Goal: Task Accomplishment & Management: Complete application form

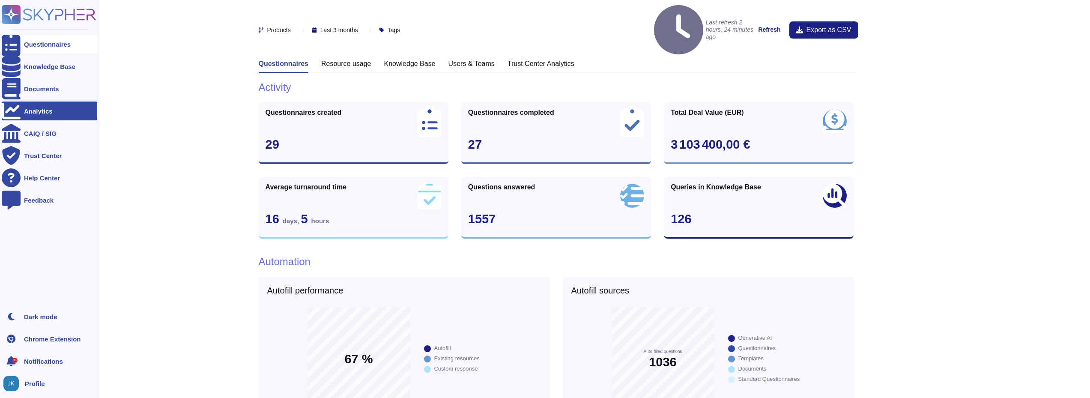
click at [48, 41] on div "Questionnaires" at bounding box center [47, 44] width 47 height 6
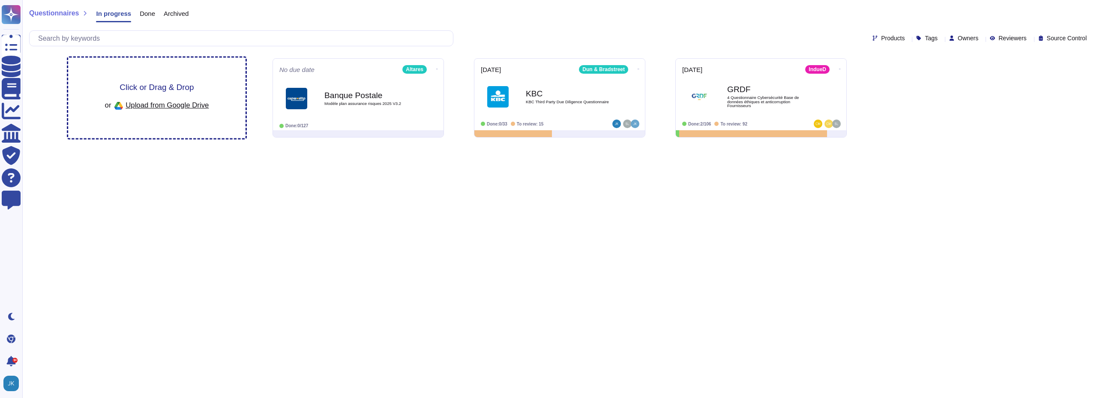
click at [161, 89] on span "Click or Drag & Drop" at bounding box center [157, 87] width 74 height 8
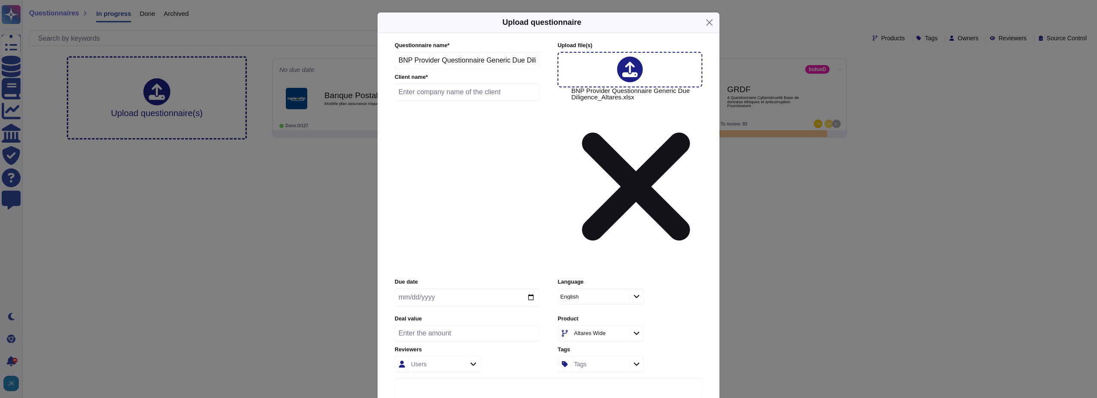
scroll to position [0, 39]
drag, startPoint x: 413, startPoint y: 117, endPoint x: 586, endPoint y: 114, distance: 173.5
click at [586, 114] on div "Questionnaire name * BNP Provider Questionnaire Generic Due Diligence Altares C…" at bounding box center [547, 157] width 305 height 231
drag, startPoint x: 449, startPoint y: 122, endPoint x: 368, endPoint y: 120, distance: 81.4
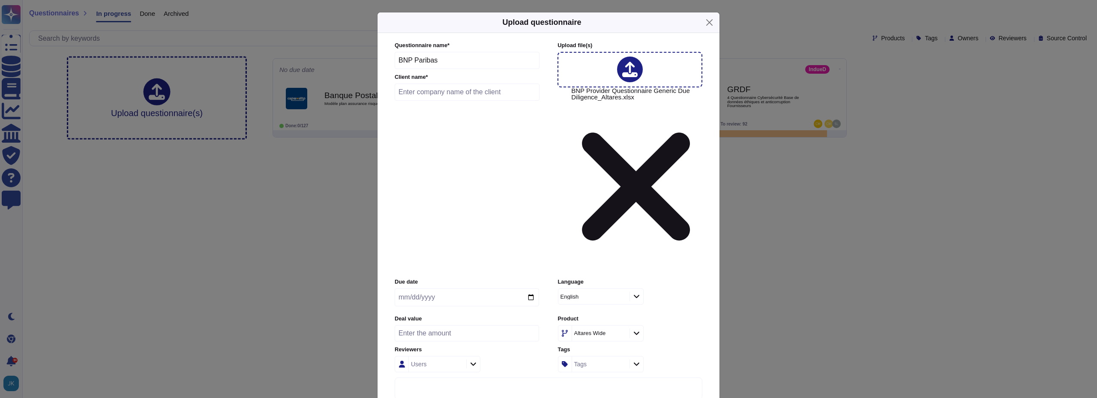
click at [368, 120] on div "Upload questionnaire Questionnaire name * BNP Paribas Client name * Upload file…" at bounding box center [548, 199] width 1097 height 398
type input "BNP Provider Questionnaire Generic Due Diligence Altares"
click at [429, 101] on input "text" at bounding box center [467, 92] width 145 height 17
click at [420, 101] on input "BNP PAribas" at bounding box center [467, 92] width 145 height 17
type input "BNP Paribas"
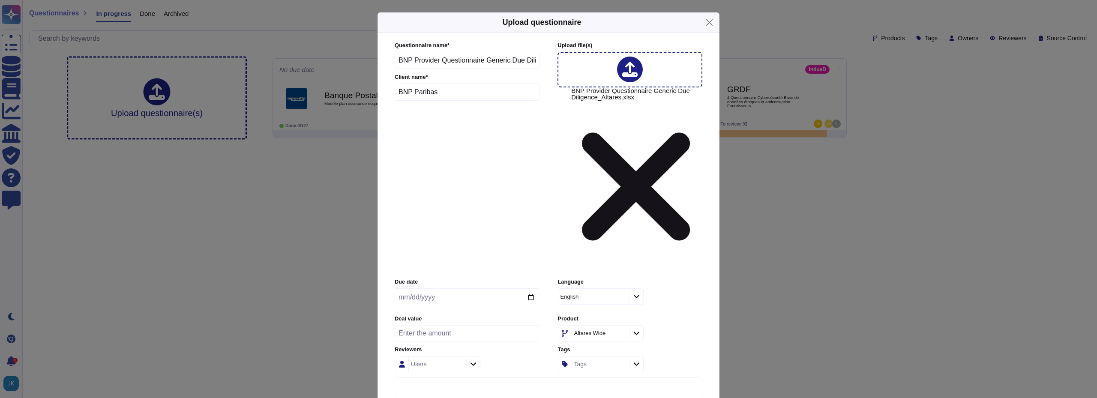
click at [438, 288] on input "date" at bounding box center [467, 297] width 144 height 18
type input "[DATE]"
click at [636, 332] on icon at bounding box center [637, 333] width 6 height 3
click at [599, 280] on span "D&B Direct +" at bounding box center [587, 283] width 37 height 8
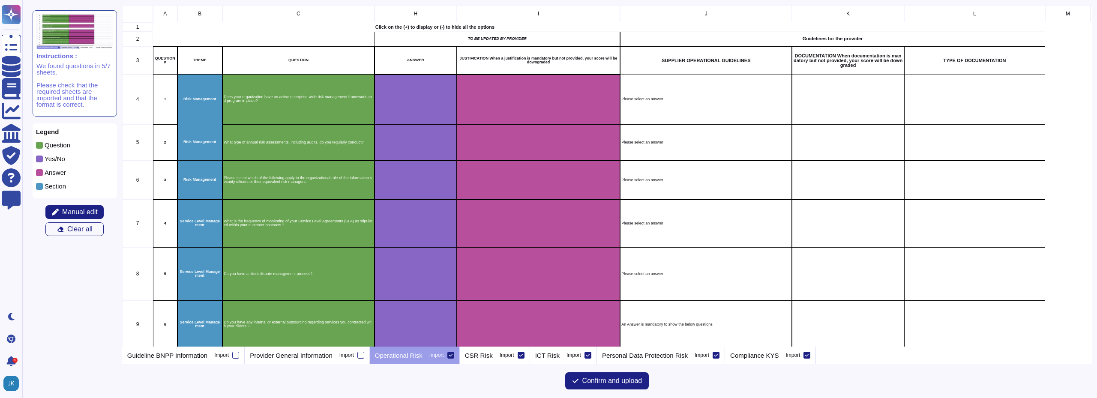
scroll to position [335, 963]
click at [235, 356] on div at bounding box center [235, 355] width 7 height 7
click at [0, 0] on input "Import" at bounding box center [0, 0] width 0 height 0
click at [281, 352] on p "Provider General Information" at bounding box center [291, 355] width 83 height 6
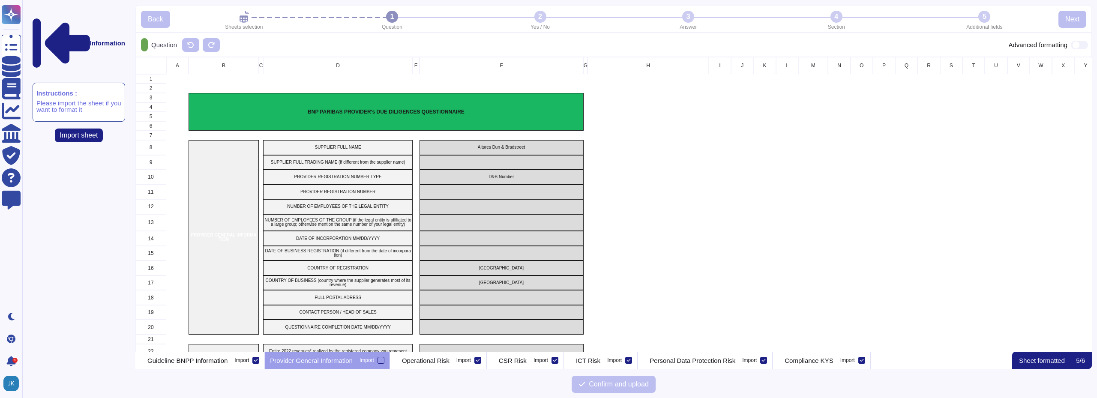
scroll to position [288, 950]
click at [217, 359] on p "Guideline BNPP Information" at bounding box center [187, 360] width 80 height 6
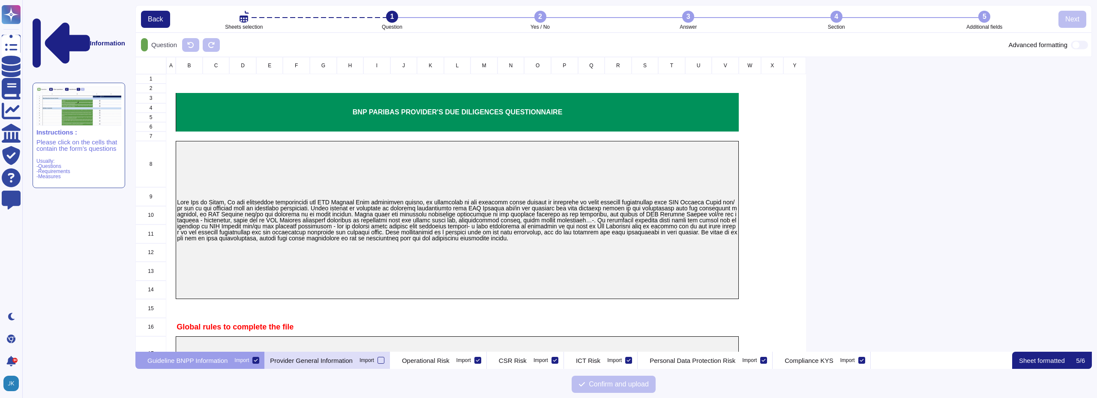
click at [338, 364] on p "Provider General Information" at bounding box center [311, 360] width 83 height 6
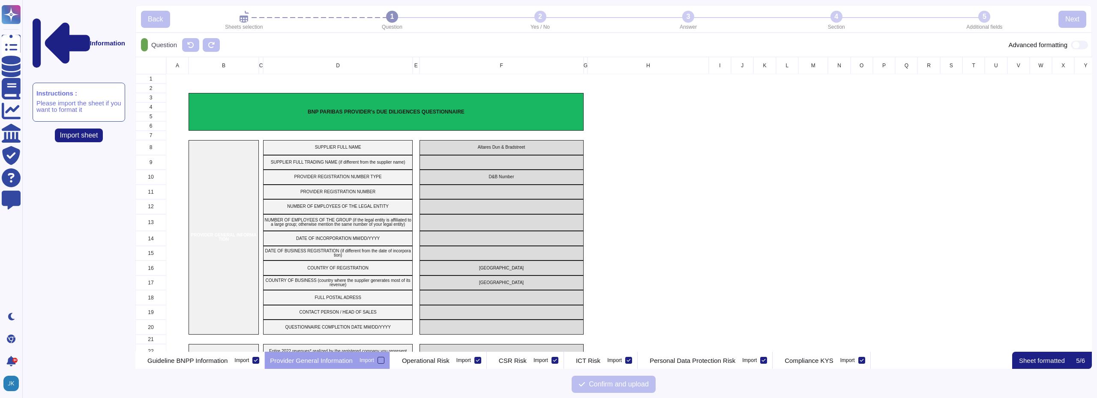
click at [384, 359] on div at bounding box center [380, 360] width 7 height 7
click at [0, 0] on input "Import" at bounding box center [0, 0] width 0 height 0
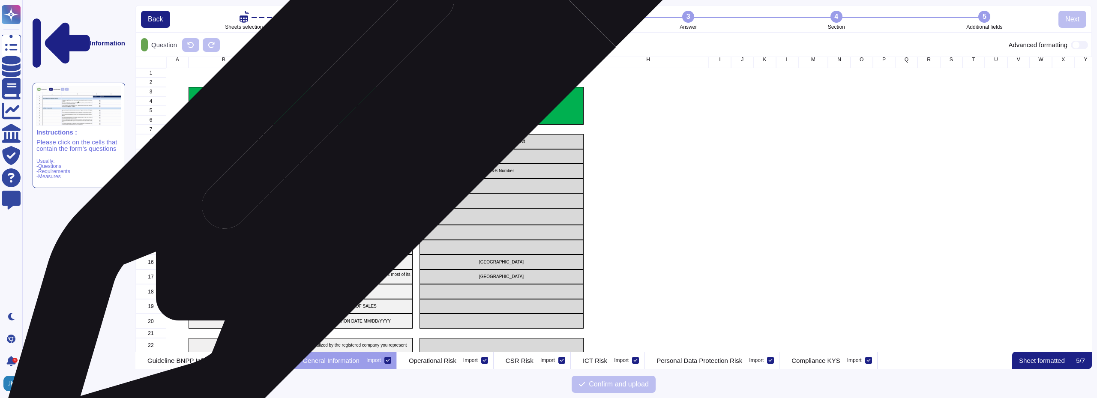
scroll to position [0, 0]
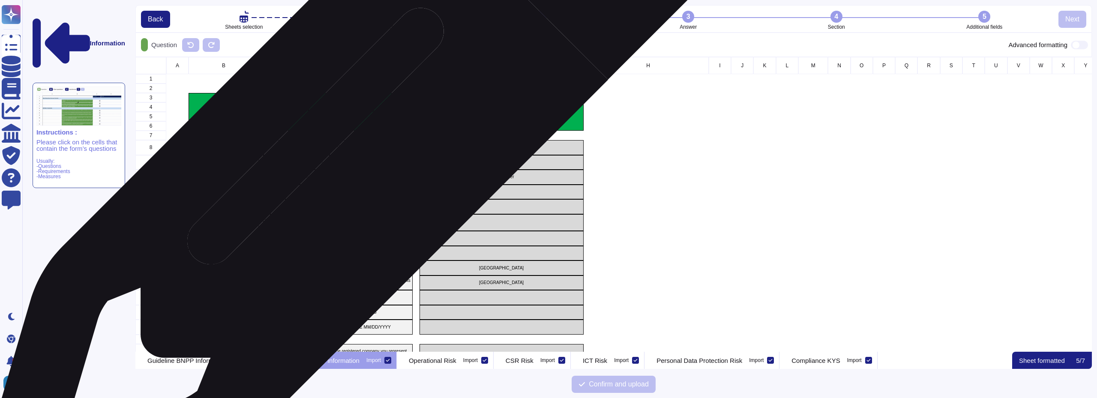
click at [347, 153] on div "SUPPLIER FULL NAME" at bounding box center [338, 147] width 150 height 15
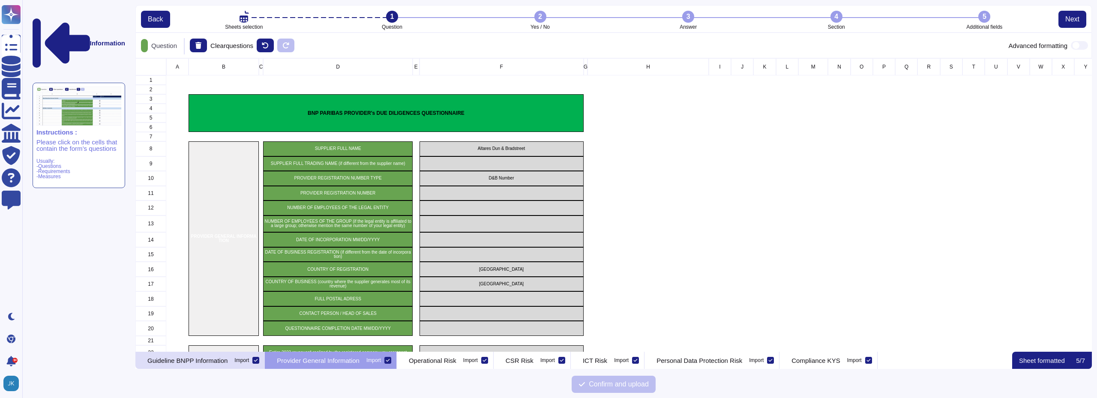
click at [227, 361] on p "Guideline BNPP Information" at bounding box center [187, 360] width 80 height 6
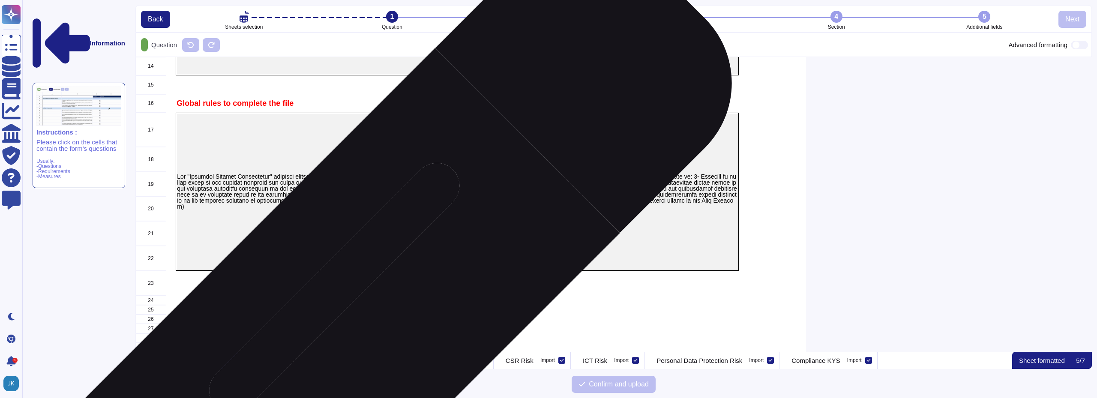
scroll to position [224, 0]
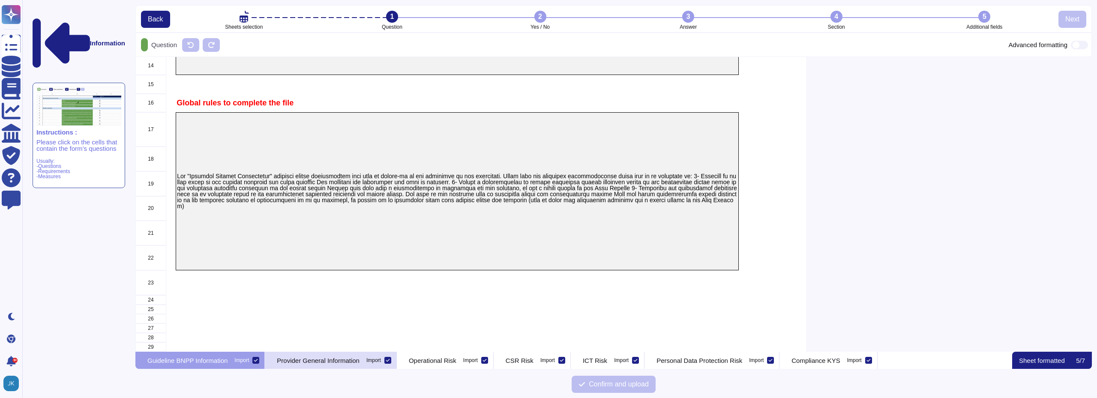
click at [258, 360] on icon at bounding box center [256, 360] width 4 height 3
click at [0, 0] on input "Import" at bounding box center [0, 0] width 0 height 0
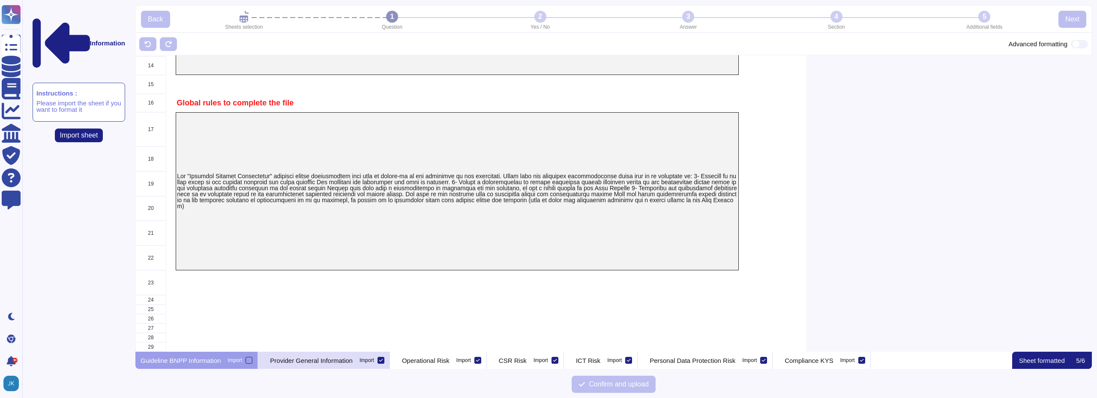
scroll to position [222, 0]
click at [435, 357] on p "Operational Risk" at bounding box center [426, 360] width 48 height 6
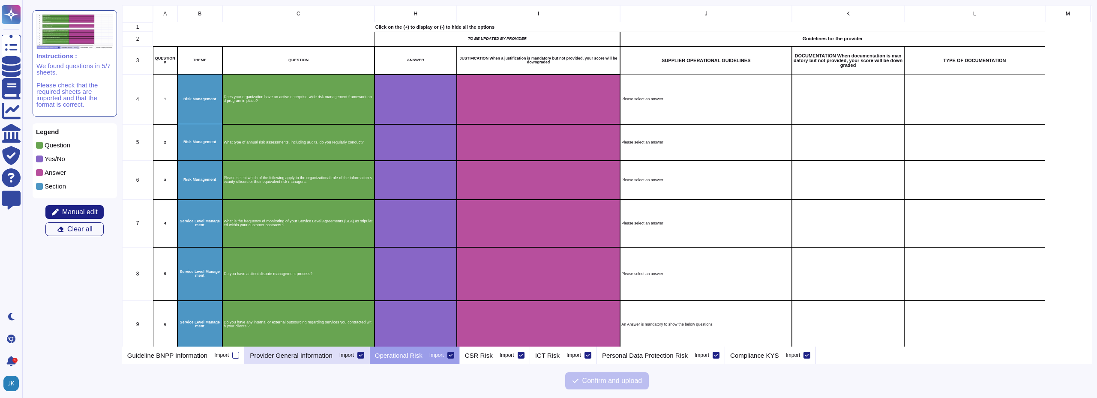
scroll to position [335, 963]
click at [317, 357] on p "Provider General Information" at bounding box center [291, 355] width 83 height 6
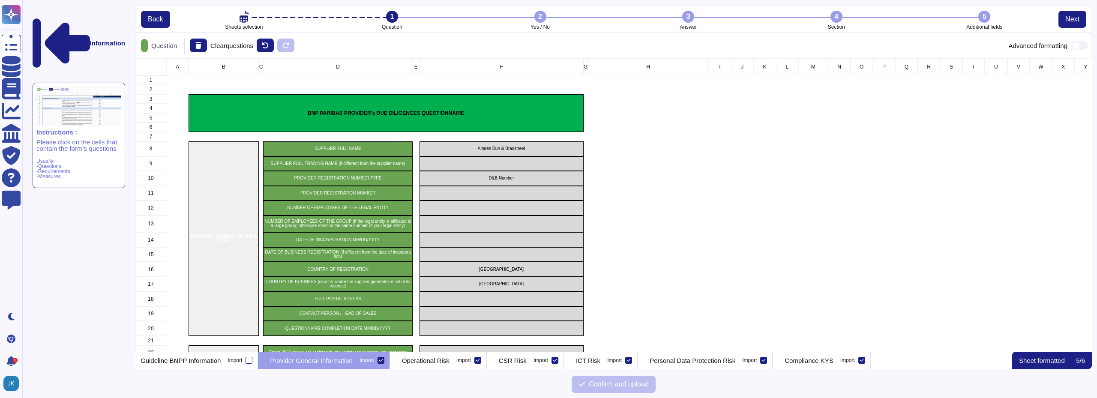
scroll to position [287, 950]
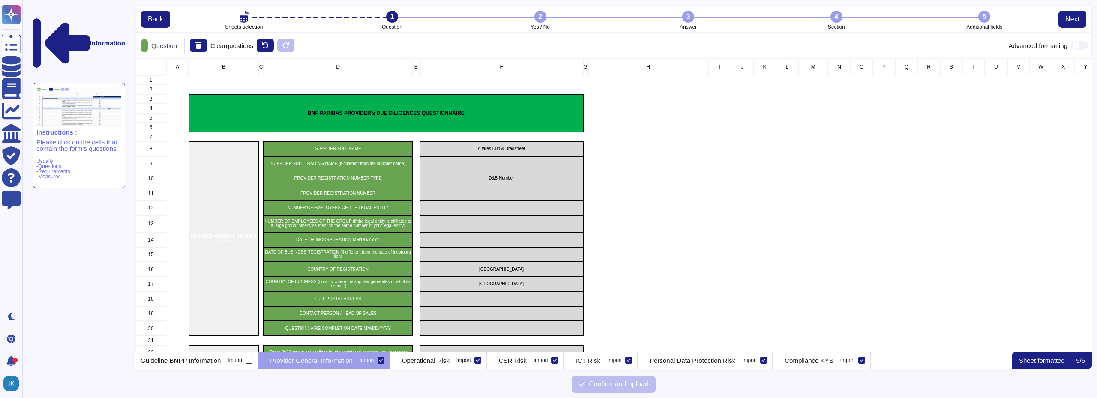
click at [383, 359] on icon at bounding box center [381, 360] width 4 height 4
click at [0, 0] on input "Import" at bounding box center [0, 0] width 0 height 0
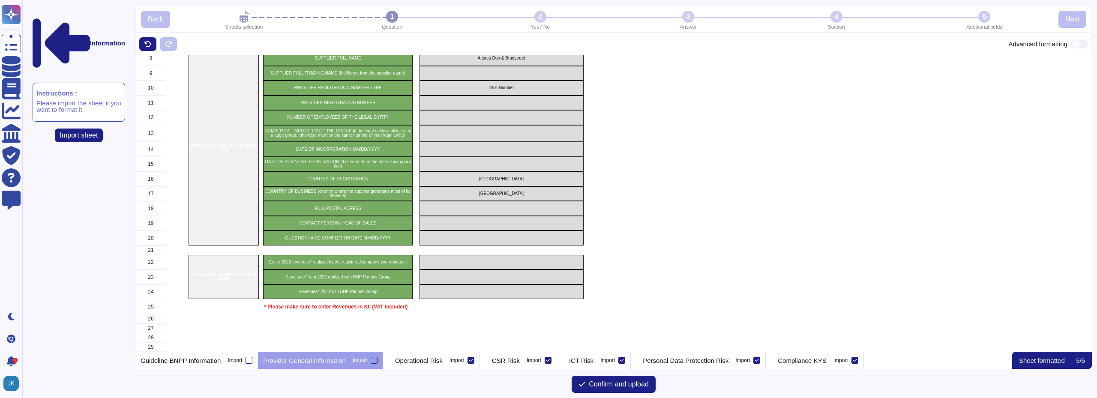
scroll to position [94, 0]
click at [590, 381] on span "Confirm and upload" at bounding box center [619, 384] width 60 height 7
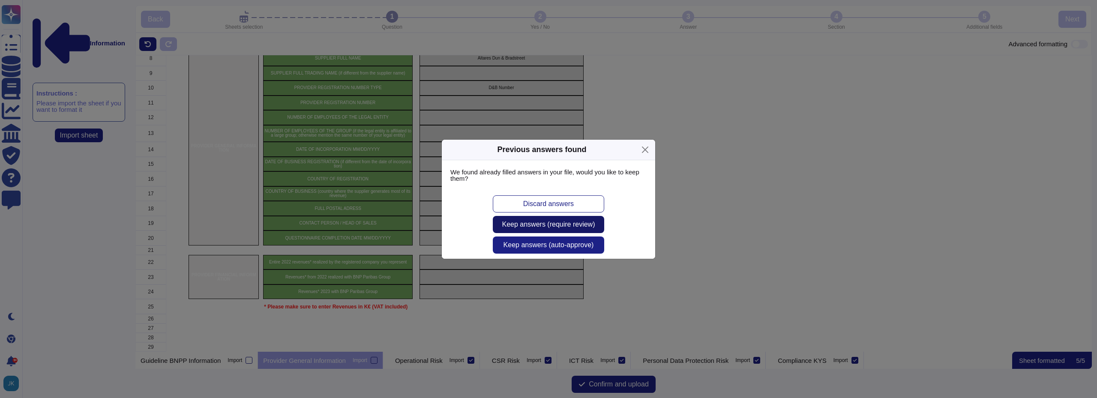
click at [552, 226] on span "Keep answers (require review)" at bounding box center [548, 224] width 93 height 7
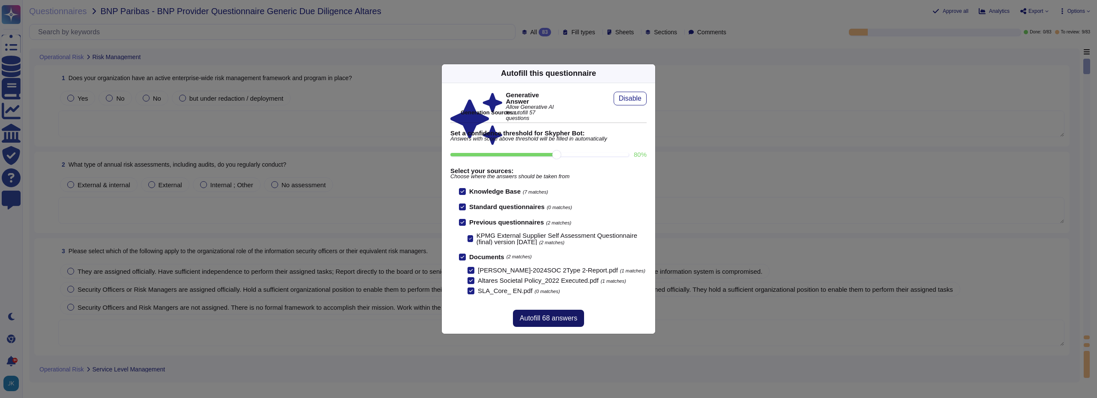
click at [547, 318] on span "Autofill 68 answers" at bounding box center [548, 318] width 57 height 7
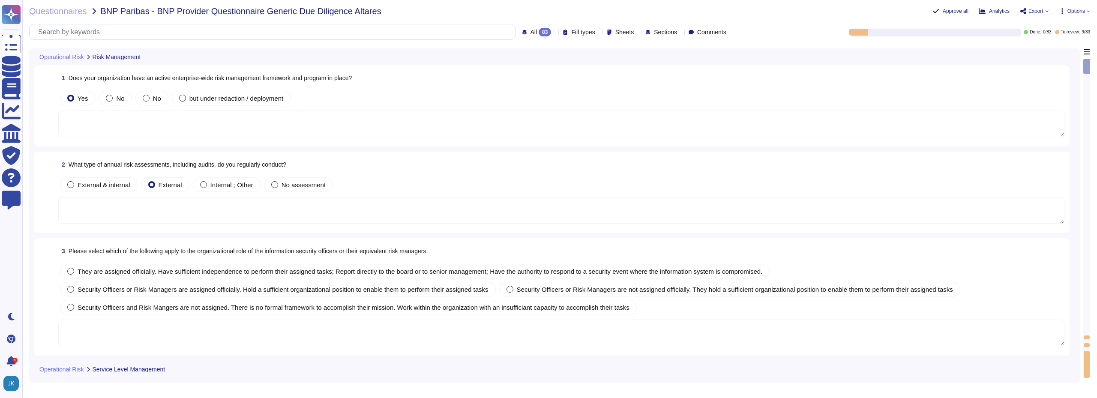
type textarea "Yes, D&B has an active Enterprise Risk Management (ERM) program in place. This …"
type textarea "D&B conducts several types of annual risk assessments and audits, including: 1.…"
type textarea "Yes, Dun & [PERSON_NAME] has a complaint process that addresses customer compla…"
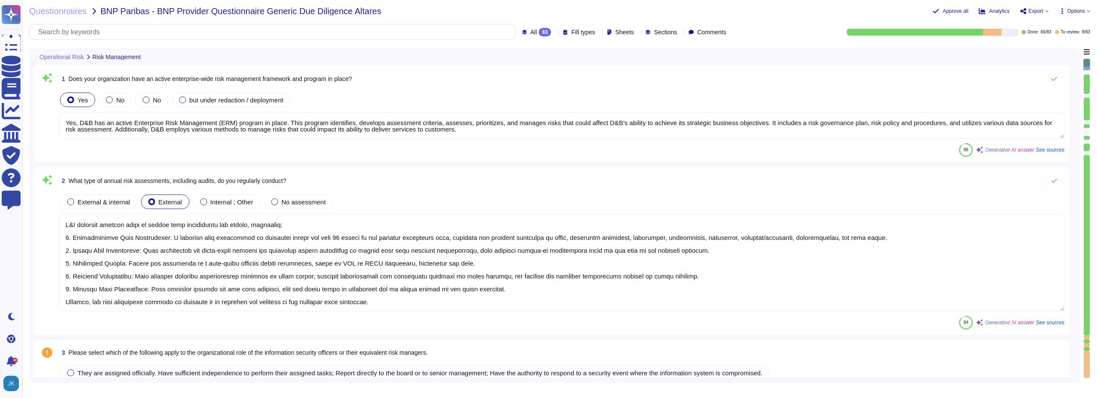
click at [139, 155] on div "86 Generative AI answer See sources" at bounding box center [561, 150] width 1006 height 14
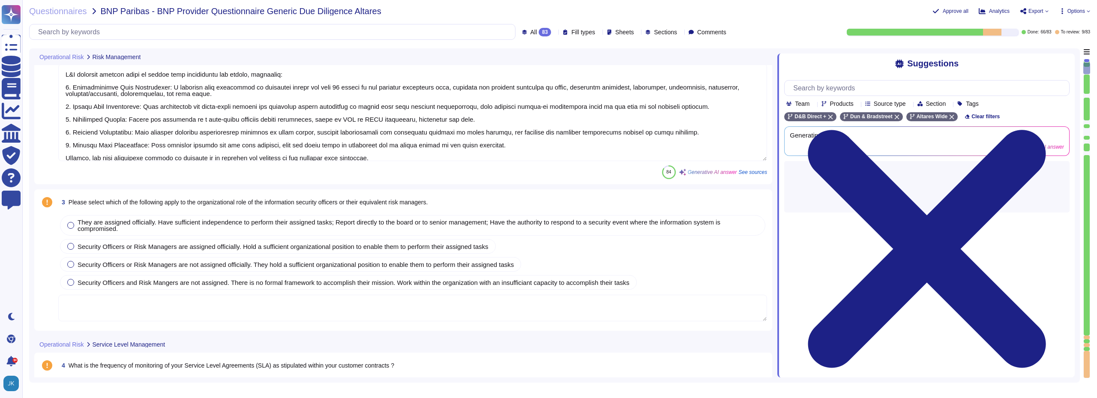
type textarea "Yes, Dun & [PERSON_NAME] has a complaint process that addresses customer compla…"
type textarea "Yes, Dun & [PERSON_NAME] outsources software development and enforces controls …"
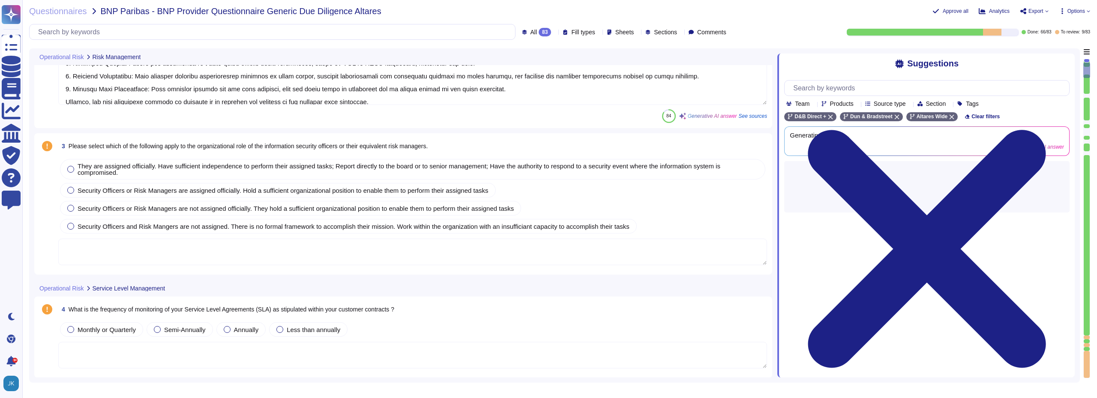
type textarea "D&B maintains a vendor management function reporting to leadership of the Finan…"
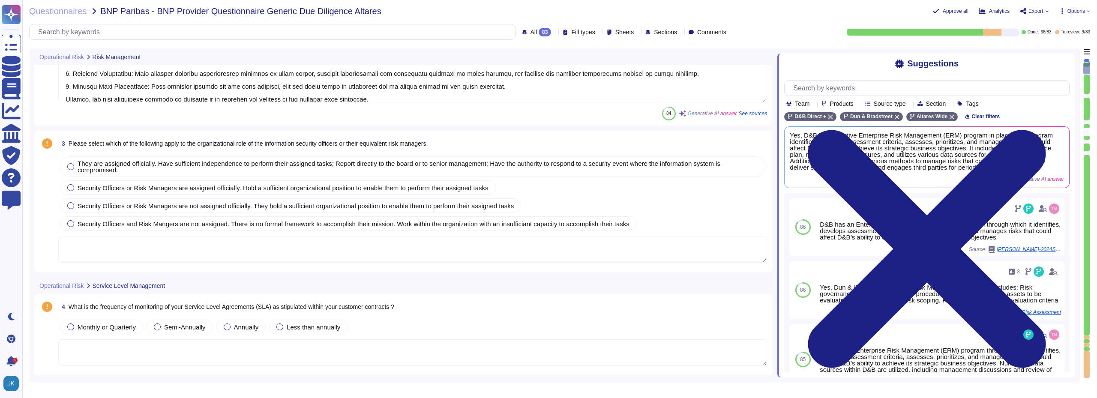
scroll to position [0, 0]
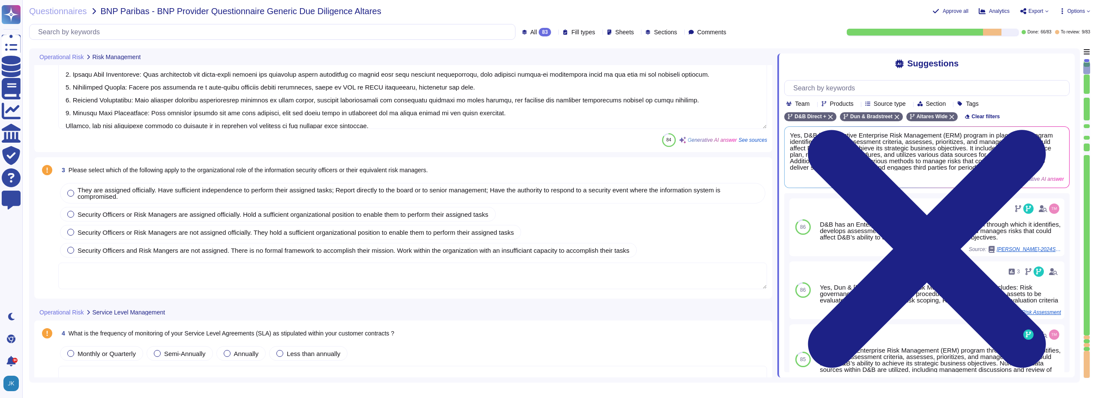
type textarea "Yes, Dun & [PERSON_NAME] has a complaint process that addresses customer compla…"
type textarea "Yes, Dun & [PERSON_NAME] outsources software development and enforces controls …"
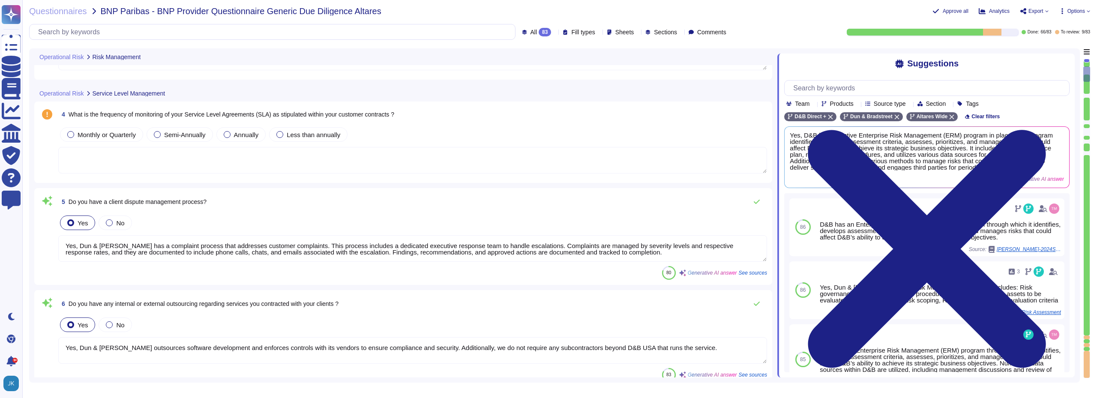
type textarea "D&B maintains a vendor management function reporting to leadership of the Finan…"
type textarea "No, we don't need any subcontractors beyond D&B USA that runs the service. Our …"
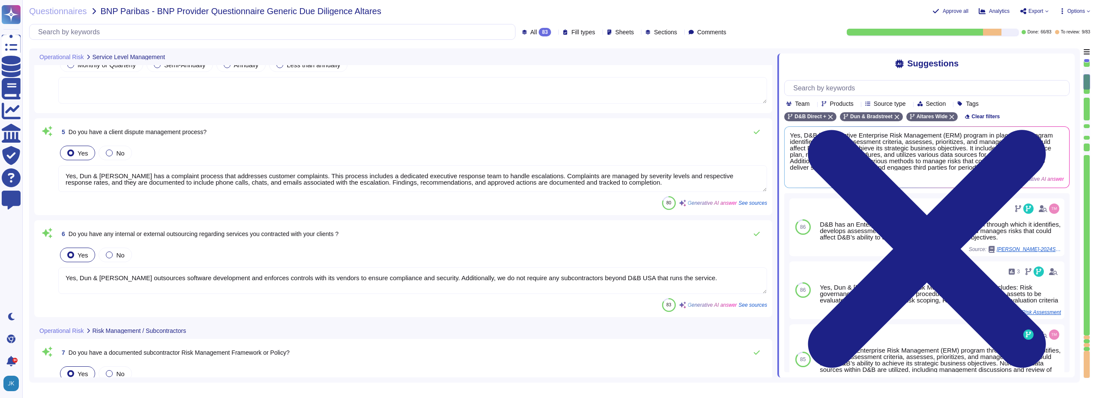
type textarea "Yes, we have an inventory of subcontractors, and the list of subcontractors can…"
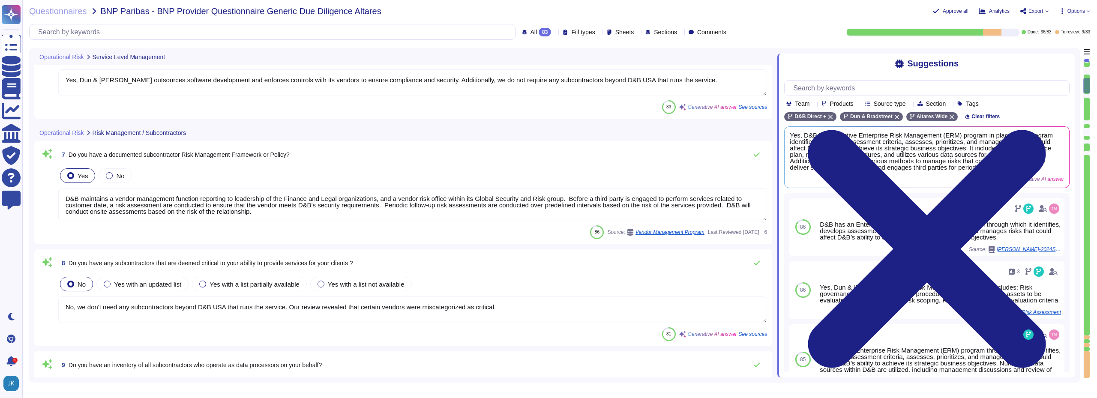
type textarea "Information security controls that are defined contractually, including D&B's r…"
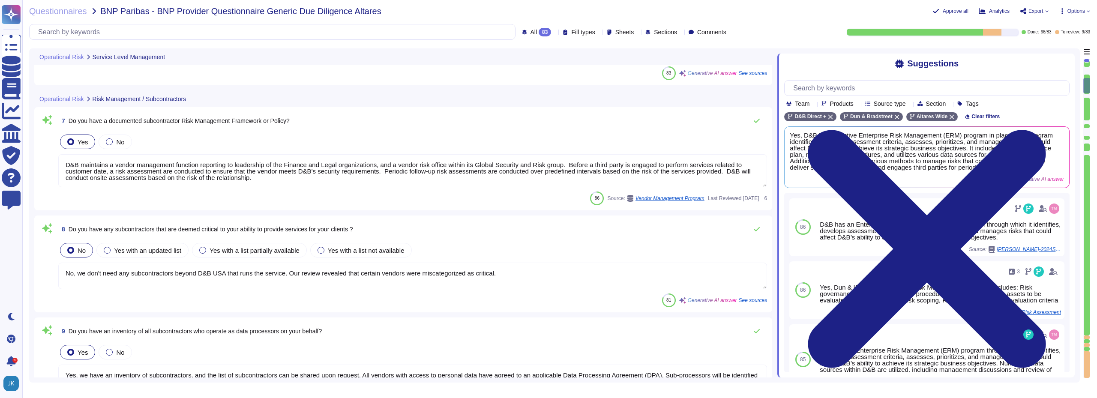
type textarea "Yes, we regularly monitor our subcontractors to ensure compliance with our orga…"
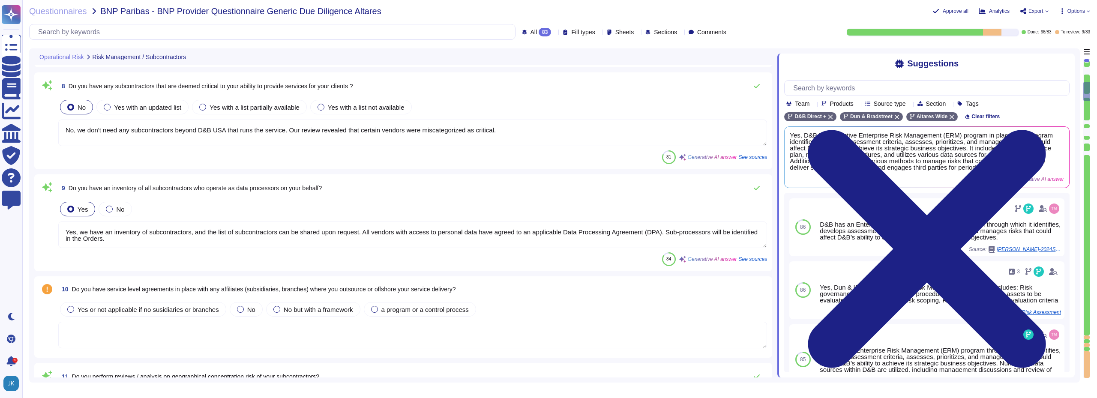
scroll to position [857, 0]
type textarea "For this purpose, it has been developed a Suppliers & Parners charter. Altares …"
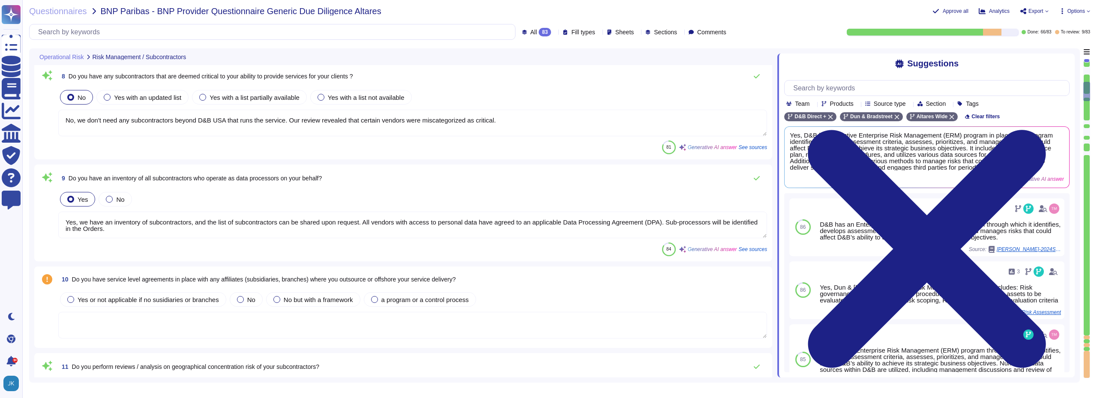
scroll to position [1, 0]
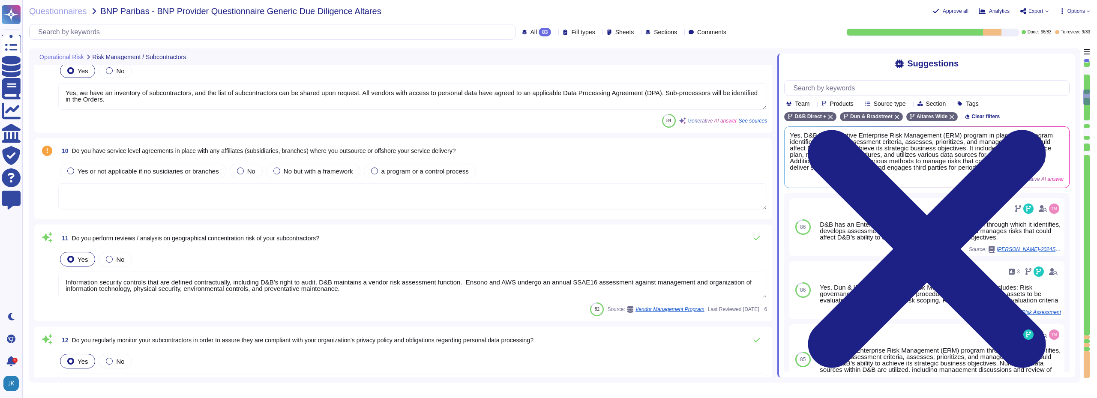
type textarea "Yes, Dun & [PERSON_NAME] has implemented a Corporate Social Responsibility (CSR…"
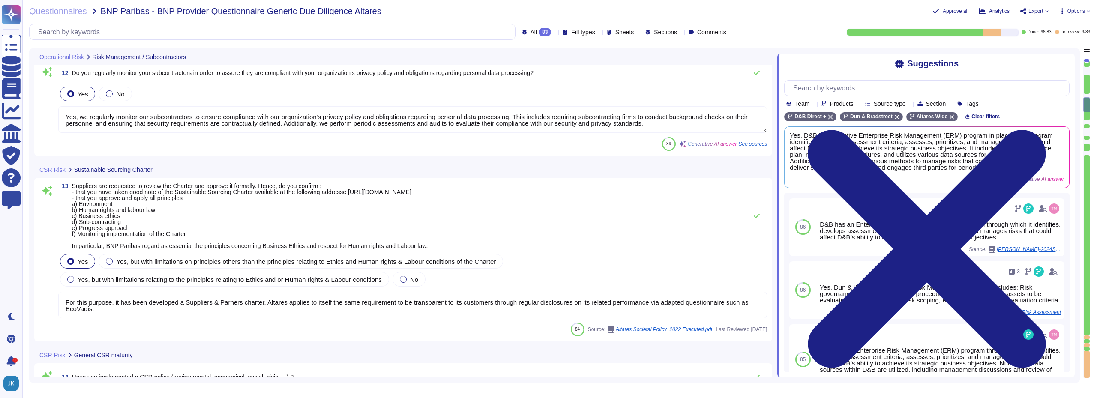
type textarea "Our company is committed to several environmental strategies, including: a) Str…"
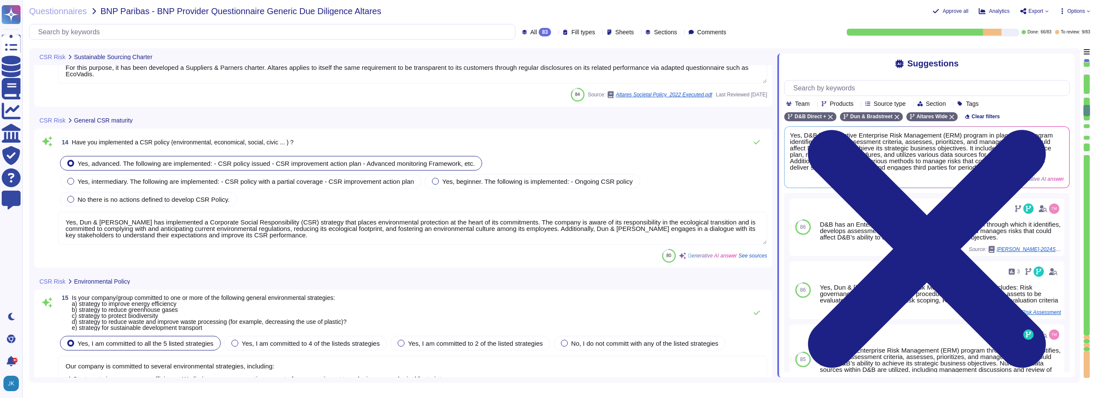
type textarea "a) Yes, our social policy includes principles regarding non-discrimination as s…"
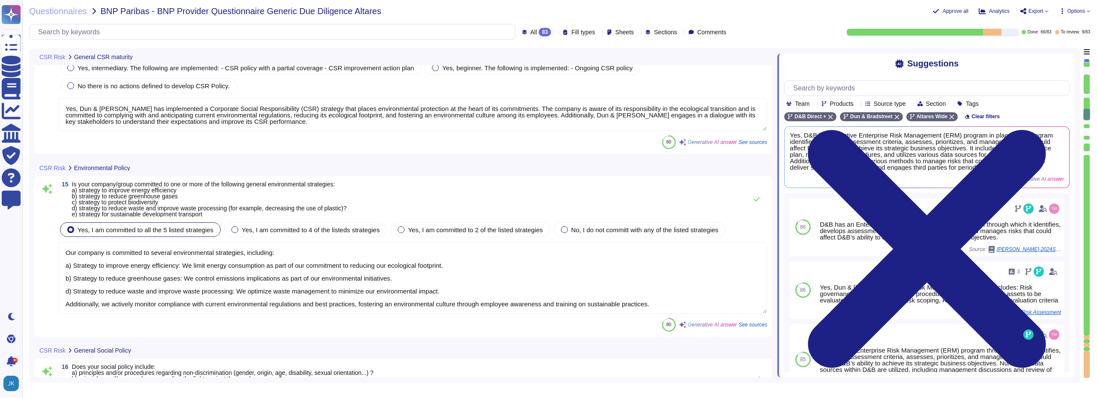
scroll to position [1628, 0]
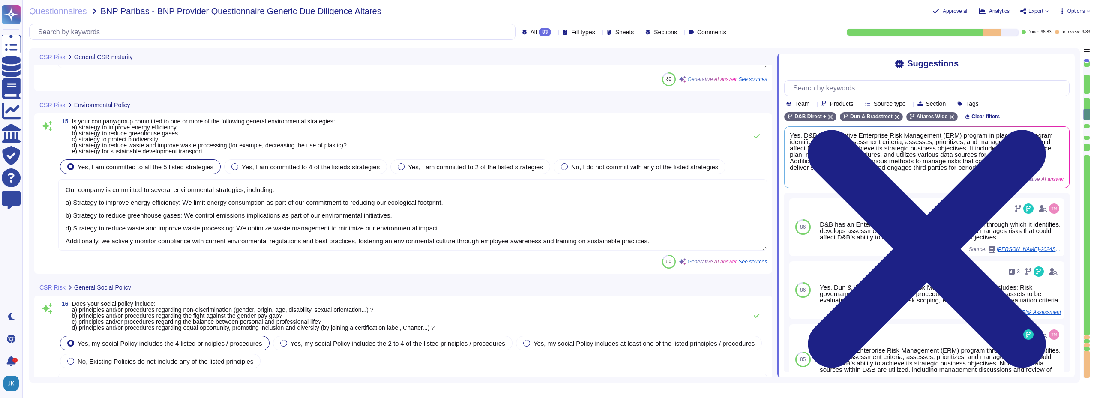
click at [51, 58] on span "CSR Risk" at bounding box center [52, 57] width 26 height 6
click at [52, 103] on span "CSR Risk" at bounding box center [52, 105] width 26 height 6
click at [79, 108] on div "CSR Risk Environmental Policy" at bounding box center [345, 104] width 623 height 17
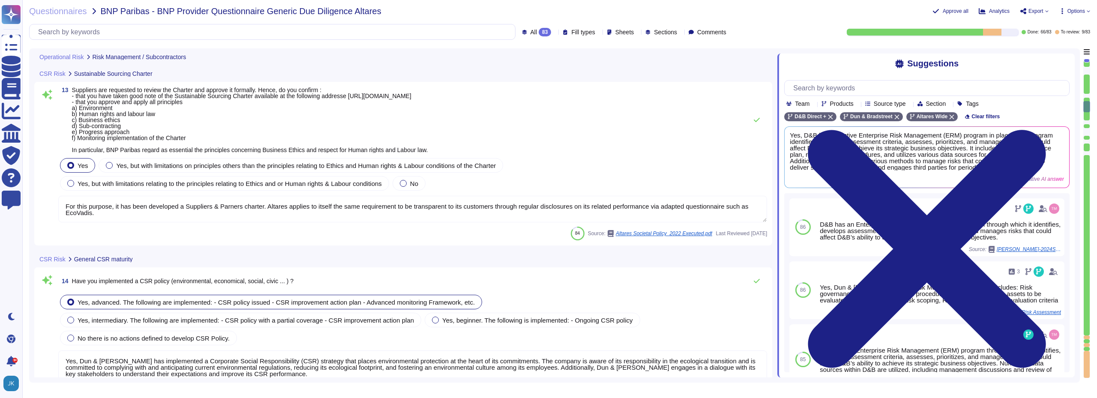
type textarea "Information security controls that are defined contractually, including D&B's r…"
type textarea "Yes, we regularly monitor our subcontractors to ensure compliance with our orga…"
type textarea "For this purpose, it has been developed a Suppliers & Parners charter. Altares …"
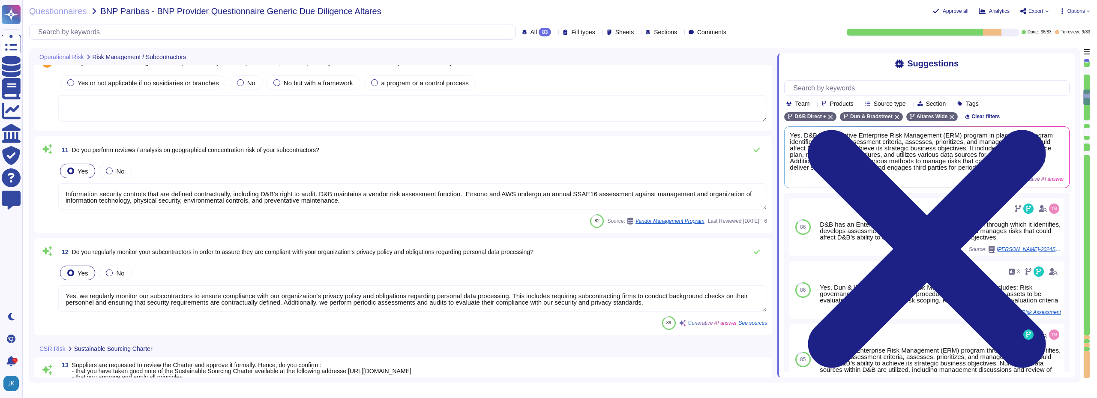
type textarea "No, we don't need any subcontractors beyond D&B USA that runs the service. Our …"
type textarea "Yes, we have an inventory of subcontractors, and the list of subcontractors can…"
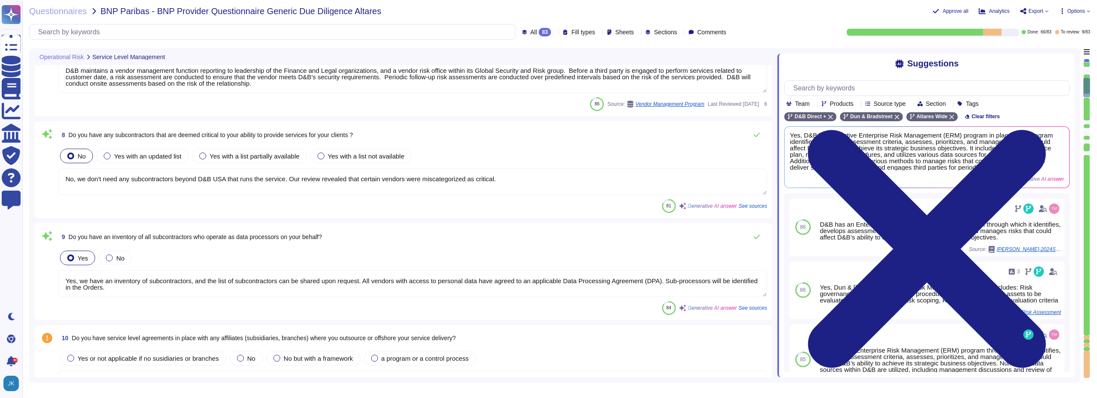
type textarea "Yes, Dun & [PERSON_NAME] has a complaint process that addresses customer compla…"
type textarea "Yes, Dun & [PERSON_NAME] outsources software development and enforces controls …"
type textarea "D&B maintains a vendor management function reporting to leadership of the Finan…"
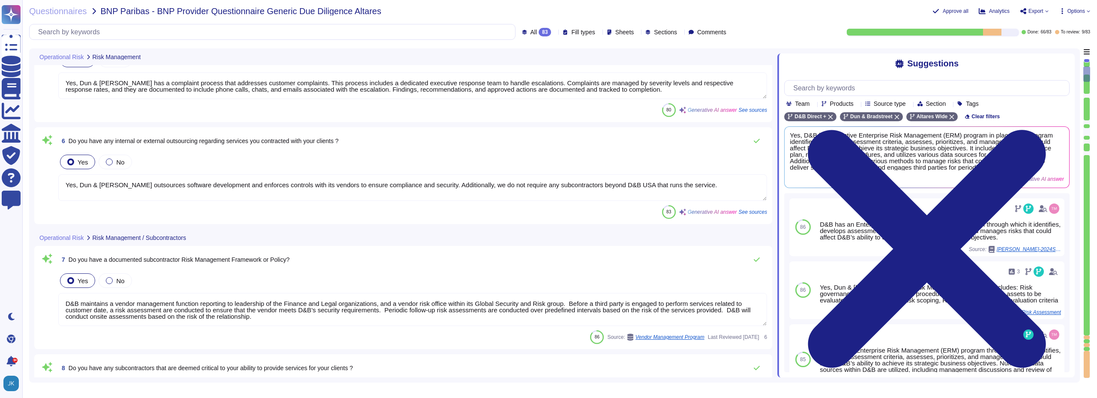
type textarea "D&B conducts several types of annual risk assessments and audits, including: 1.…"
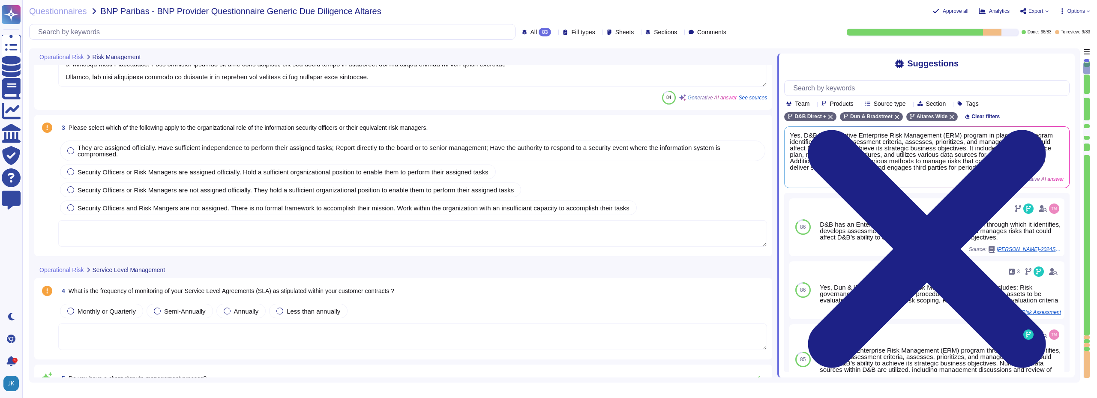
type textarea "Yes, D&B has an active Enterprise Risk Management (ERM) program in place. This …"
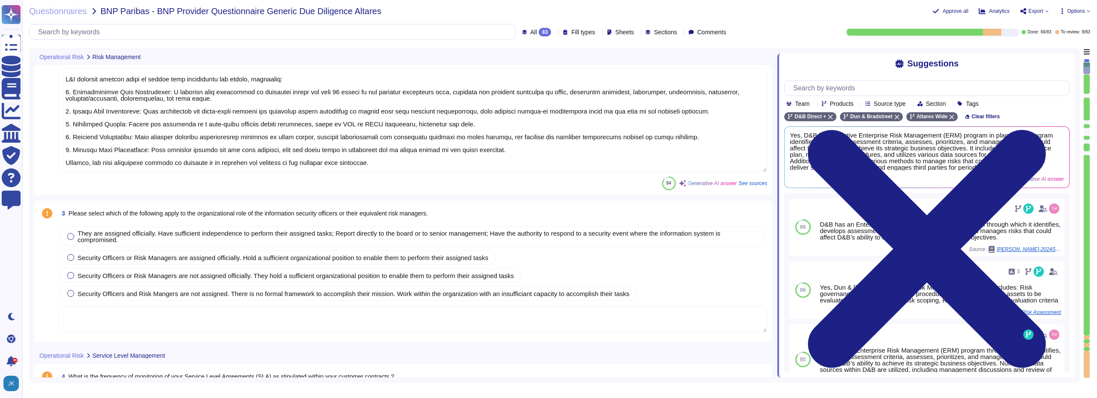
scroll to position [0, 0]
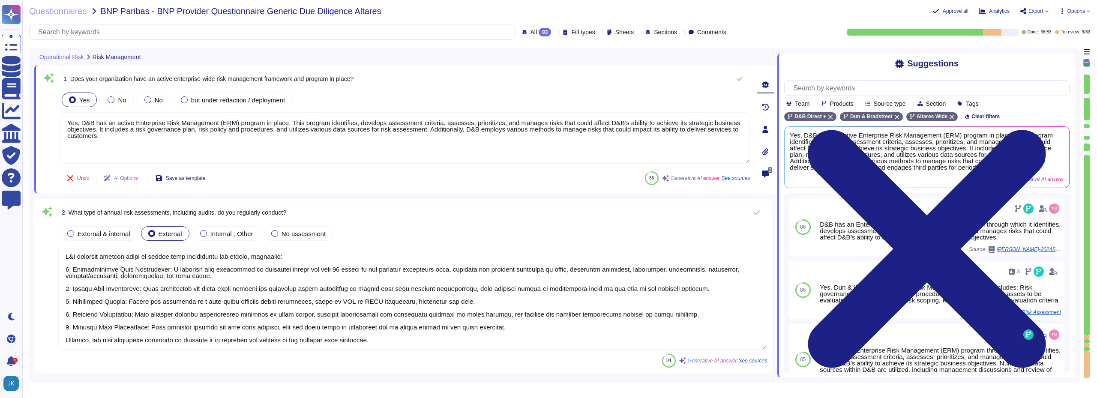
click at [116, 59] on span "Risk Management" at bounding box center [117, 57] width 48 height 6
click at [61, 58] on span "Operational Risk" at bounding box center [61, 57] width 45 height 6
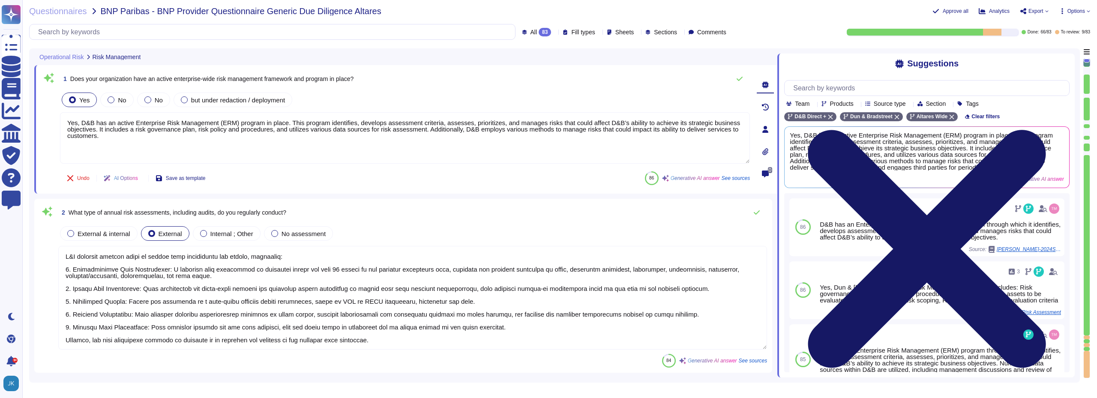
click at [1065, 61] on icon at bounding box center [926, 249] width 285 height 380
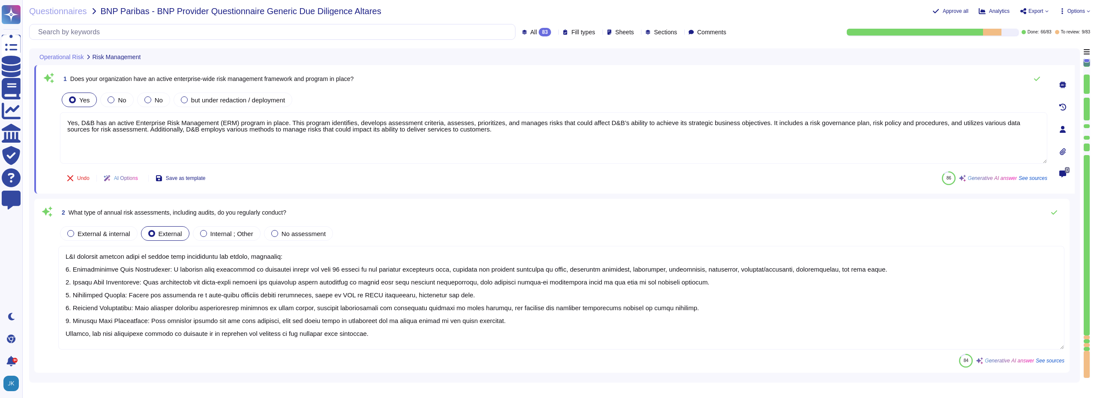
drag, startPoint x: 1089, startPoint y: 166, endPoint x: 1087, endPoint y: 200, distance: 34.3
click at [1087, 200] on div at bounding box center [1086, 245] width 6 height 180
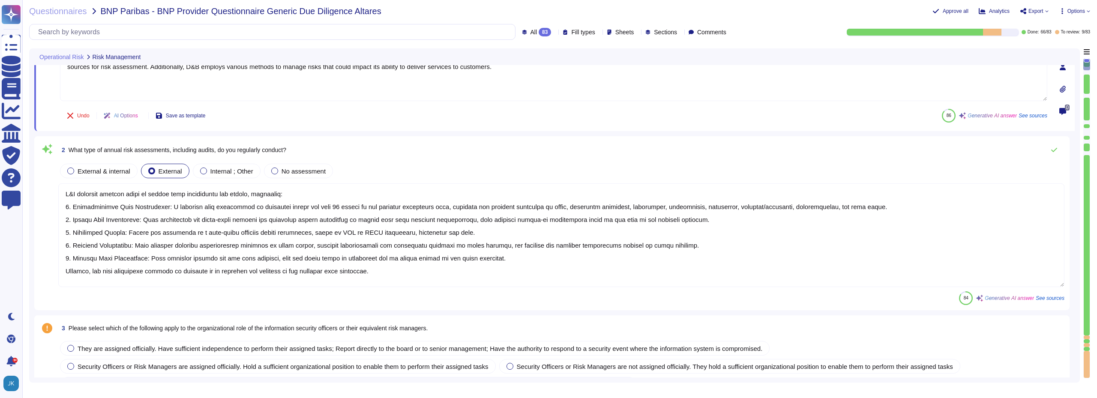
type textarea "Yes, Dun & [PERSON_NAME] has a complaint process that addresses customer compla…"
type textarea "Yes, Dun & [PERSON_NAME] outsources software development and enforces controls …"
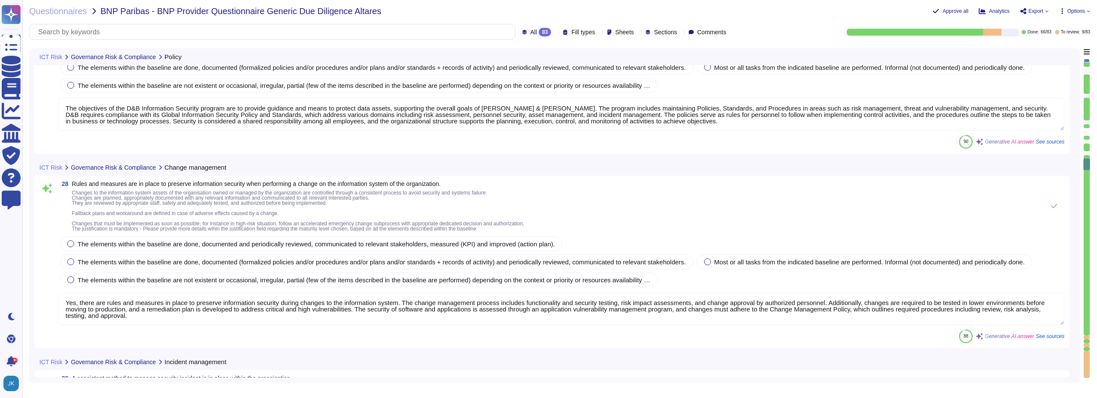
type textarea "Yes, there are rules and measures in place to preserve information security dur…"
type textarea "Yes, [PERSON_NAME] & [PERSON_NAME] has a consistent method to manage security i…"
type textarea "Yes, information security roles and responsibilities at Dun & Bradstreet are cl…"
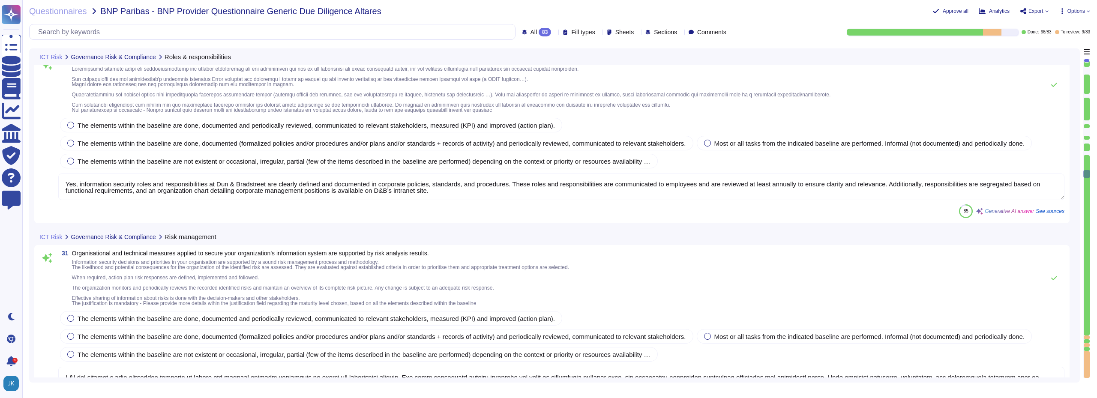
type textarea "D&B has applied a risk management approach to select and develop control activi…"
type textarea "Dun & [PERSON_NAME] has established a comprehensive vendor risk management fram…"
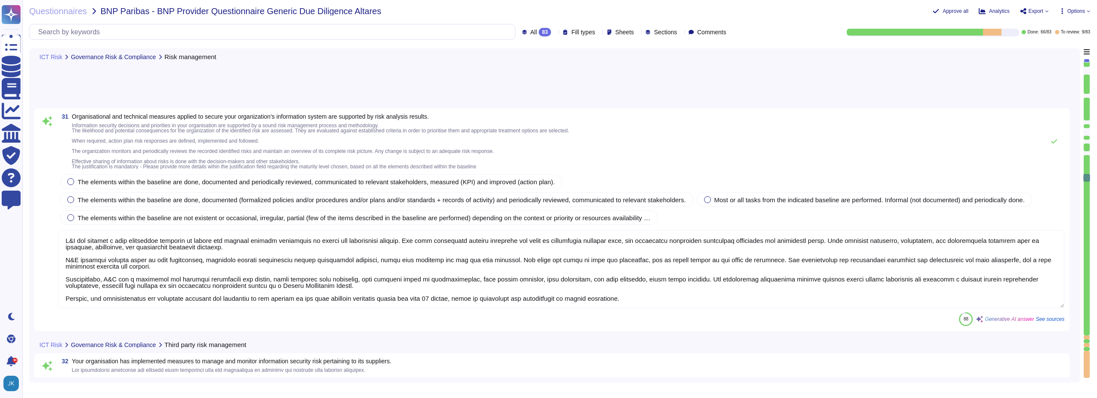
type textarea "Yes, our organization maintains an accurate and up-to-date inventory of informa…"
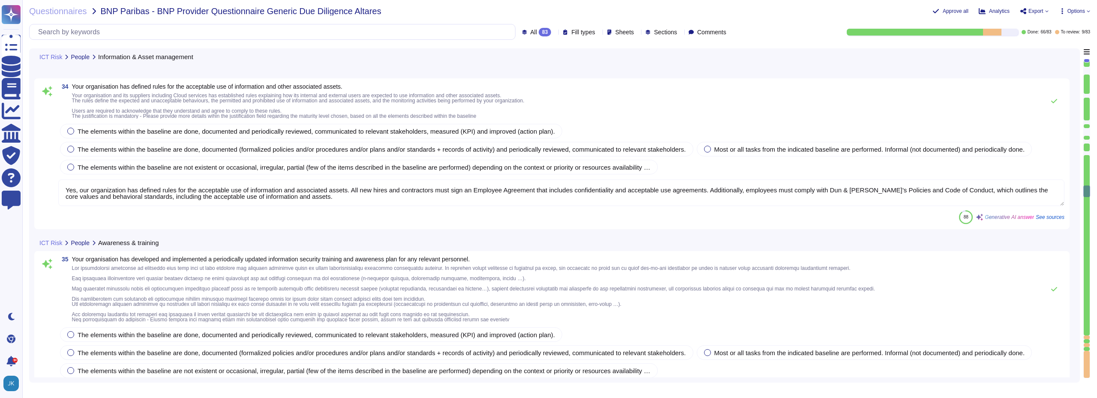
type textarea "Yes, our organization has defined rules for the acceptable use of information a…"
type textarea "Yes, our organization has developed and implemented a formal security awareness…"
type textarea "Yes, our organization has classified and labeled information and supporting ass…"
type textarea "Our organization has established comprehensive security measures to ensure that…"
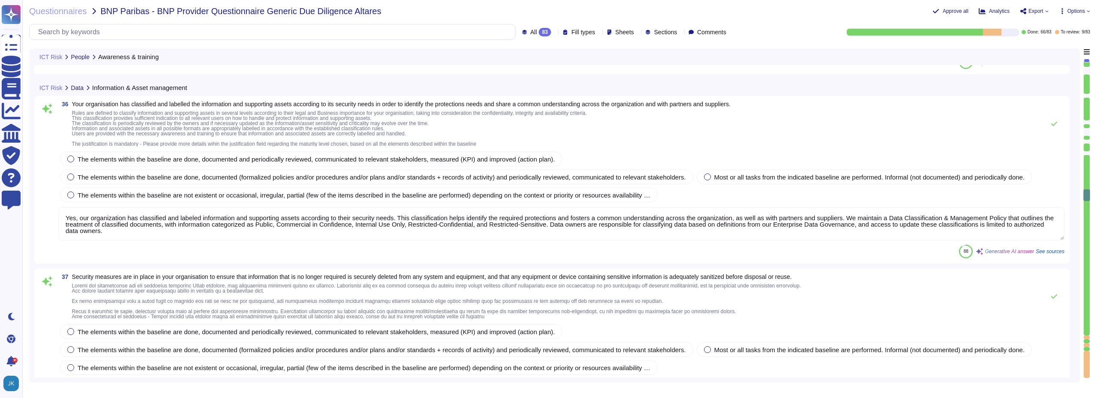
type textarea "D&B has implemented several robust security measures to detect and prevent the …"
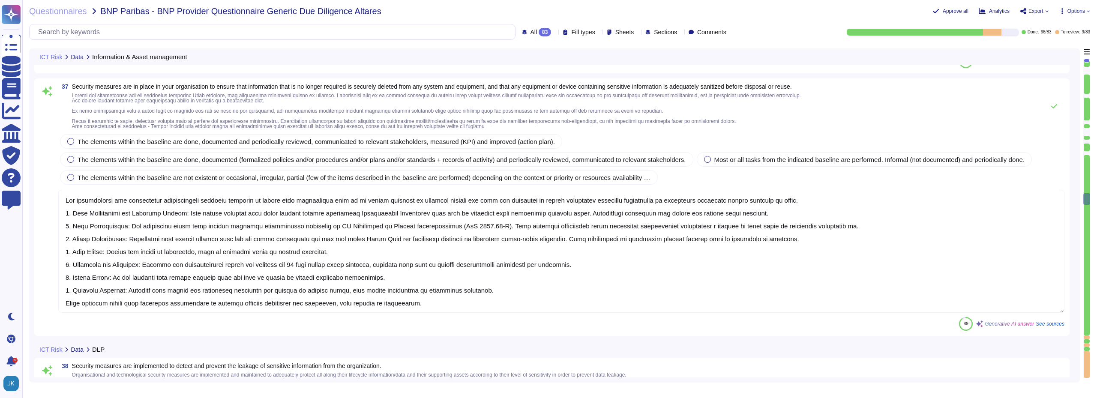
scroll to position [4943, 0]
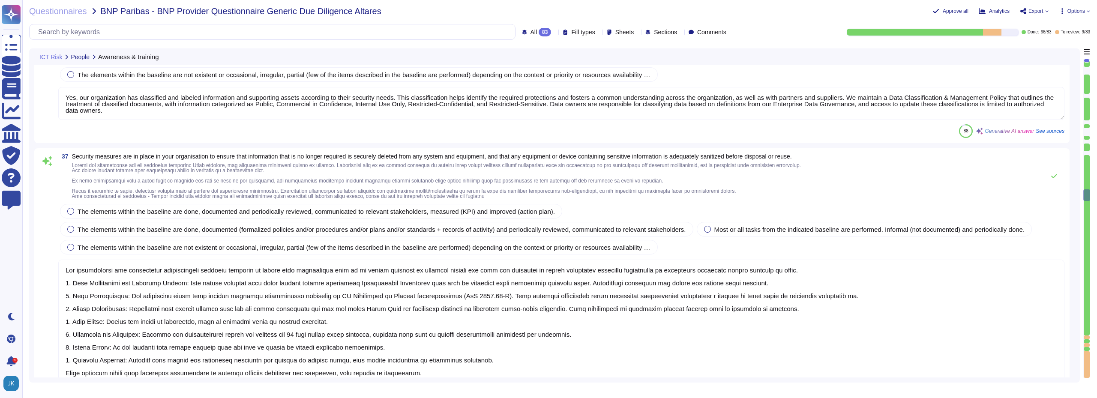
type textarea "Yes, our organization has developed and implemented a formal security awareness…"
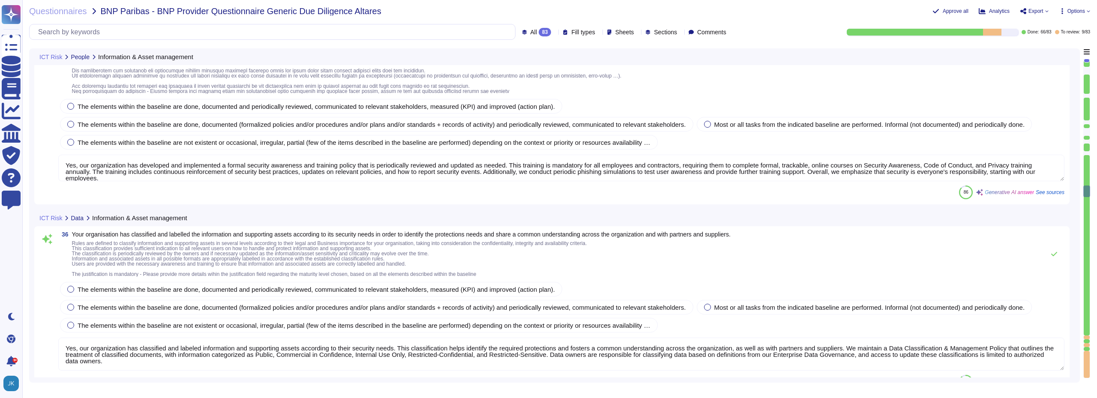
type textarea "Yes, our organization has defined rules for the acceptable use of information a…"
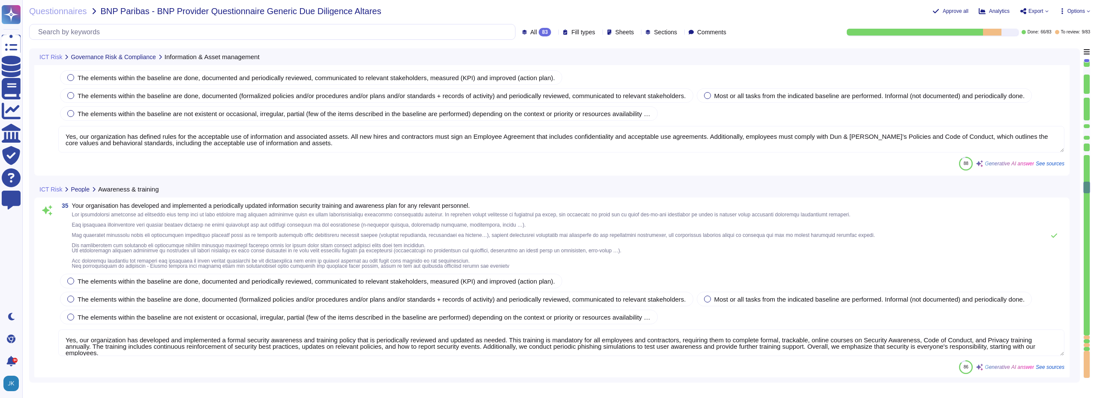
type textarea "Yes, our organization maintains an accurate and up-to-date inventory of informa…"
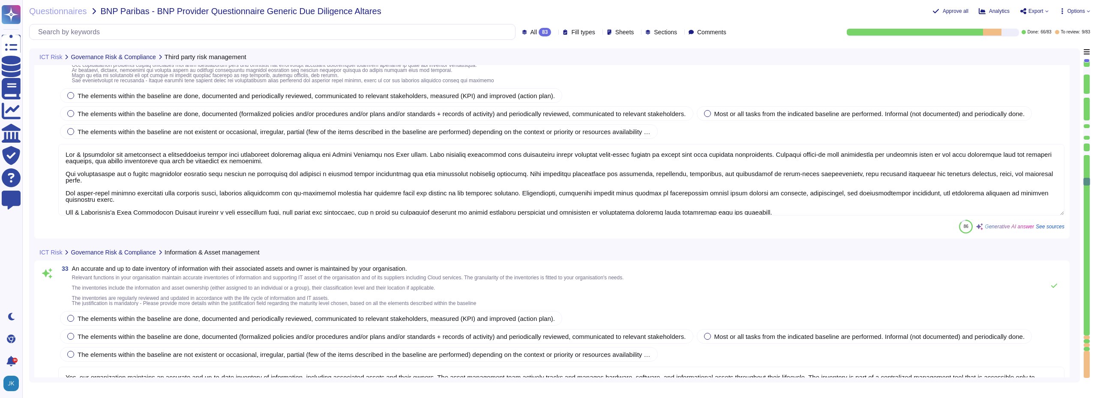
type textarea "Dun & [PERSON_NAME] has established a comprehensive vendor risk management fram…"
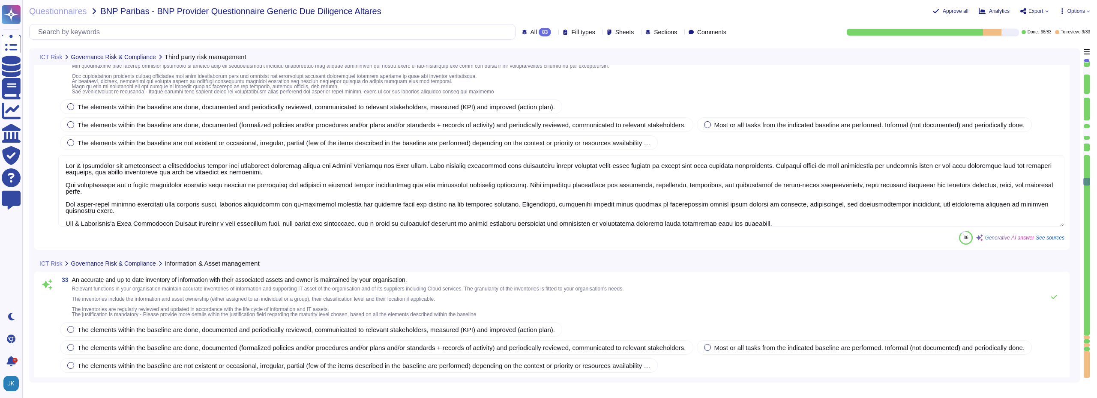
scroll to position [3829, 0]
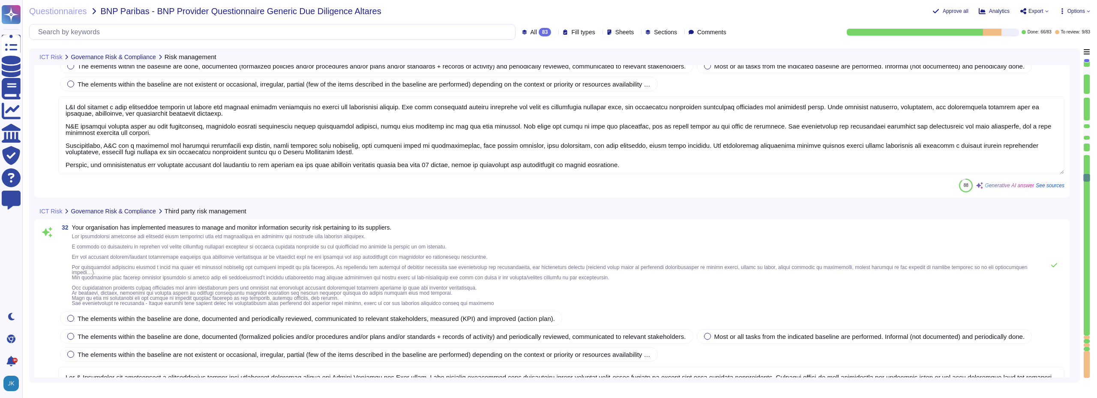
type textarea "D&B has applied a risk management approach to select and develop control activi…"
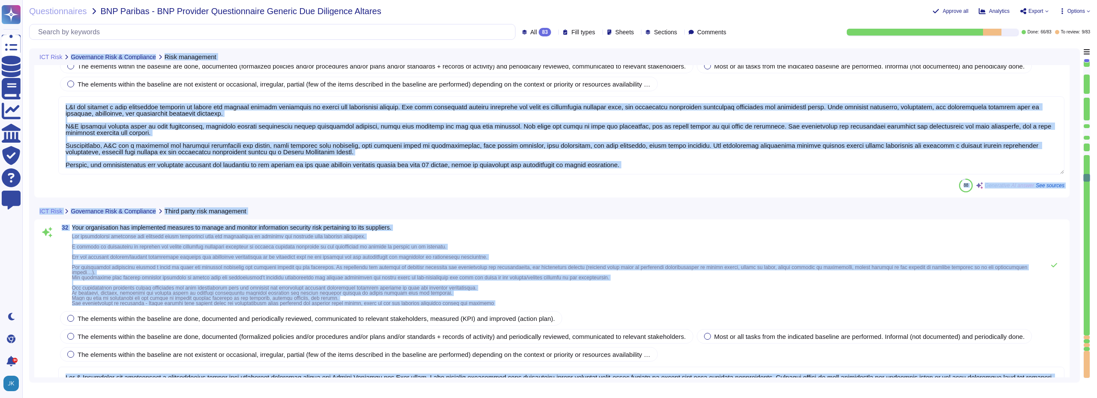
drag, startPoint x: 1086, startPoint y: 176, endPoint x: 1080, endPoint y: 70, distance: 105.6
click at [1080, 70] on div "ICT Risk Governance Risk & Compliance Risk management 31 Organisational and tec…" at bounding box center [559, 215] width 1061 height 334
click at [599, 187] on div "88 Generative AI answer See sources" at bounding box center [561, 186] width 1006 height 14
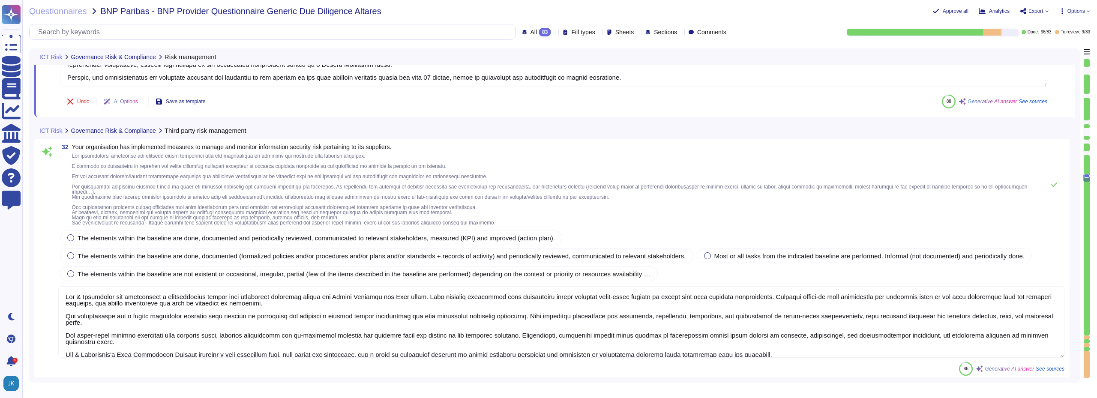
scroll to position [4001, 0]
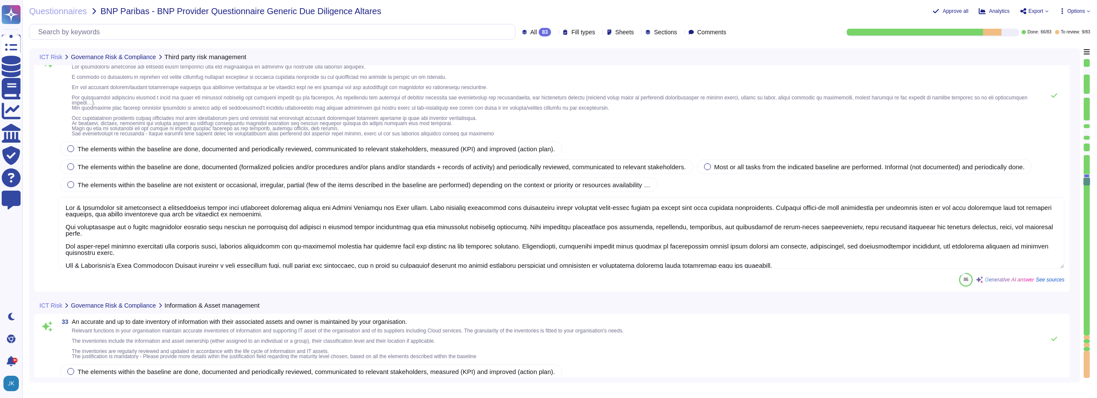
type textarea "Yes, our organization has defined rules for the acceptable use of information a…"
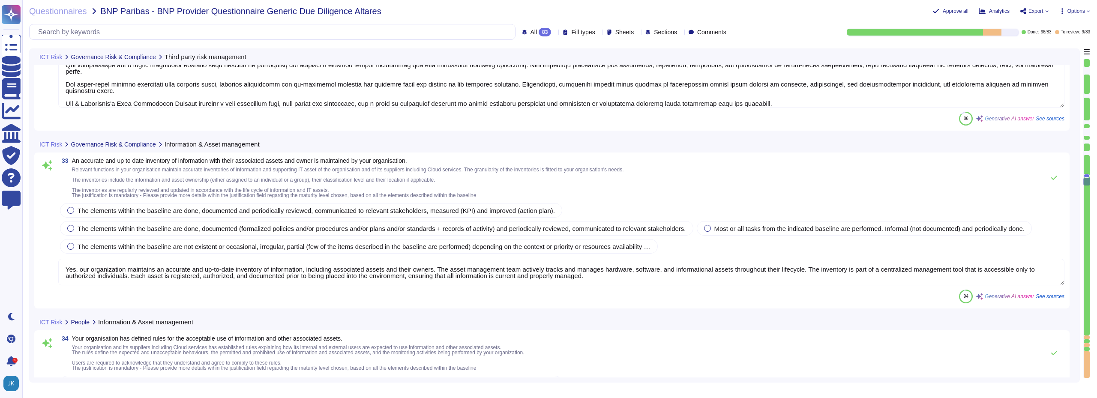
scroll to position [4215, 0]
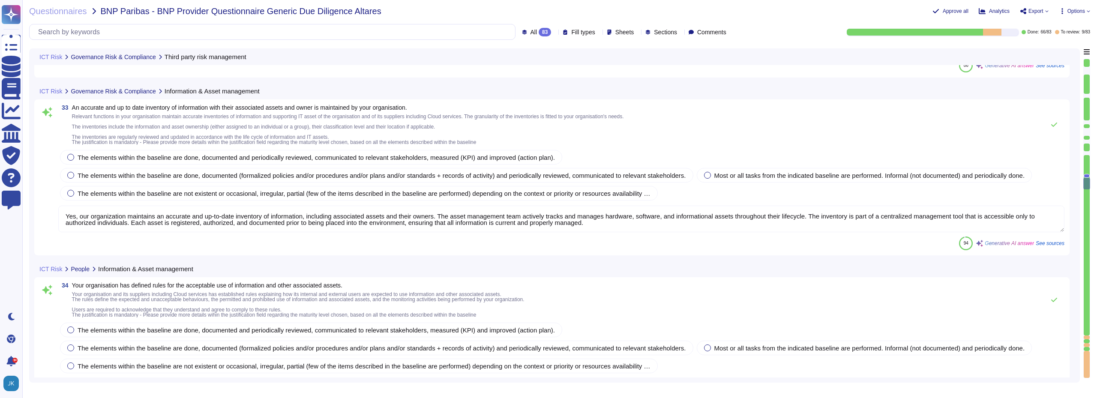
type textarea "Yes, our organization has developed and implemented a formal security awareness…"
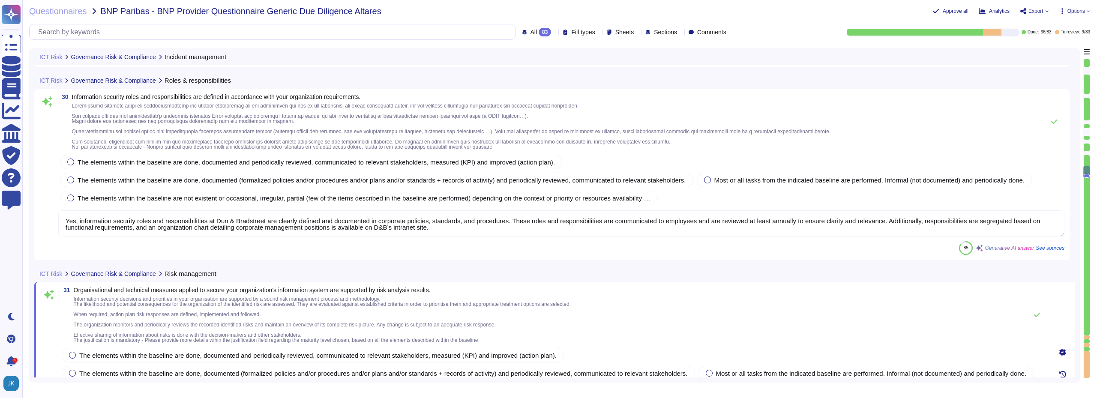
type textarea "Yes, [PERSON_NAME] & [PERSON_NAME] has a consistent method to manage security i…"
type textarea "Yes, information security roles and responsibilities at Dun & Bradstreet are cl…"
type textarea "D&B has applied a risk management approach to select and develop control activi…"
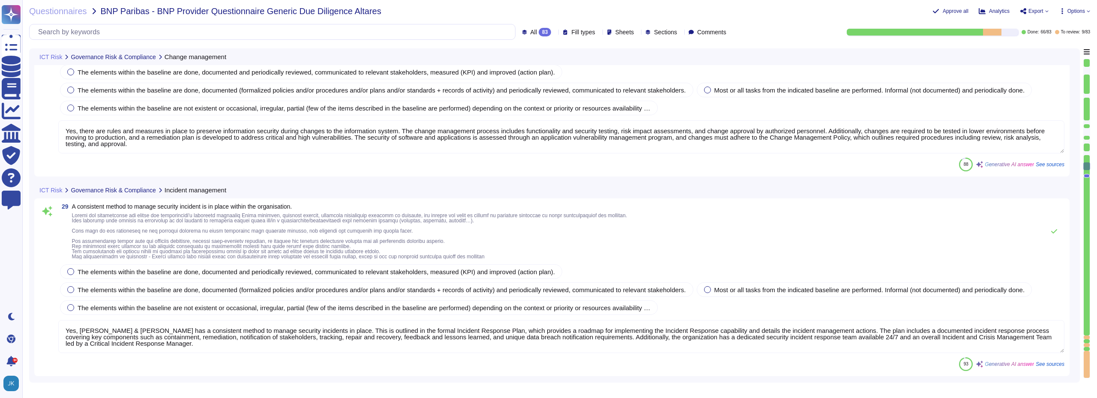
type textarea "Yes, there are rules and measures in place to preserve information security dur…"
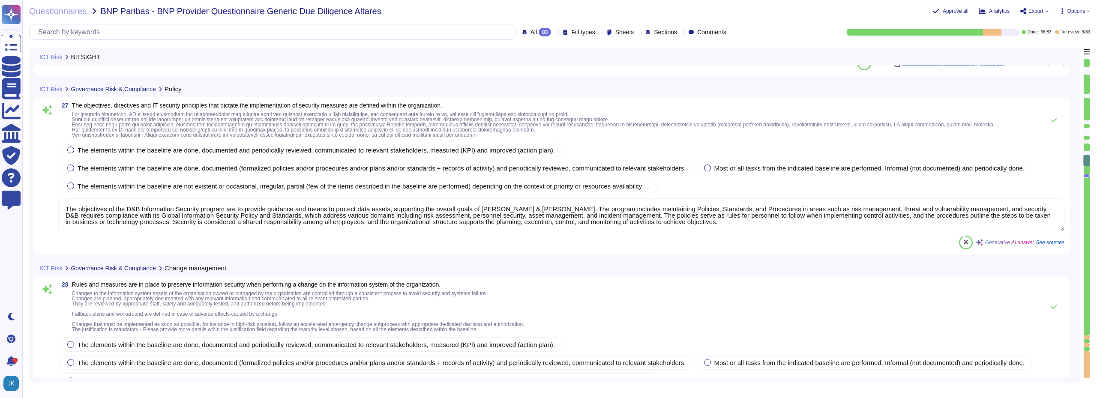
type textarea "Controls did not provide"
type textarea "The objectives of the D&B Information Security program are to provide guidance …"
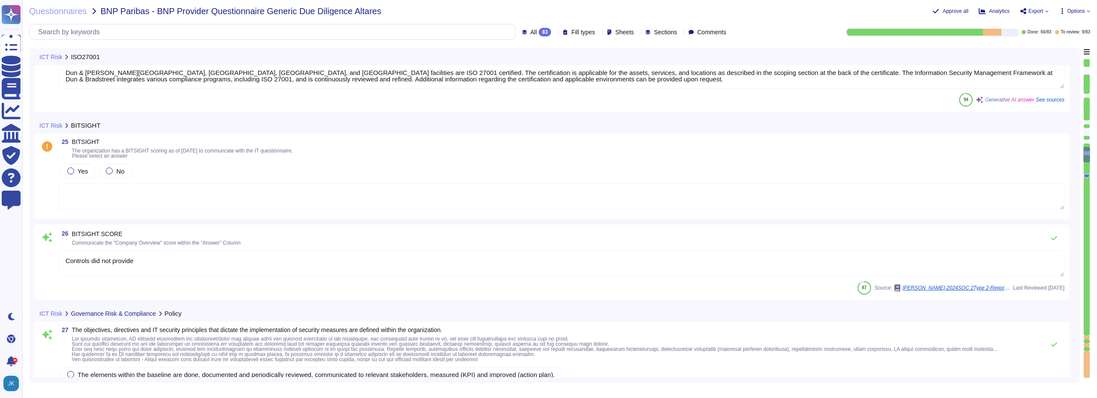
type textarea "Dun & [PERSON_NAME][GEOGRAPHIC_DATA], [GEOGRAPHIC_DATA], [GEOGRAPHIC_DATA], and…"
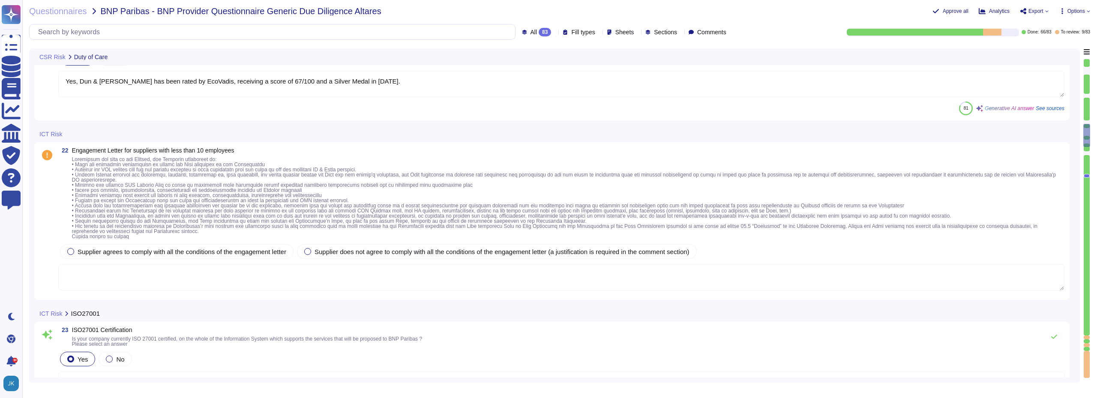
type textarea "N/A. D&B does not do business requiring access to medical records."
type textarea "Yes, Dun & [PERSON_NAME] has been rated by EcoVadis, receiving a score of 67/10…"
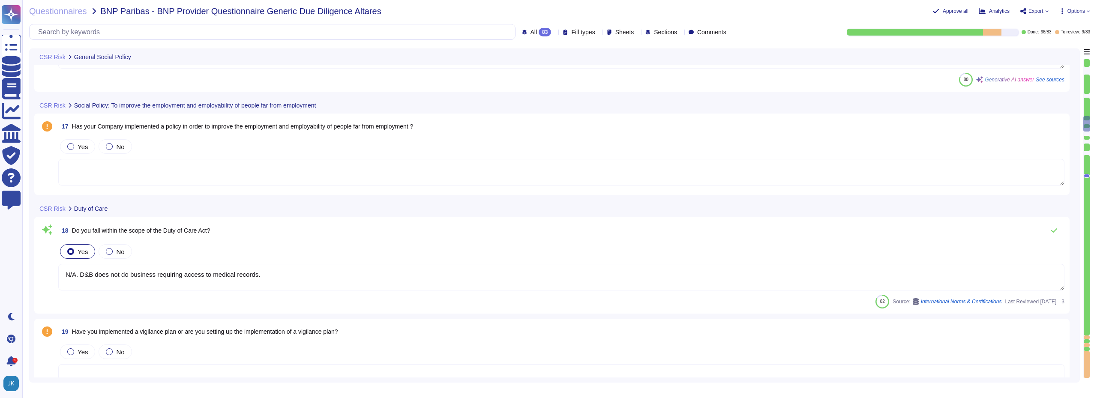
type textarea "a) Yes, our social policy includes principles regarding non-discrimination as s…"
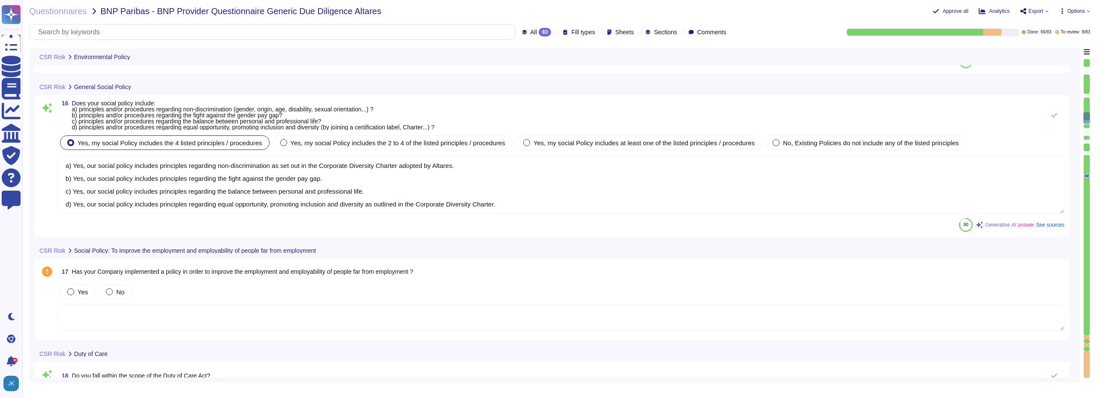
type textarea "Our company is committed to several environmental strategies, including: a) Str…"
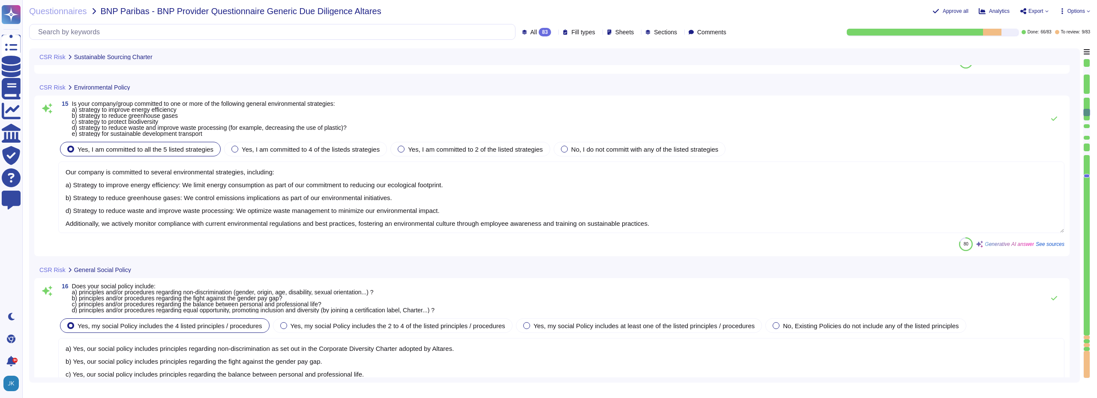
type textarea "For this purpose, it has been developed a Suppliers & Parners charter. Altares …"
type textarea "Yes, Dun & [PERSON_NAME] has implemented a Corporate Social Responsibility (CSR…"
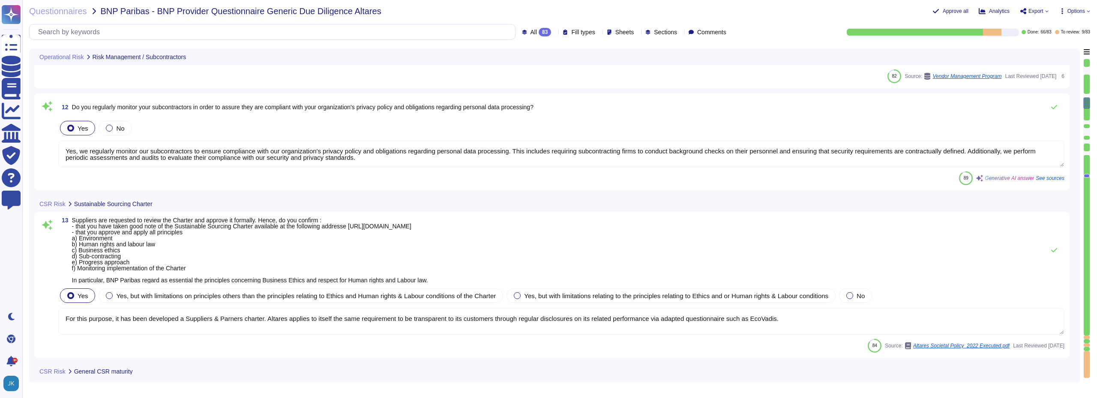
type textarea "Yes, we have an inventory of subcontractors, and the list of subcontractors can…"
type textarea "Information security controls that are defined contractually, including D&B's r…"
type textarea "Yes, we regularly monitor our subcontractors to ensure compliance with our orga…"
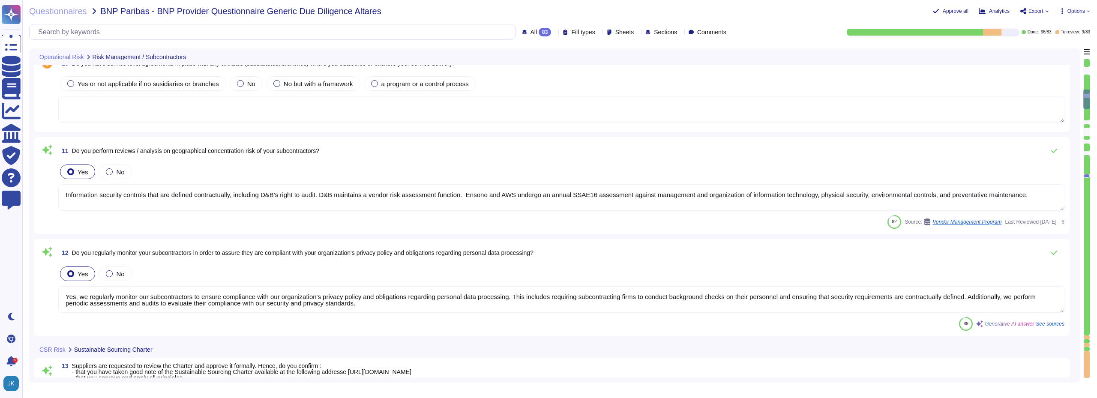
type textarea "No, we don't need any subcontractors beyond D&B USA that runs the service. Our …"
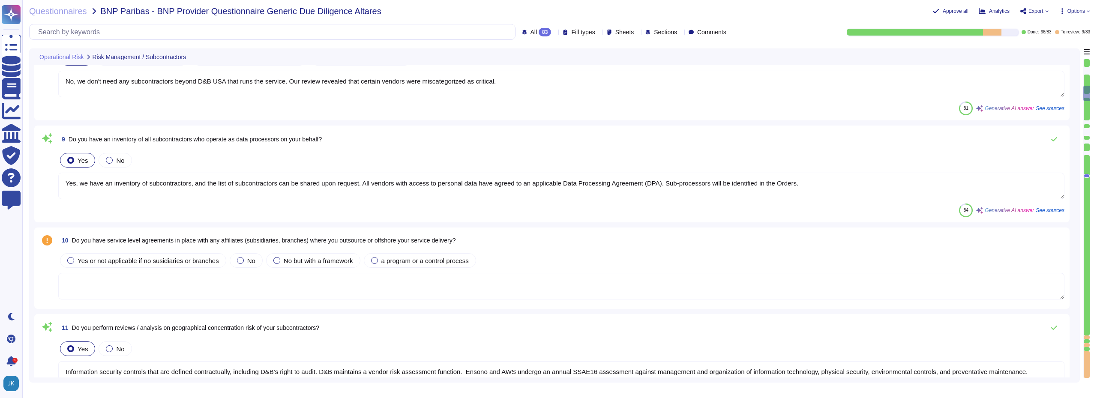
type textarea "D&B maintains a vendor management function reporting to leadership of the Finan…"
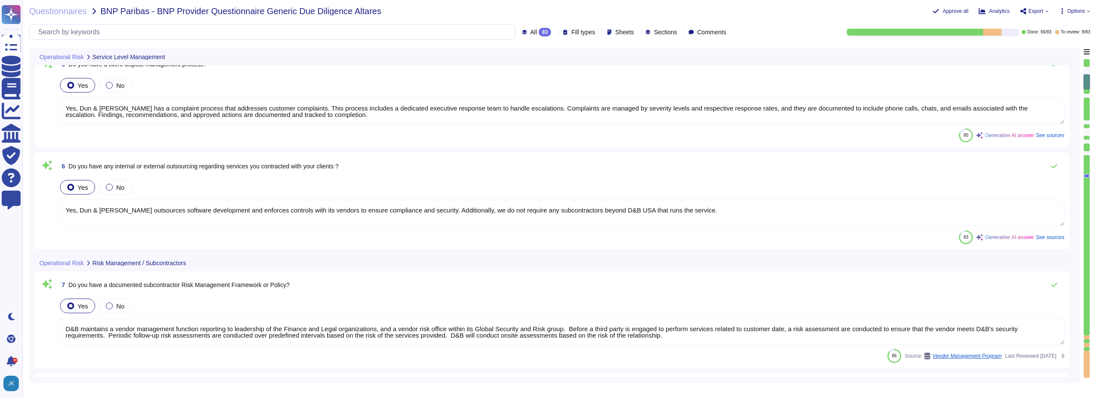
type textarea "Yes, Dun & [PERSON_NAME] has a complaint process that addresses customer compla…"
type textarea "Yes, Dun & [PERSON_NAME] outsources software development and enforces controls …"
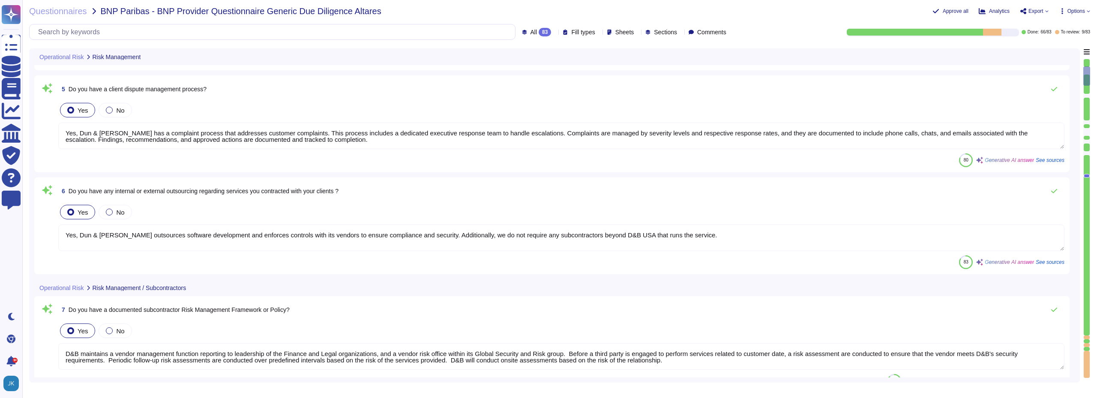
type textarea "D&B conducts several types of annual risk assessments and audits, including: 1.…"
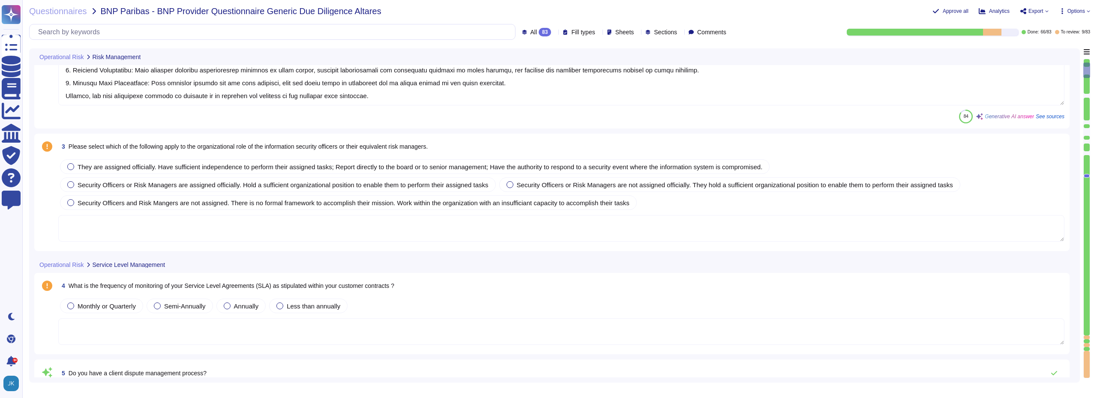
type textarea "Yes, D&B has an active Enterprise Risk Management (ERM) program in place. This …"
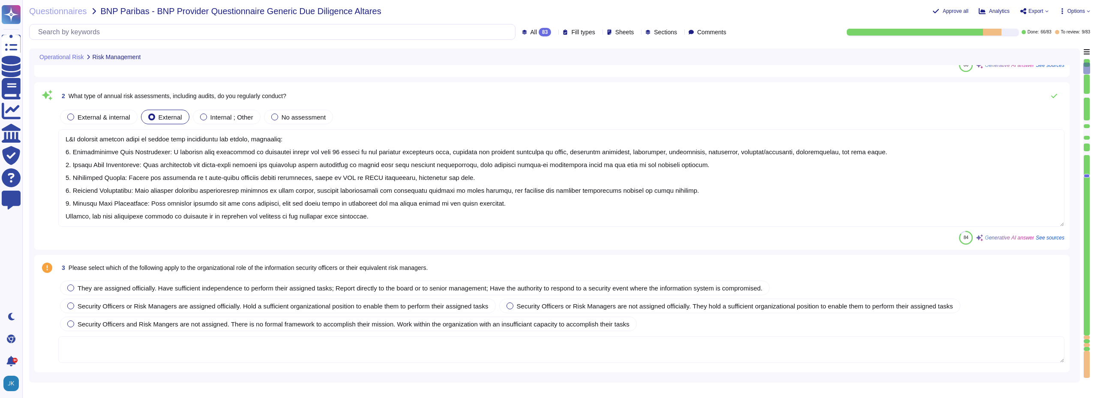
scroll to position [129, 0]
type textarea "Yes, Dun & [PERSON_NAME] outsources software development and enforces controls …"
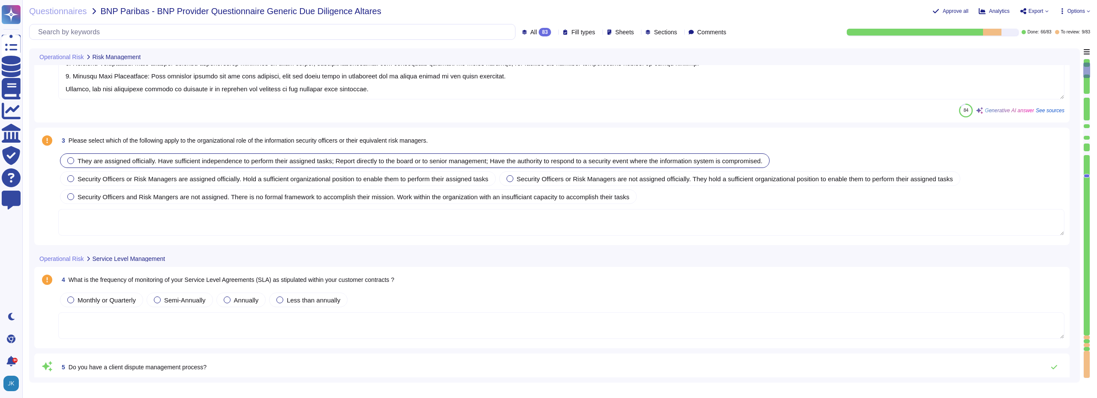
type textarea "D&B maintains a vendor management function reporting to leadership of the Finan…"
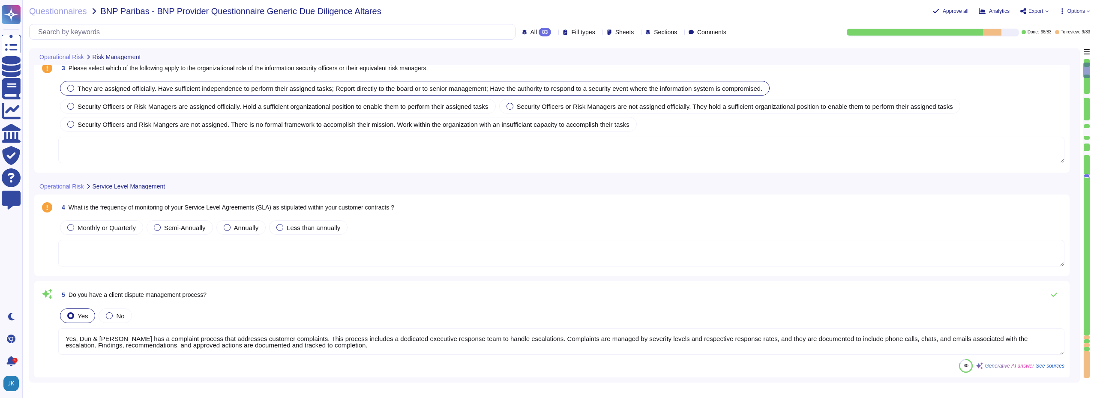
scroll to position [300, 0]
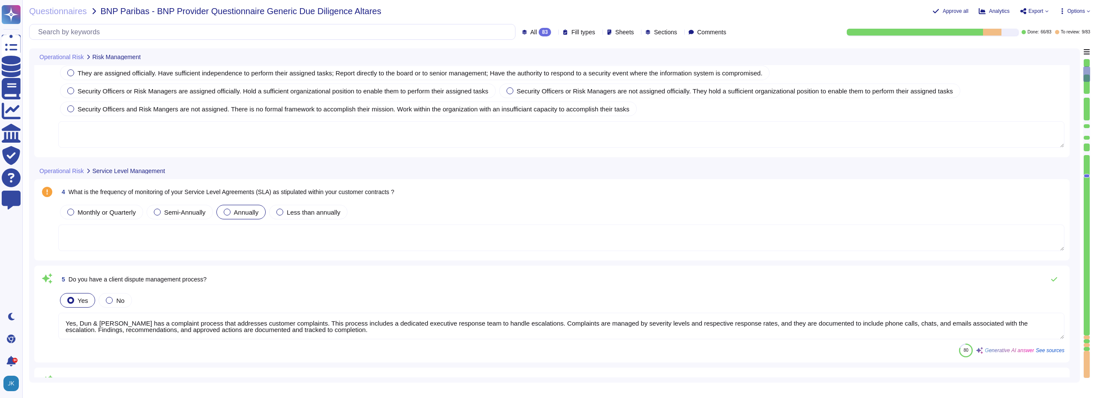
click at [228, 215] on div "Annually" at bounding box center [241, 212] width 50 height 15
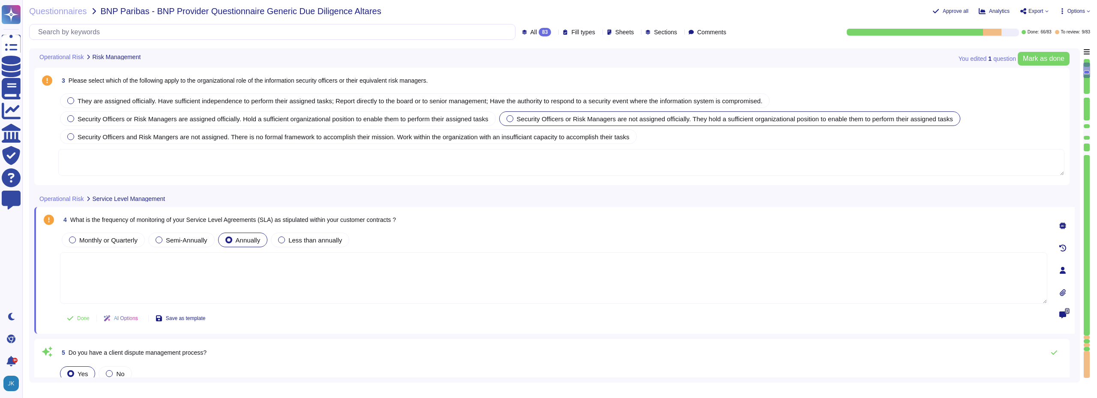
type textarea "Yes, D&B has an active Enterprise Risk Management (ERM) program in place. This …"
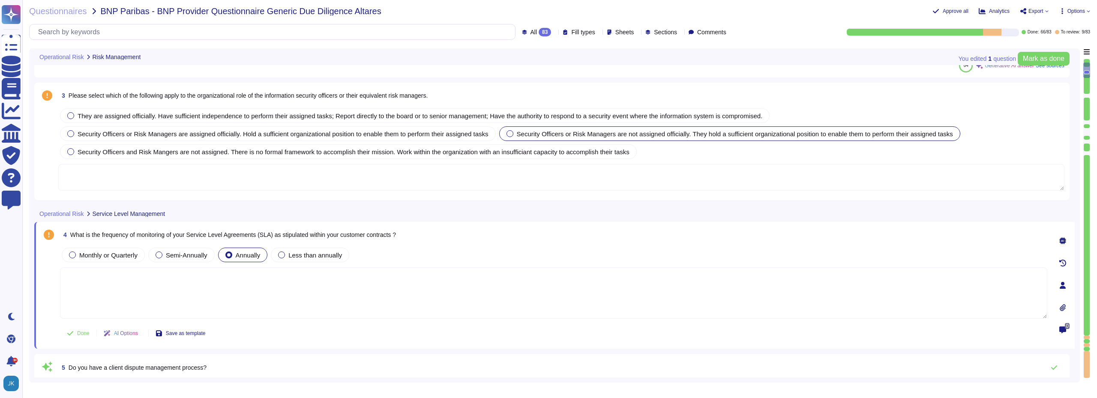
click at [513, 135] on label "Security Officers or Risk Managers are not assigned officially. They hold a suf…" at bounding box center [729, 133] width 446 height 7
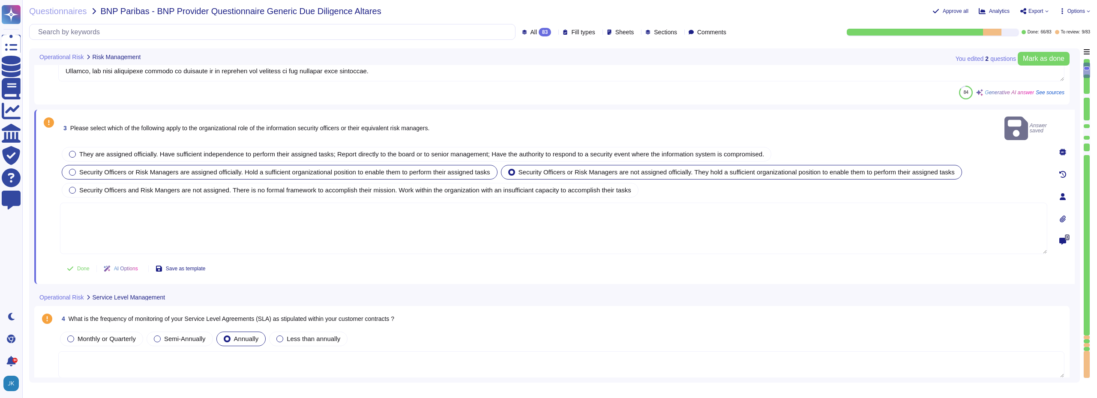
scroll to position [214, 0]
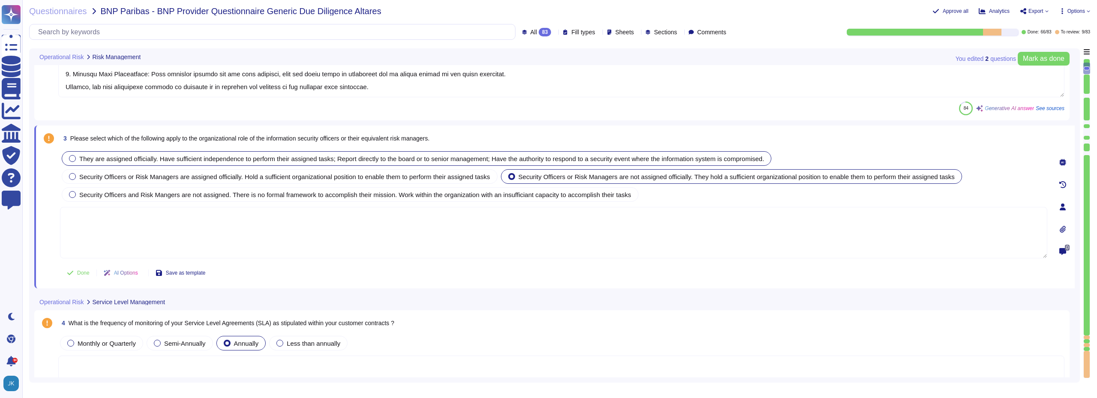
click at [72, 160] on div at bounding box center [72, 158] width 7 height 7
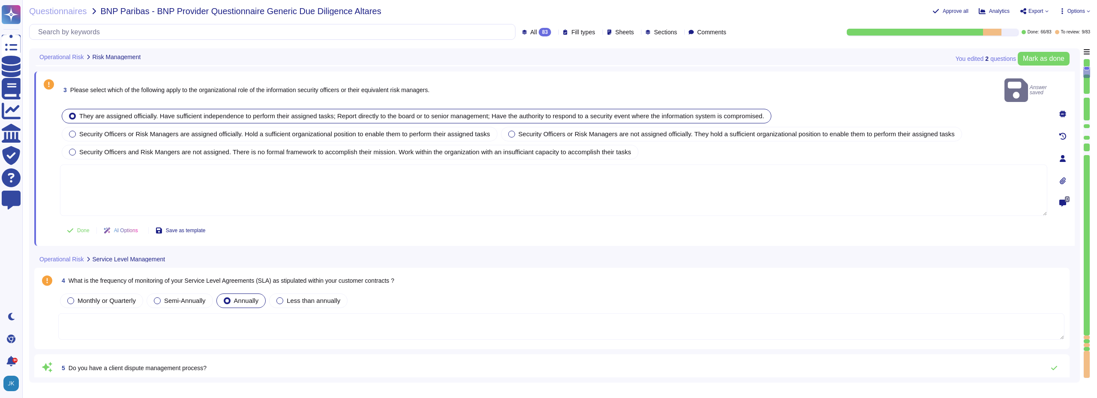
type textarea "No, we don't need any subcontractors beyond D&B USA that runs the service. Our …"
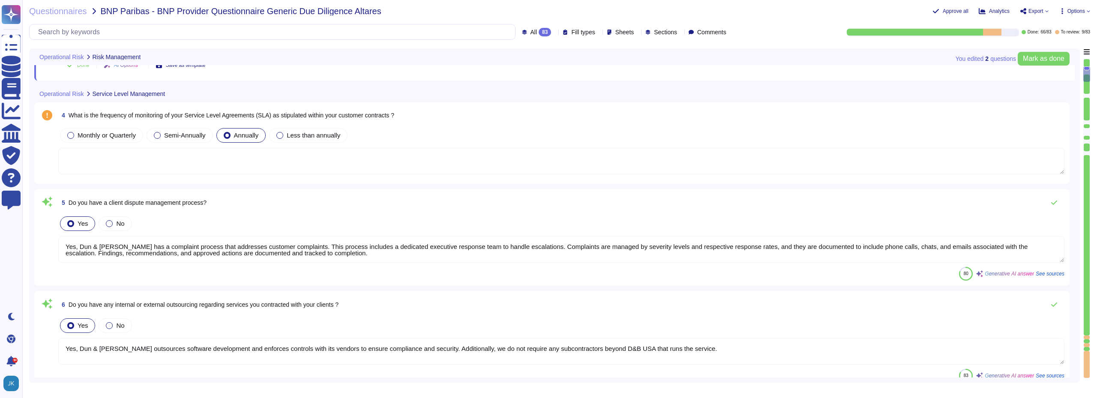
scroll to position [1, 0]
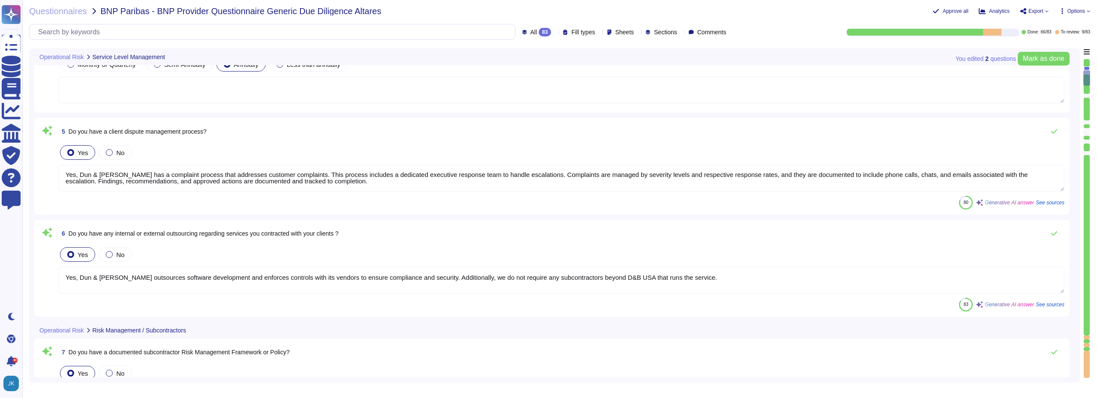
type textarea "Yes, we have an inventory of subcontractors, and the list of subcontractors can…"
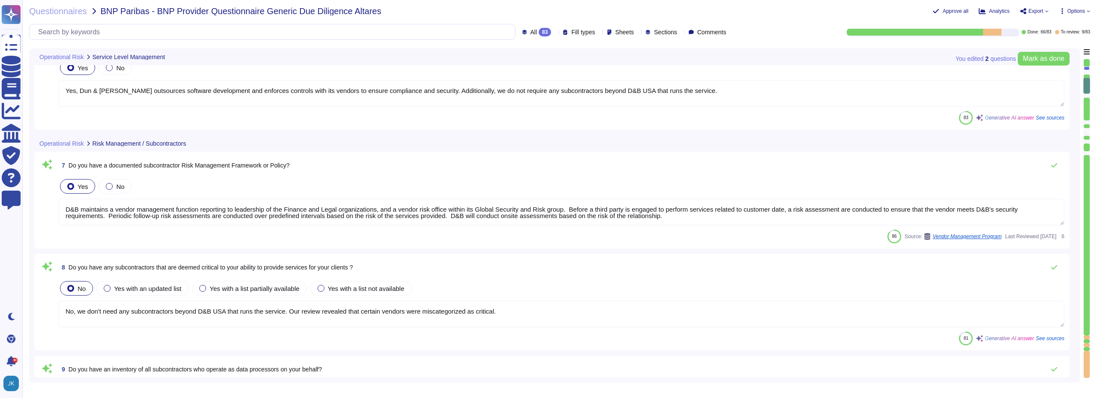
scroll to position [728, 0]
type textarea "Information security controls that are defined contractually, including D&B's r…"
type textarea "Yes, we regularly monitor our subcontractors to ensure compliance with our orga…"
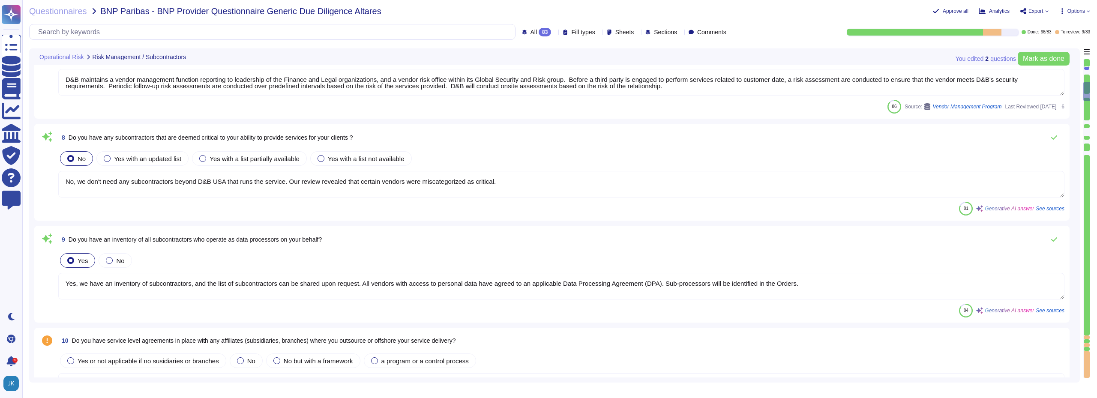
type textarea "For this purpose, it has been developed a Suppliers & Parners charter. Altares …"
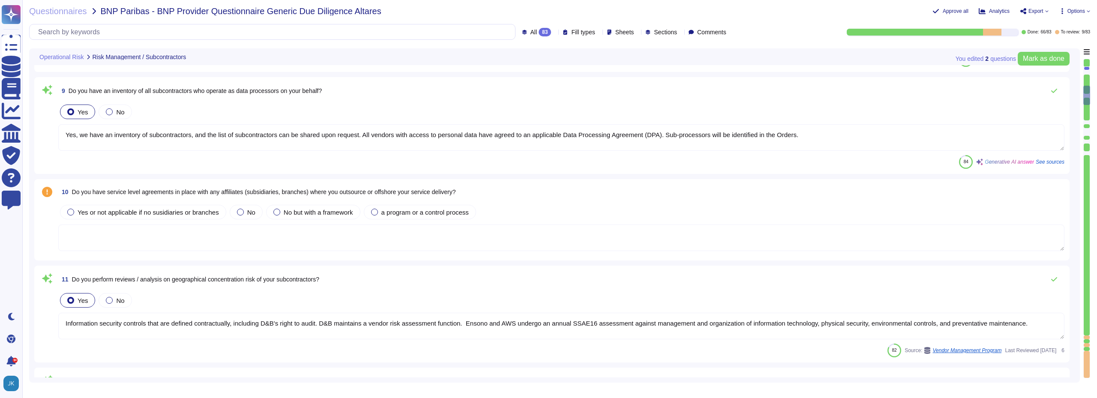
scroll to position [942, 0]
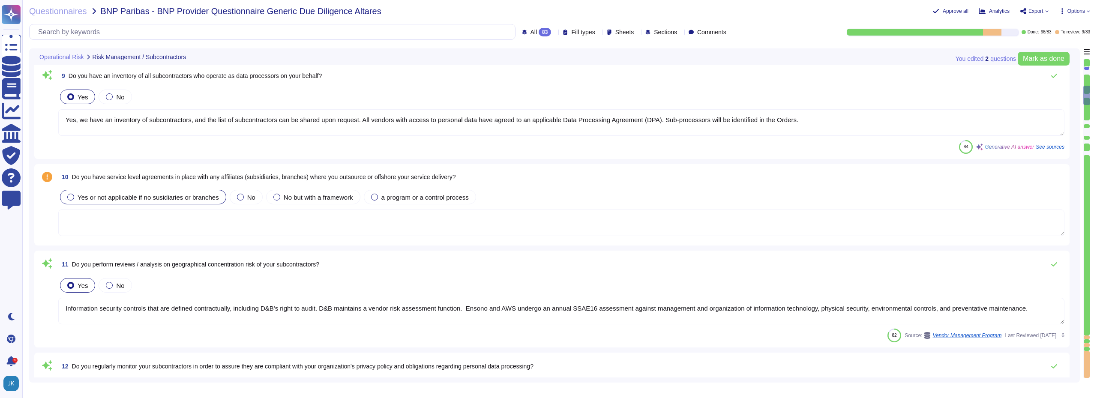
click at [74, 197] on label "Yes or not applicable if no susidiaries or branches" at bounding box center [143, 197] width 152 height 7
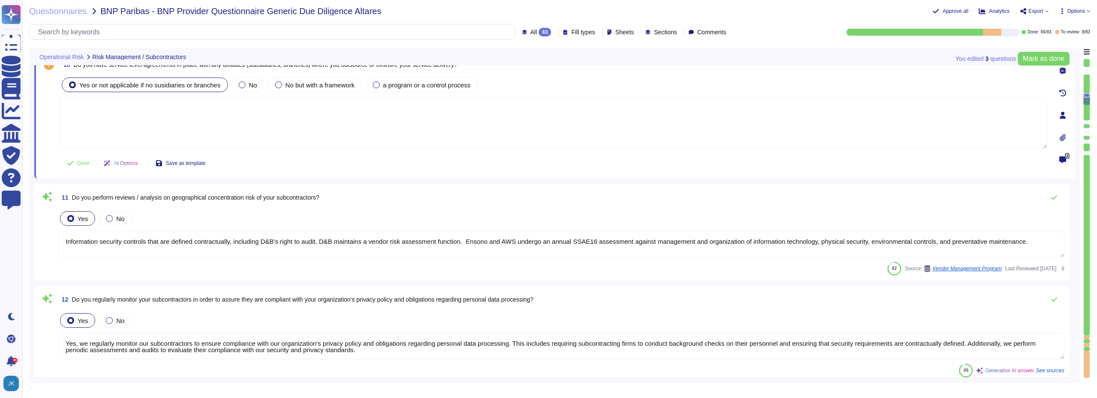
type textarea "Yes, Dun & [PERSON_NAME] has implemented a Corporate Social Responsibility (CSR…"
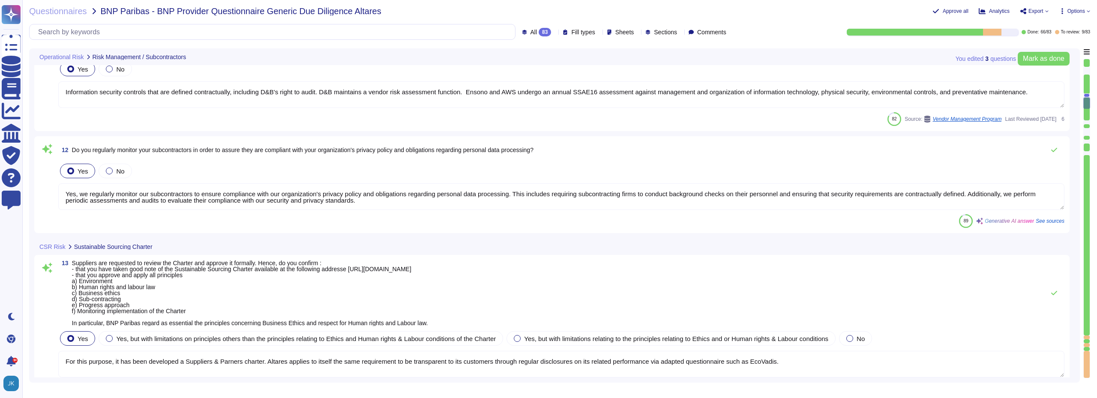
type textarea "Our company is committed to several environmental strategies, including: a) Str…"
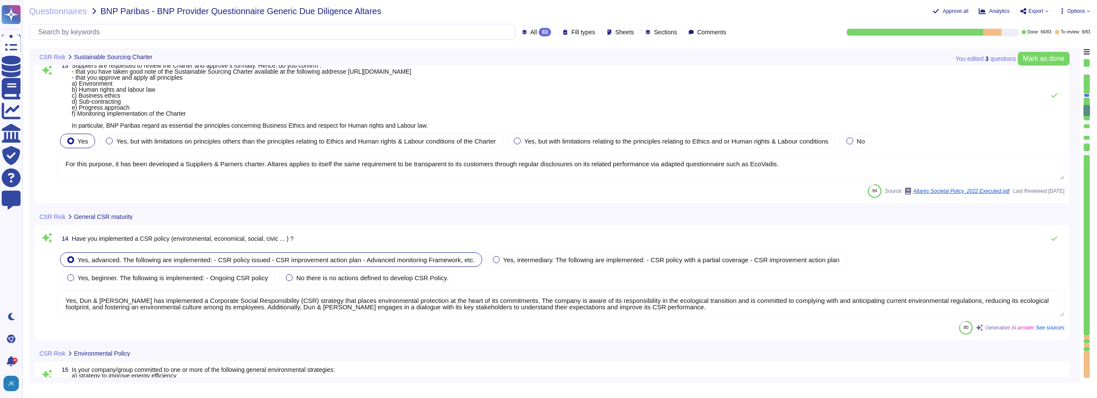
type textarea "a) Yes, our social policy includes principles regarding non-discrimination as s…"
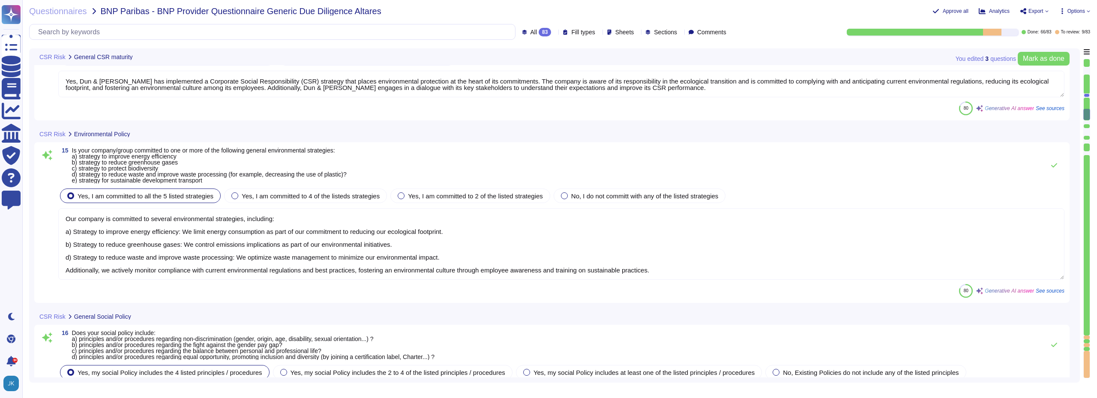
scroll to position [1, 0]
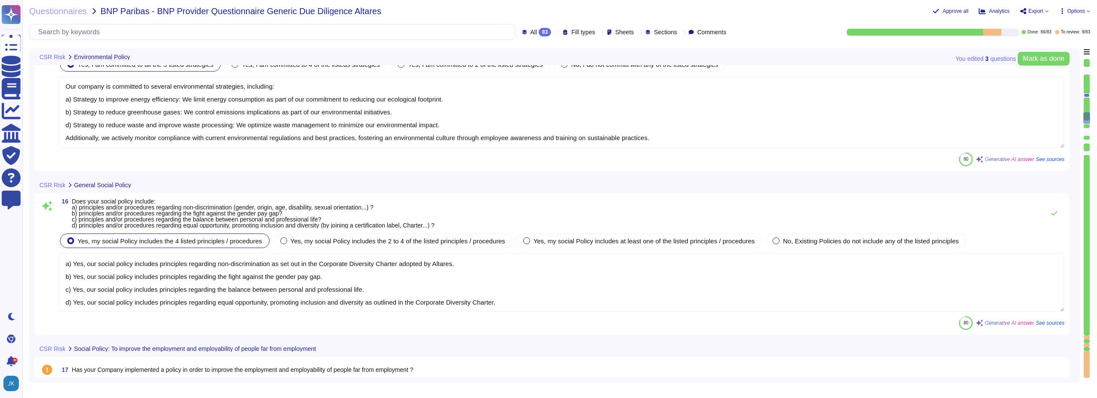
type textarea "N/A. D&B does not do business requiring access to medical records."
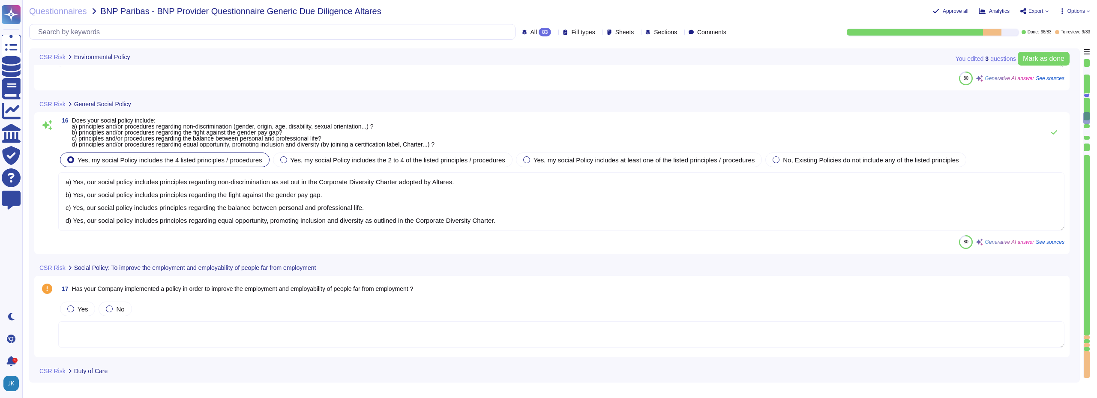
scroll to position [1842, 0]
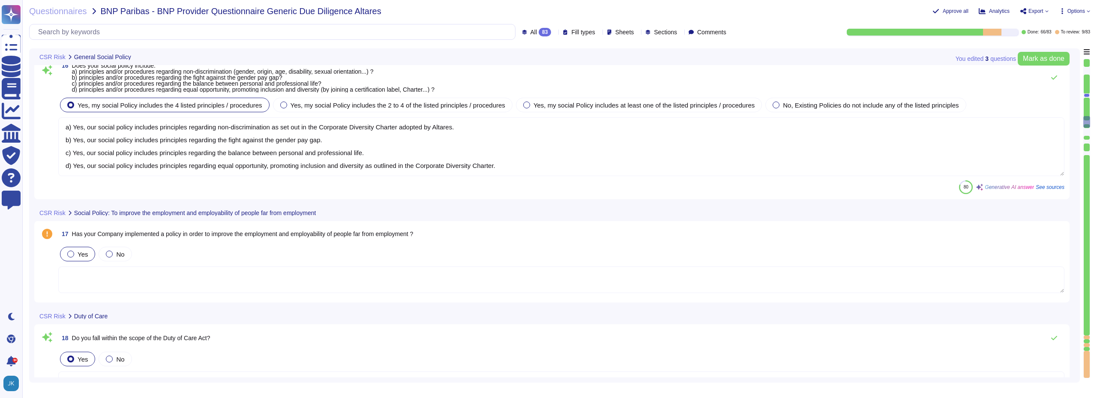
click at [68, 254] on div at bounding box center [70, 254] width 7 height 7
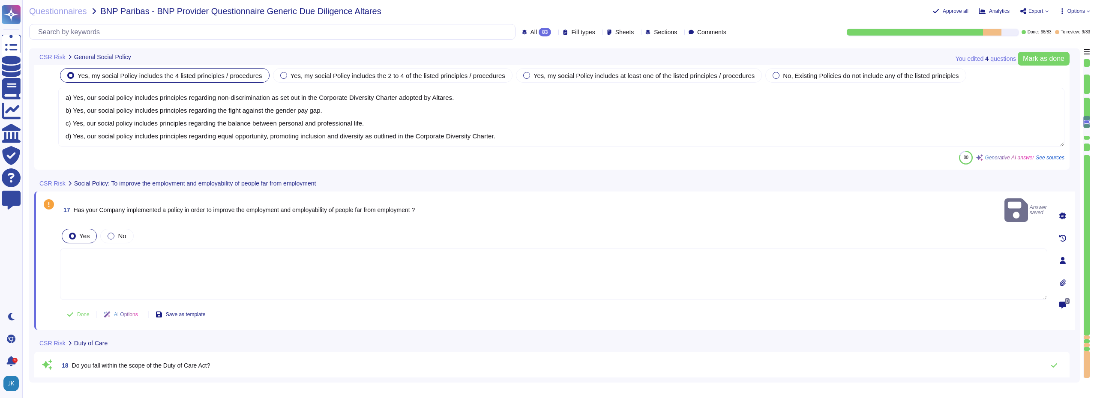
scroll to position [2013, 0]
type textarea "Yes, Dun & [PERSON_NAME] has been rated by EcoVadis, receiving a score of 67/10…"
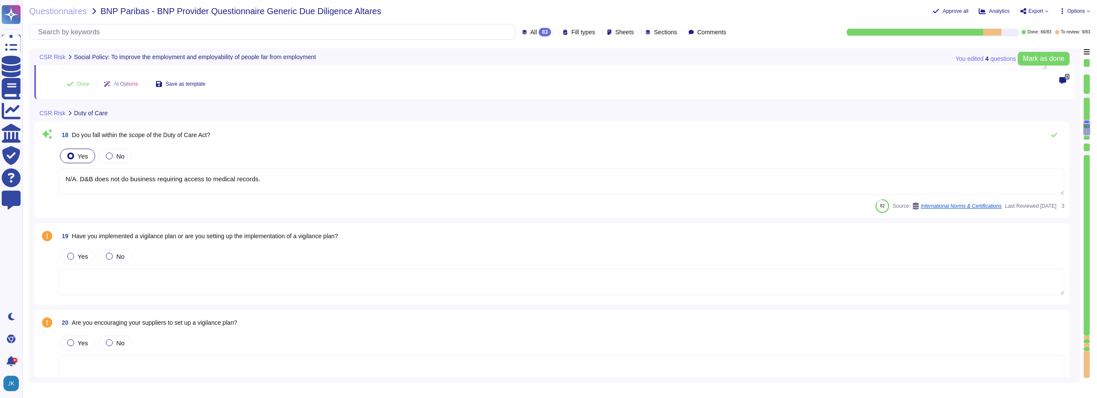
scroll to position [2099, 0]
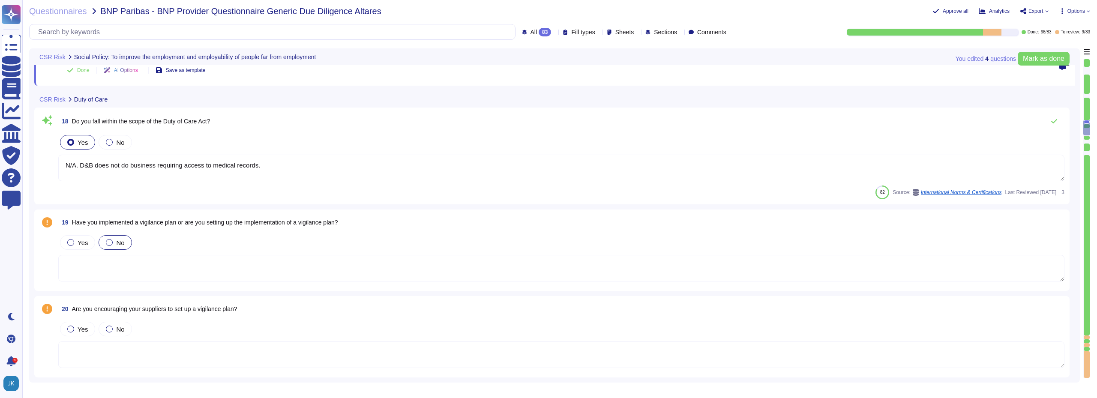
click at [109, 244] on div at bounding box center [109, 242] width 7 height 7
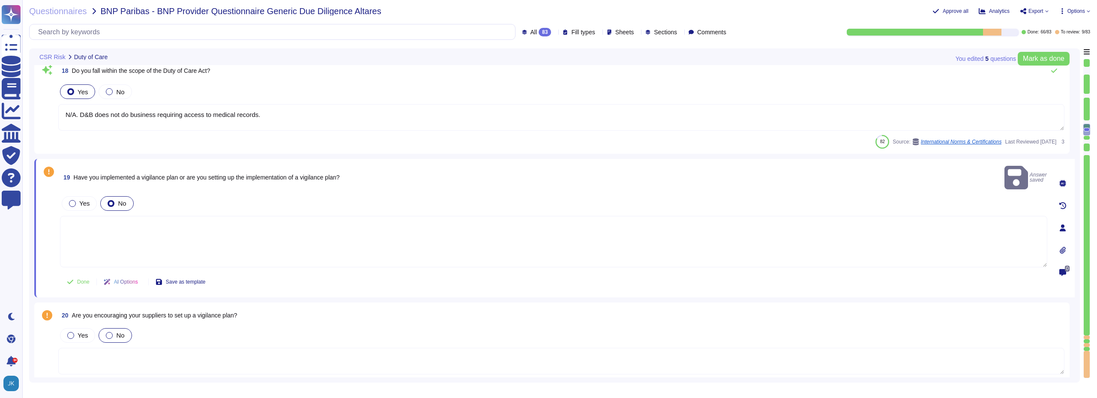
click at [109, 332] on div at bounding box center [109, 335] width 7 height 7
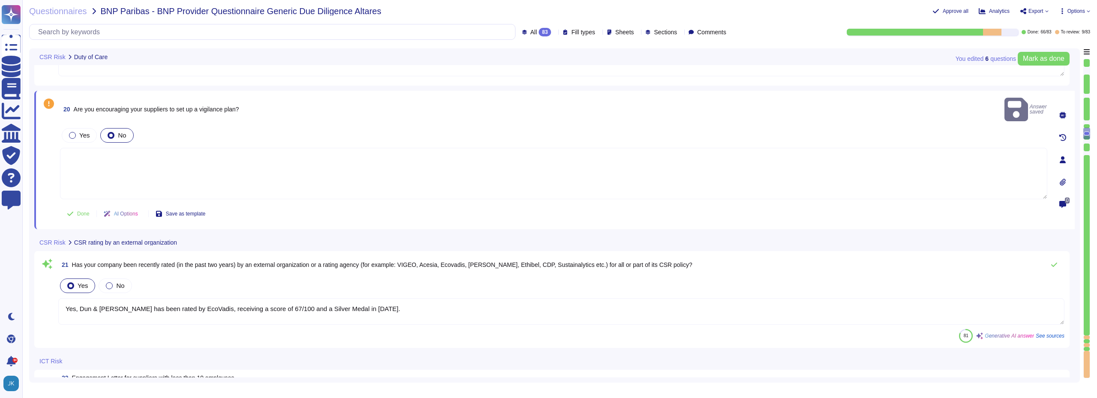
scroll to position [2270, 0]
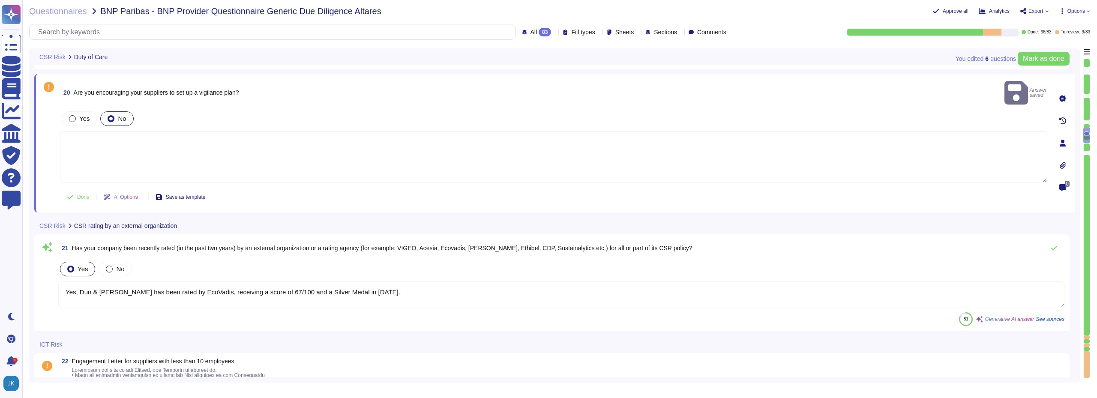
type textarea "Dun & [PERSON_NAME][GEOGRAPHIC_DATA], [GEOGRAPHIC_DATA], [GEOGRAPHIC_DATA], and…"
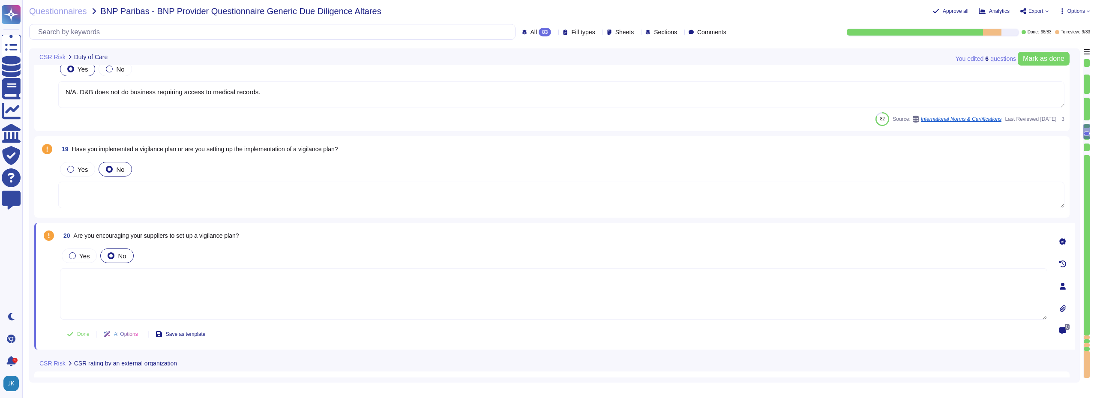
scroll to position [2099, 0]
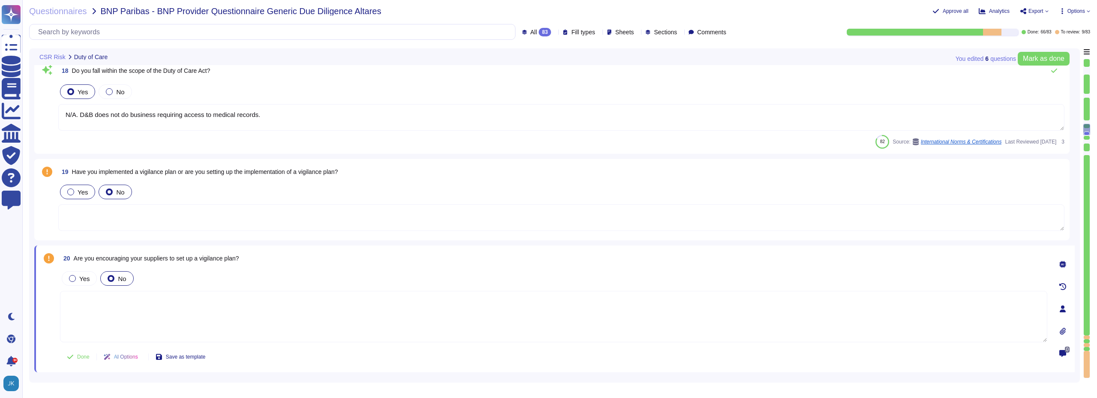
click at [73, 193] on div at bounding box center [70, 191] width 7 height 7
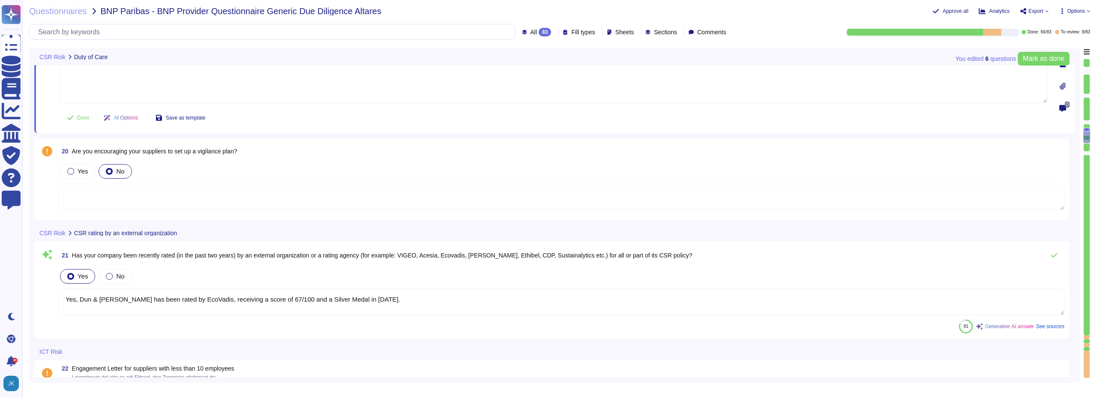
type textarea "Dun & [PERSON_NAME][GEOGRAPHIC_DATA], [GEOGRAPHIC_DATA], [GEOGRAPHIC_DATA], and…"
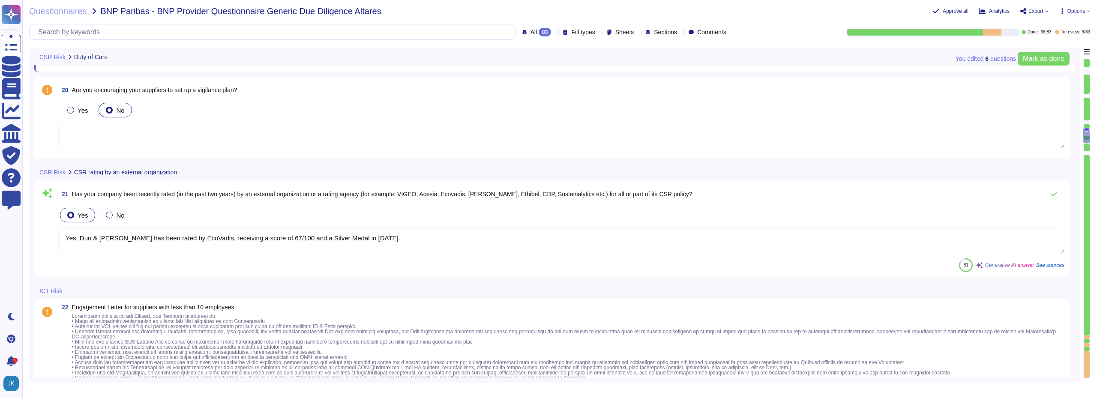
type textarea "Dun & [PERSON_NAME][GEOGRAPHIC_DATA], [GEOGRAPHIC_DATA], [GEOGRAPHIC_DATA], and…"
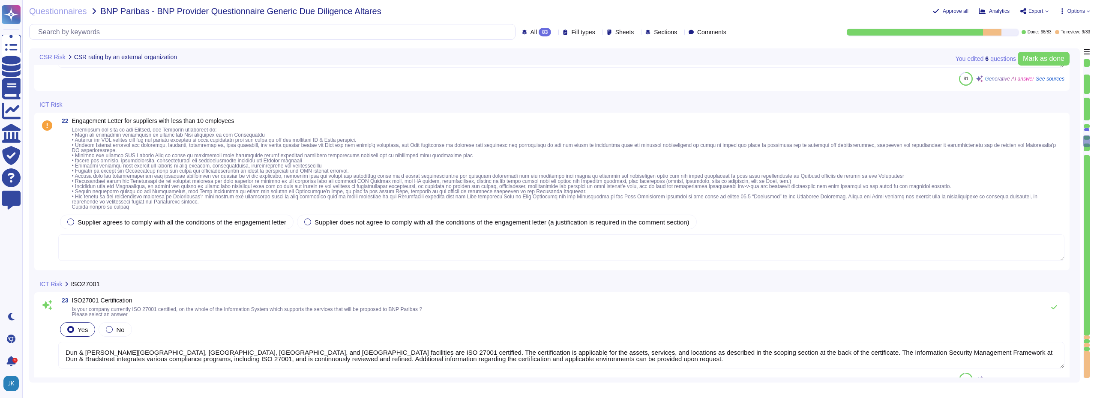
scroll to position [2485, 0]
click at [99, 222] on span "Supplier agrees to comply with all the conditions of the engagement letter" at bounding box center [182, 221] width 209 height 7
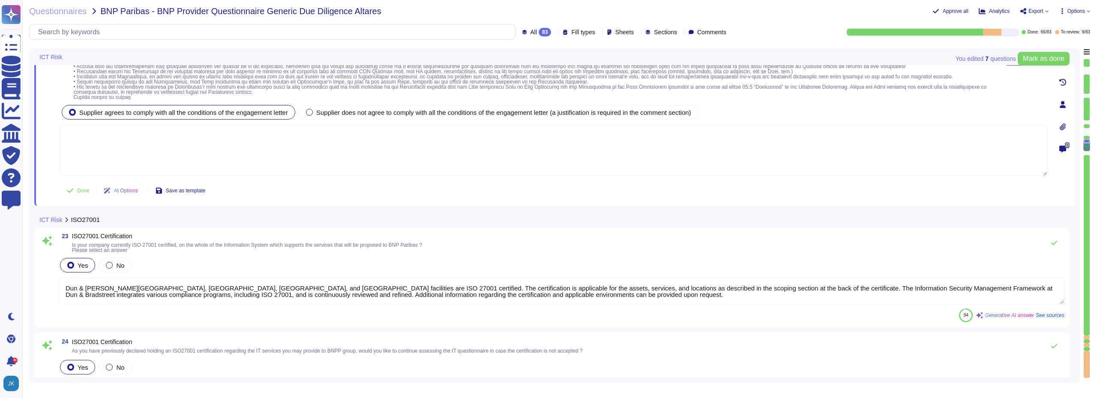
type textarea "Controls did not provide"
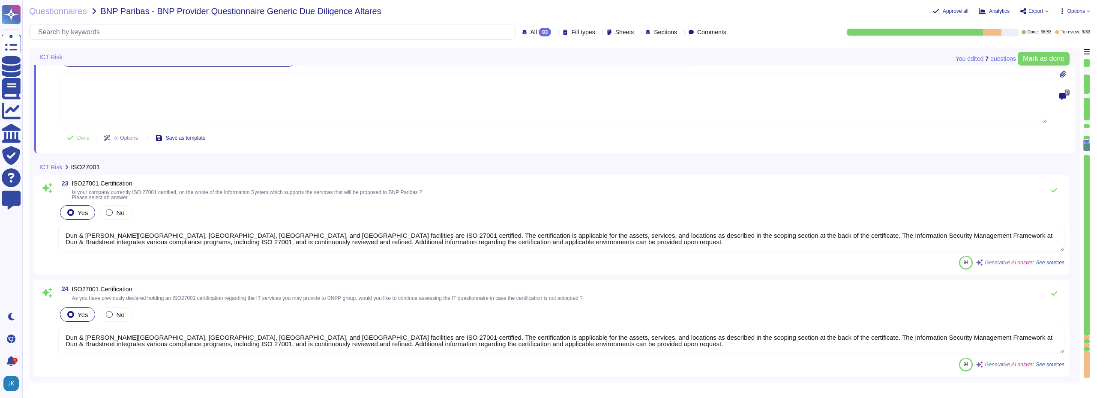
scroll to position [2656, 0]
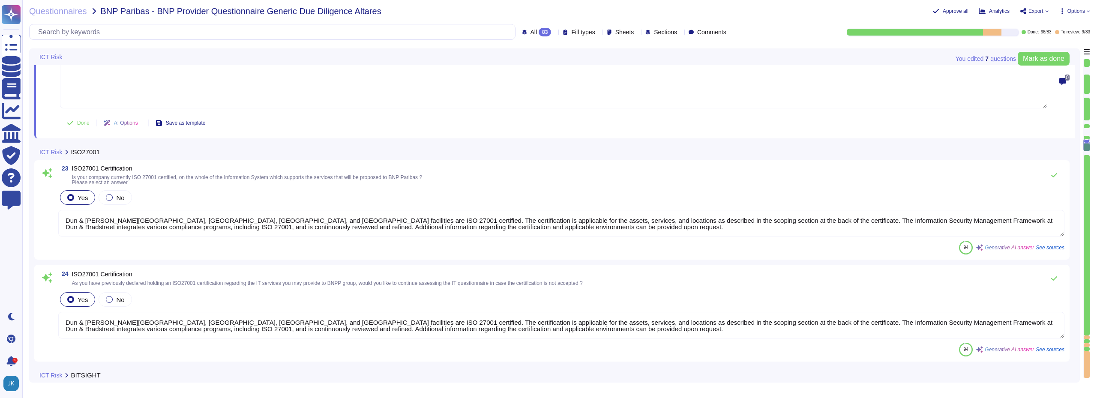
type textarea "The objectives of the D&B Information Security program are to provide guidance …"
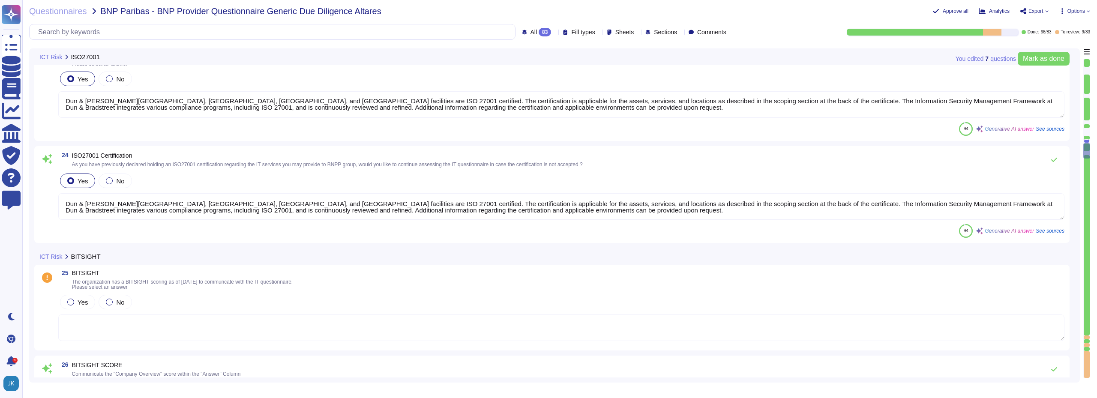
scroll to position [2784, 0]
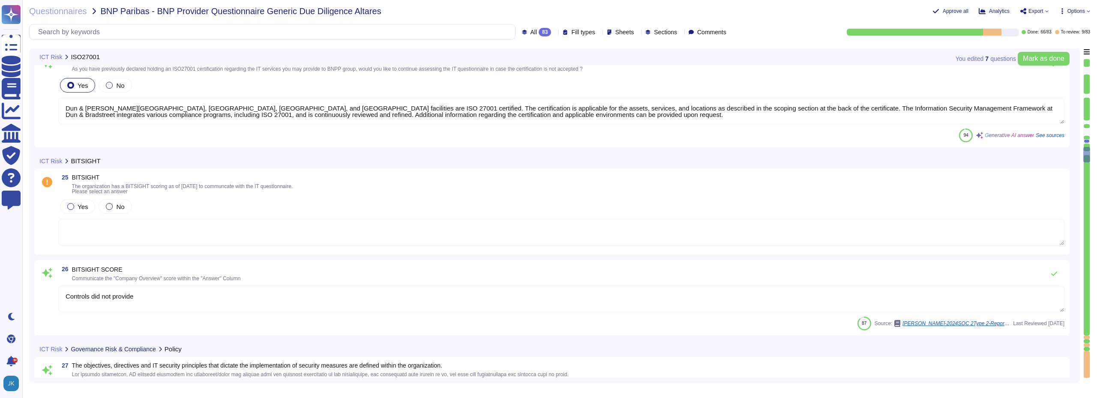
type textarea "Yes, there are rules and measures in place to preserve information security dur…"
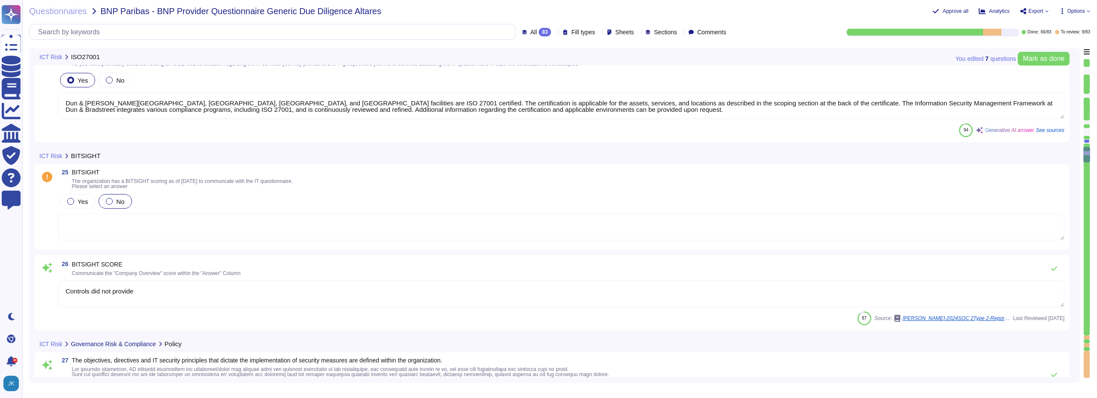
click at [111, 202] on label "No" at bounding box center [115, 201] width 18 height 7
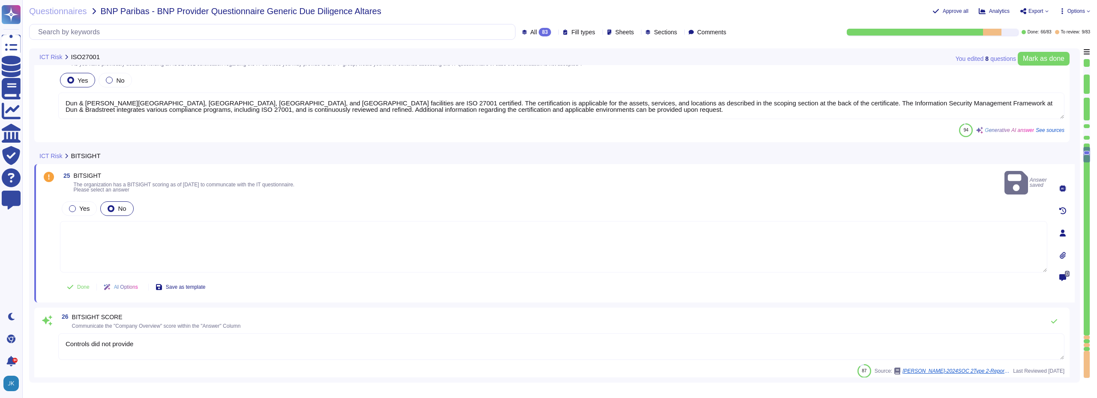
type textarea "Yes, there are rules and measures in place to preserve information security dur…"
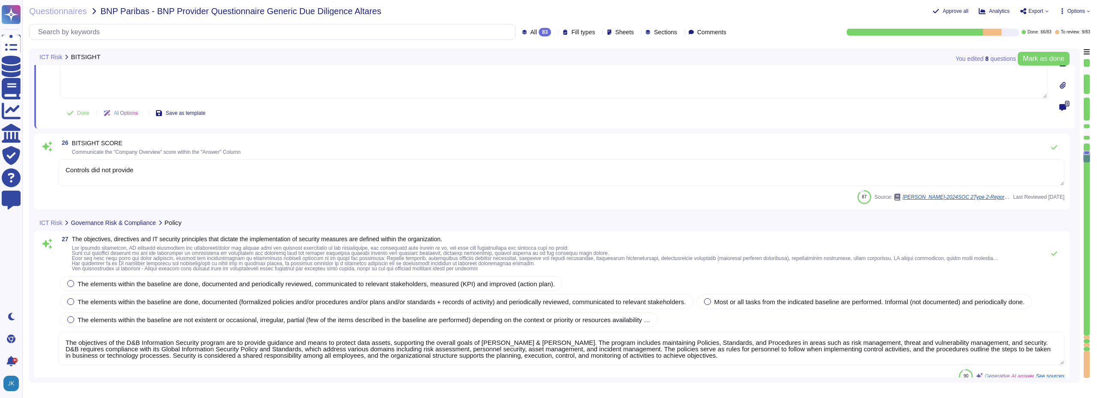
scroll to position [3042, 0]
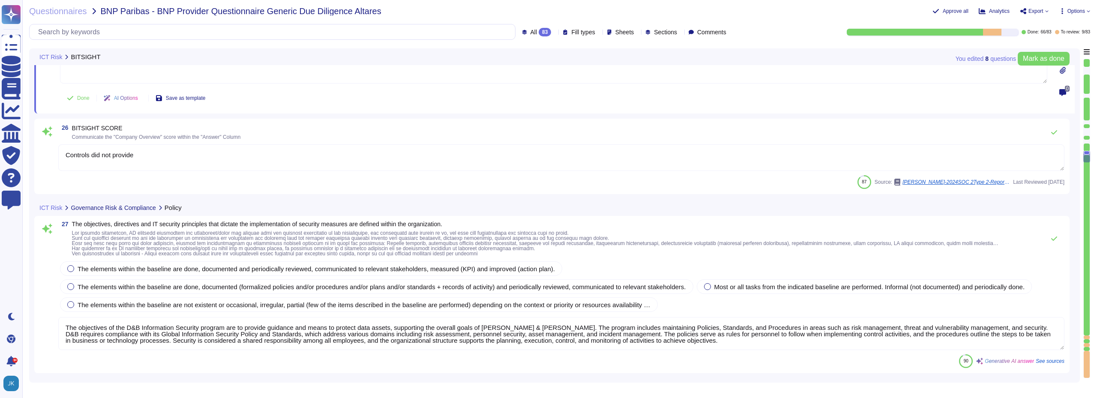
drag, startPoint x: 145, startPoint y: 156, endPoint x: 60, endPoint y: 158, distance: 85.3
click at [60, 158] on textarea "Controls did not provide" at bounding box center [561, 157] width 1006 height 27
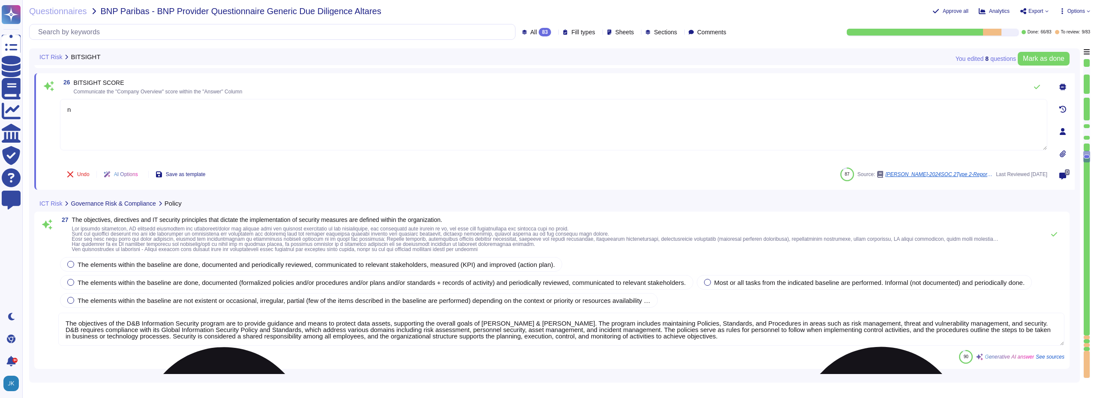
type textarea "na"
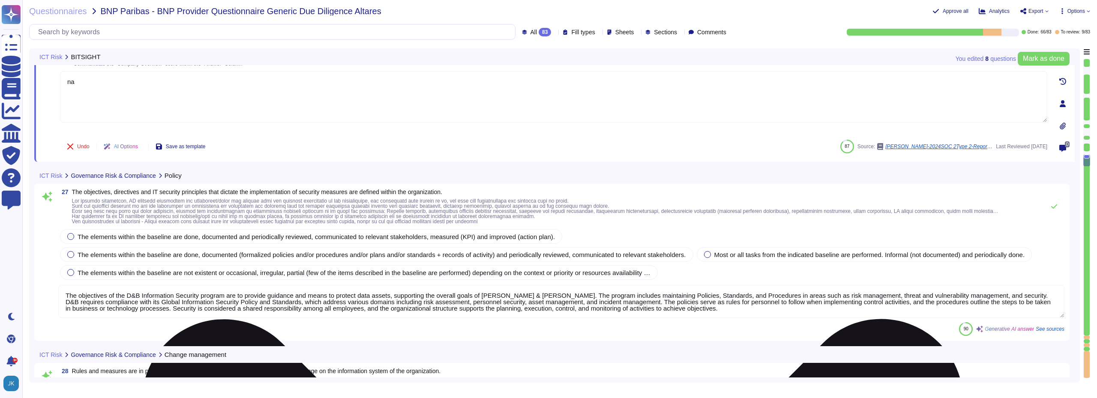
type textarea "Yes, [PERSON_NAME] & [PERSON_NAME] has a consistent method to manage security i…"
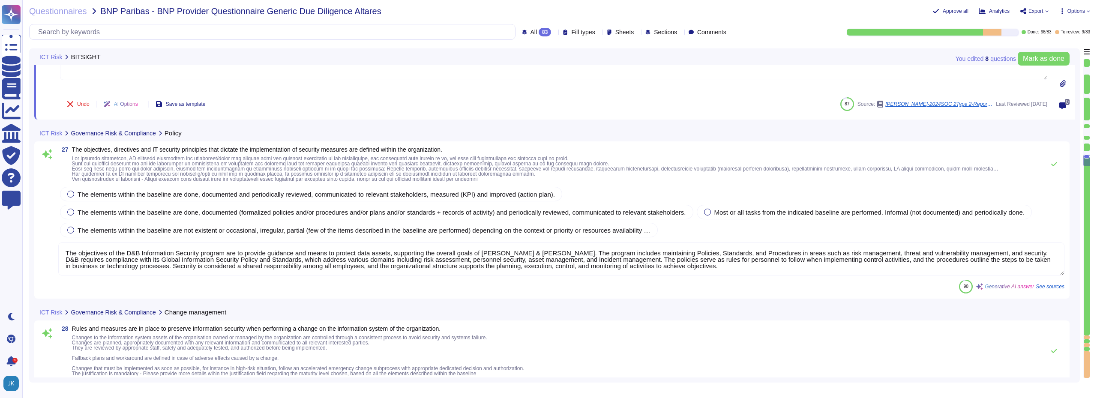
scroll to position [3127, 0]
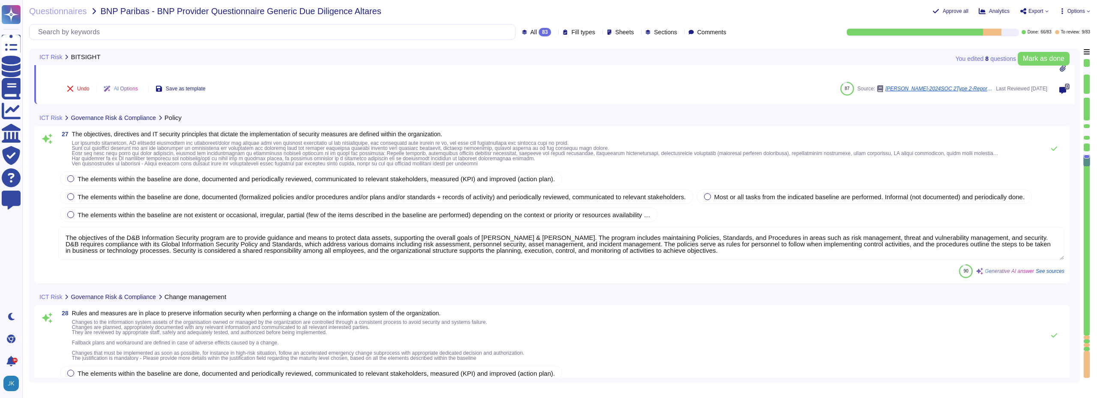
type textarea "na"
click at [67, 204] on div "The elements within the baseline are done, documented and periodically reviewed…" at bounding box center [561, 197] width 1006 height 54
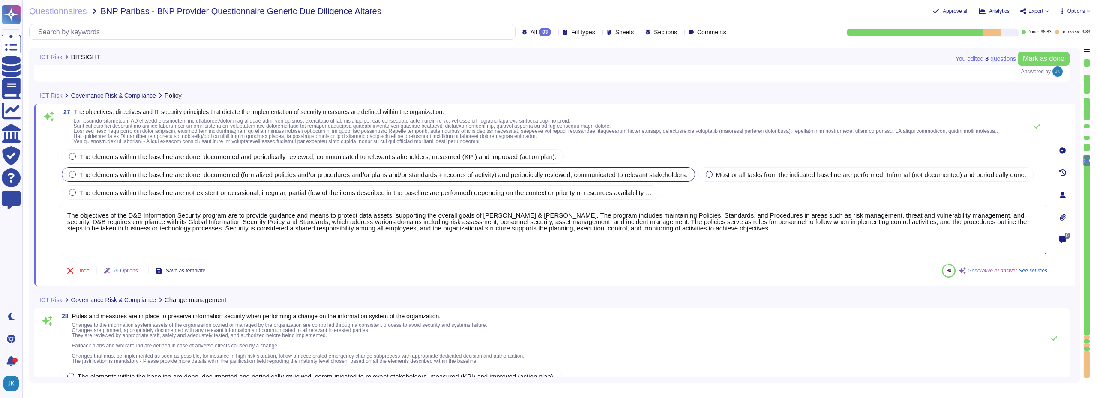
click at [74, 178] on div at bounding box center [72, 174] width 7 height 7
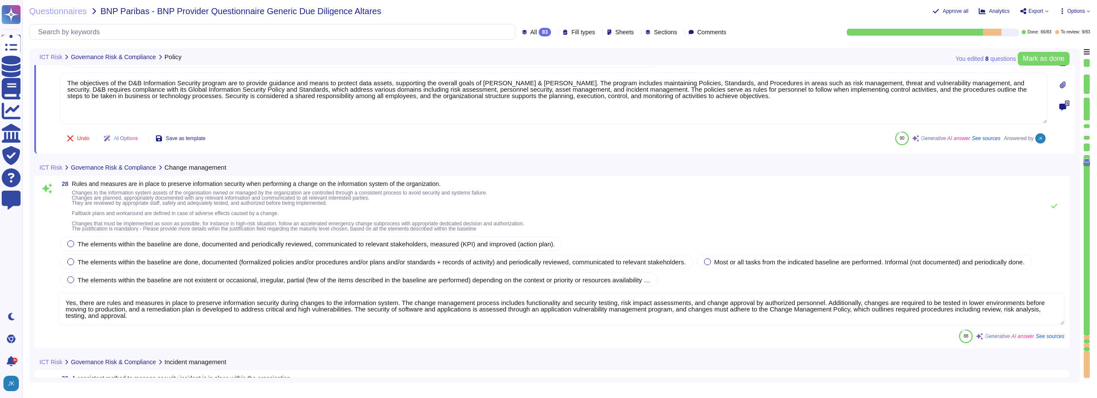
scroll to position [3256, 0]
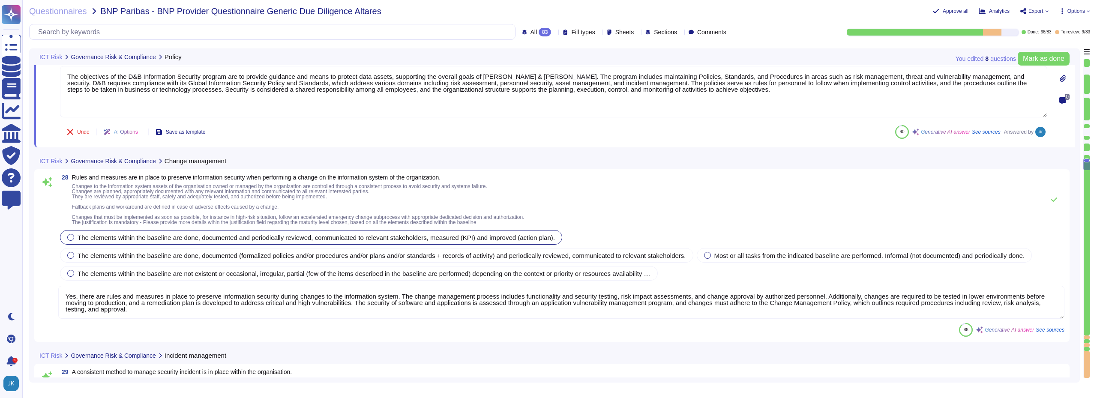
type textarea "Yes, information security roles and responsibilities at Dun & Bradstreet are cl…"
click at [69, 257] on div at bounding box center [70, 255] width 7 height 7
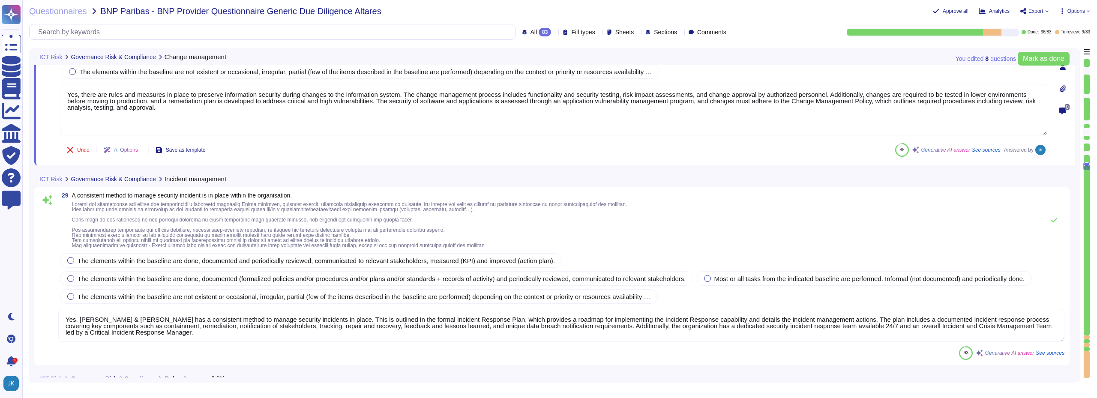
scroll to position [3470, 0]
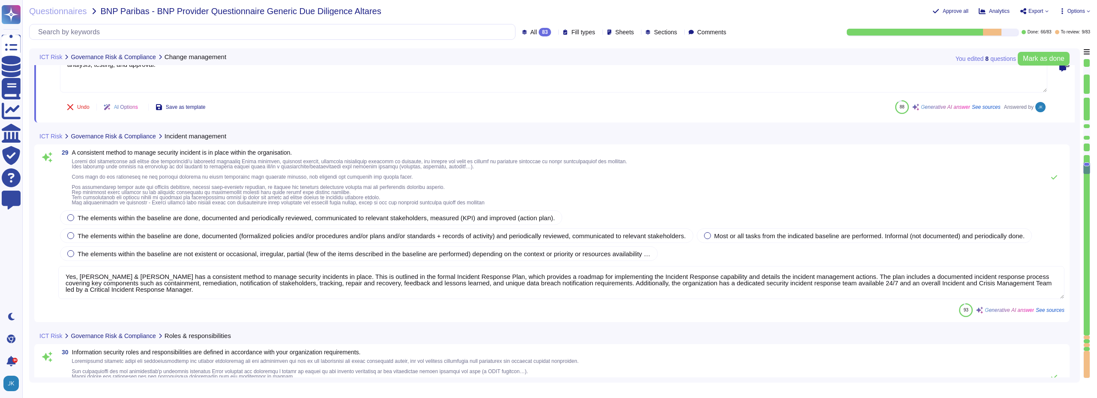
type textarea "D&B has applied a risk management approach to select and develop control activi…"
click at [72, 221] on div "The elements within the baseline are done, documented and periodically reviewed…" at bounding box center [311, 217] width 502 height 15
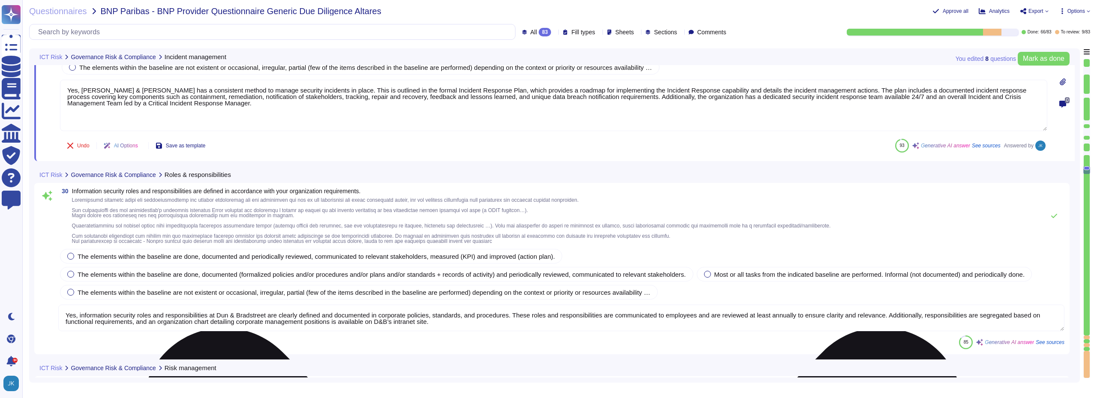
scroll to position [3641, 0]
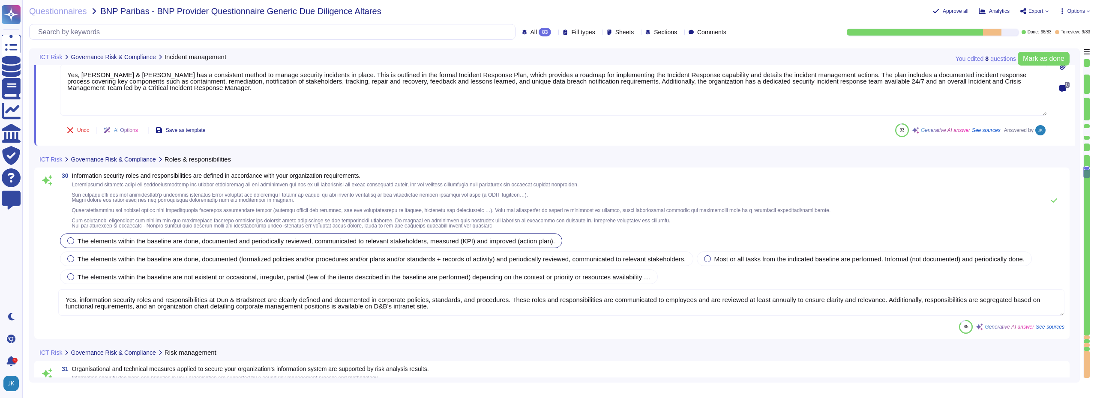
click at [69, 243] on div at bounding box center [70, 240] width 7 height 7
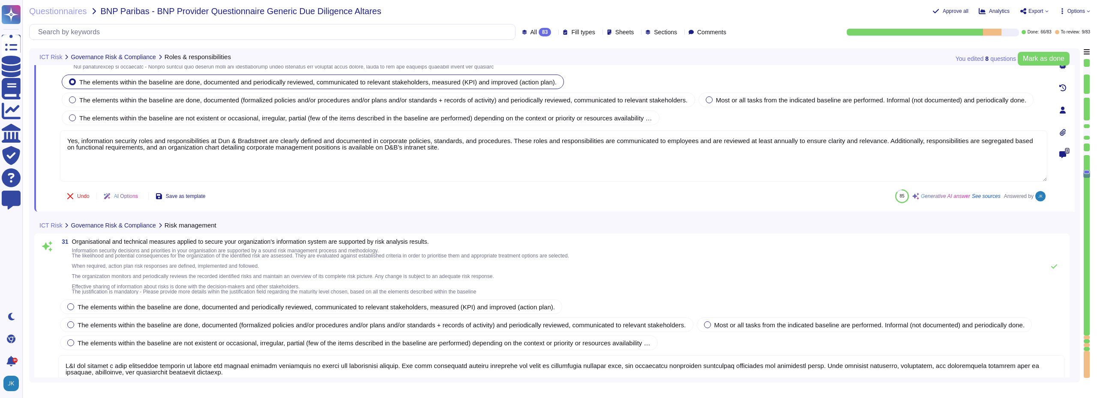
type textarea "Dun & [PERSON_NAME] has established a comprehensive vendor risk management fram…"
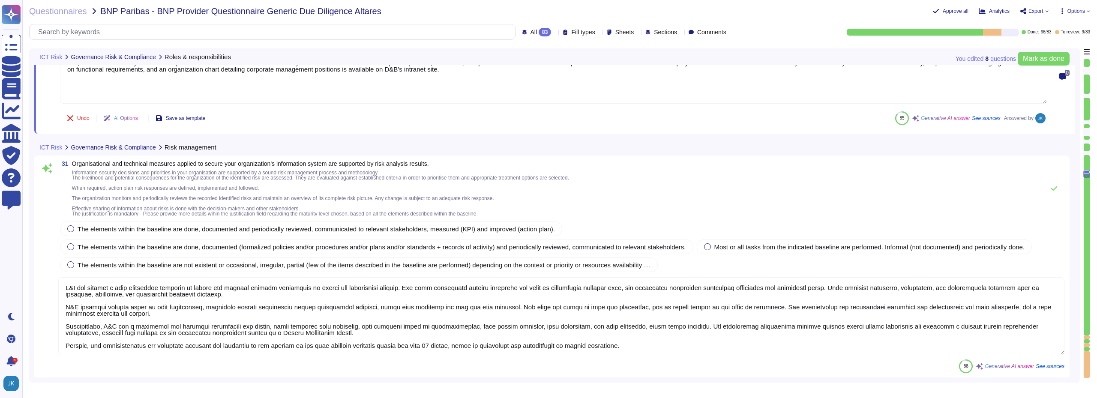
scroll to position [3855, 0]
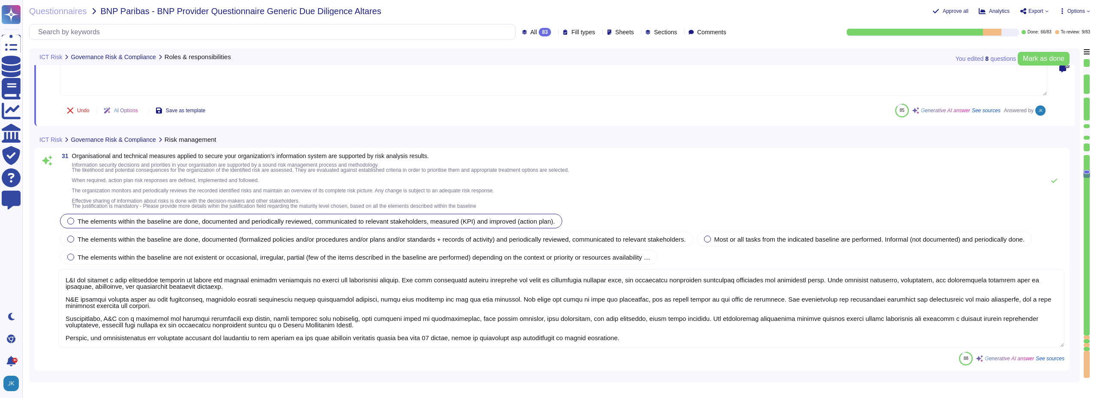
click at [76, 223] on label "The elements within the baseline are done, documented and periodically reviewed…" at bounding box center [310, 221] width 487 height 7
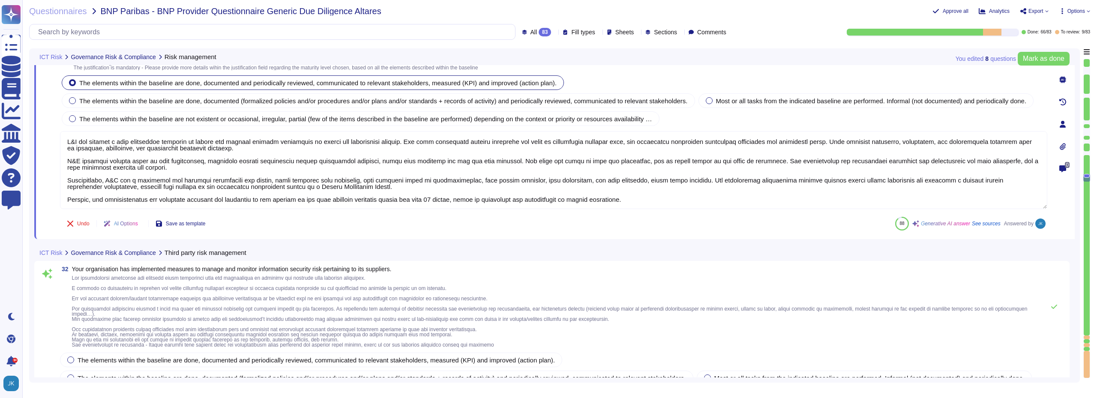
type textarea "Yes, our organization maintains an accurate and up-to-date inventory of informa…"
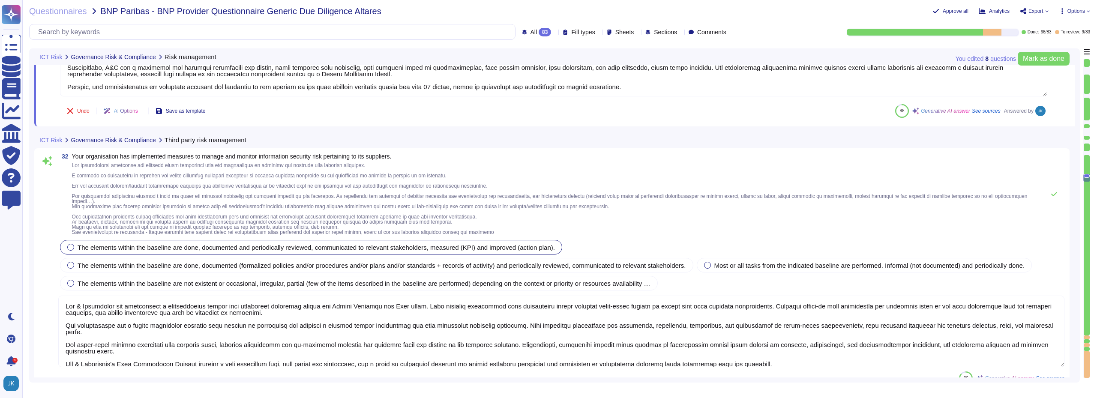
click at [72, 248] on div at bounding box center [70, 247] width 7 height 7
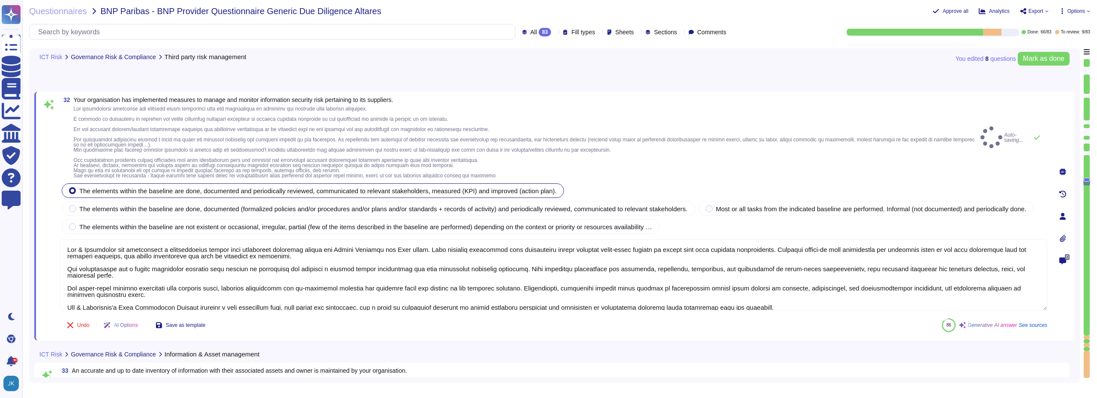
type textarea "Yes, our organization has defined rules for the acceptable use of information a…"
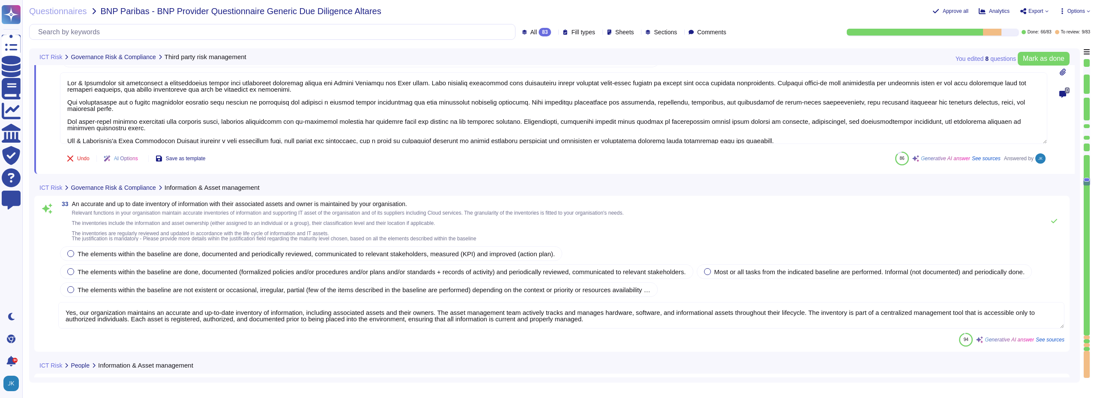
type textarea "Yes, our organization has developed and implemented a formal security awareness…"
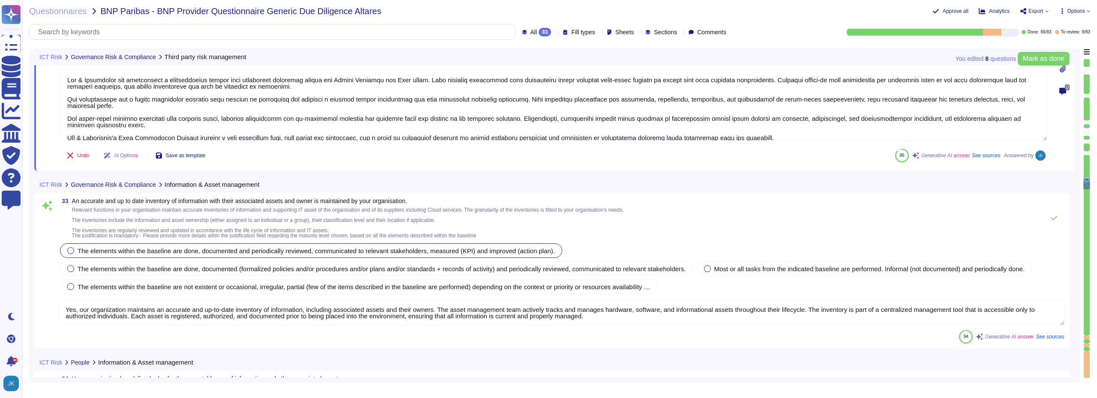
click at [72, 249] on div at bounding box center [70, 250] width 7 height 7
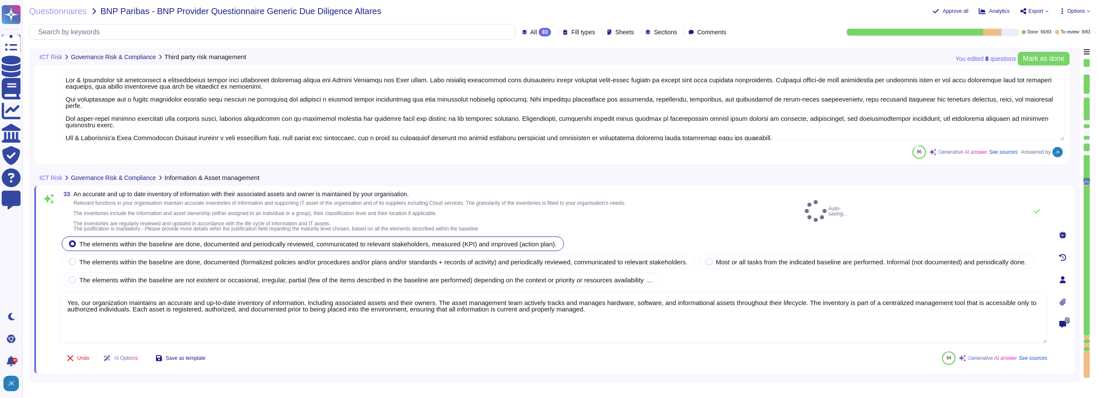
type textarea "Yes, our organization has developed and implemented a formal security awareness…"
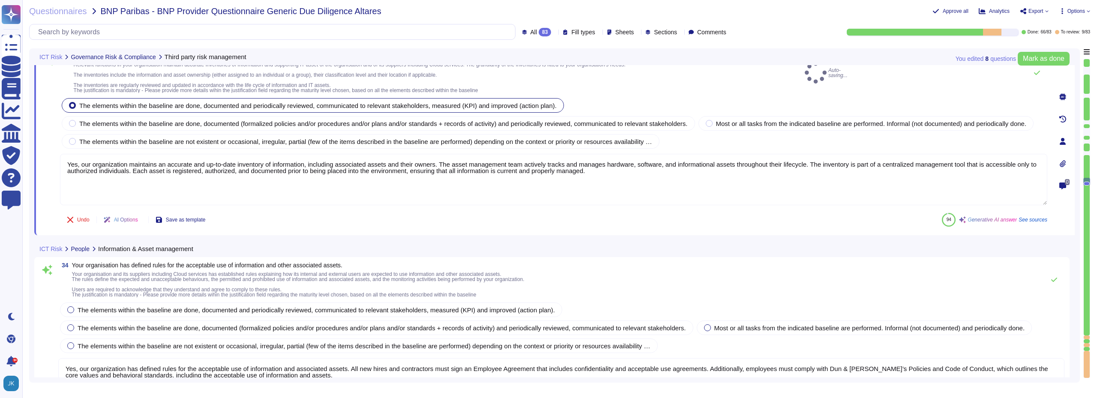
scroll to position [4455, 0]
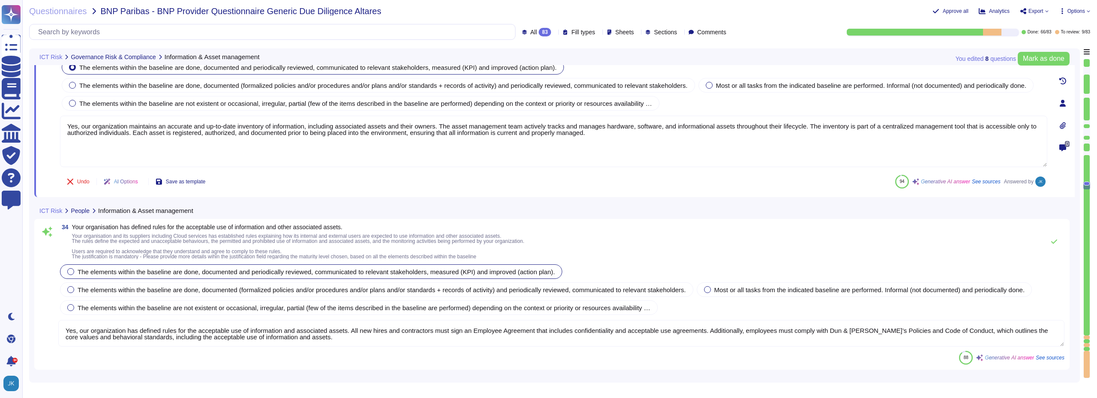
click at [71, 270] on div at bounding box center [70, 271] width 7 height 7
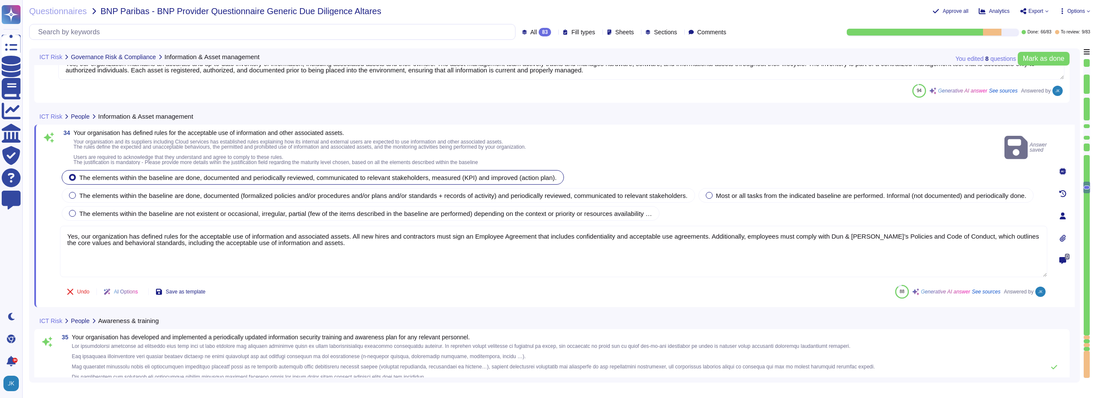
type textarea "Yes, our organization has classified and labeled information and supporting ass…"
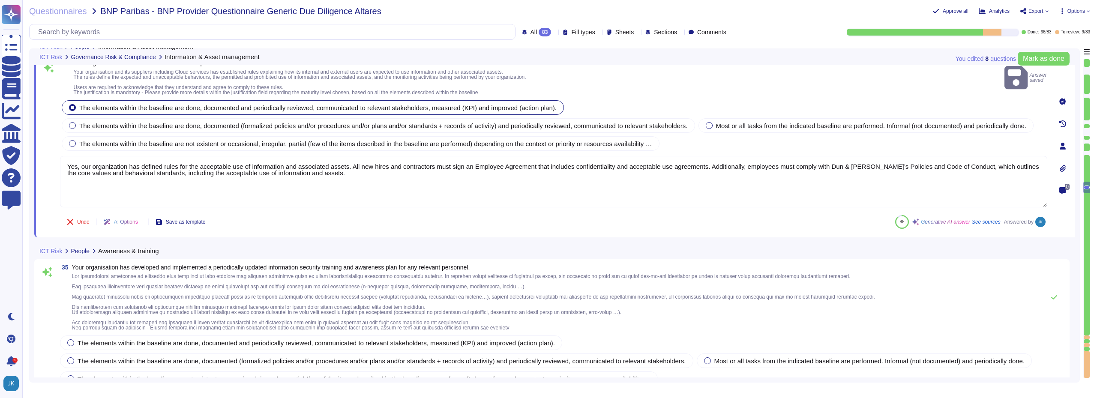
scroll to position [4627, 0]
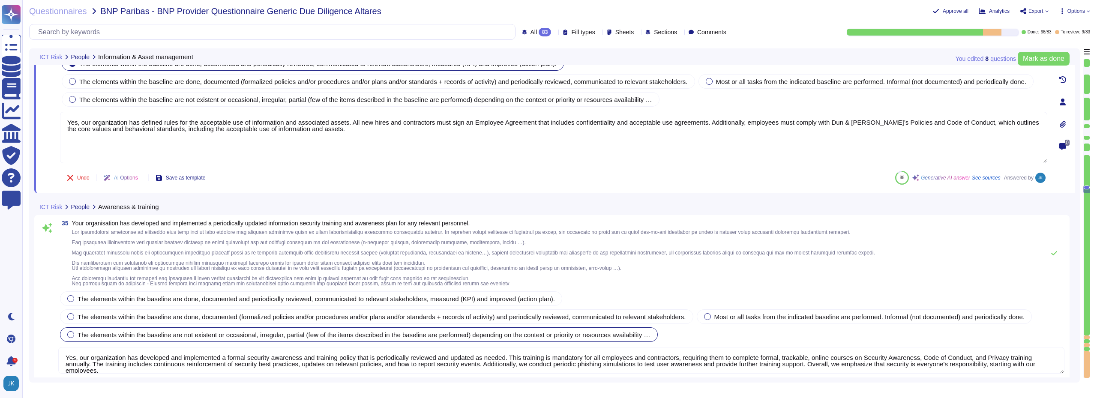
click at [71, 296] on div at bounding box center [70, 298] width 7 height 7
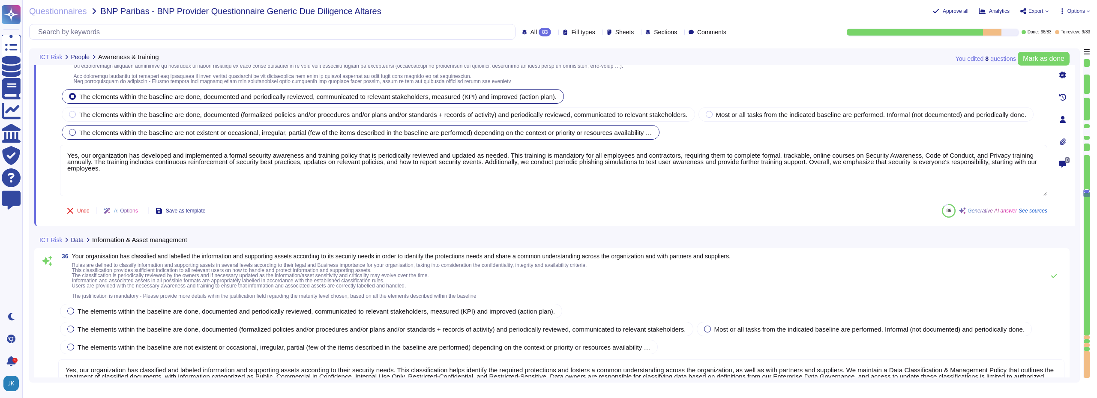
type textarea "Our organization has established comprehensive security measures to ensure that…"
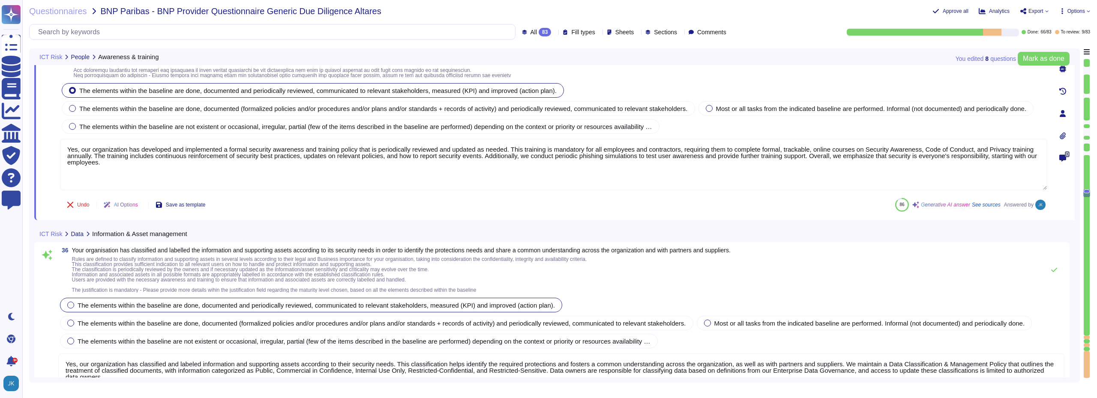
click at [72, 305] on div at bounding box center [70, 305] width 7 height 7
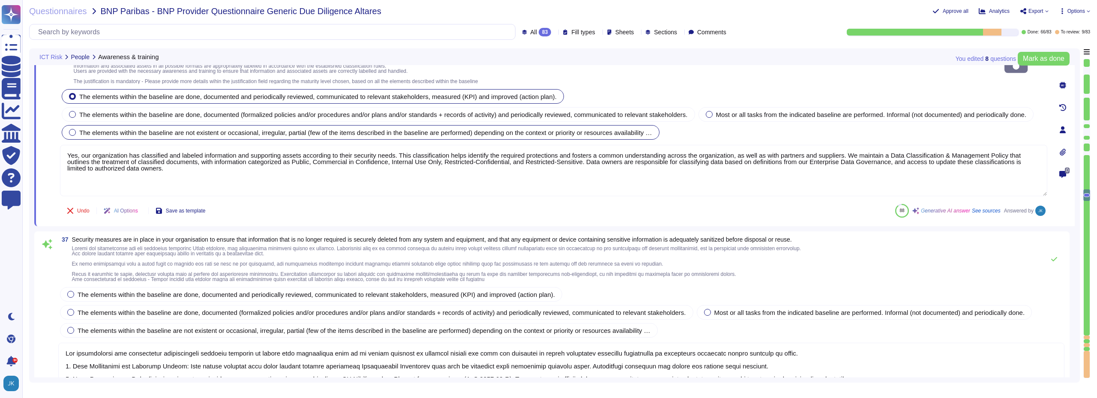
scroll to position [5012, 0]
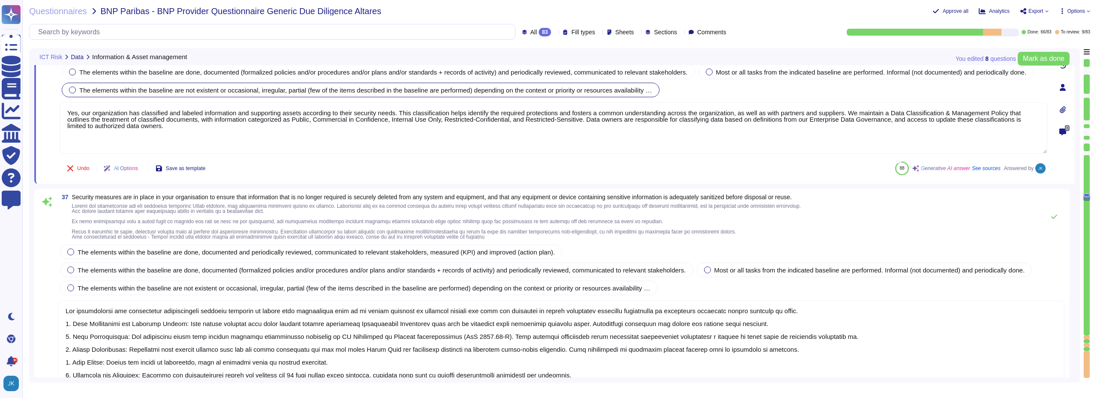
type textarea "D&B has implemented several robust security measures to detect and prevent the …"
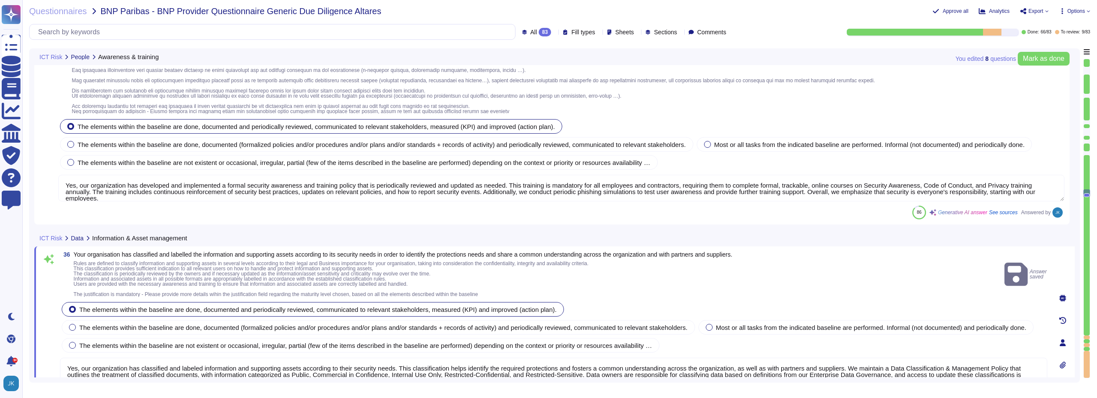
type textarea "Yes, our organization has developed and implemented a formal security awareness…"
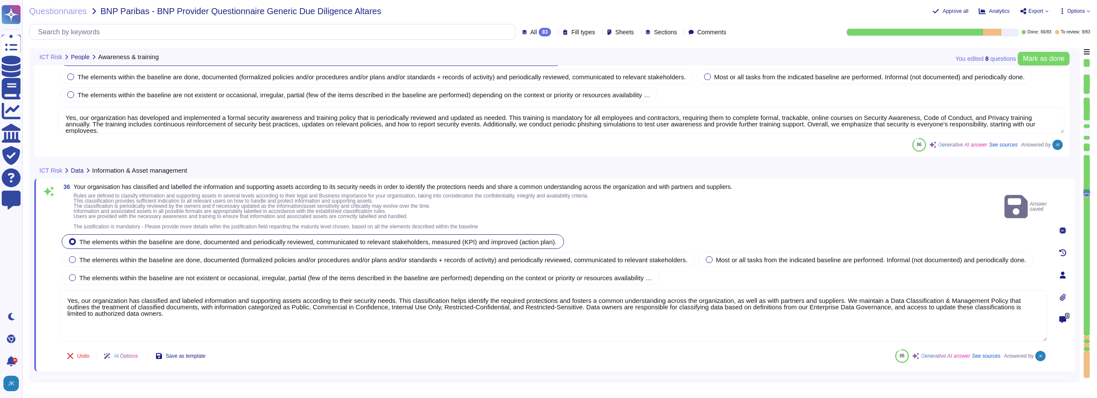
scroll to position [4969, 0]
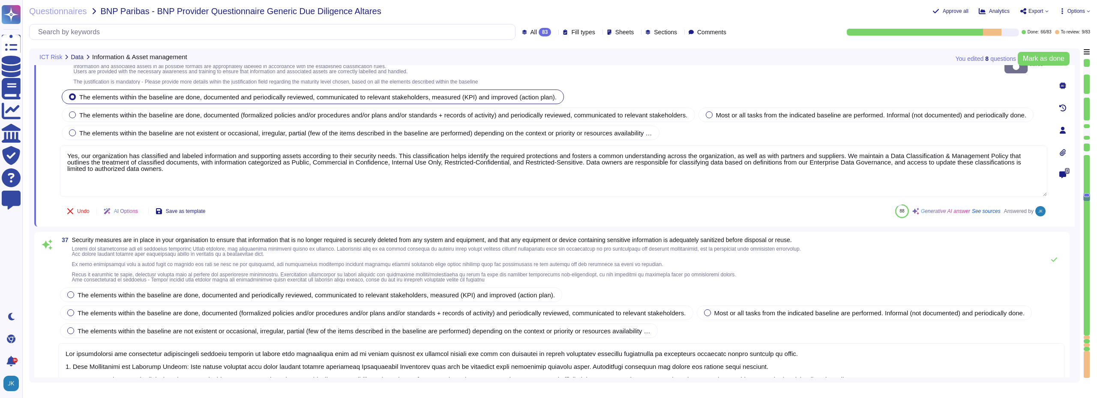
type textarea "D&B has implemented several robust security measures to detect and prevent the …"
click at [72, 295] on div at bounding box center [70, 294] width 7 height 7
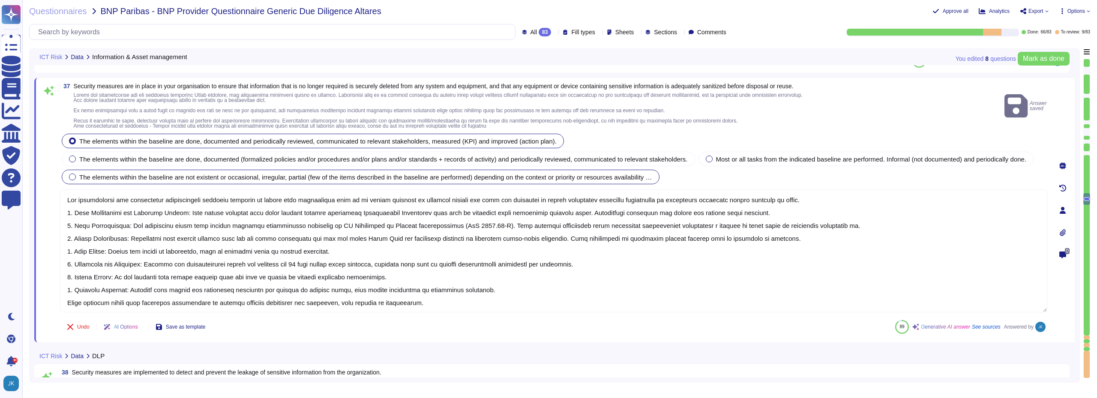
scroll to position [1, 0]
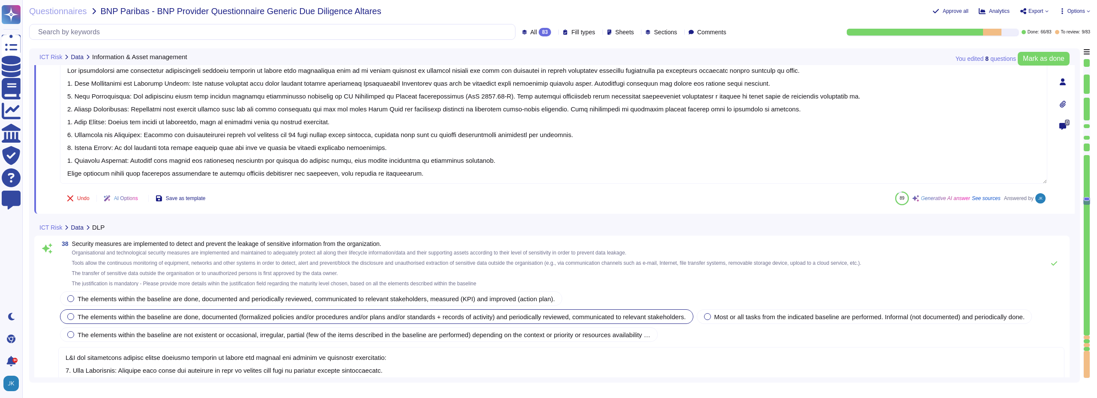
type textarea "Yes, measures are in place to control the security of services in the Cloud thr…"
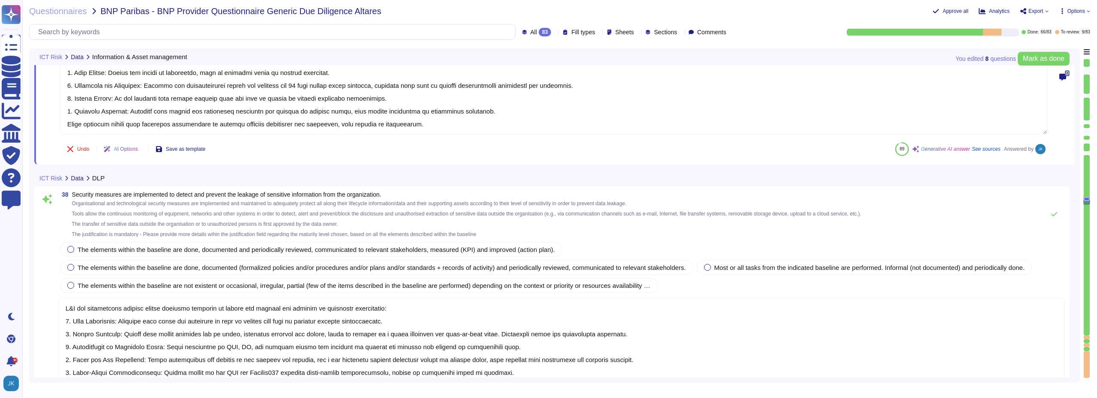
scroll to position [5355, 0]
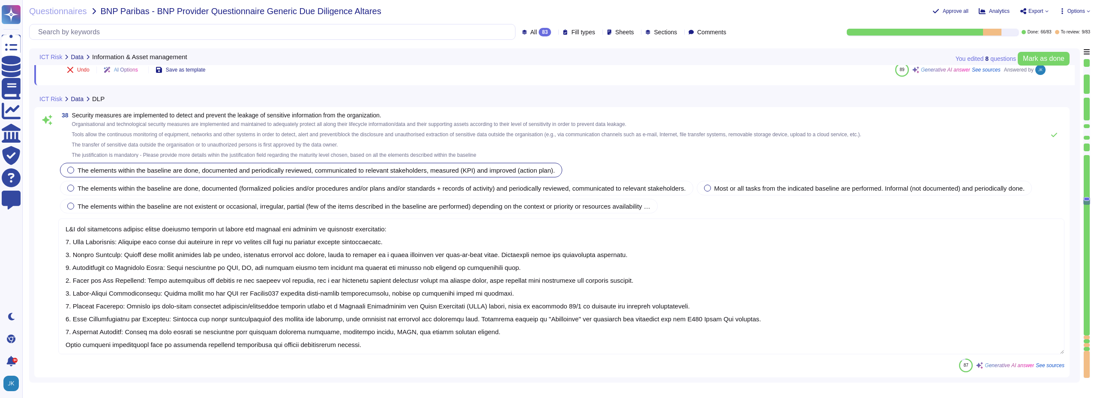
click at [73, 170] on div at bounding box center [70, 170] width 7 height 7
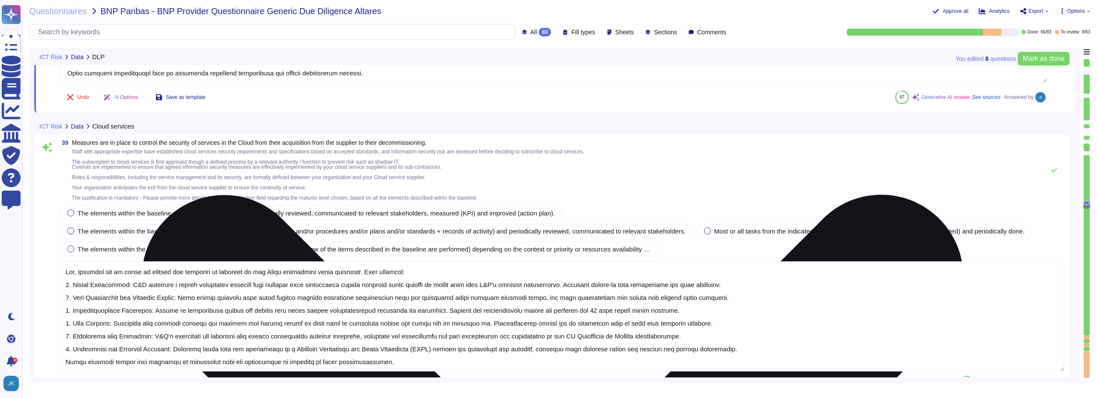
type textarea "Dun & [PERSON_NAME] has established various security measures to ensure the sec…"
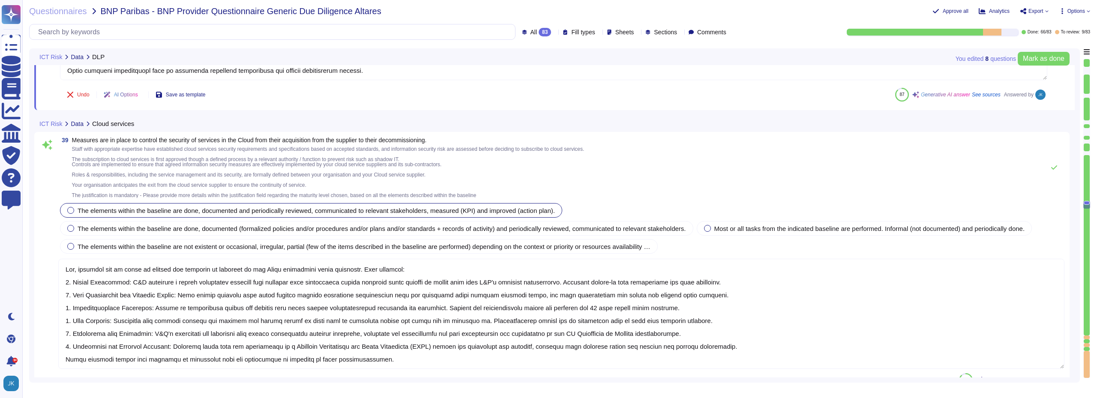
click at [72, 212] on div at bounding box center [70, 210] width 7 height 7
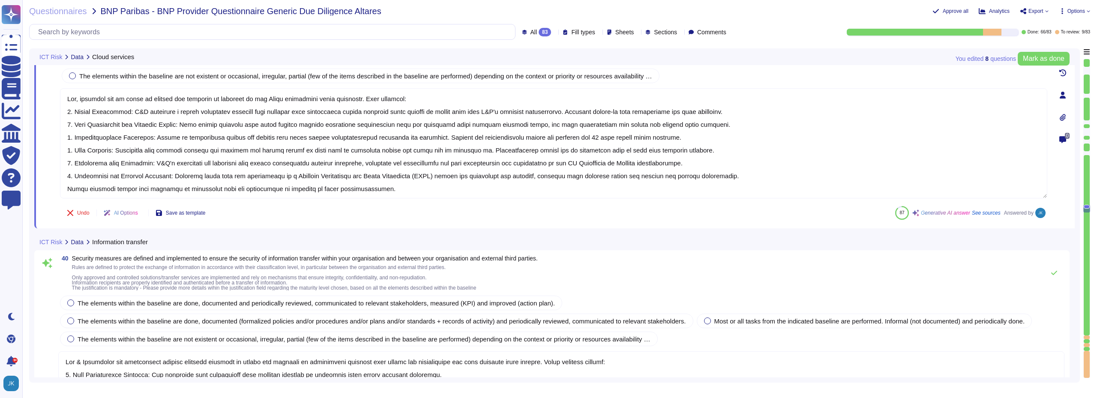
type textarea "Lor, ips dolorsitamet con adipiscinge seddo eiu temporin utl etd mag ali enimad…"
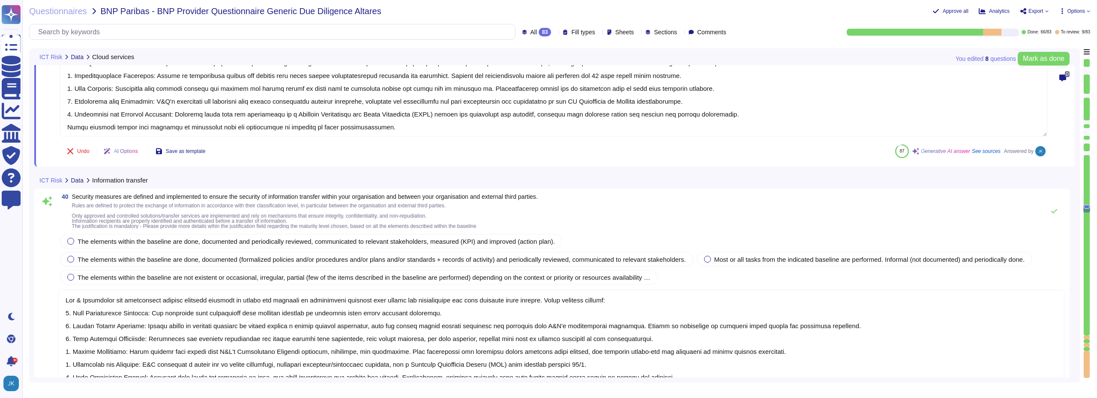
scroll to position [5912, 0]
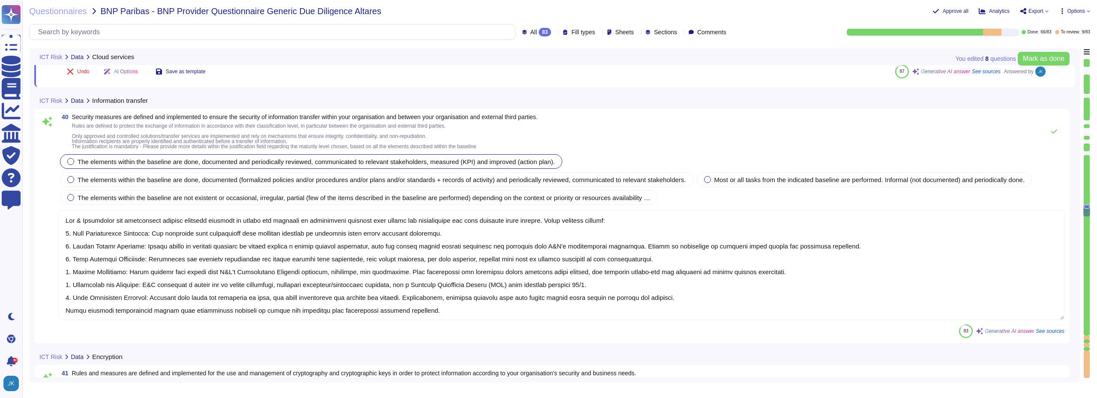
click at [74, 162] on label "The elements within the baseline are done, documented and periodically reviewed…" at bounding box center [310, 161] width 487 height 7
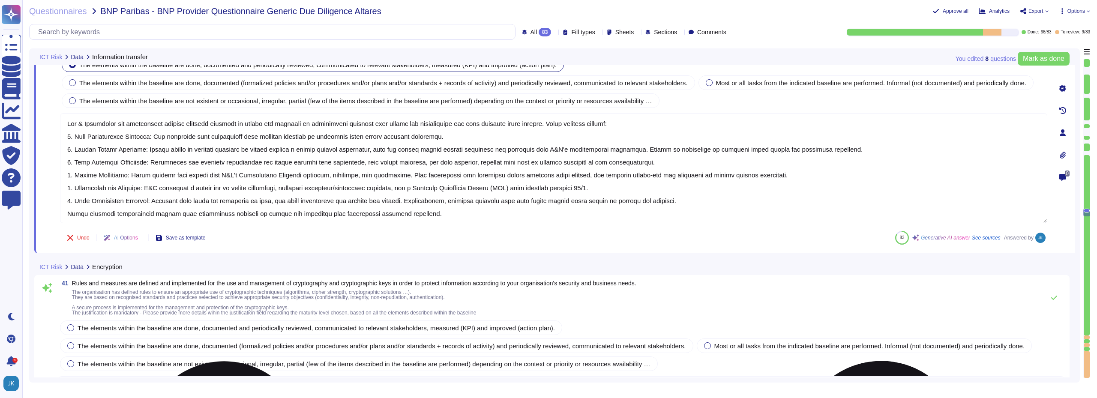
type textarea "We have deployed multiple layers of protection to safeguard our information sys…"
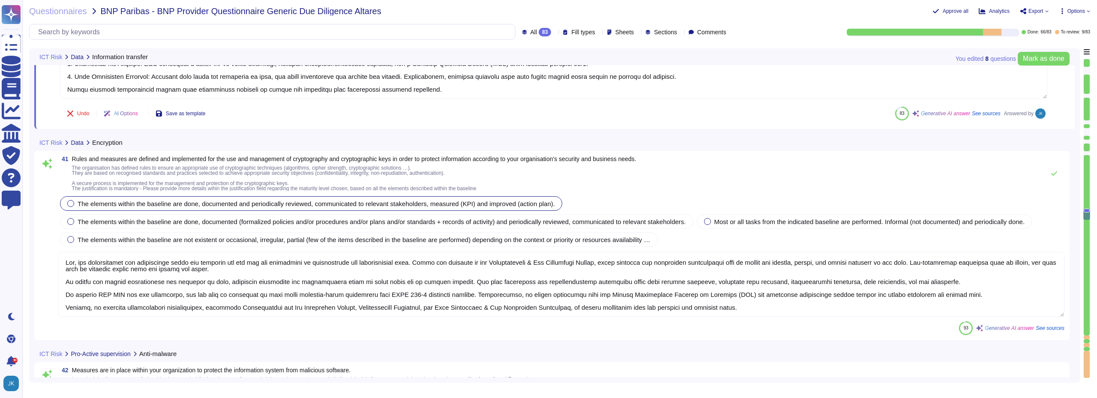
scroll to position [6126, 0]
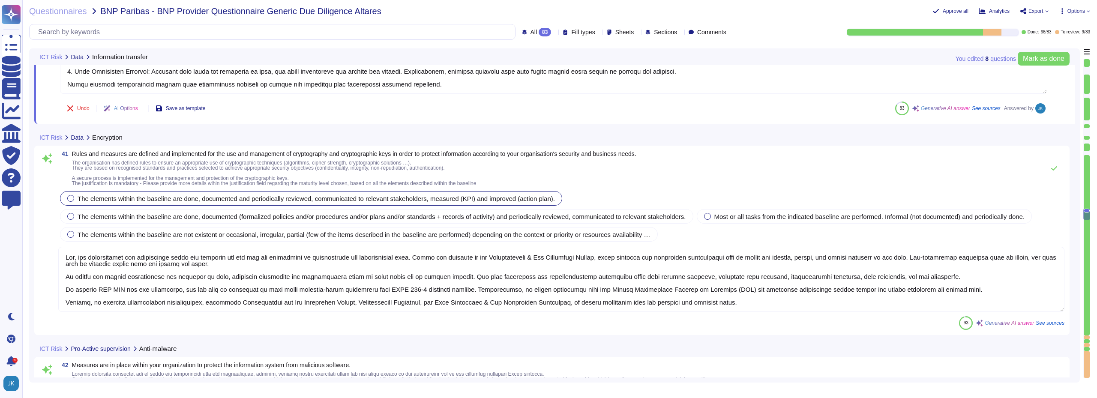
click at [79, 198] on span "The elements within the baseline are done, documented and periodically reviewed…" at bounding box center [316, 198] width 477 height 7
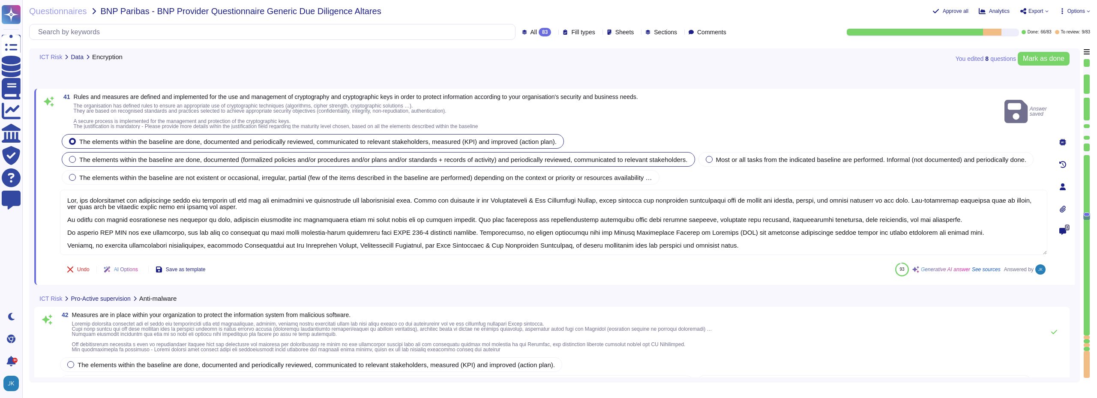
type textarea "D&B maintains a Security Operations Center (SOC) that operates 24x7 to monitor …"
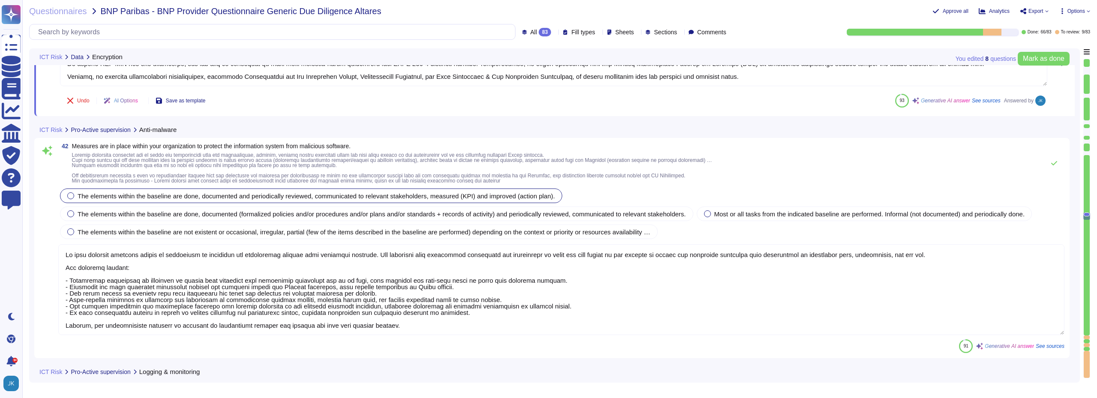
scroll to position [6340, 0]
click at [71, 192] on div at bounding box center [70, 195] width 7 height 7
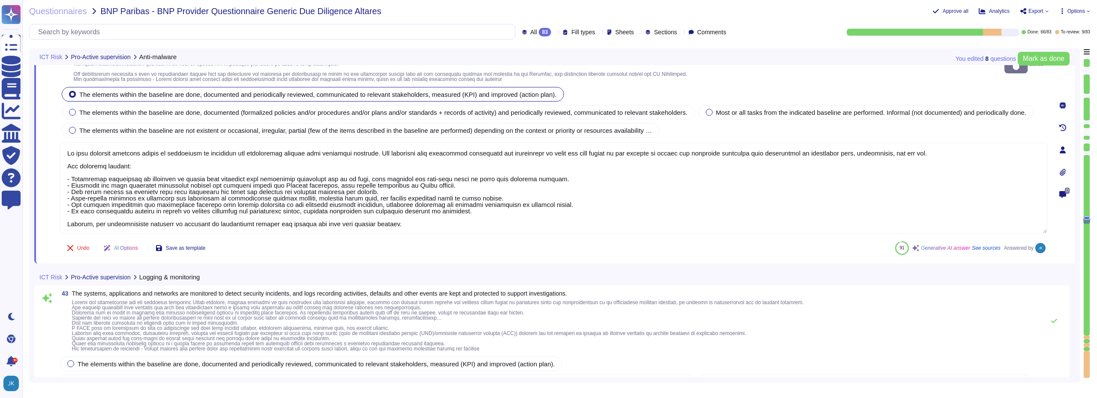
type textarea "Yes, Dun & [PERSON_NAME] has defined and implemented an IT continuity strategy …"
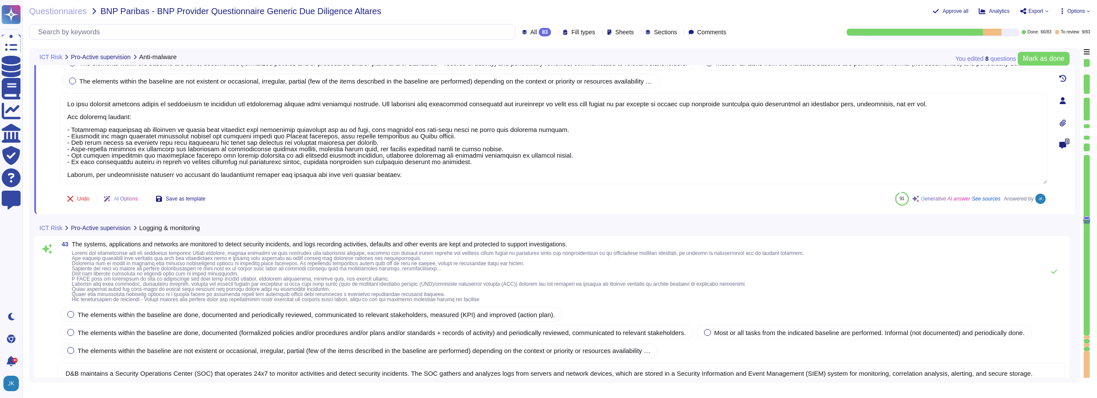
scroll to position [6511, 0]
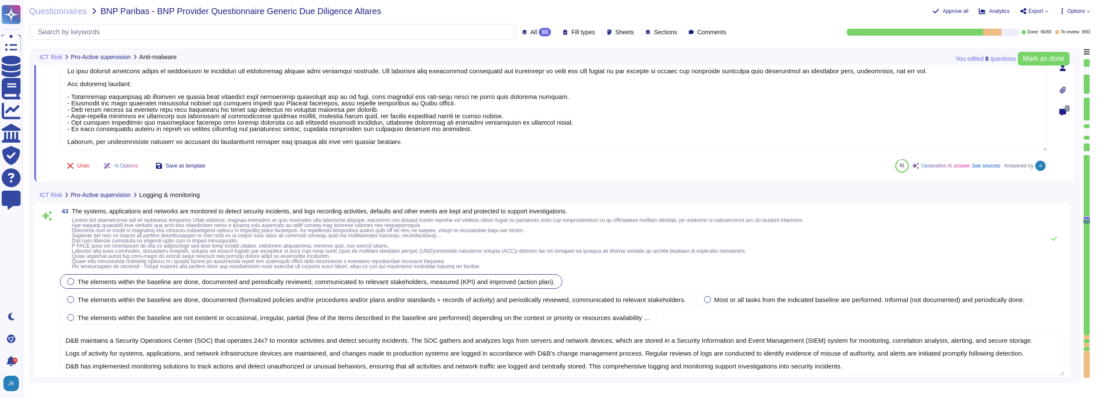
click at [74, 283] on div at bounding box center [70, 281] width 7 height 7
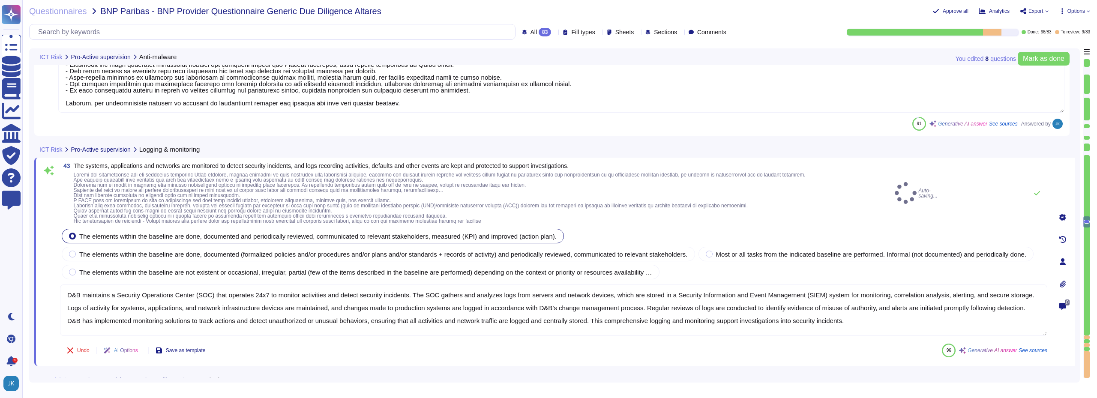
type textarea "D&B has established a comprehensive Vulnerability Management process that inclu…"
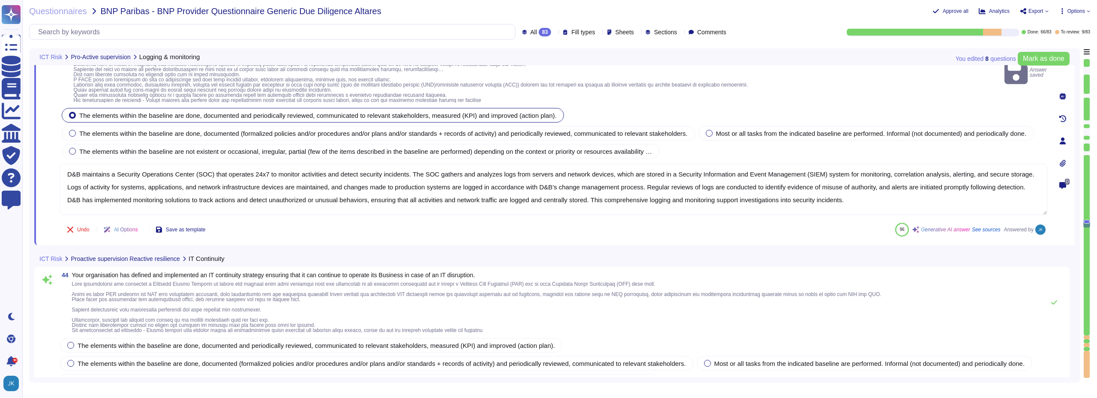
scroll to position [6726, 0]
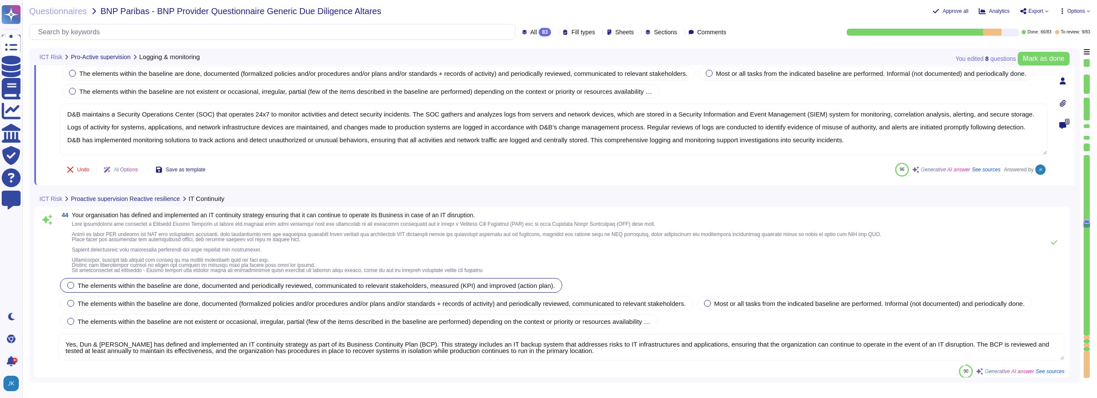
click at [72, 283] on div at bounding box center [70, 285] width 7 height 7
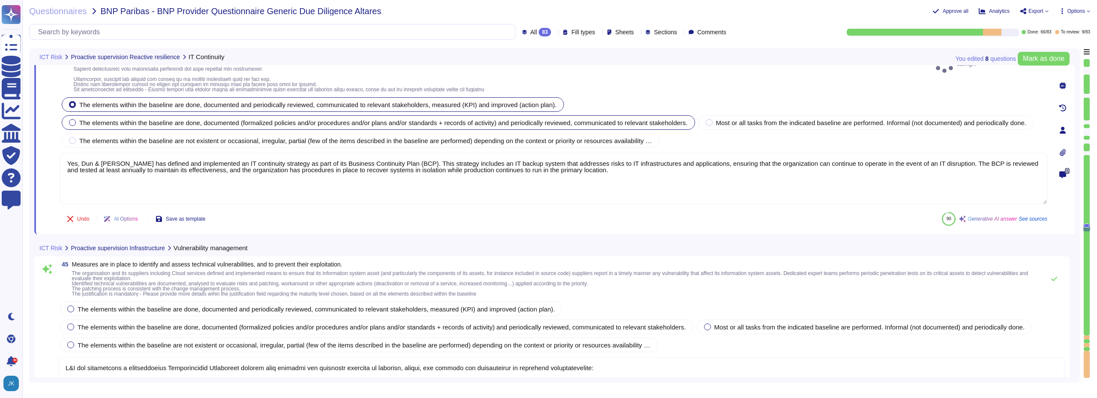
scroll to position [6897, 0]
type textarea "Security measures are implemented to secure networks and their infrastructure t…"
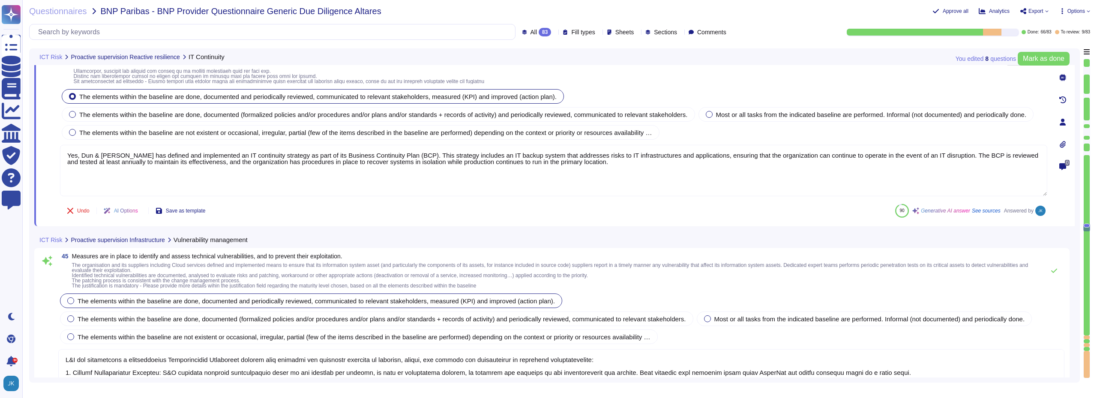
click at [71, 303] on div at bounding box center [70, 300] width 7 height 7
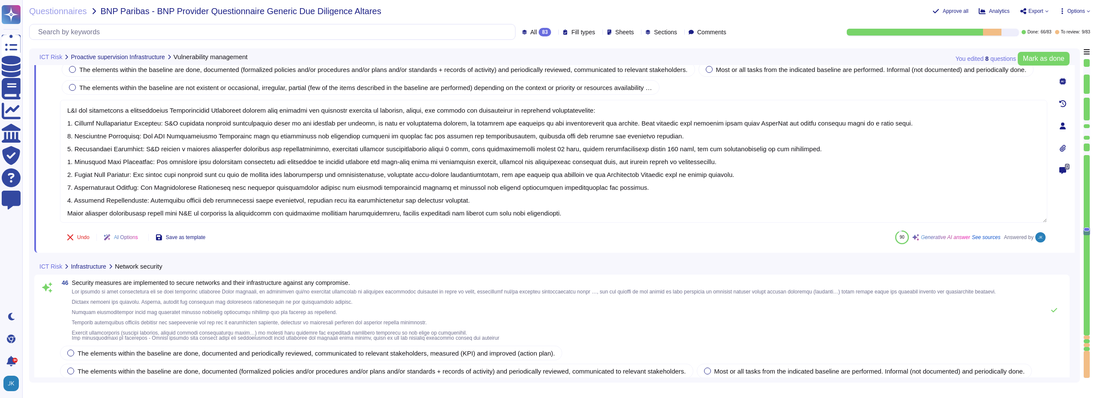
type textarea "Access to external websites is controlled through the use of a Web Proxy that b…"
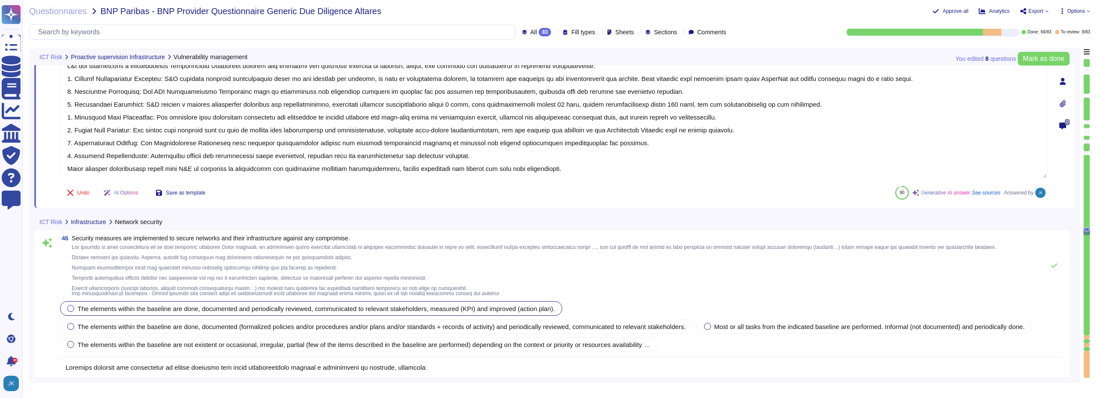
click at [72, 310] on div at bounding box center [70, 308] width 7 height 7
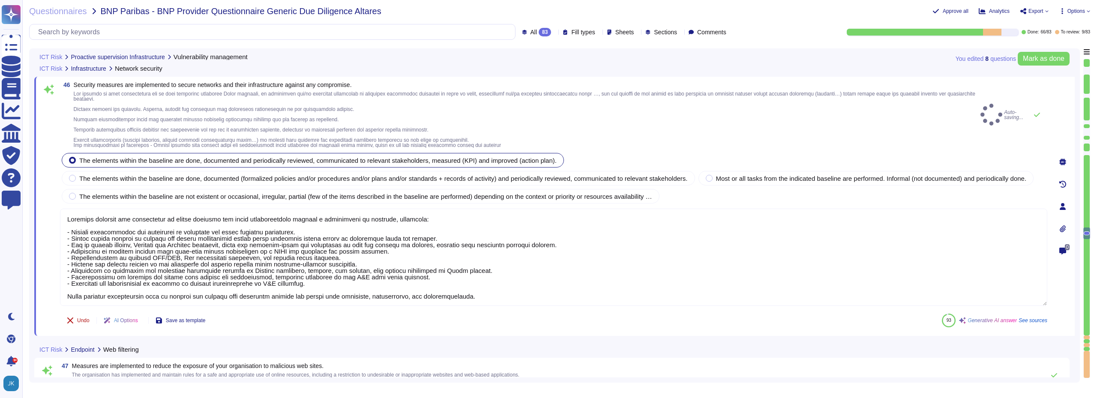
type textarea "Measures in place to manage removable storage device usage include: 1. Restrict…"
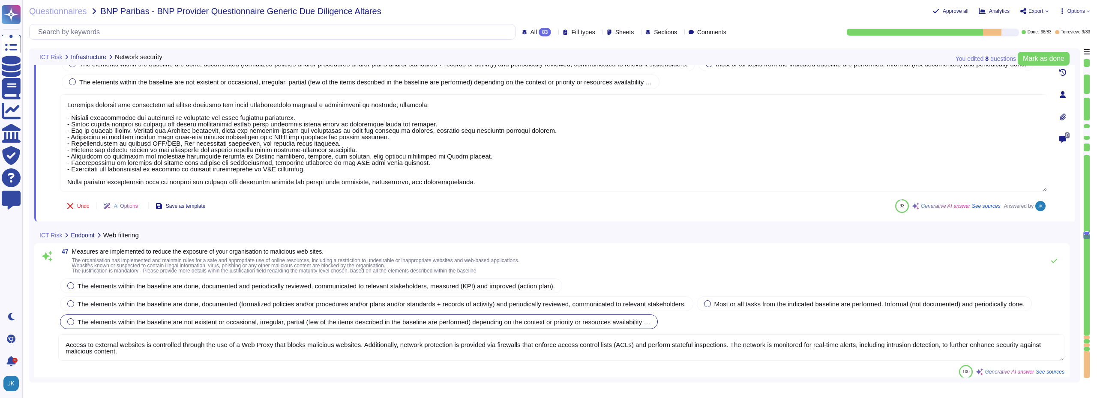
scroll to position [7411, 0]
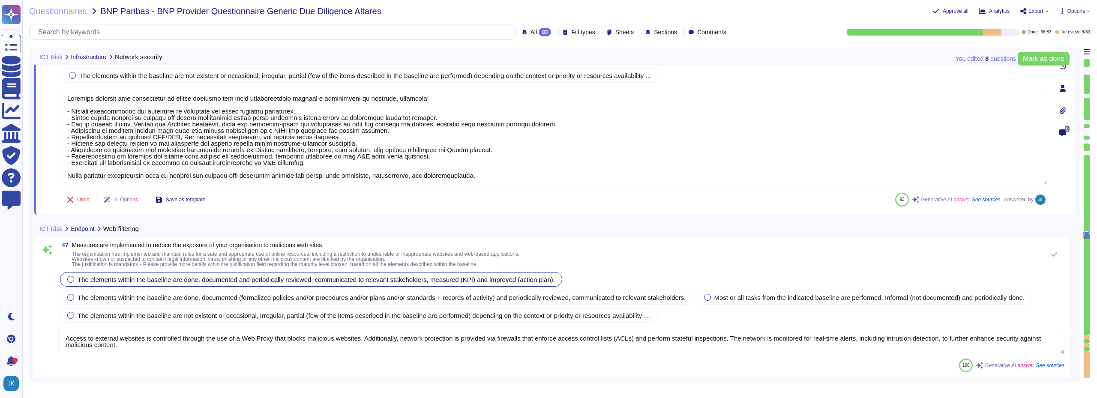
click at [71, 278] on div at bounding box center [70, 279] width 7 height 7
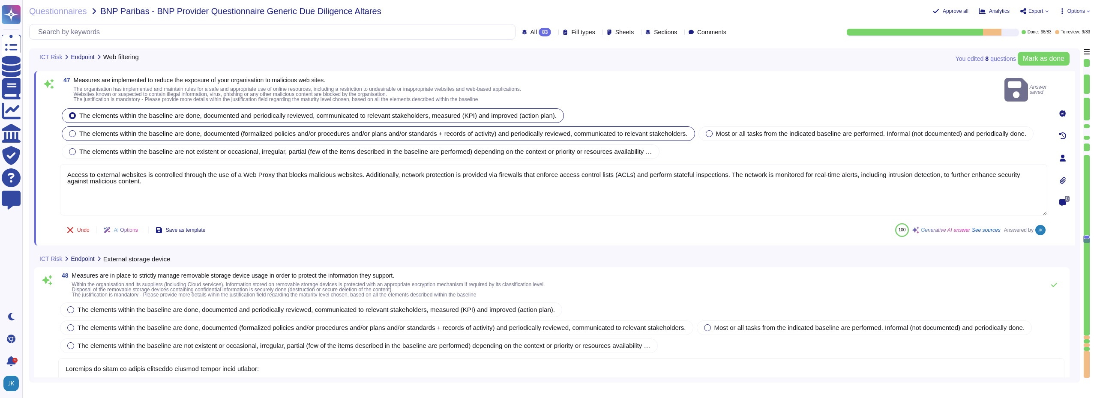
type textarea "Measures are in place to manage accounts and grant access to information and as…"
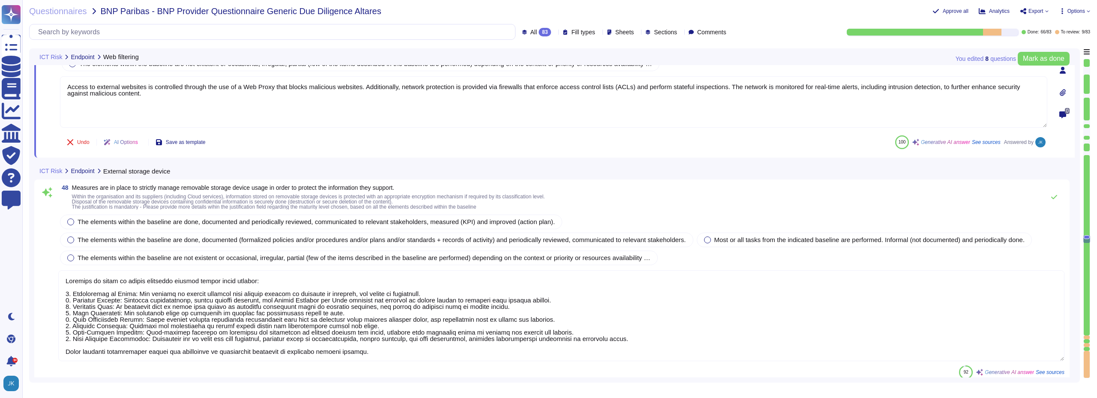
scroll to position [7668, 0]
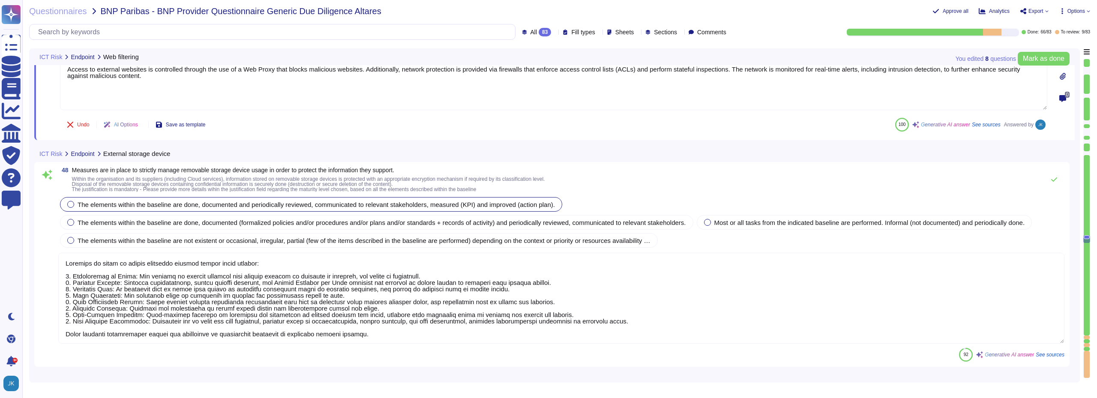
click at [77, 206] on label "The elements within the baseline are done, documented and periodically reviewed…" at bounding box center [310, 204] width 487 height 7
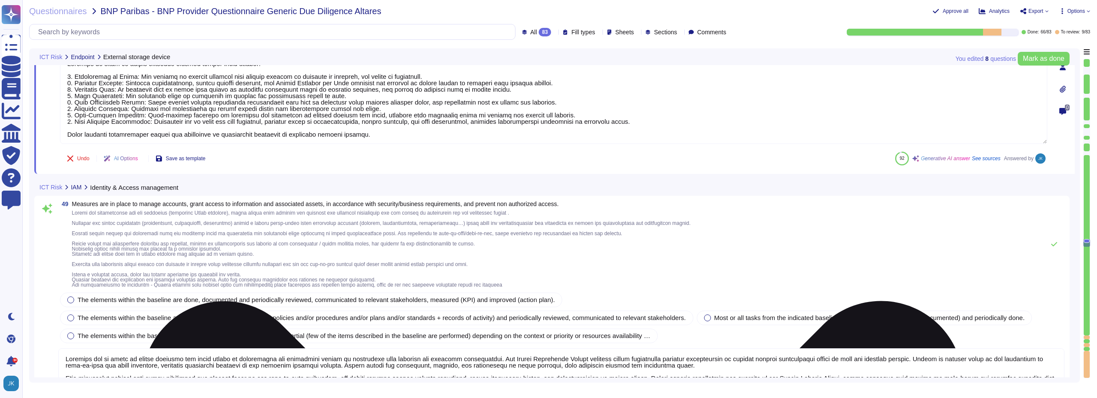
type textarea "The organization has implemented sound authentication measures, including: 1. M…"
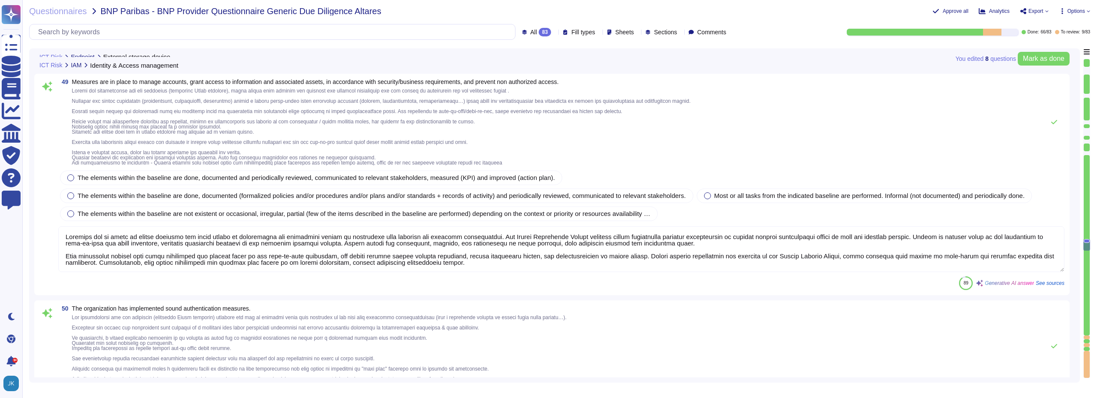
scroll to position [7968, 0]
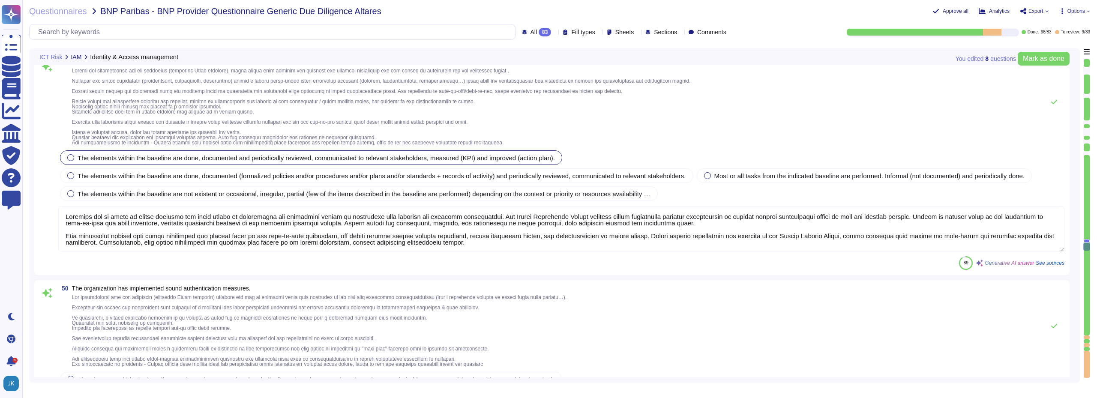
click at [73, 159] on div at bounding box center [70, 157] width 7 height 7
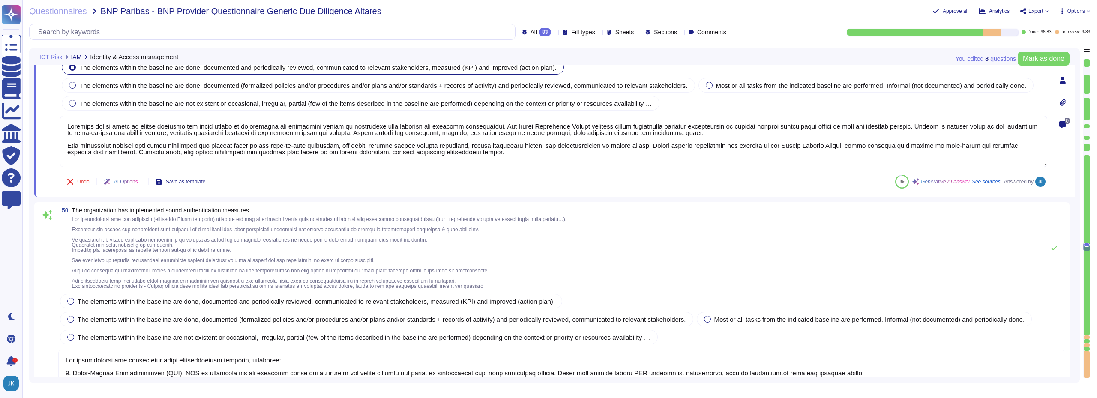
scroll to position [8096, 0]
type textarea "Yes, D&B has a comprehensive inventory of information technology components rel…"
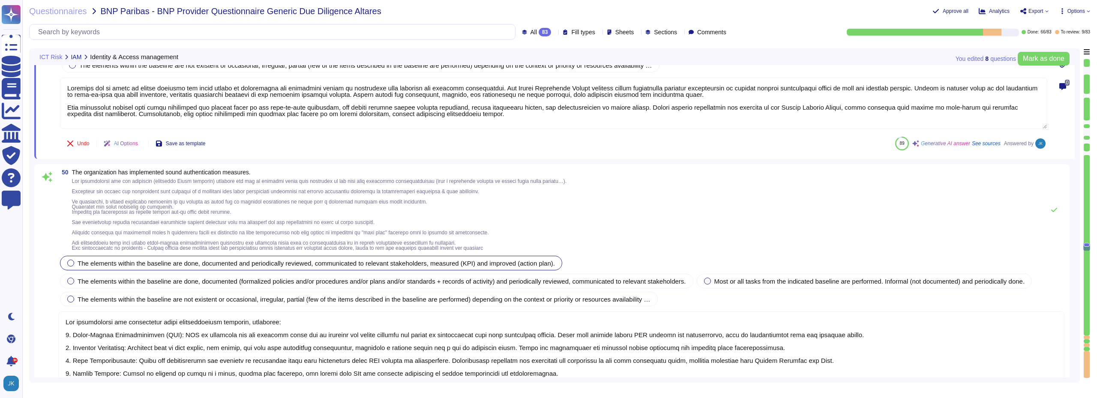
click at [69, 265] on div at bounding box center [70, 263] width 7 height 7
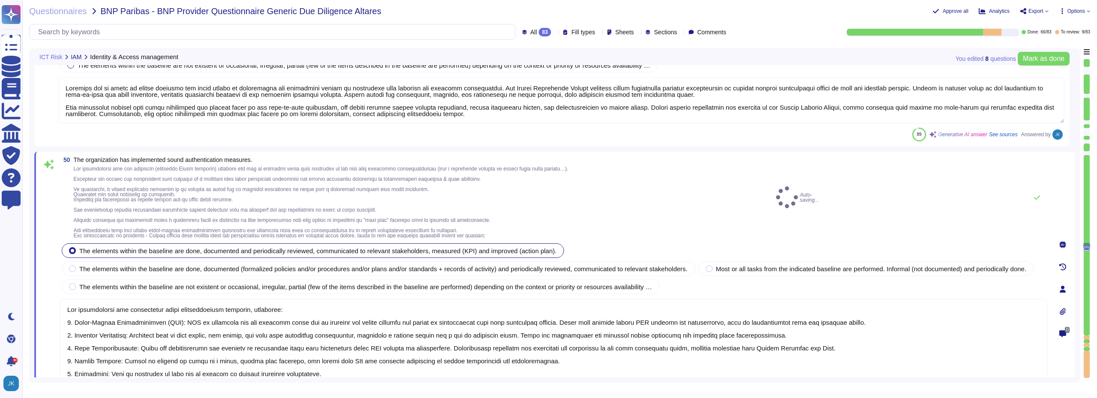
type textarea "Yes, backups are performed regularly using NetBackup software, with retention t…"
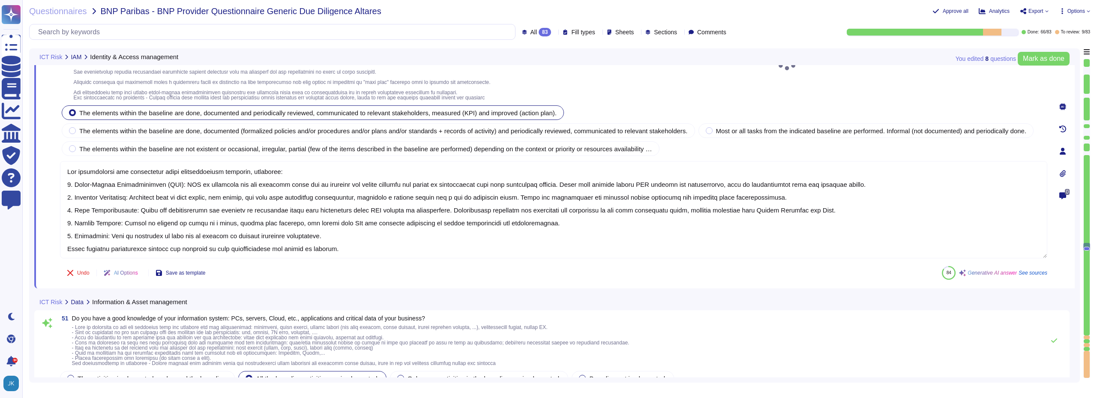
scroll to position [8311, 0]
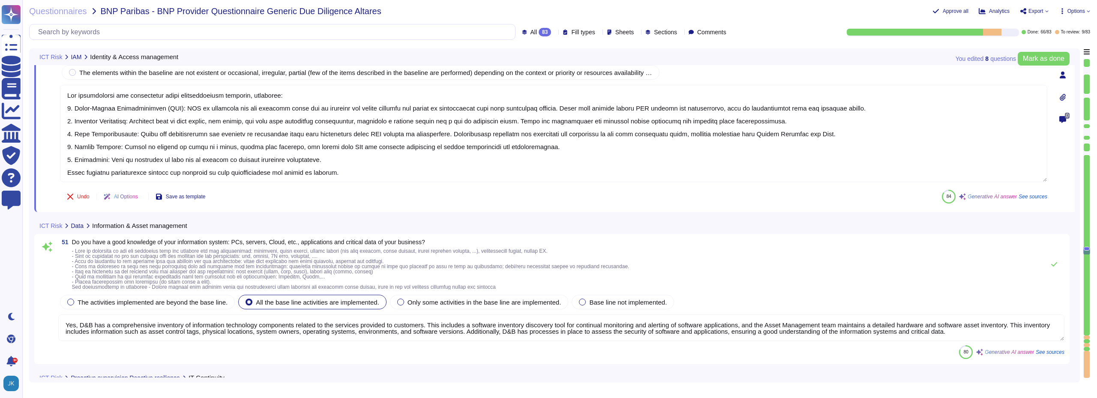
type textarea "Yes, we regularly apply the recommended updates, including OS patches, antiviru…"
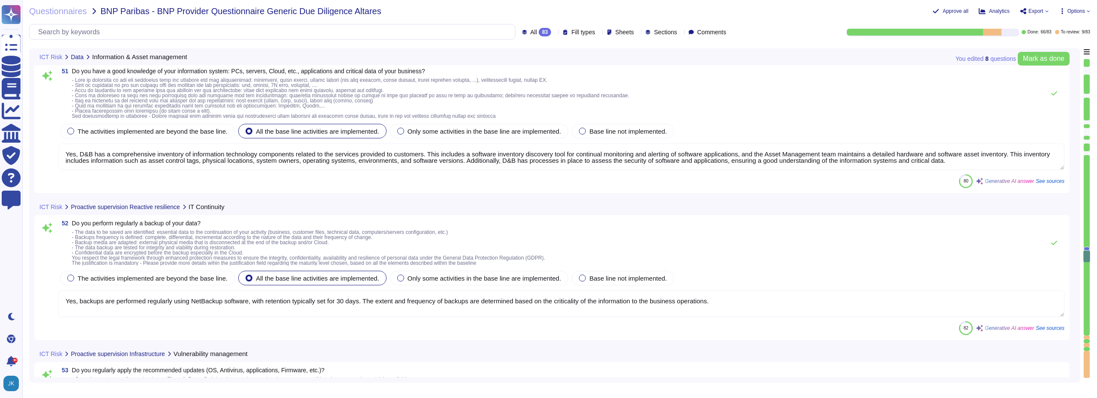
type textarea "Yes, we use antivirus software on all our workstations, laptops, and servers. O…"
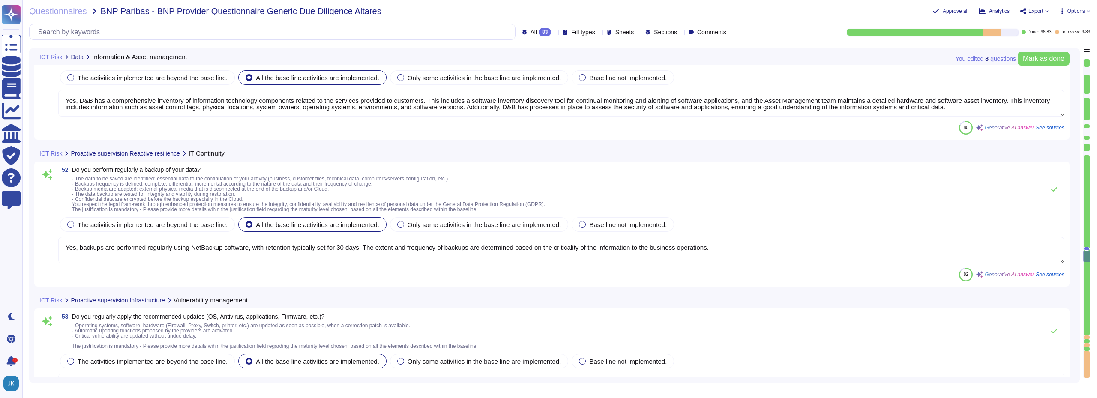
type textarea "Yes, we have implemented a robust password management policy that includes the …"
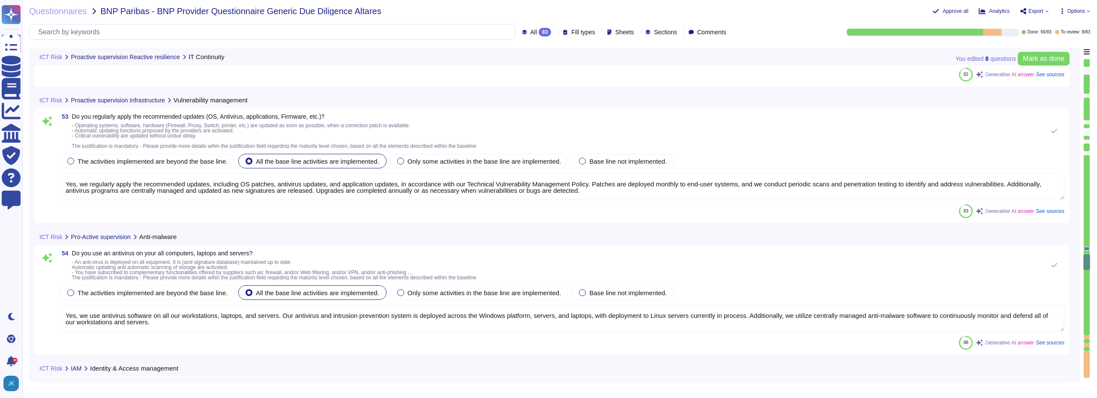
type textarea "Yes, our network is segregated and protected with firewalls. Firewalls are conf…"
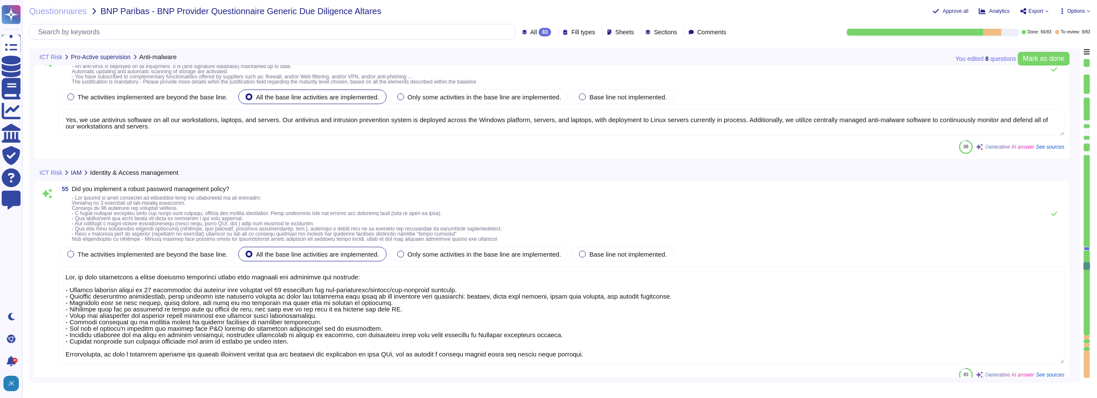
scroll to position [8910, 0]
type textarea "Yes, our email systems are protected with adequate security measures. We have M…"
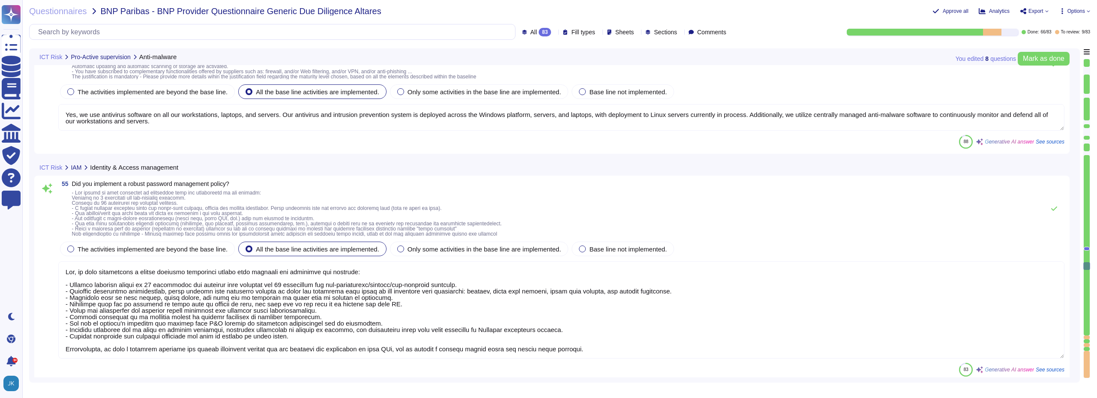
scroll to position [1, 0]
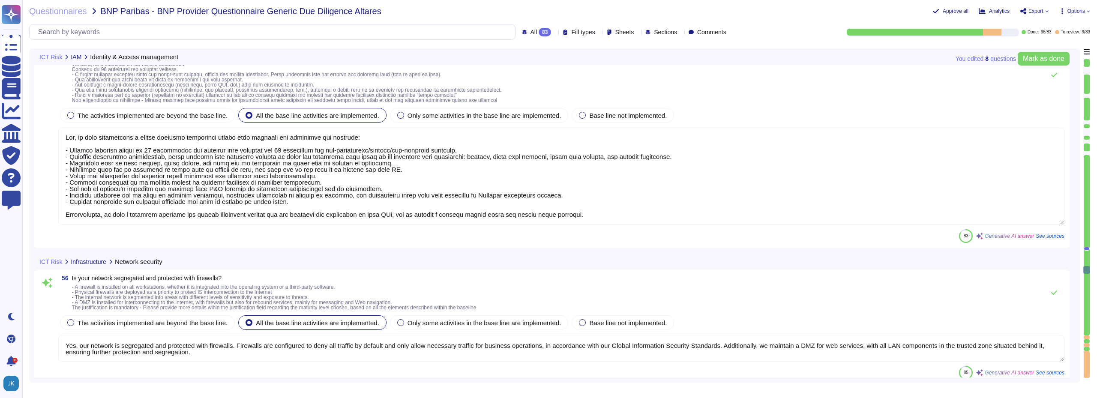
type textarea "Yes, we compartmentalize our IT usages by logically segmenting the development,…"
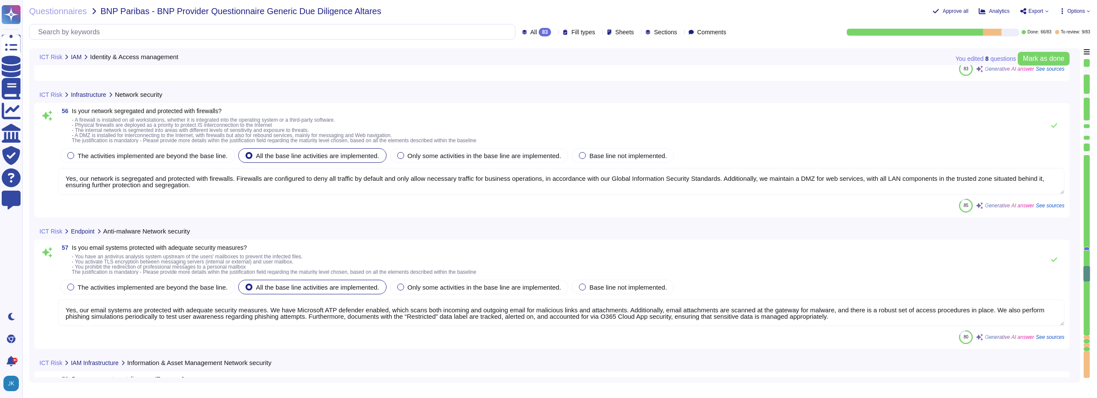
type textarea "Dun & [PERSON_NAME] employs several measures to control digital risk during mis…"
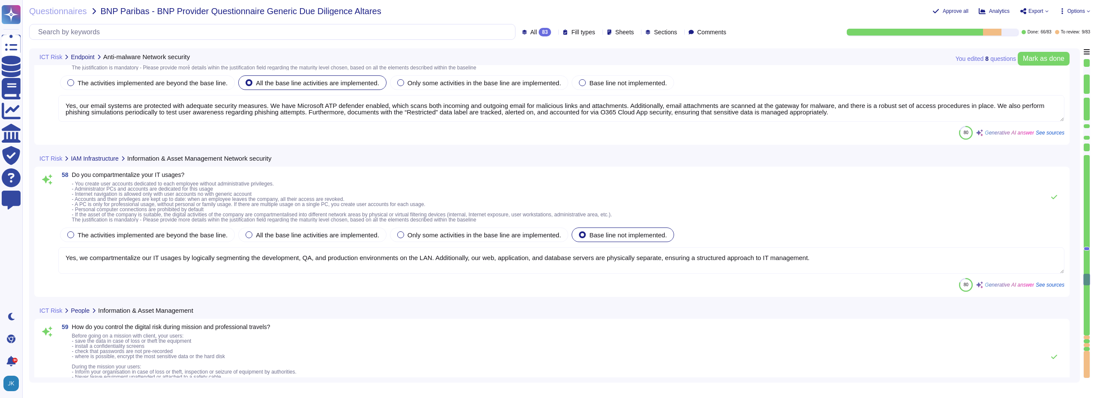
type textarea "We raise awareness among our employees through a comprehensive security awarene…"
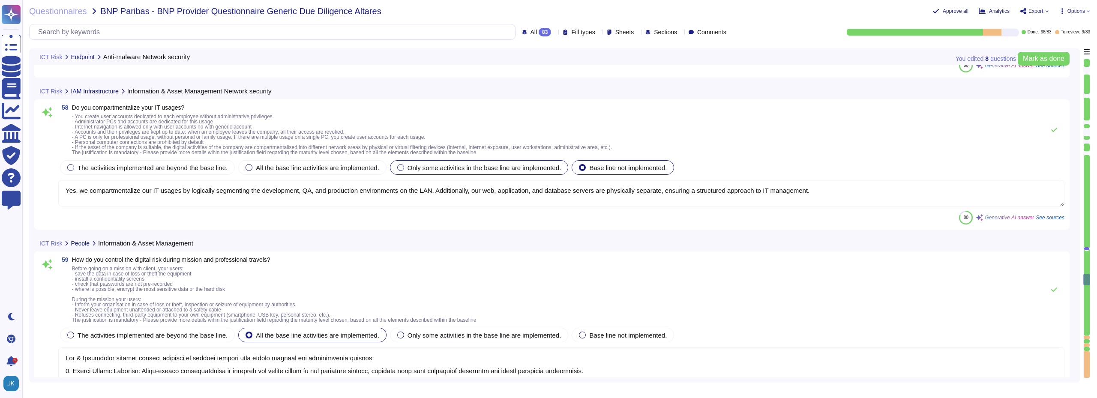
click at [401, 169] on div at bounding box center [400, 167] width 7 height 7
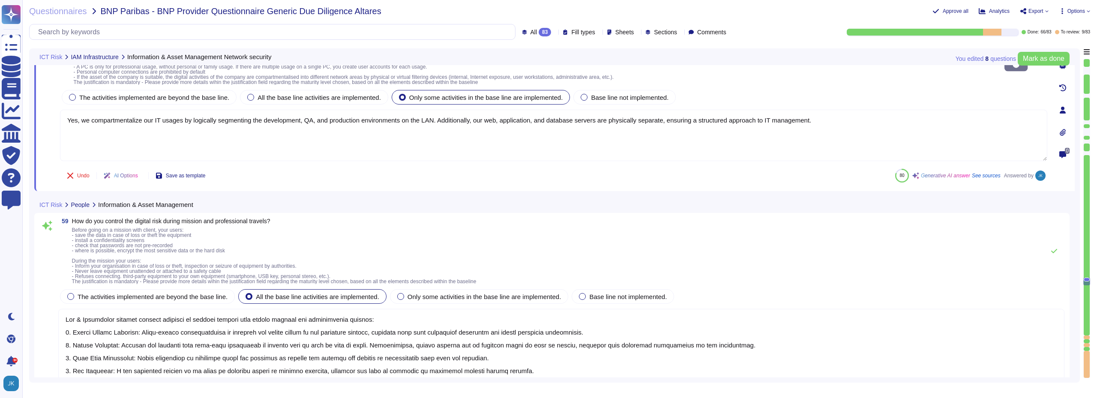
scroll to position [9553, 0]
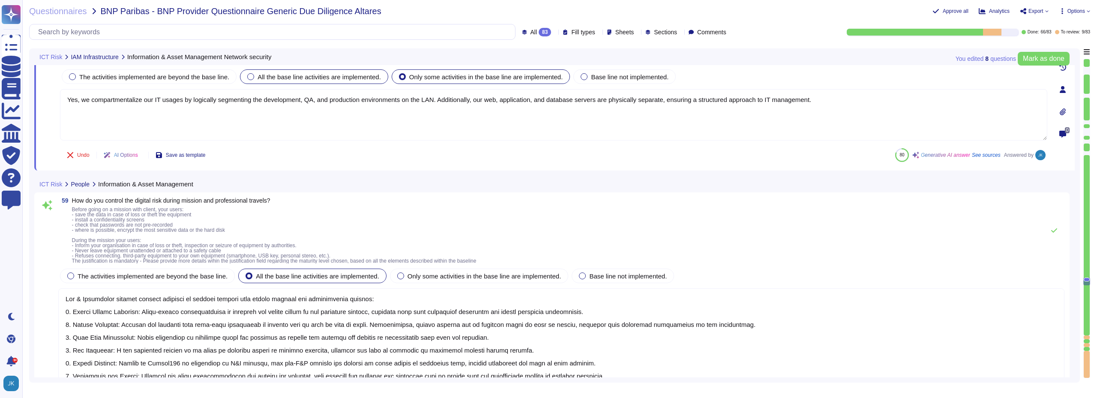
click at [250, 79] on div at bounding box center [250, 76] width 7 height 7
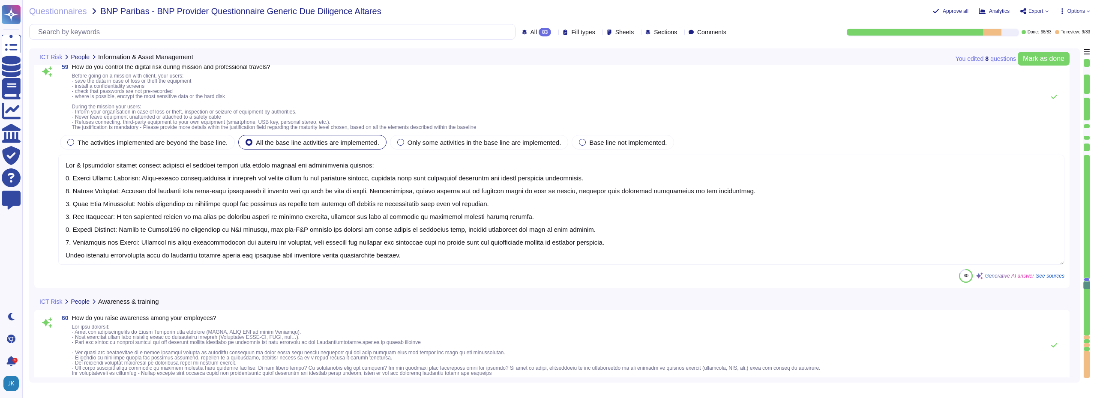
type textarea "Yes, we have implemented several measures to ensure an appropriate response in …"
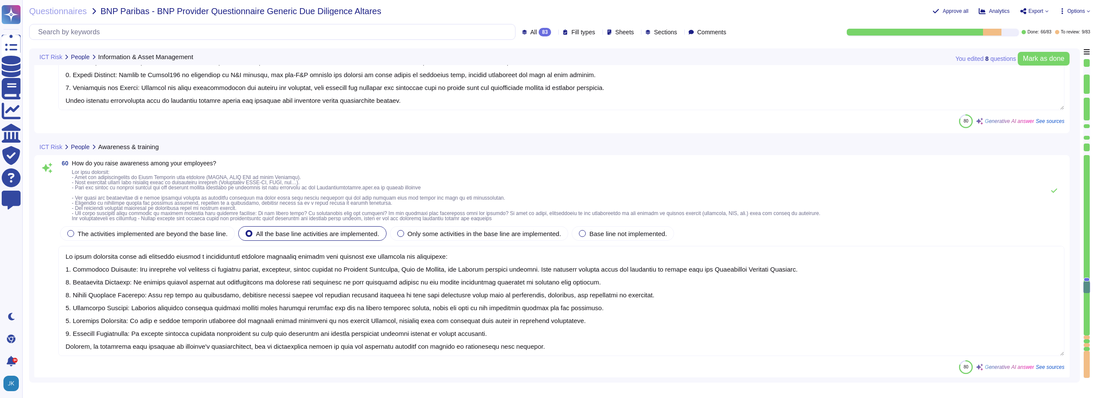
type textarea "Yes, [PERSON_NAME] & [PERSON_NAME] conducts thorough risk assessments against i…"
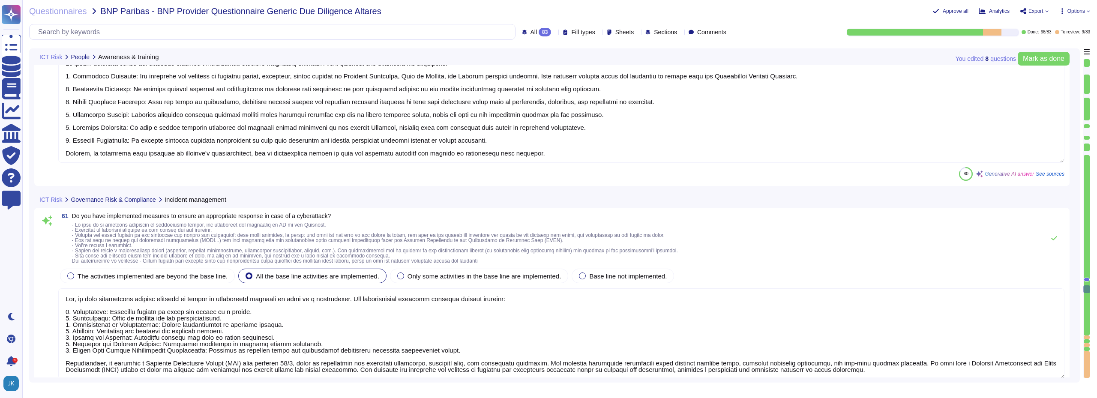
type textarea "We experience cyber-attacks and other data incidents of varying severity, as do…"
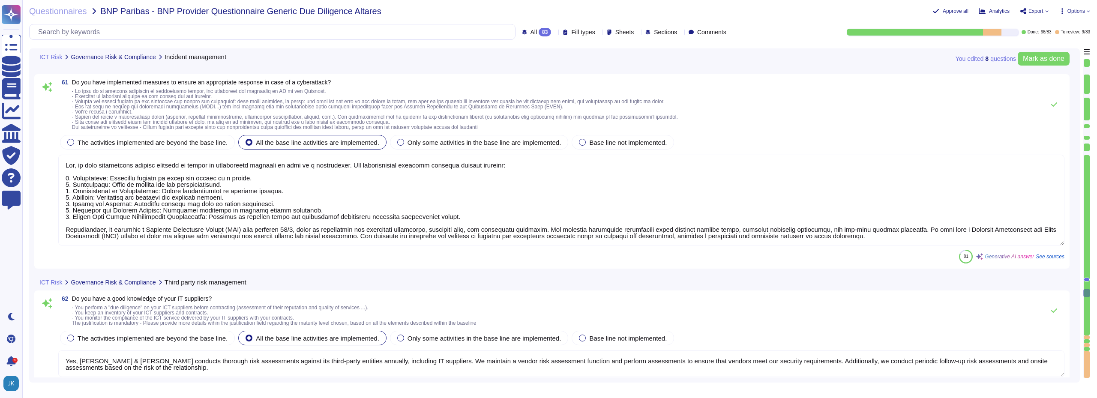
type textarea "We are committed to ensuring compliance with all applicable laws and regulation…"
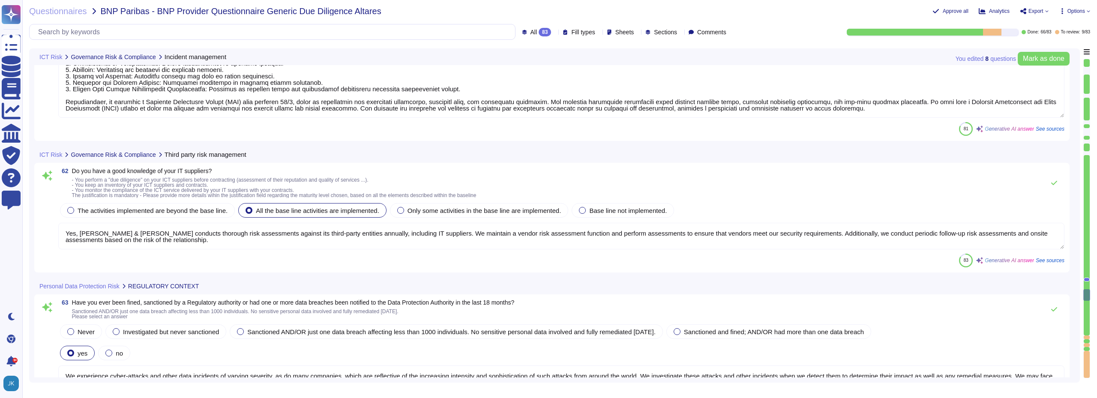
type textarea "The new D&B EU Data Processing Agreement (DPA) – Customer FAQ The introduction …"
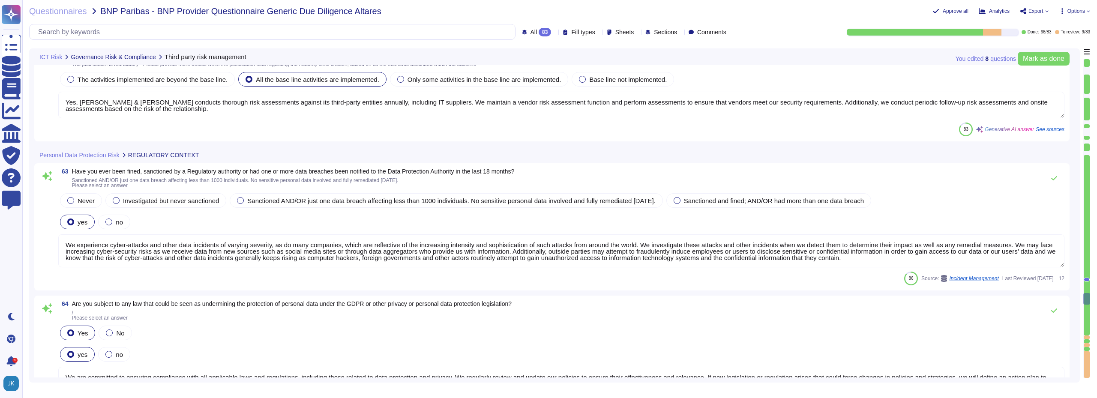
scroll to position [10410, 0]
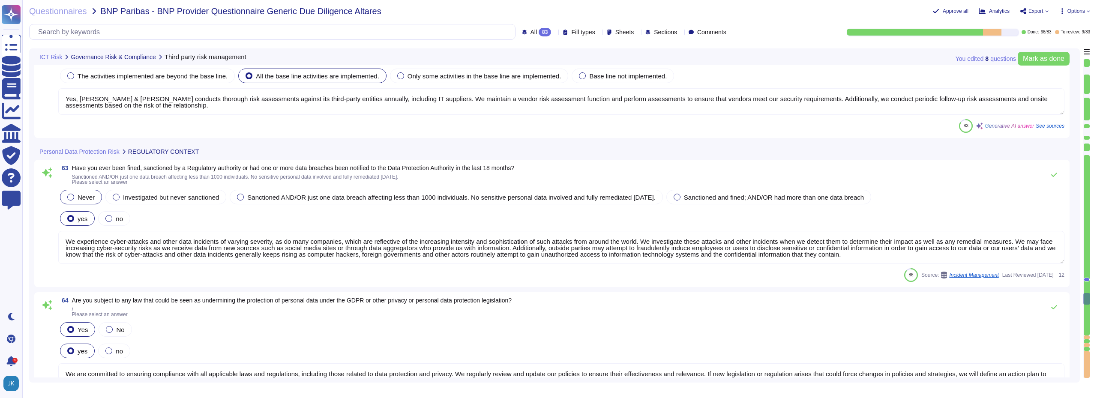
click at [72, 200] on div at bounding box center [70, 197] width 7 height 7
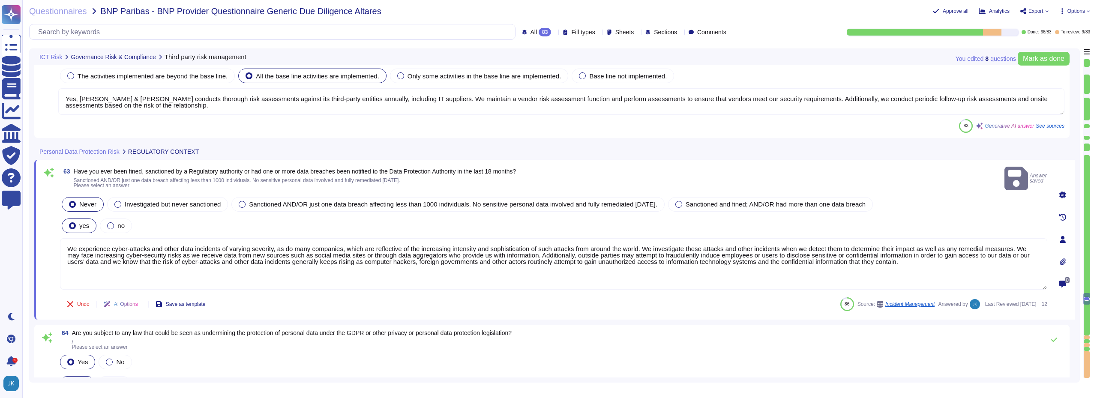
drag, startPoint x: 69, startPoint y: 242, endPoint x: 79, endPoint y: 242, distance: 10.3
click at [79, 242] on textarea "We experience cyber-attacks and other data incidents of varying severity, as do…" at bounding box center [553, 263] width 987 height 51
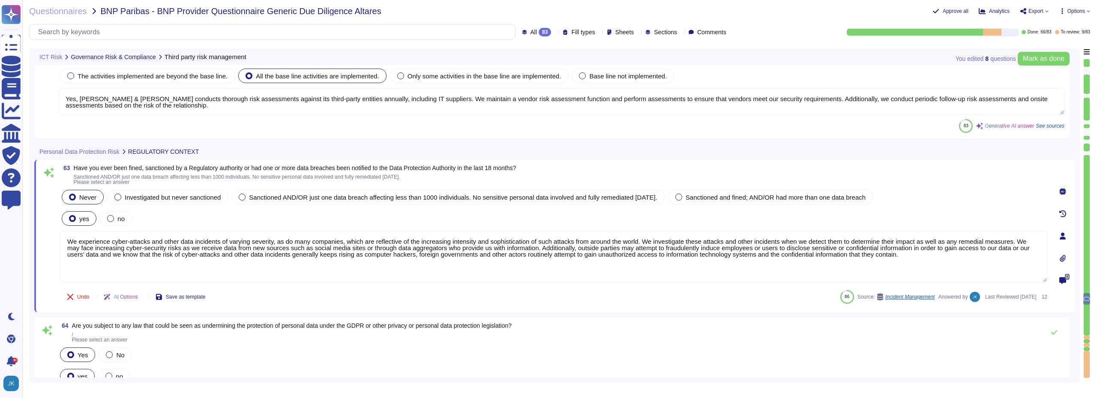
click at [75, 219] on div at bounding box center [72, 218] width 7 height 7
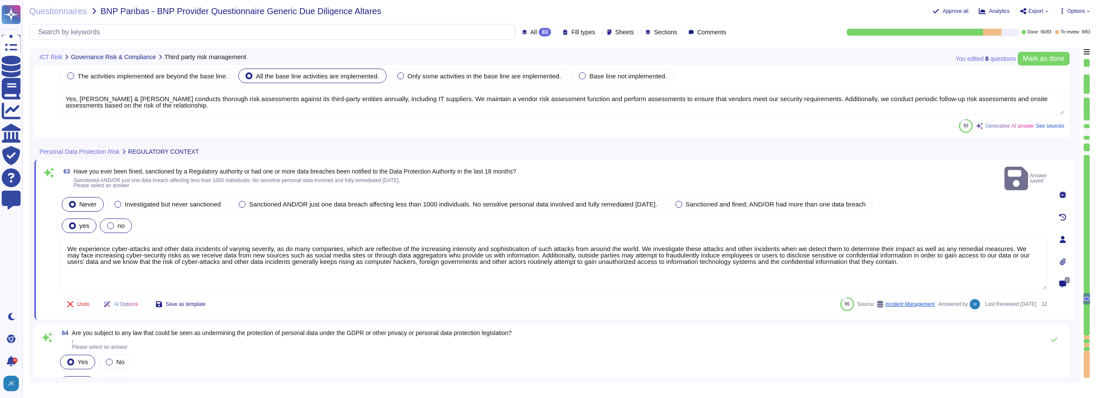
click at [107, 222] on div at bounding box center [110, 225] width 7 height 7
click at [77, 201] on div "Never" at bounding box center [83, 204] width 42 height 15
click at [104, 245] on textarea "We experience cyber-attacks and other data incidents of varying severity, as do…" at bounding box center [553, 263] width 987 height 51
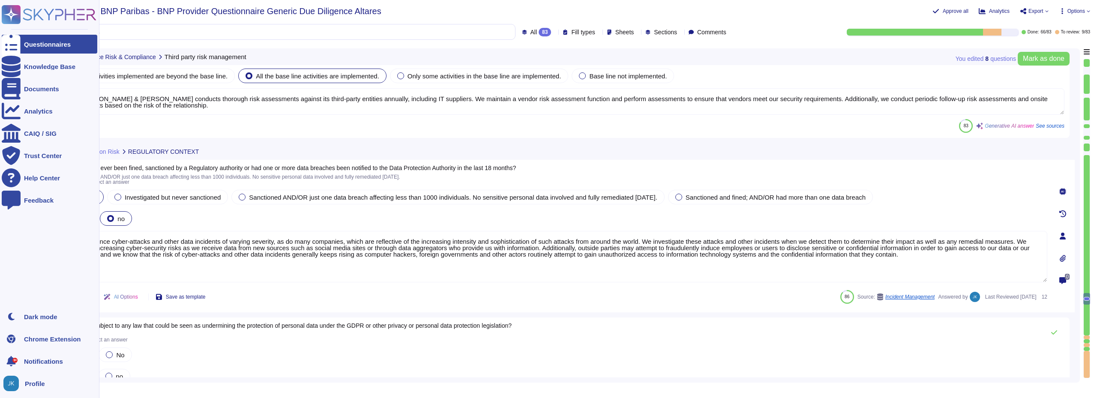
drag, startPoint x: 920, startPoint y: 258, endPoint x: 0, endPoint y: 241, distance: 920.3
click at [0, 241] on div "Questionnaires Knowledge Base Documents Analytics CAIQ / SIG Trust Center Help …" at bounding box center [548, 199] width 1097 height 398
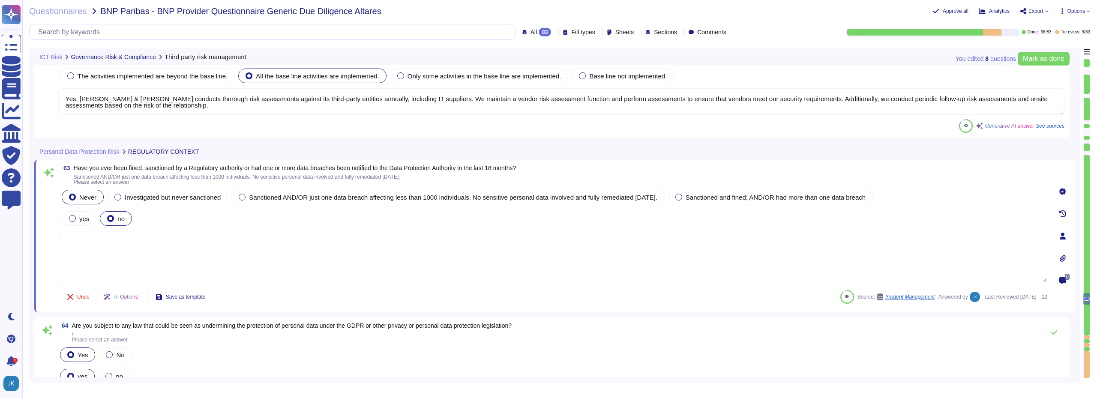
click at [168, 245] on textarea at bounding box center [553, 256] width 987 height 51
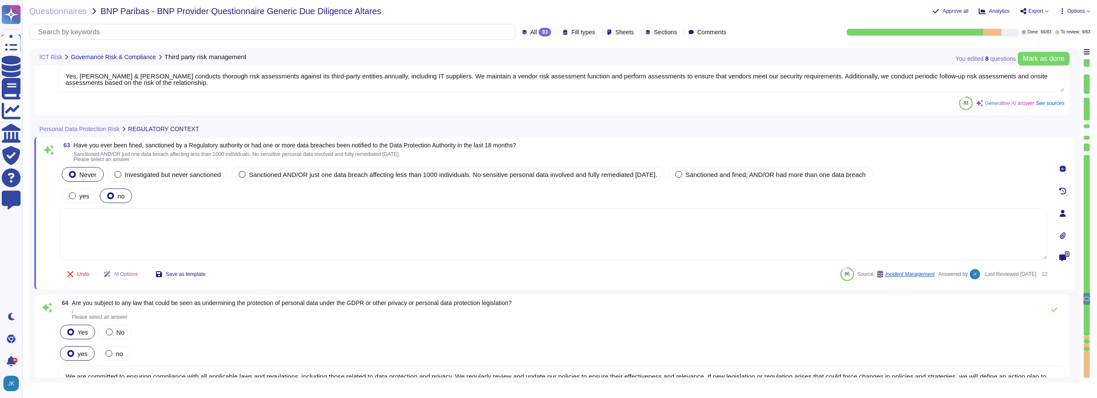
scroll to position [10495, 0]
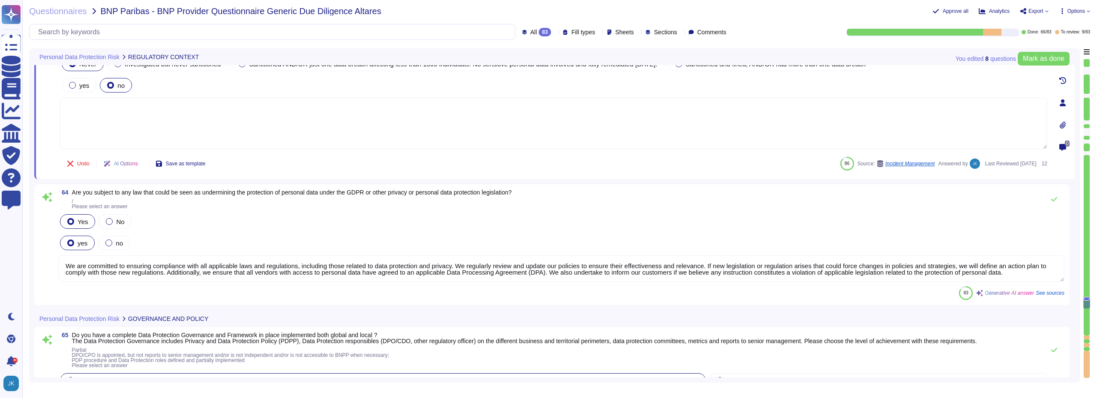
type textarea "We maintain a written record of the processing activities carried out on behalf…"
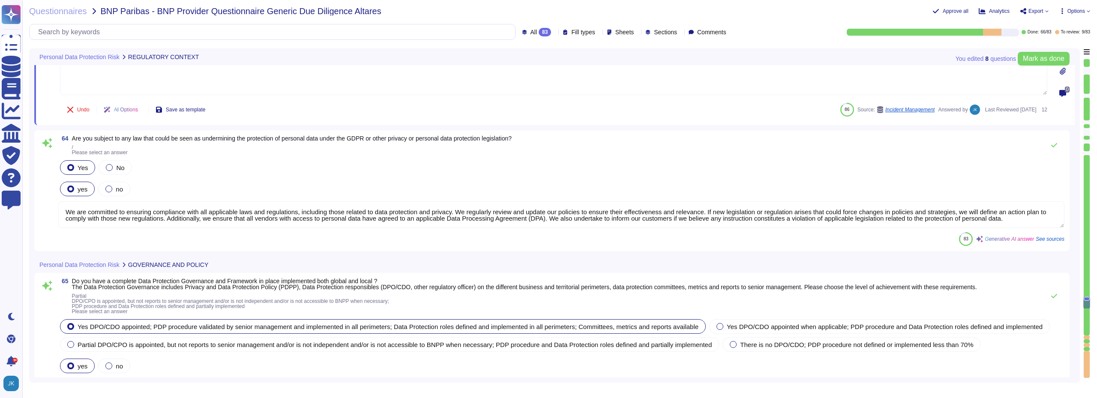
scroll to position [10624, 0]
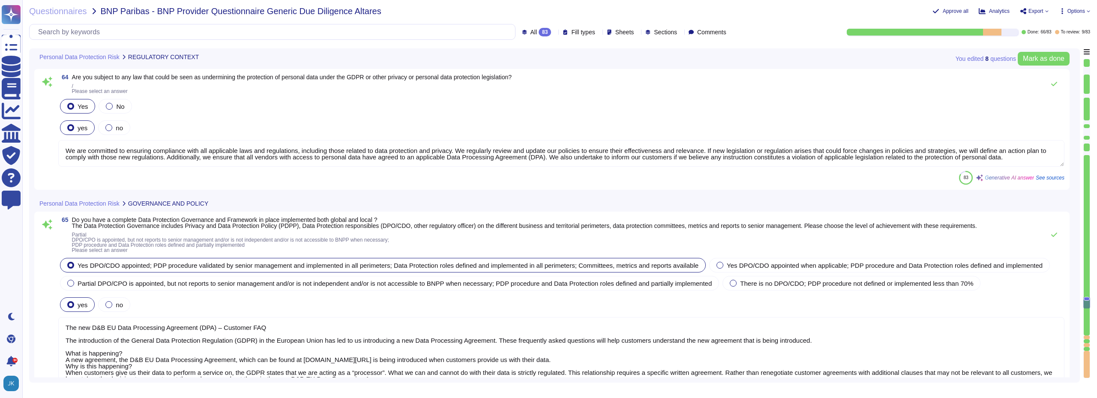
type textarea "Yes, we have implemented processes that align with "Privacy by Design" and "Pri…"
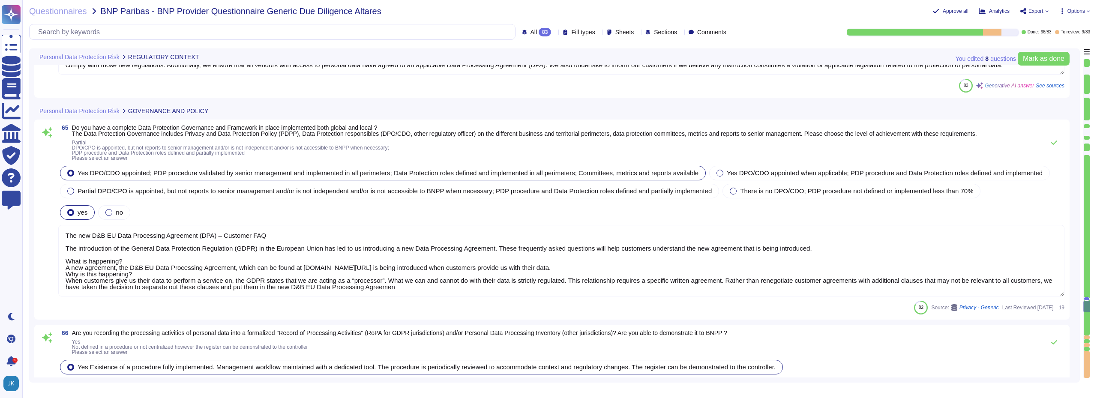
scroll to position [1, 0]
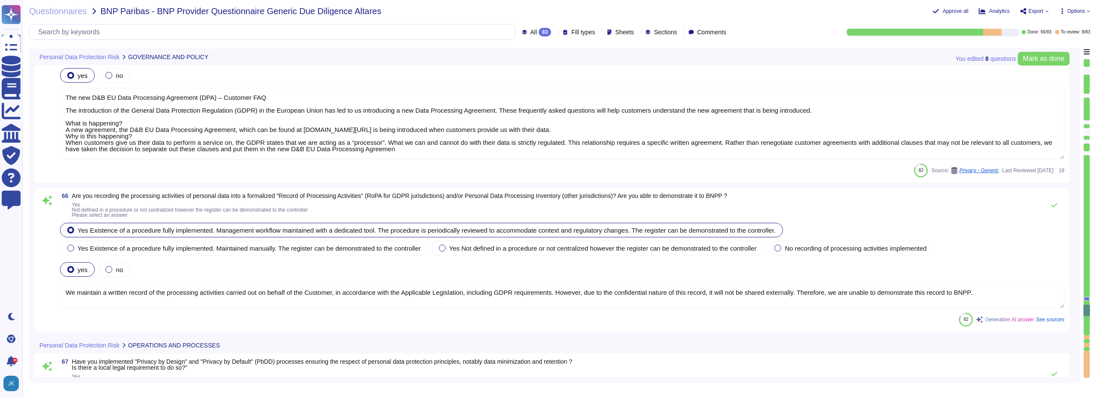
type textarea "D&B has established protocols for reporting data breaches, including a comprehe…"
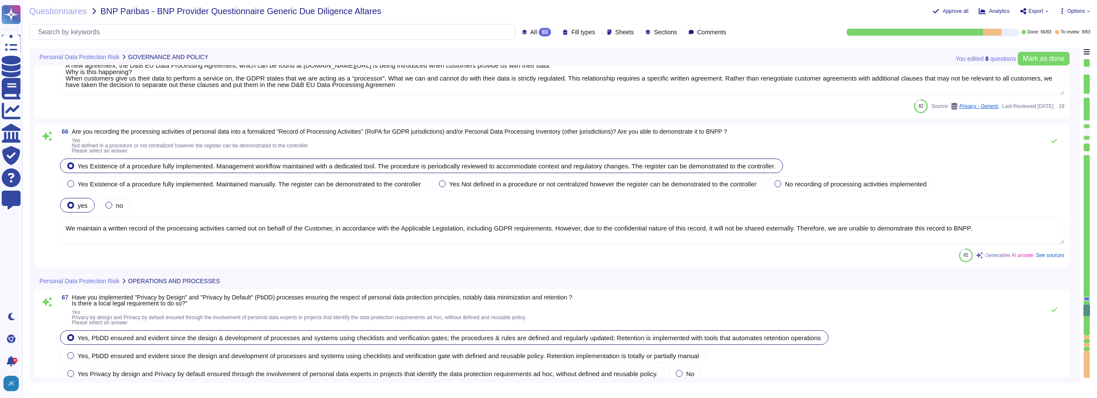
scroll to position [10924, 0]
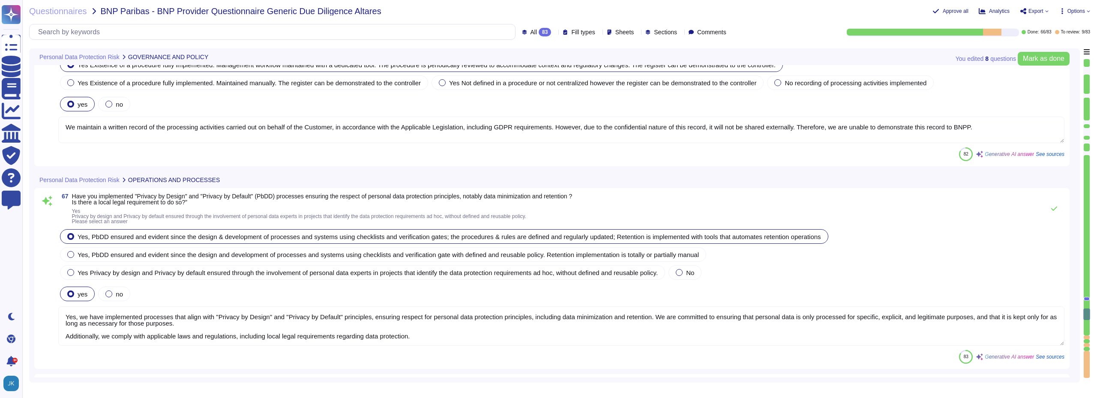
type textarea "Yes, we engage sub-processors to carry out specific processing activities, and …"
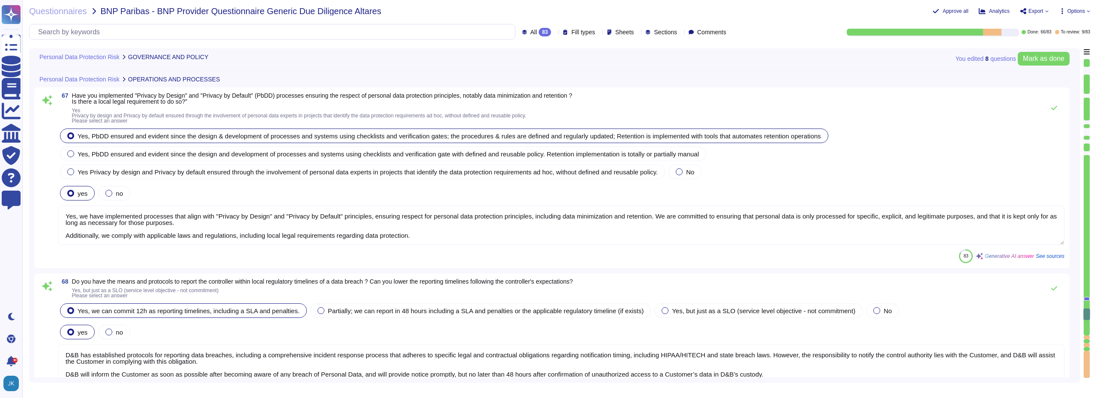
scroll to position [1, 0]
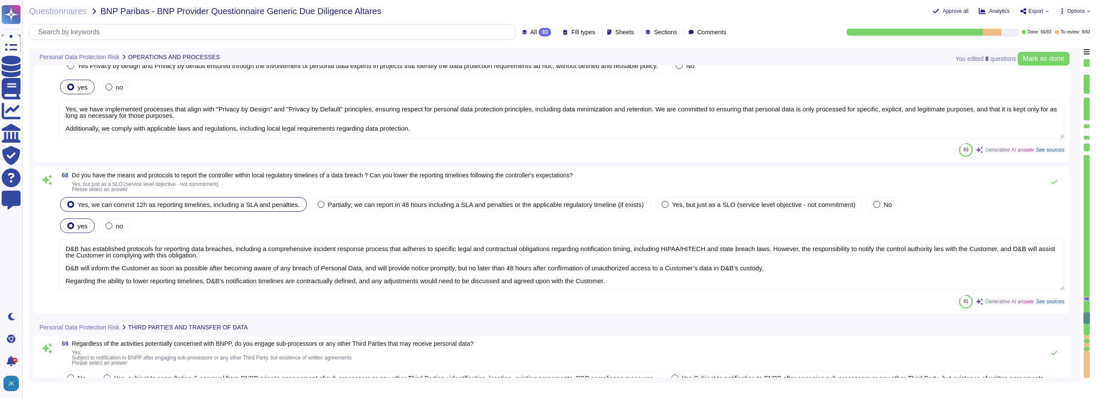
type textarea "Yes, some of the collected personal data may be communicated to third parties o…"
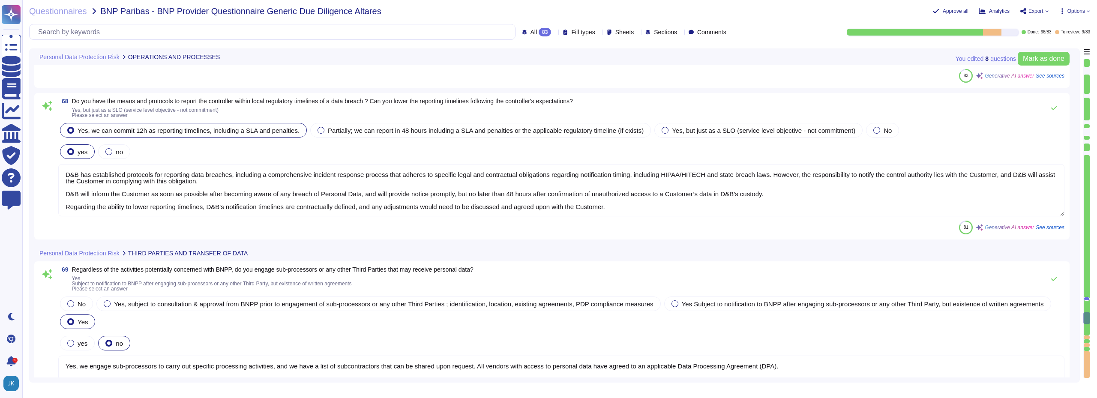
type textarea "Yes, we have the means to ensure auditability by the Controller regarding the c…"
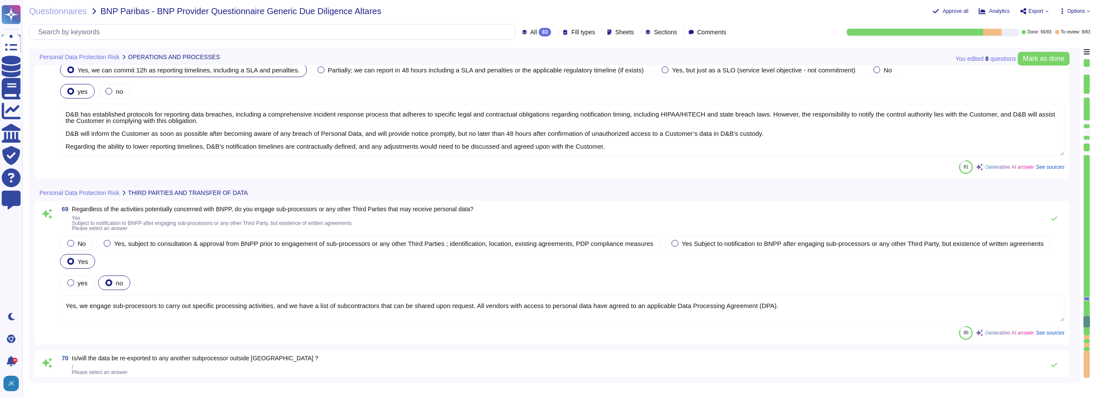
scroll to position [11395, 0]
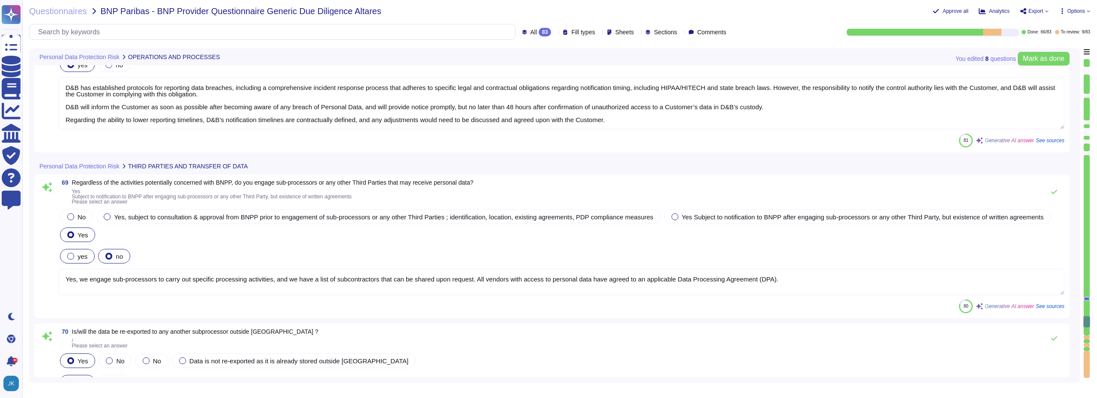
click at [72, 259] on div at bounding box center [70, 256] width 7 height 7
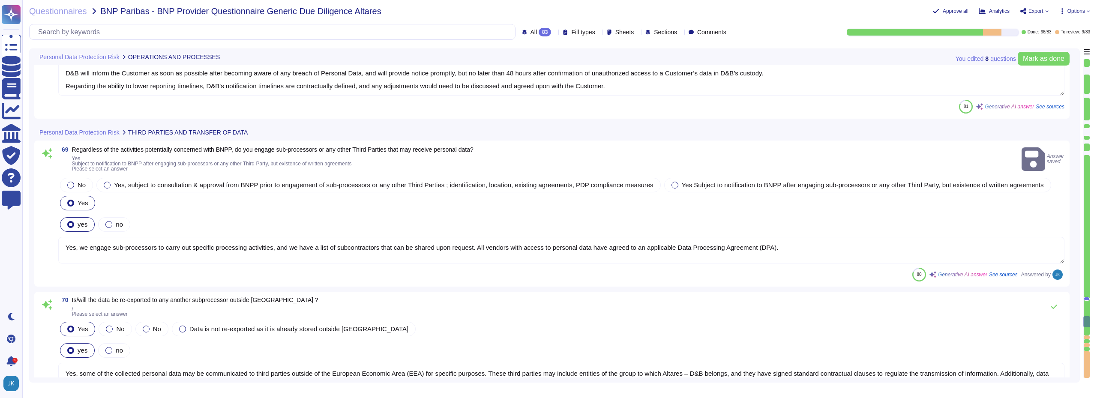
scroll to position [11481, 0]
type textarea "- Company Name: [PERSON_NAME] and Bradstreet (D&B) - Headquarters: [GEOGRAPHIC_…"
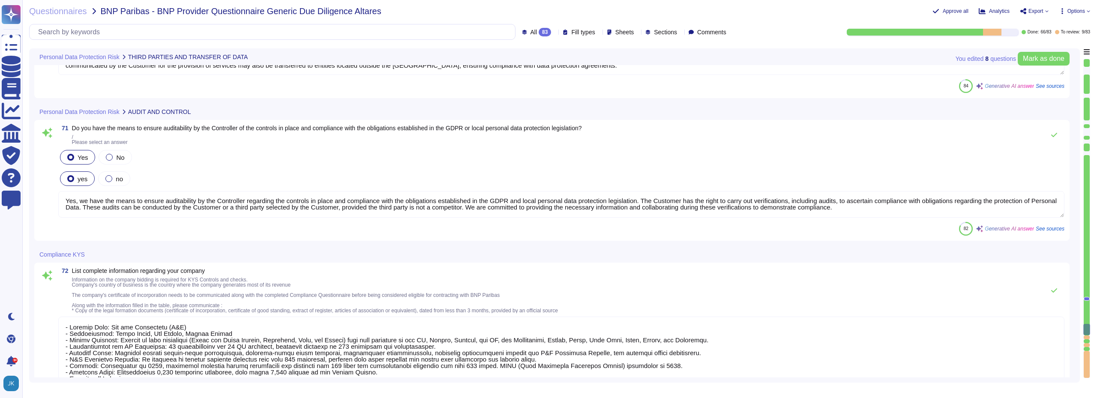
scroll to position [11781, 0]
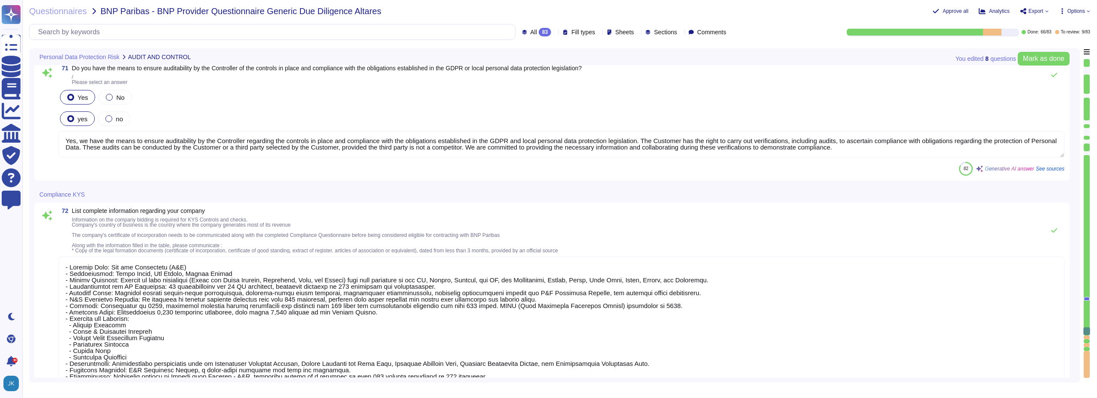
type textarea "Please view Dun & [PERSON_NAME]’s Executives at [URL][DOMAIN_NAME] and Board of…"
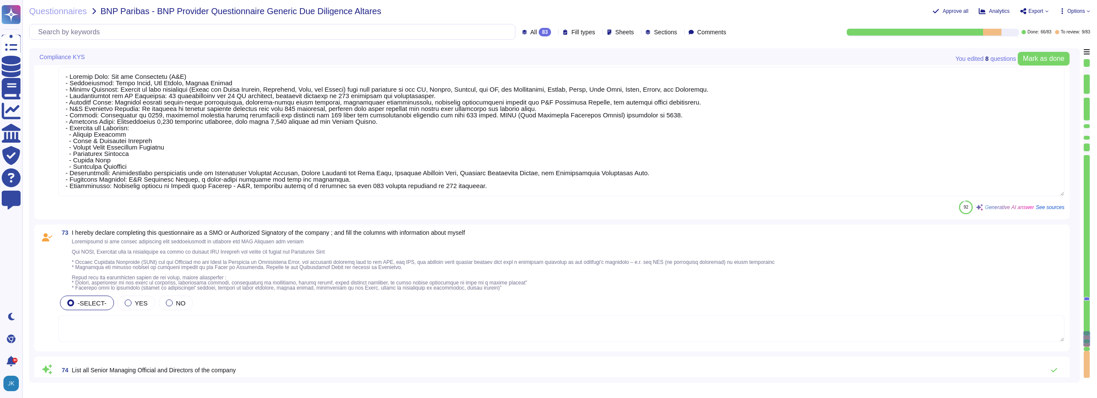
scroll to position [12038, 0]
type textarea "As of [DATE], Dun & Bradstreet has approximately 4,780 employees worldwide of w…"
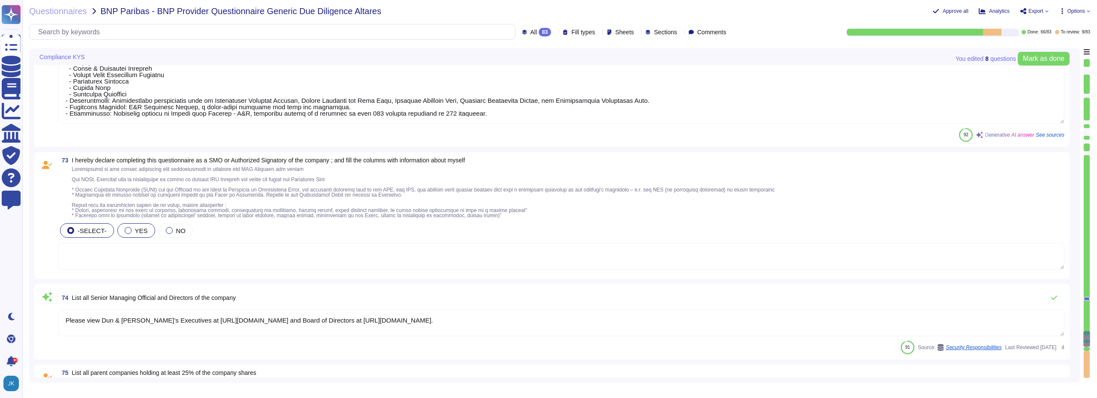
click at [125, 231] on div at bounding box center [128, 230] width 7 height 7
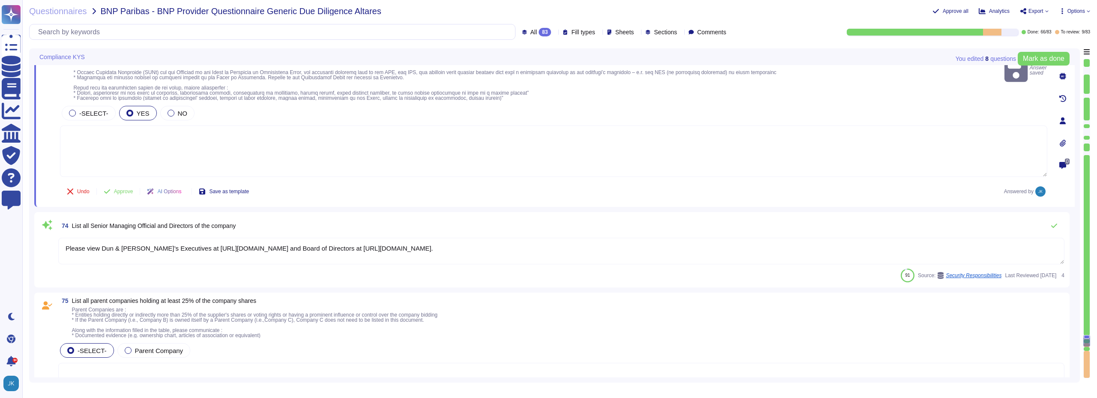
scroll to position [12166, 0]
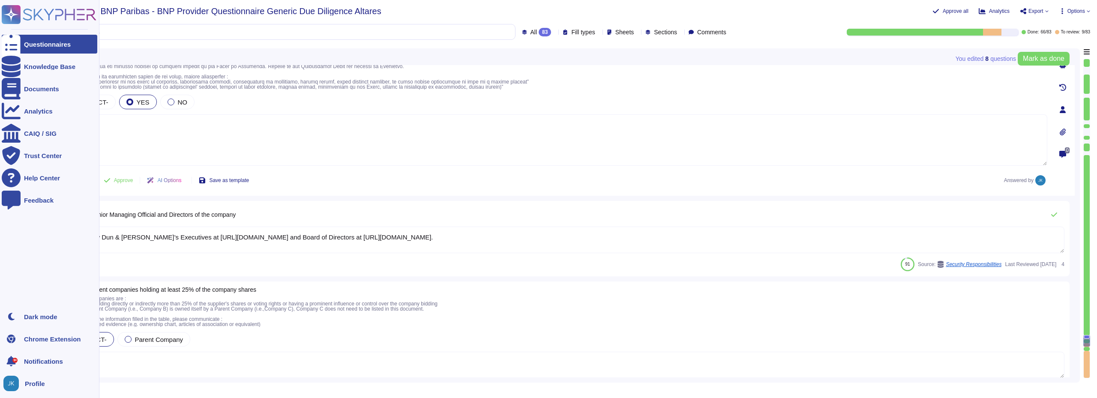
drag, startPoint x: 654, startPoint y: 240, endPoint x: 21, endPoint y: 255, distance: 632.5
click at [21, 255] on div "Questionnaires Knowledge Base Documents Analytics CAIQ / SIG Trust Center Help …" at bounding box center [548, 199] width 1097 height 398
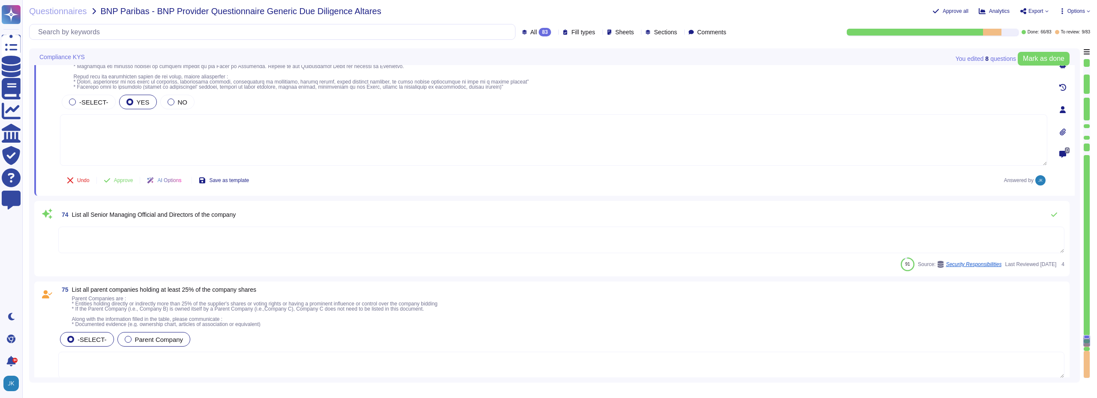
click at [123, 340] on div "-SELECT- Parent Company" at bounding box center [561, 354] width 1006 height 49
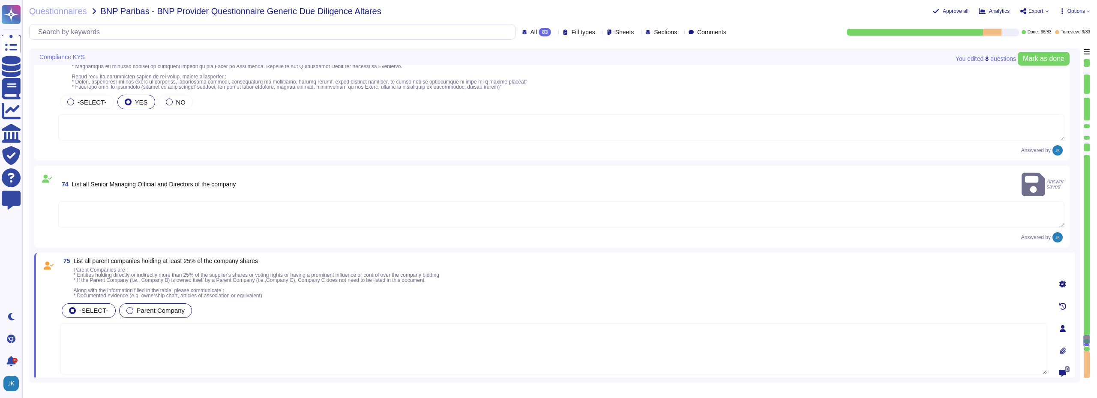
click at [129, 303] on div "Parent Company" at bounding box center [155, 310] width 73 height 15
click at [150, 203] on textarea at bounding box center [561, 214] width 1006 height 27
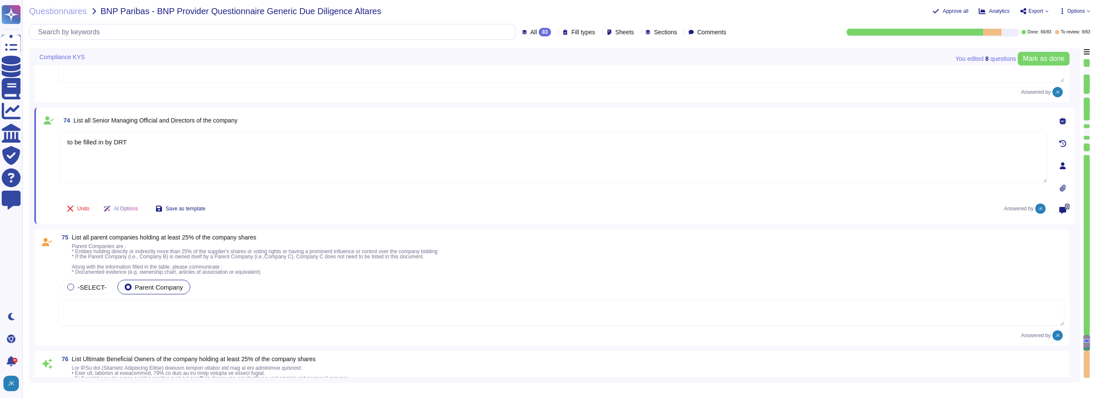
scroll to position [12209, 0]
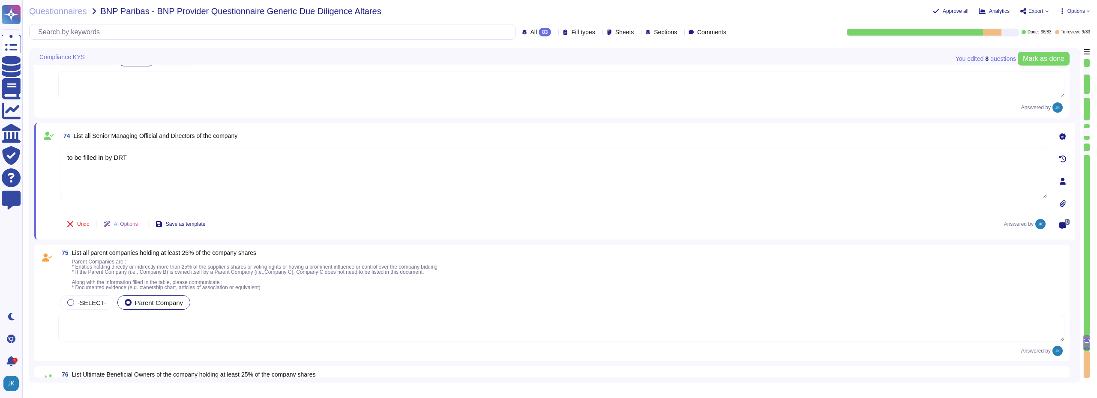
drag, startPoint x: 138, startPoint y: 159, endPoint x: 39, endPoint y: 159, distance: 98.5
click at [39, 159] on div "74 List all Senior Managing Official and Directors of the company to be filled …" at bounding box center [554, 181] width 1040 height 117
type textarea "to be filled in by DRT"
click at [153, 319] on textarea at bounding box center [561, 328] width 1006 height 27
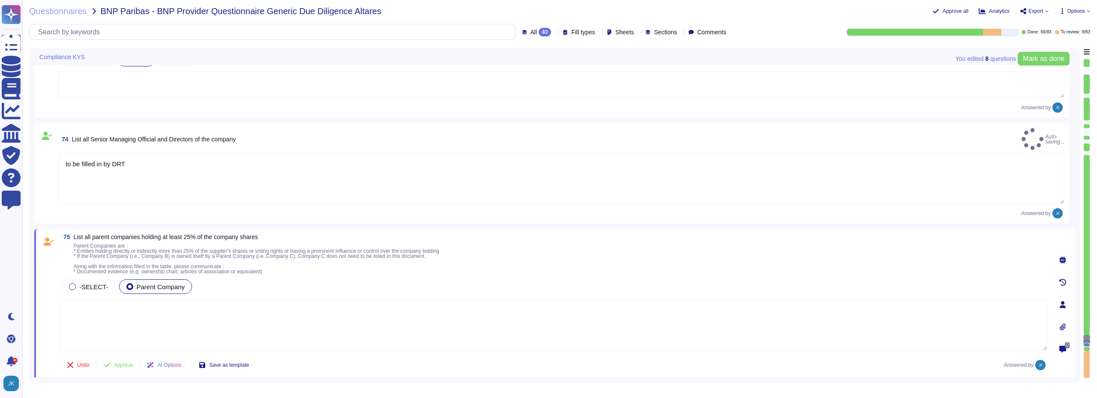
paste textarea "to be filled in by DRT"
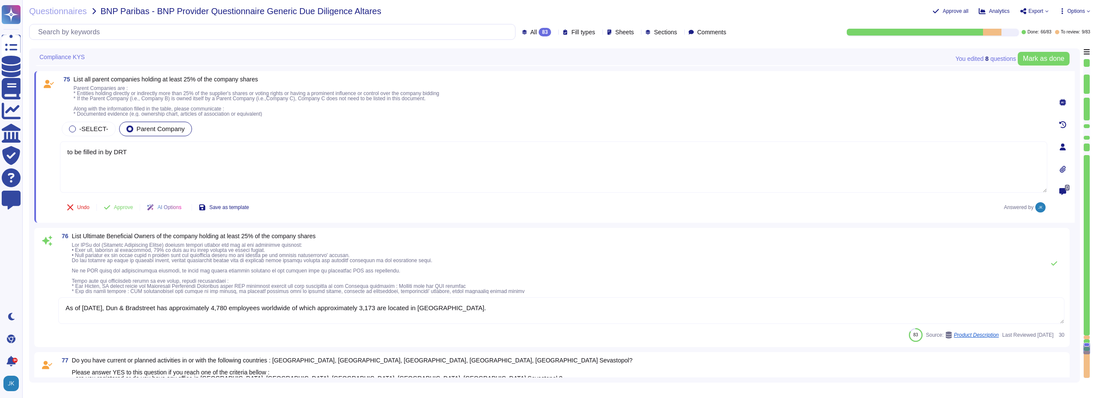
scroll to position [12380, 0]
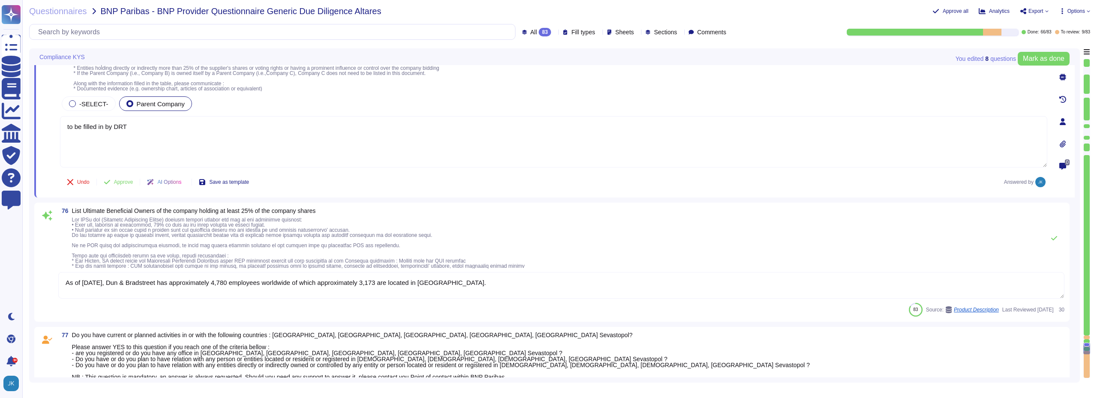
type textarea "to be filled in by DRT"
drag, startPoint x: 493, startPoint y: 284, endPoint x: 38, endPoint y: 281, distance: 454.5
click at [42, 281] on div "76 List Ultimate Beneficial Owners of the company holding at least 25% of the c…" at bounding box center [551, 262] width 1025 height 109
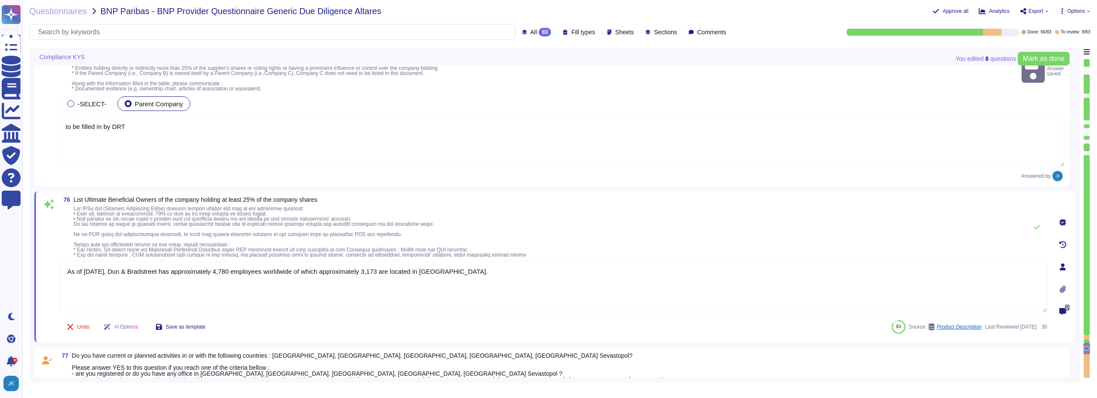
paste textarea "to be filled in by DRT"
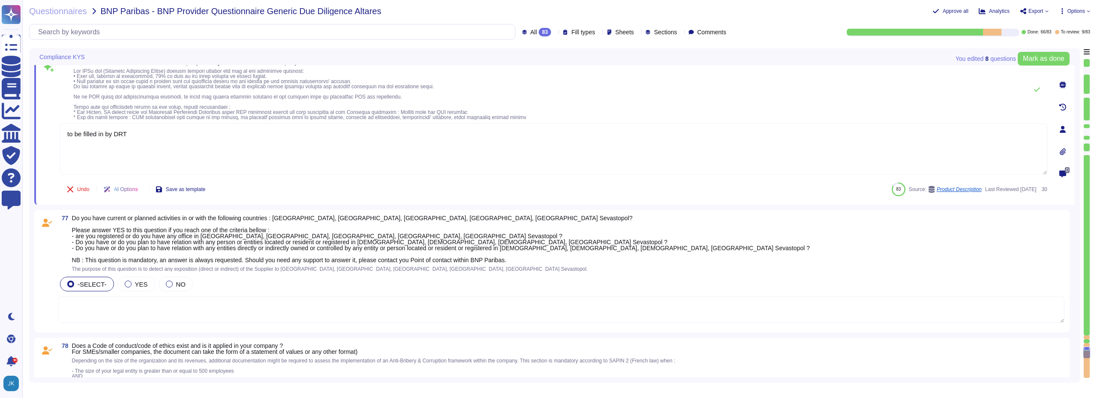
scroll to position [12552, 0]
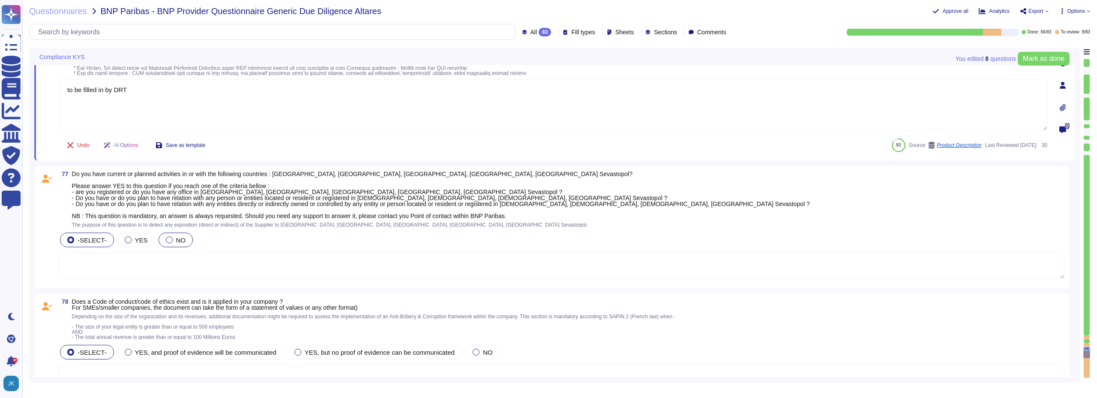
type textarea "to be filled in by DRT"
click at [163, 245] on div "NO" at bounding box center [176, 240] width 35 height 15
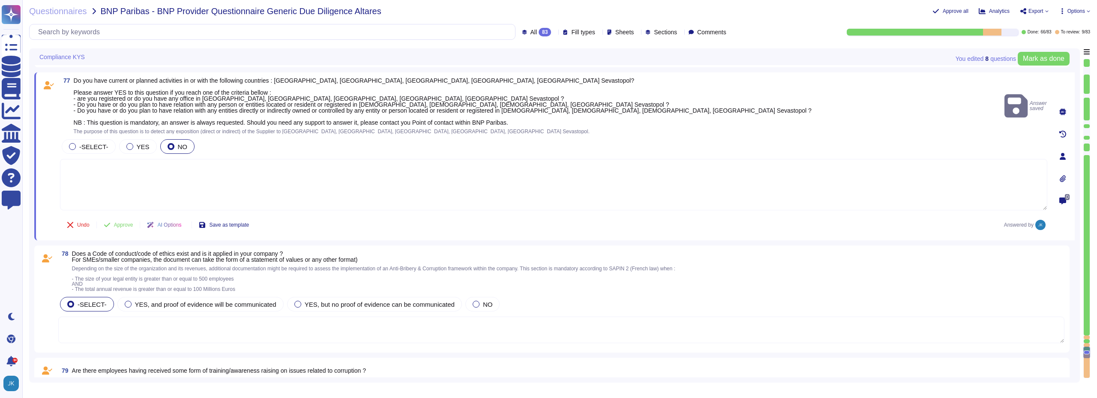
scroll to position [12637, 0]
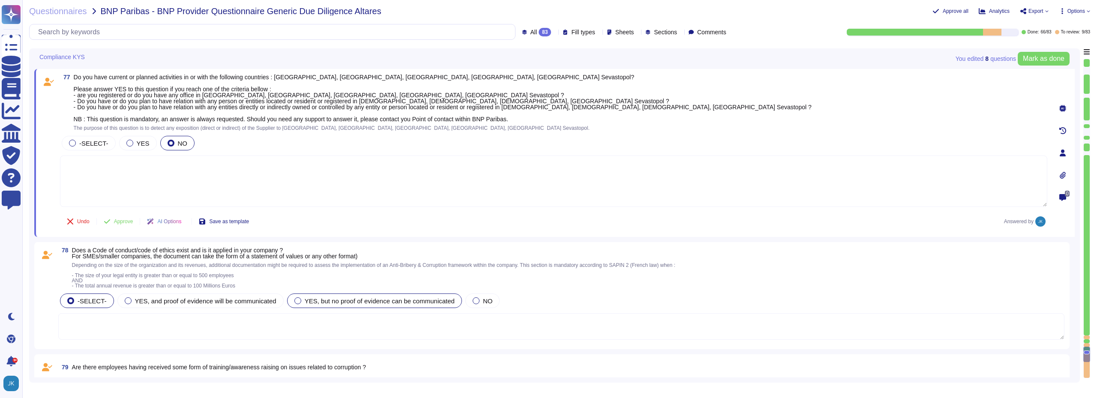
click at [294, 301] on div at bounding box center [297, 300] width 7 height 7
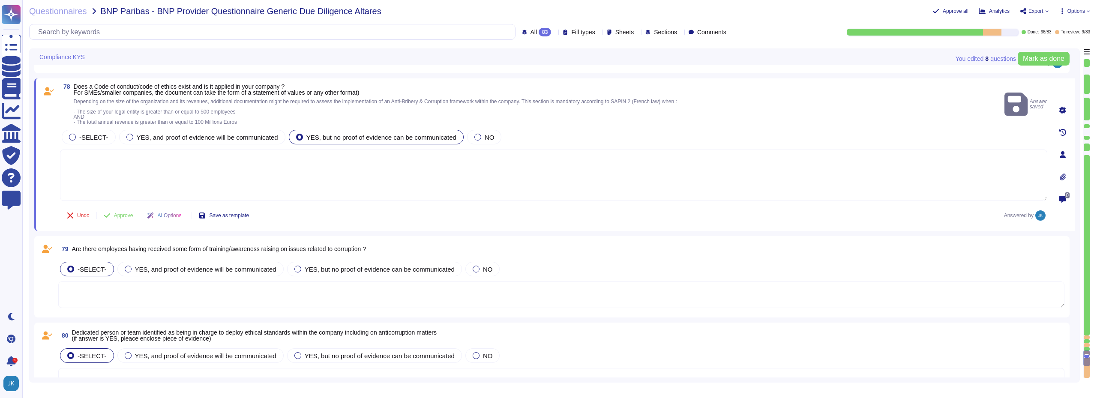
scroll to position [12766, 0]
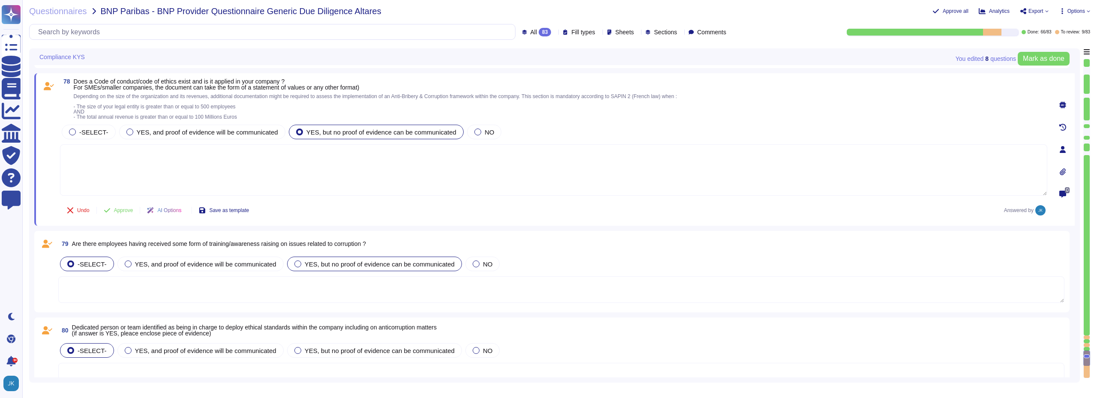
click at [326, 266] on span "YES, but no proof of evidence can be communicated" at bounding box center [380, 263] width 150 height 7
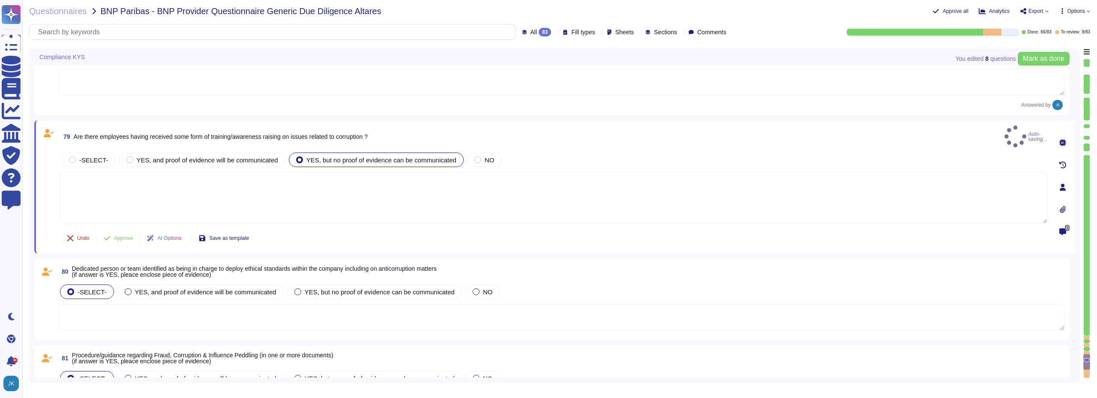
scroll to position [12851, 0]
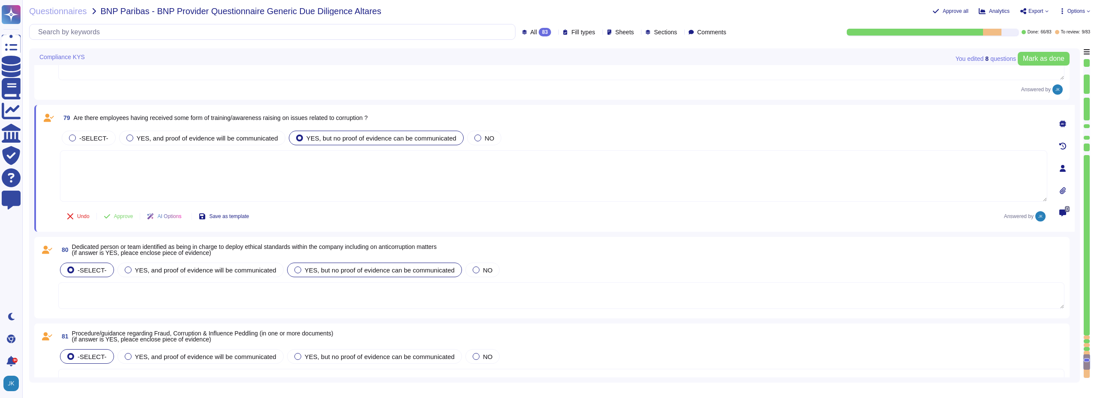
click at [312, 271] on span "YES, but no proof of evidence can be communicated" at bounding box center [380, 269] width 150 height 7
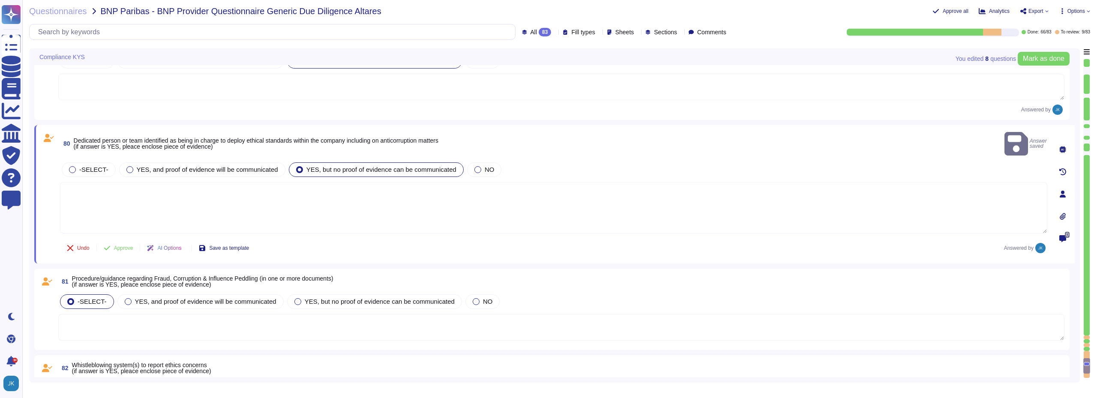
scroll to position [12937, 0]
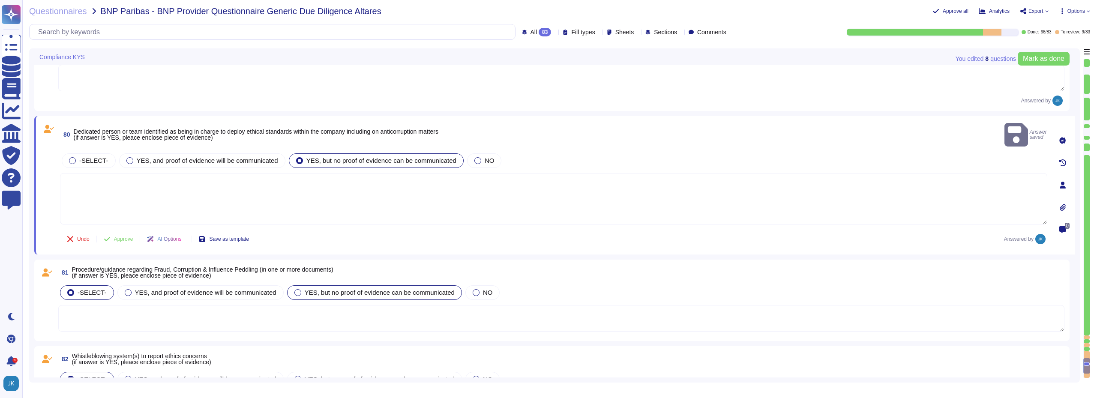
click at [311, 289] on span "YES, but no proof of evidence can be communicated" at bounding box center [380, 292] width 150 height 7
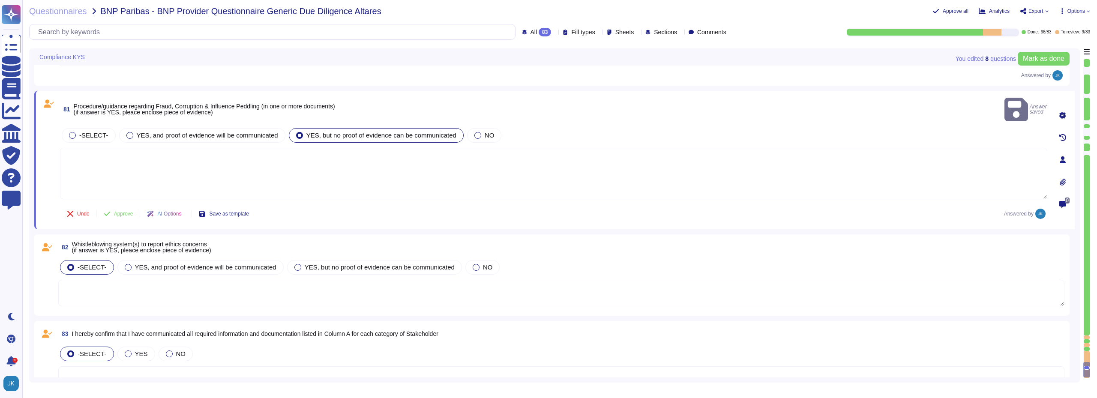
scroll to position [13066, 0]
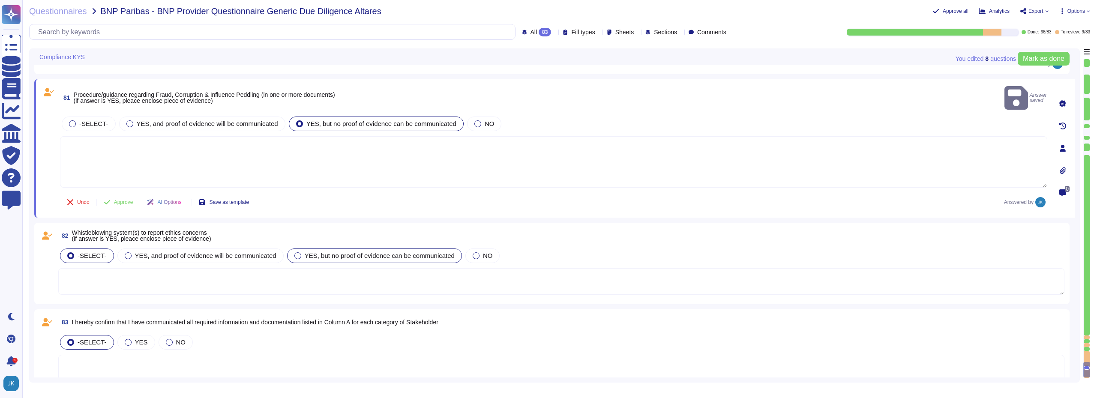
click at [306, 249] on div "YES, but no proof of evidence can be communicated" at bounding box center [374, 255] width 175 height 15
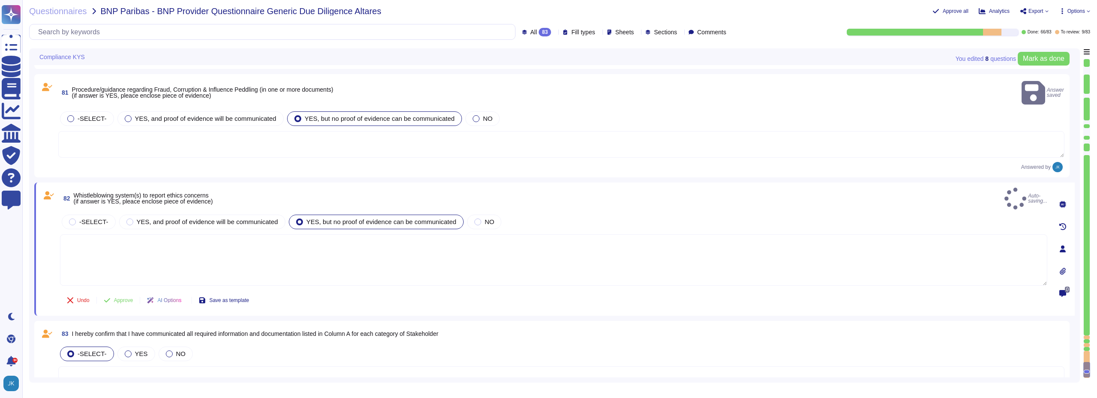
scroll to position [13073, 0]
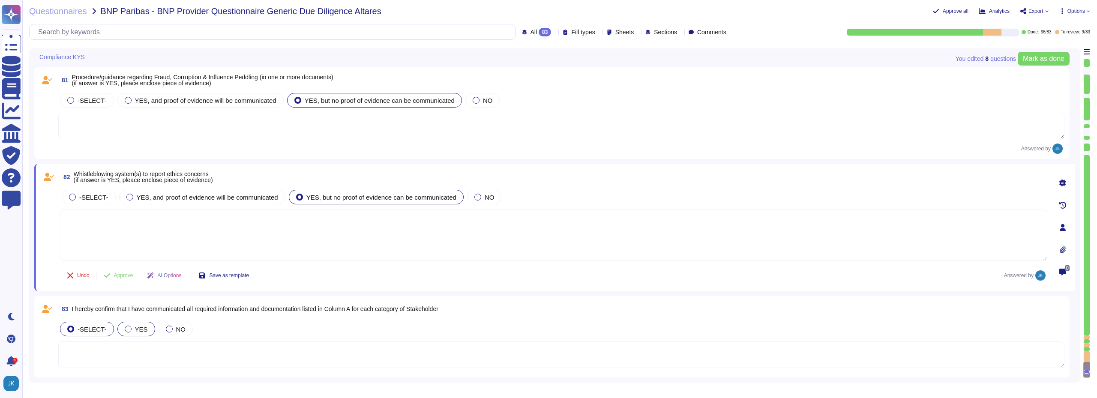
click at [135, 328] on span "YES" at bounding box center [141, 329] width 13 height 7
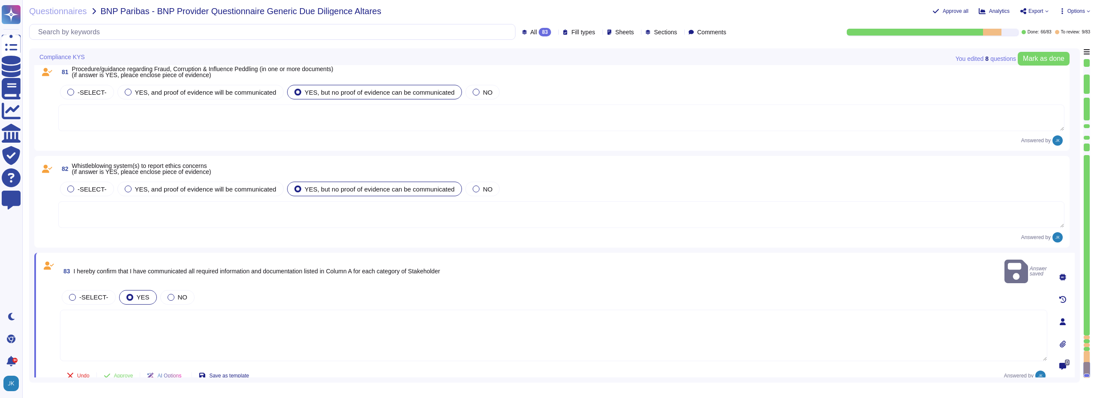
scroll to position [13083, 0]
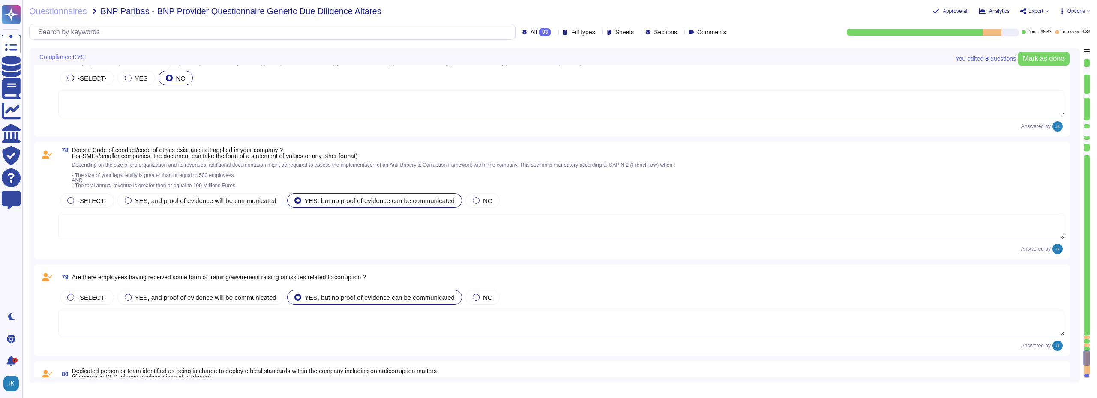
type textarea "to be filled in by DRT"
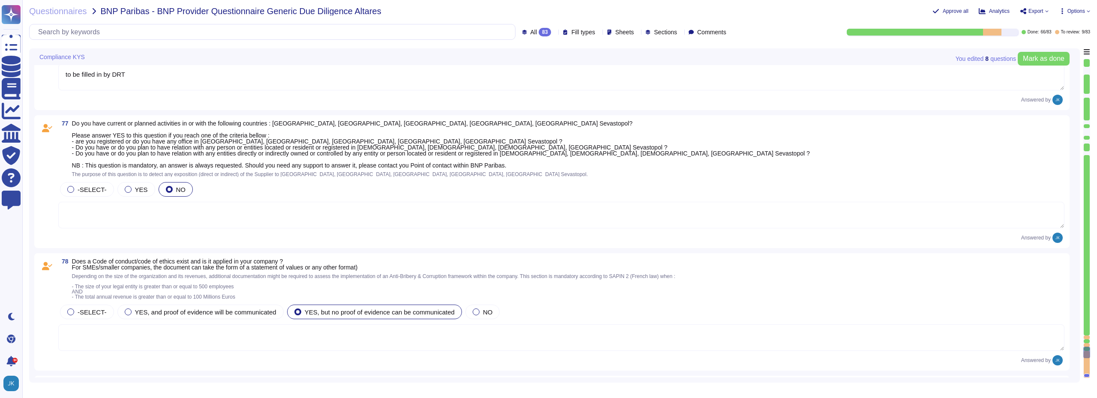
type textarea "to be filled in by DRT"
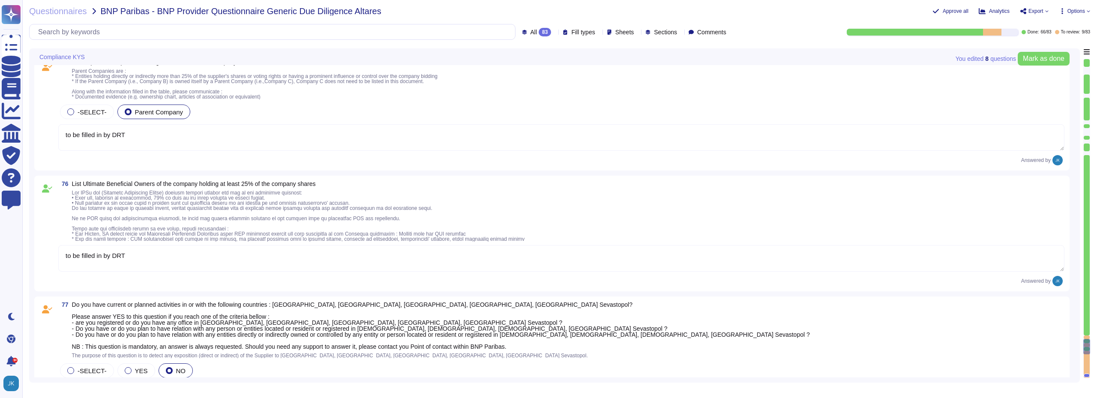
scroll to position [12283, 0]
type textarea "- Company Name: [PERSON_NAME] and Bradstreet (D&B) - Headquarters: [GEOGRAPHIC_…"
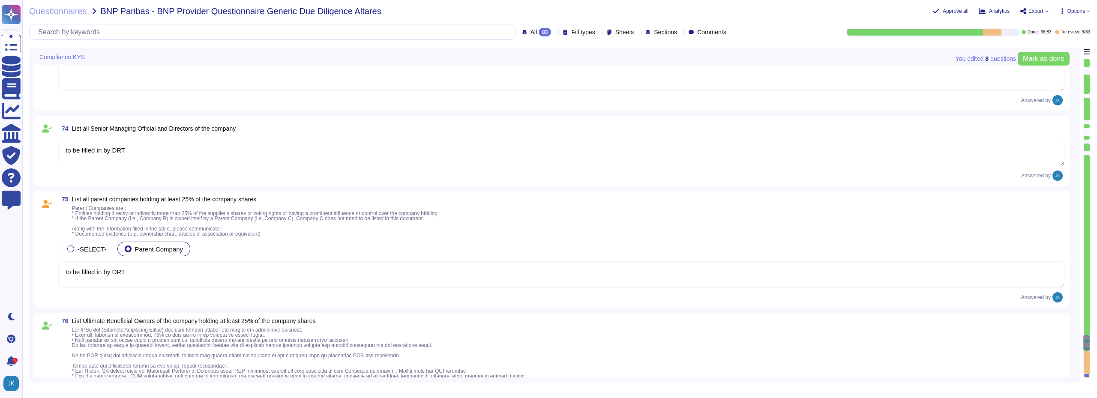
scroll to position [12197, 0]
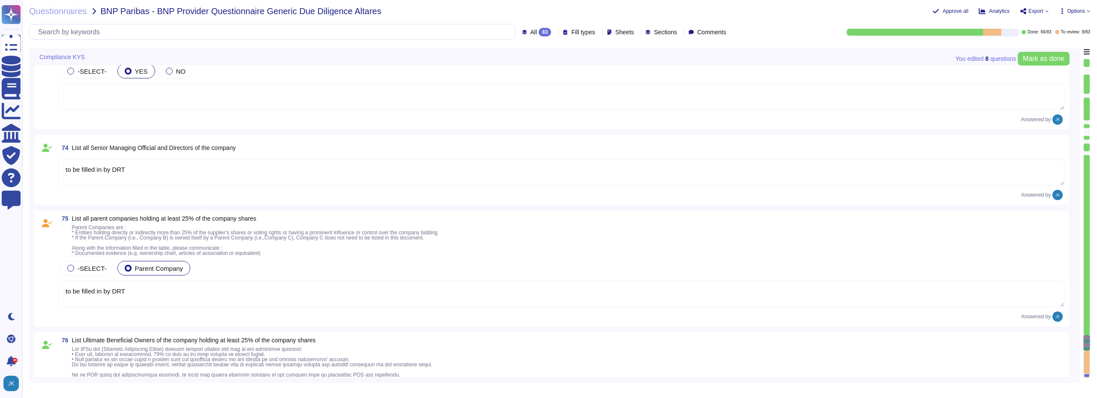
click at [196, 169] on textarea "to be filled in by DRT" at bounding box center [561, 172] width 1006 height 27
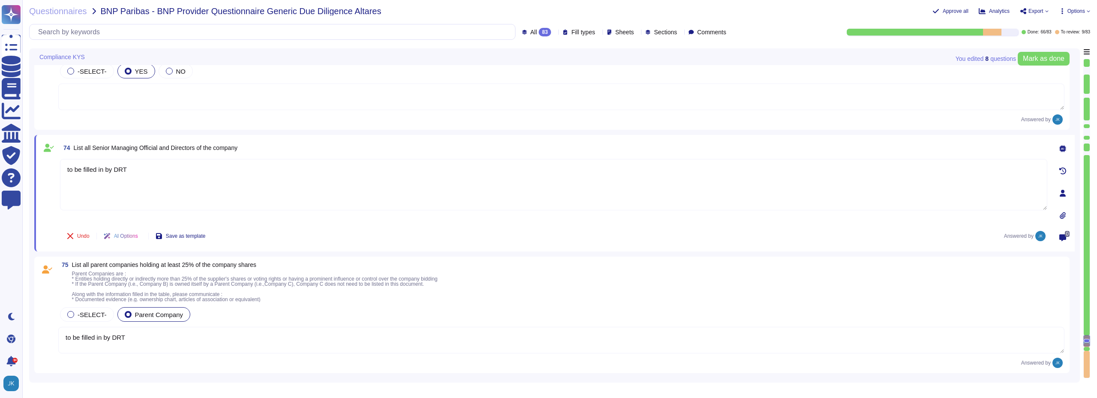
drag, startPoint x: 148, startPoint y: 171, endPoint x: 30, endPoint y: 170, distance: 117.4
click at [30, 170] on div "You edited 8 question s [PERSON_NAME] as done Compliance KYS 72 List complete i…" at bounding box center [554, 215] width 1050 height 334
paste textarea "[PERSON_NAME] [PERSON_NAME]"
click at [228, 166] on textarea "[PERSON_NAME] [PERSON_NAME]" at bounding box center [553, 184] width 987 height 51
paste textarea "[PERSON_NAME]"
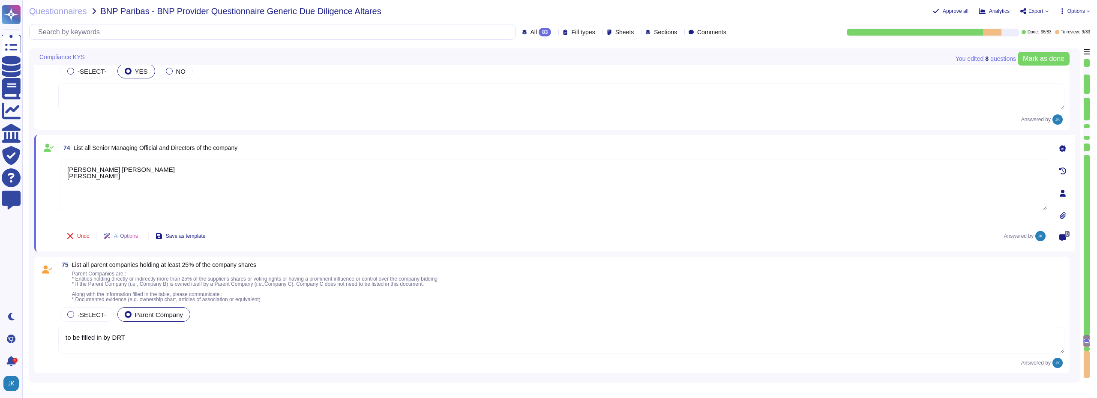
click at [72, 193] on textarea "[PERSON_NAME] [PERSON_NAME] [PERSON_NAME]" at bounding box center [553, 184] width 987 height 51
click at [134, 173] on textarea "[PERSON_NAME] [PERSON_NAME] [PERSON_NAME]" at bounding box center [553, 184] width 987 height 51
type textarea "[PERSON_NAME] [PERSON_NAME] [PERSON_NAME], [PERSON_NAME]"
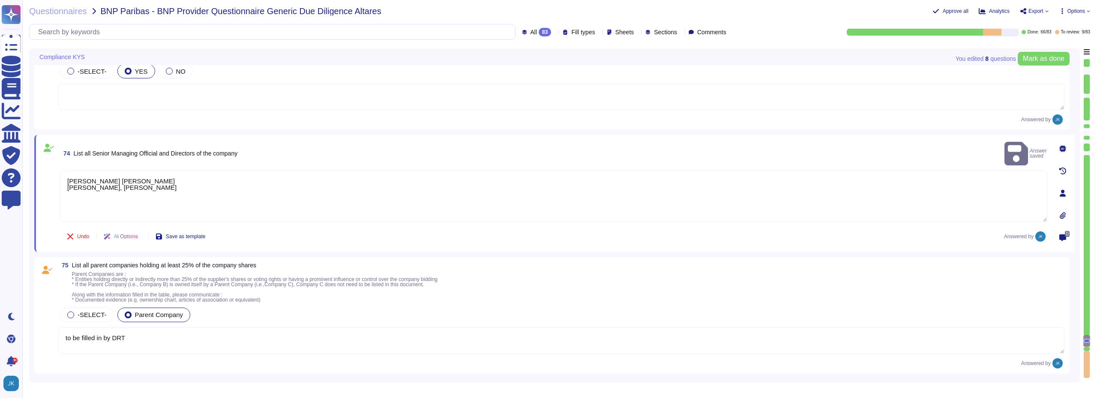
click at [72, 200] on textarea "[PERSON_NAME] [PERSON_NAME] [PERSON_NAME], [PERSON_NAME]" at bounding box center [553, 195] width 987 height 51
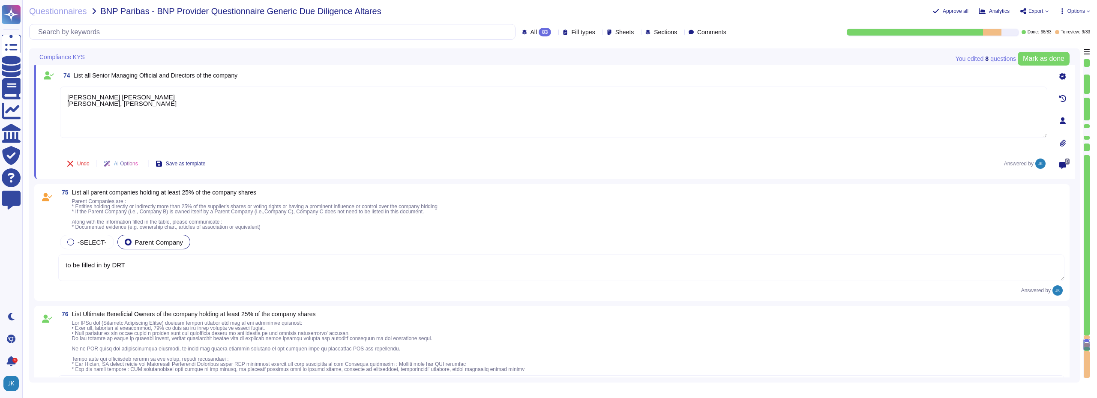
scroll to position [12283, 0]
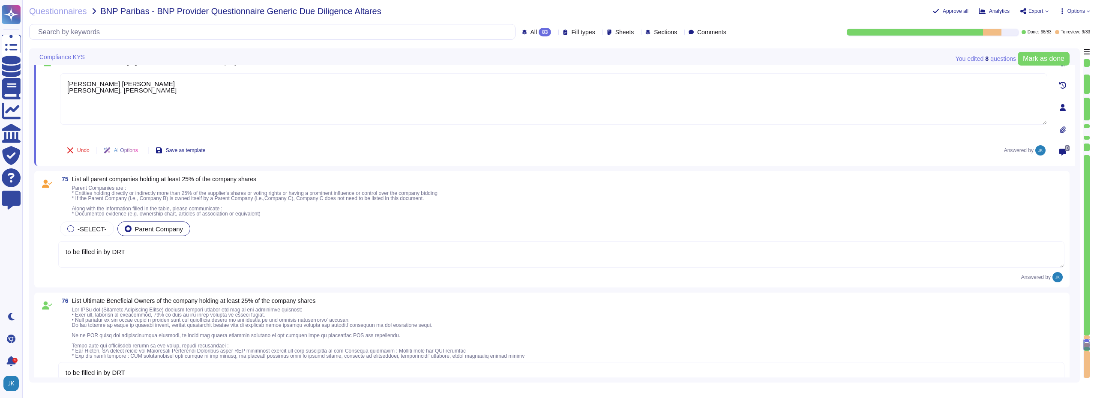
click at [147, 254] on textarea "to be filled in by DRT" at bounding box center [561, 254] width 1006 height 27
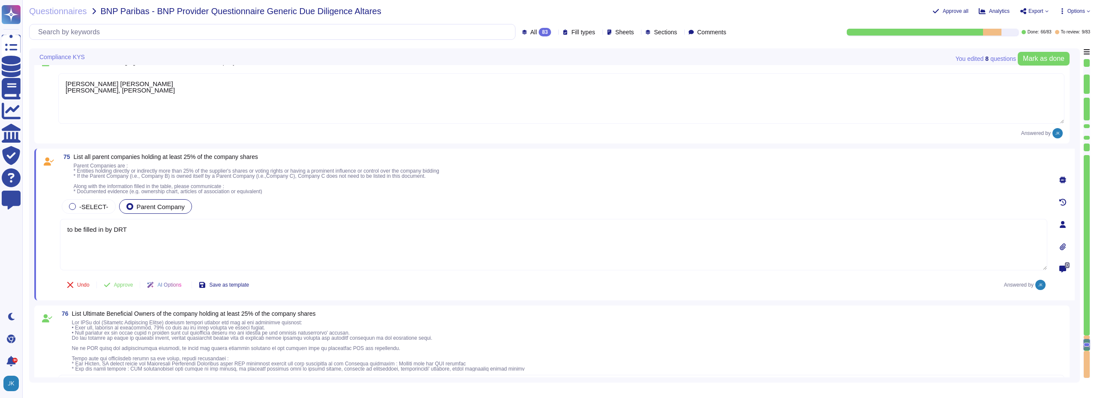
click at [81, 245] on textarea "to be filled in by DRT" at bounding box center [553, 244] width 987 height 51
drag, startPoint x: 139, startPoint y: 231, endPoint x: 28, endPoint y: 230, distance: 110.5
click at [28, 230] on div "Questionnaires BNP Paribas - BNP Provider Questionnaire Generic Due Diligence A…" at bounding box center [559, 199] width 1074 height 398
click at [201, 227] on textarea "Altares BV" at bounding box center [553, 244] width 987 height 51
click at [84, 236] on textarea "Altares BV NewCo Altares SAS" at bounding box center [553, 244] width 987 height 51
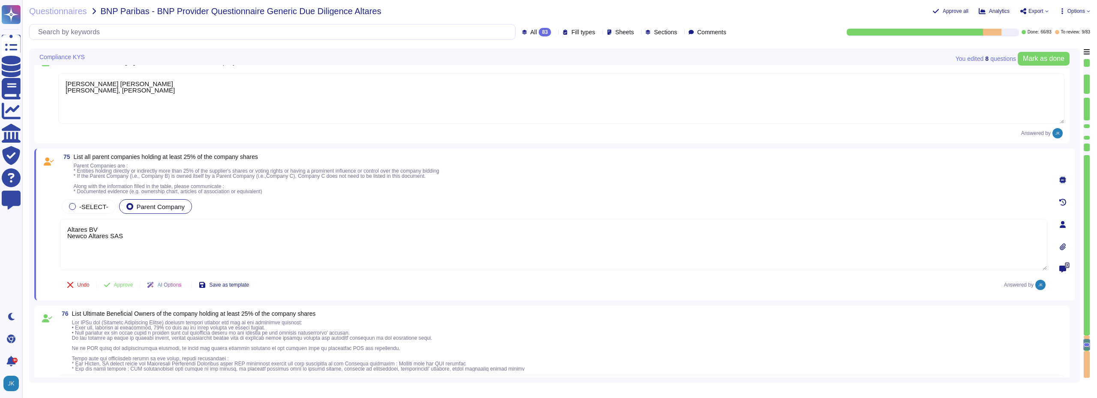
paste textarea "Newco Altares SAS"
click at [154, 243] on textarea "Altares BV Newco Altares SAS Newco Altares Group SAS" at bounding box center [553, 244] width 987 height 51
click at [139, 253] on textarea "Altares BV Newco Altares SAS Newco Altares Group SAS Naxicap" at bounding box center [553, 245] width 987 height 52
click at [104, 249] on textarea "Altares BV Newco Altares SAS Newco Altares Group SAS Naxicap" at bounding box center [553, 245] width 987 height 52
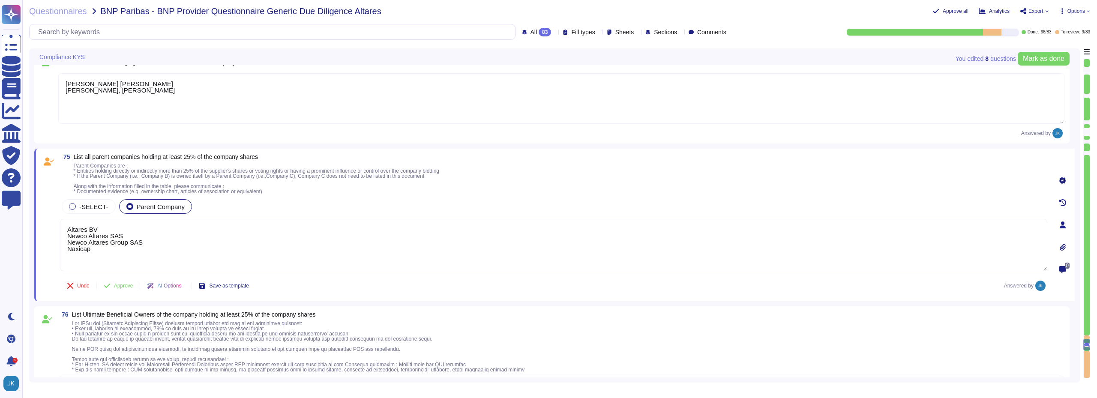
type textarea "Altares BV Newco Altares SAS Newco Altares Group SAS Naxicap"
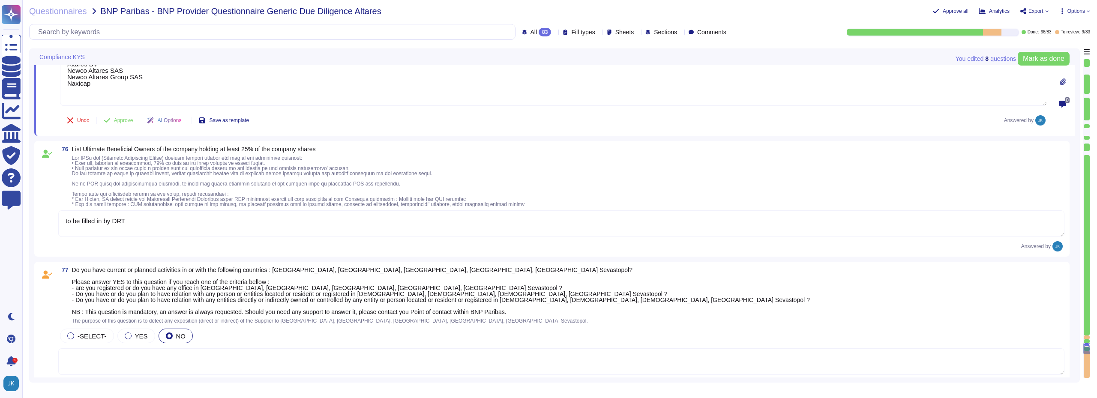
scroll to position [12454, 0]
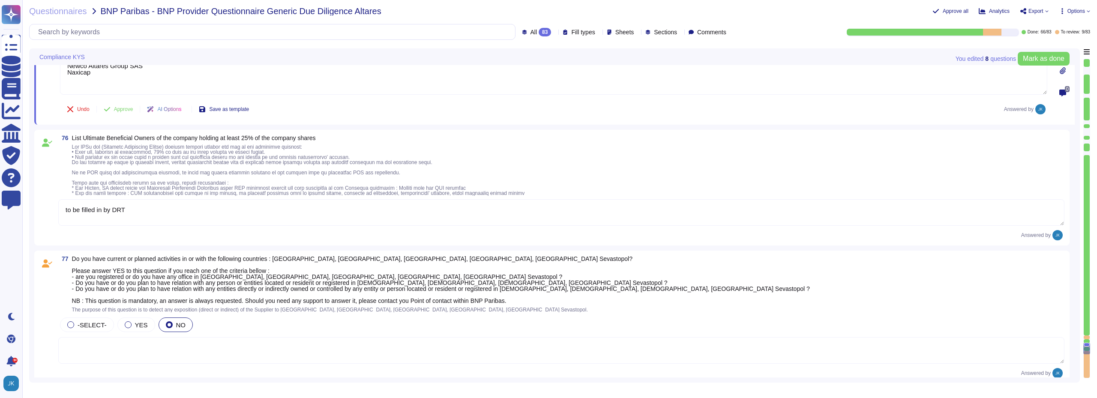
click at [150, 209] on textarea "to be filled in by DRT" at bounding box center [561, 212] width 1006 height 27
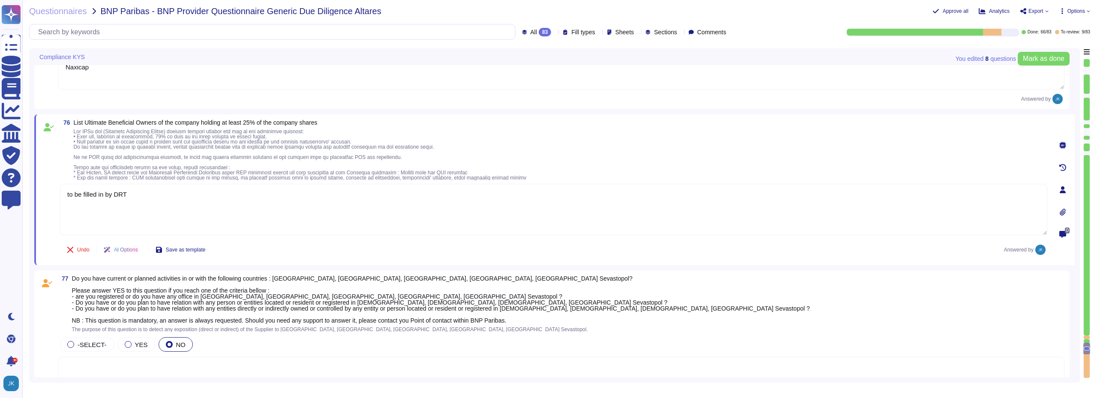
drag, startPoint x: 136, startPoint y: 194, endPoint x: 43, endPoint y: 201, distance: 93.2
click at [43, 201] on div "76 List Ultimate Beneficial Owners of the company holding at least 25% of the c…" at bounding box center [544, 190] width 1006 height 141
paste textarea "Newco Altares SAS"
type textarea "to be filled in by DRT"
click at [156, 195] on textarea "to be filled in by DRT" at bounding box center [553, 209] width 987 height 51
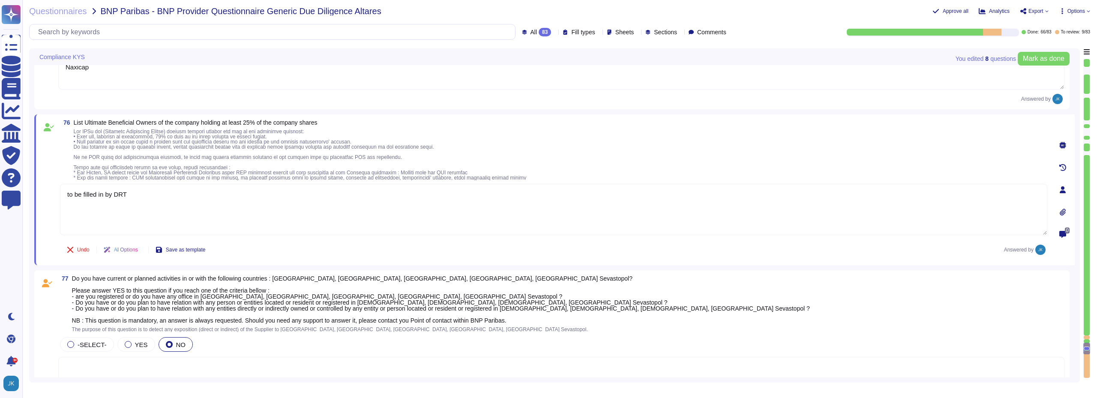
drag, startPoint x: 153, startPoint y: 194, endPoint x: 48, endPoint y: 196, distance: 105.0
click at [48, 196] on div "76 List Ultimate Beneficial Owners of the company holding at least 25% of the c…" at bounding box center [544, 190] width 1006 height 141
click at [189, 197] on textarea at bounding box center [553, 209] width 987 height 51
click at [187, 194] on textarea "Registered in the UBO register in [GEOGRAPHIC_DATA]:" at bounding box center [553, 209] width 987 height 51
paste textarea "[PERSON_NAME]"
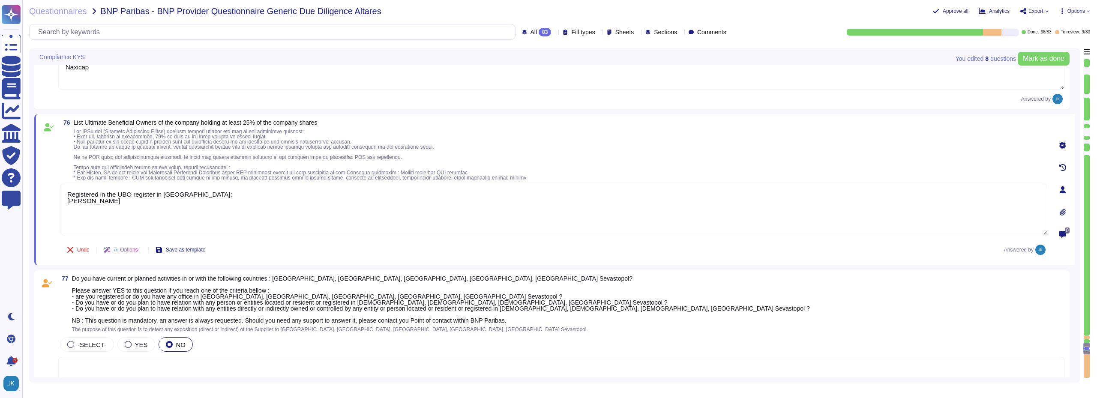
click at [162, 200] on textarea "Registered in the UBO register in [GEOGRAPHIC_DATA]: [PERSON_NAME]" at bounding box center [553, 209] width 987 height 51
paste textarea "[PERSON_NAME]"
click at [164, 210] on textarea "Registered in the UBO register in [GEOGRAPHIC_DATA]: [PERSON_NAME] J Querton [P…" at bounding box center [553, 209] width 987 height 51
paste textarea "[PERSON_NAME] Theodoor [PERSON_NAME]"
click at [215, 209] on textarea "Registered in the UBO register in [GEOGRAPHIC_DATA]: [PERSON_NAME] J Querton [P…" at bounding box center [553, 209] width 987 height 51
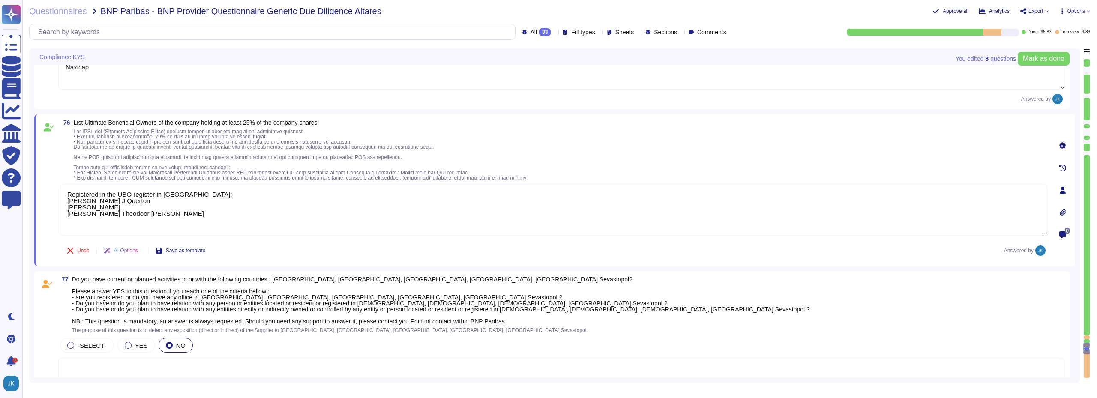
paste textarea "[PERSON_NAME]"
type textarea "Registered in the UBO register in [GEOGRAPHIC_DATA]: [PERSON_NAME] J Querton [P…"
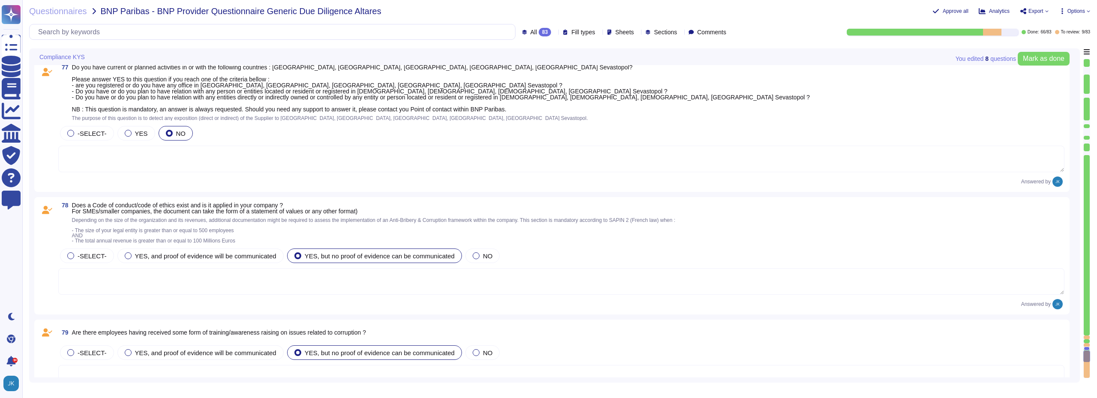
type textarea "Altares BV Newco Altares SAS Newco Altares Group SAS Naxicap"
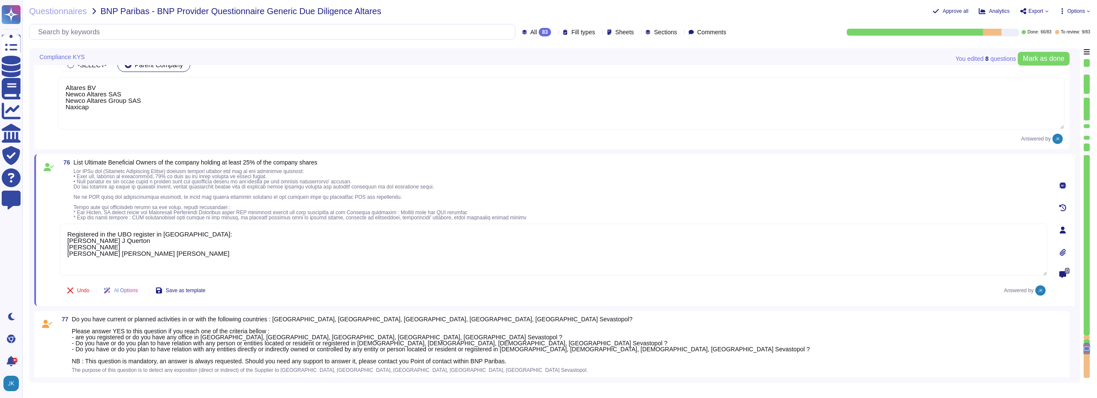
type textarea "[PERSON_NAME] [PERSON_NAME] [PERSON_NAME], [PERSON_NAME]"
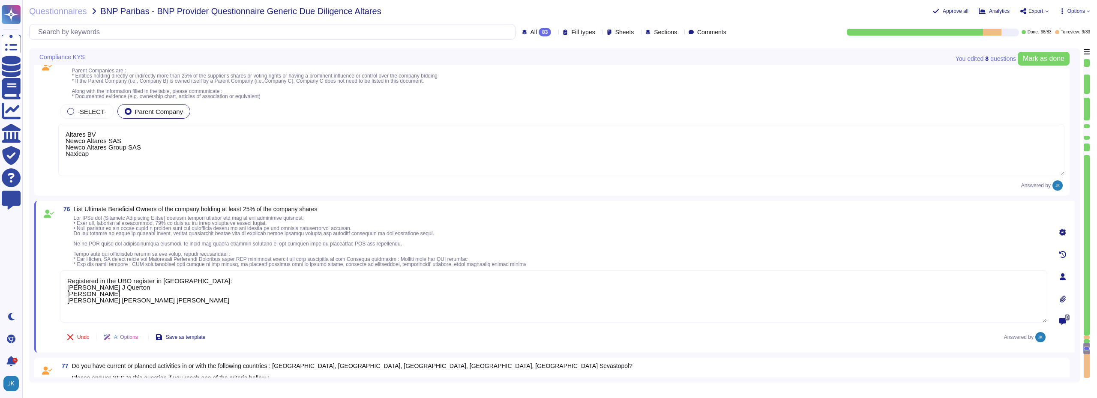
scroll to position [12322, 0]
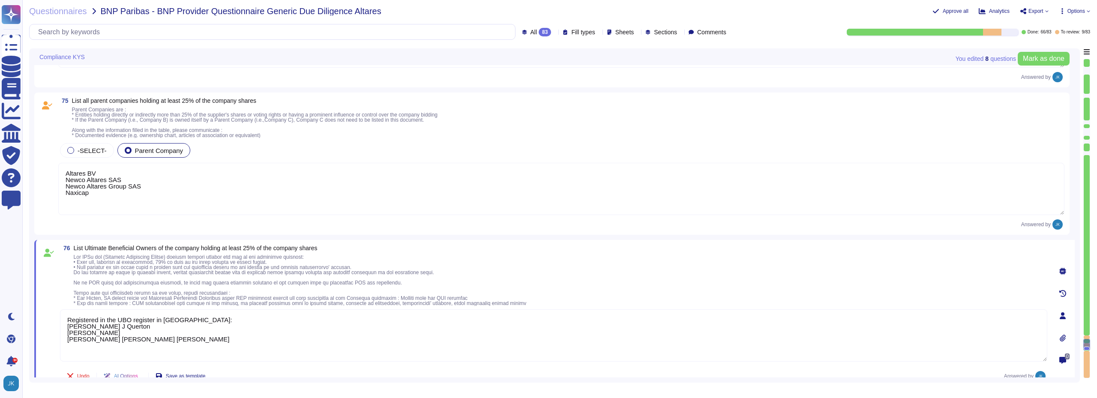
click at [341, 185] on textarea "Altares BV Newco Altares SAS Newco Altares Group SAS Naxicap" at bounding box center [561, 189] width 1006 height 52
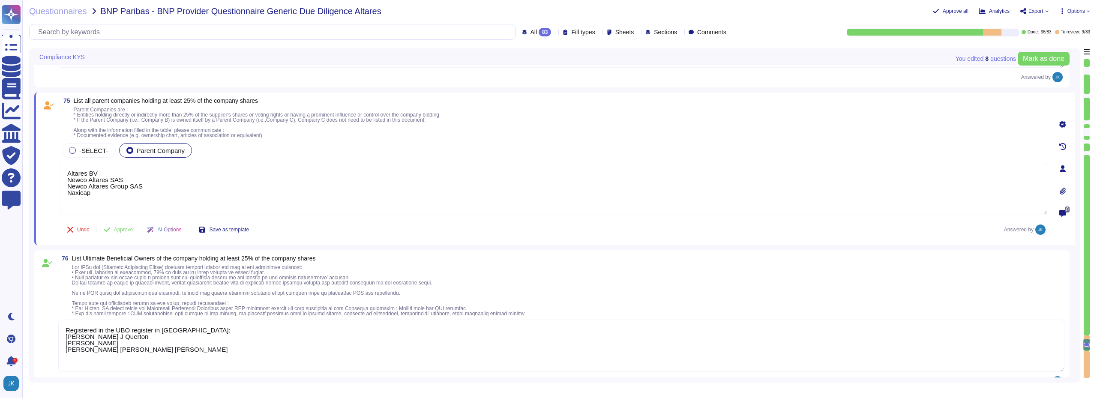
click at [1062, 170] on icon at bounding box center [1062, 168] width 6 height 7
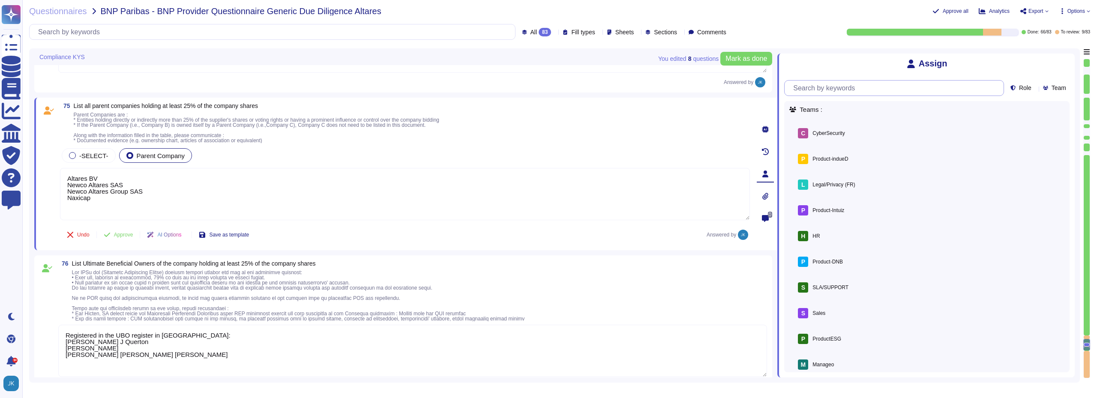
click at [803, 93] on input "text" at bounding box center [896, 88] width 215 height 15
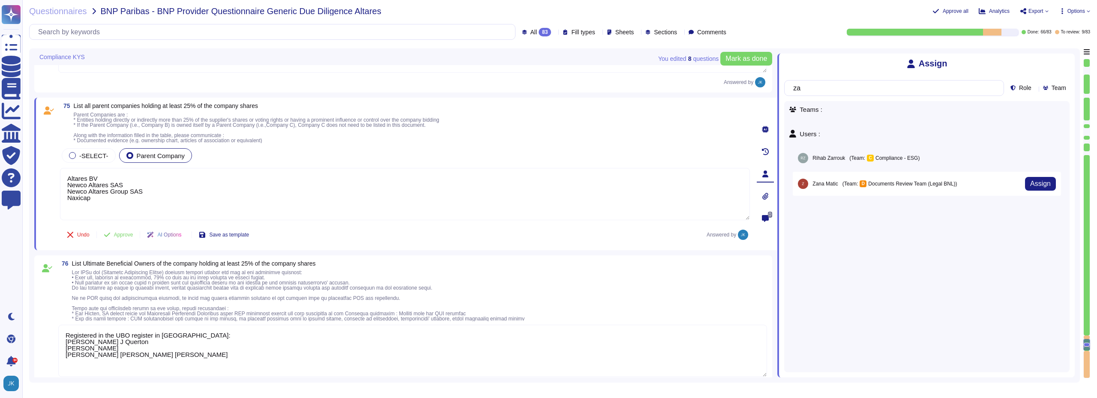
type input "za"
click at [906, 185] on div "D Documents Review Team (Legal BNL)" at bounding box center [907, 183] width 96 height 7
click at [1030, 183] on span "Assign" at bounding box center [1040, 183] width 21 height 7
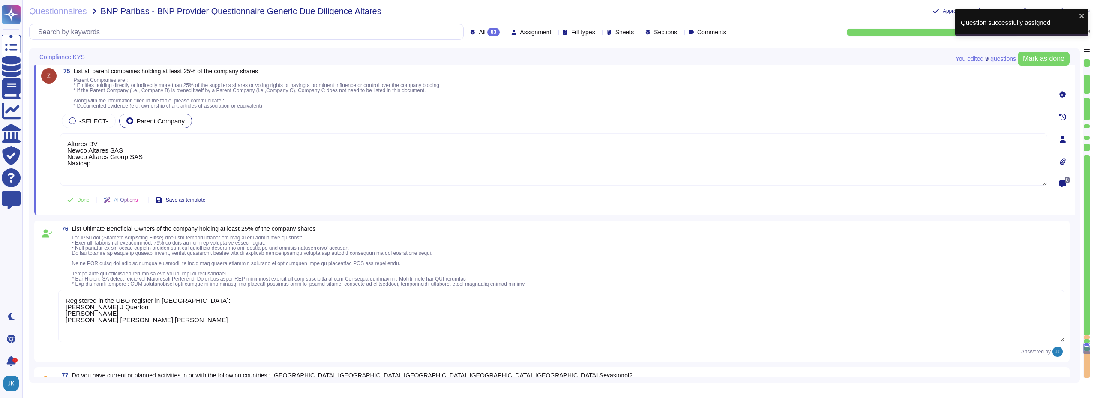
scroll to position [12408, 0]
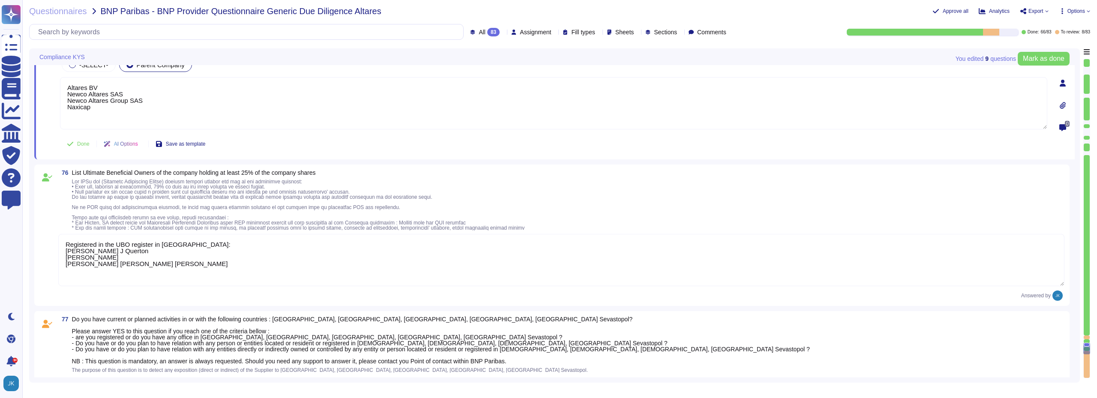
click at [1005, 262] on textarea "Registered in the UBO register in [GEOGRAPHIC_DATA]: [PERSON_NAME] J Querton [P…" at bounding box center [561, 260] width 1006 height 52
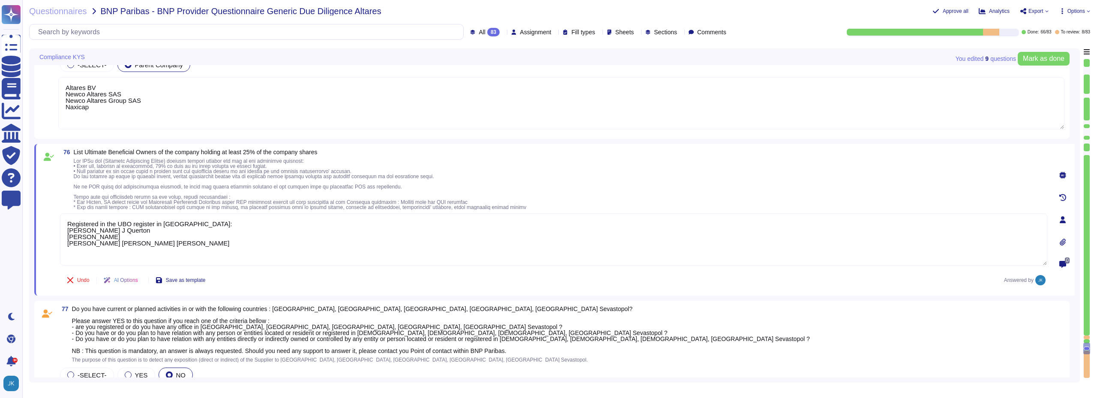
click at [1059, 220] on icon at bounding box center [1062, 219] width 7 height 7
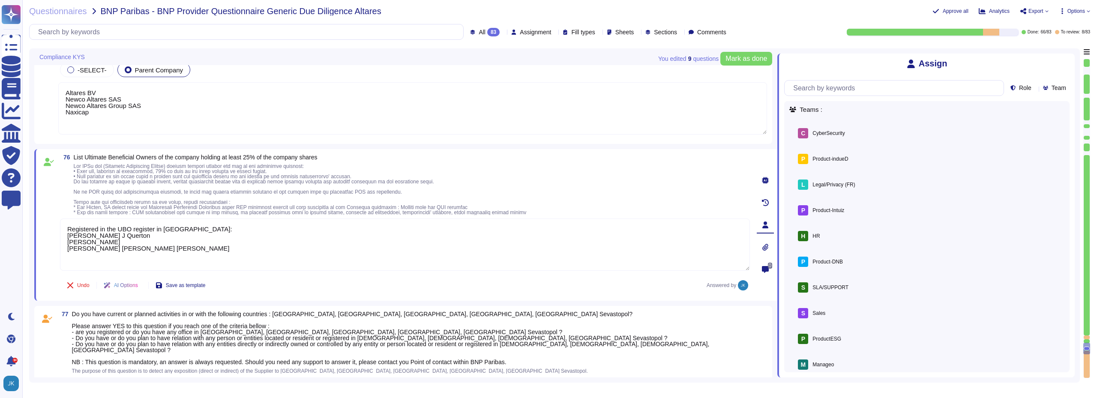
click at [763, 223] on icon at bounding box center [765, 224] width 7 height 7
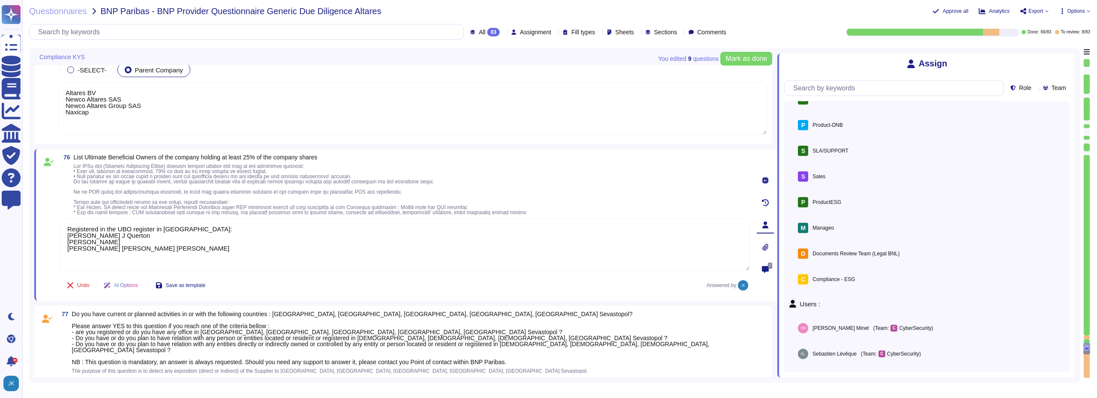
scroll to position [129, 0]
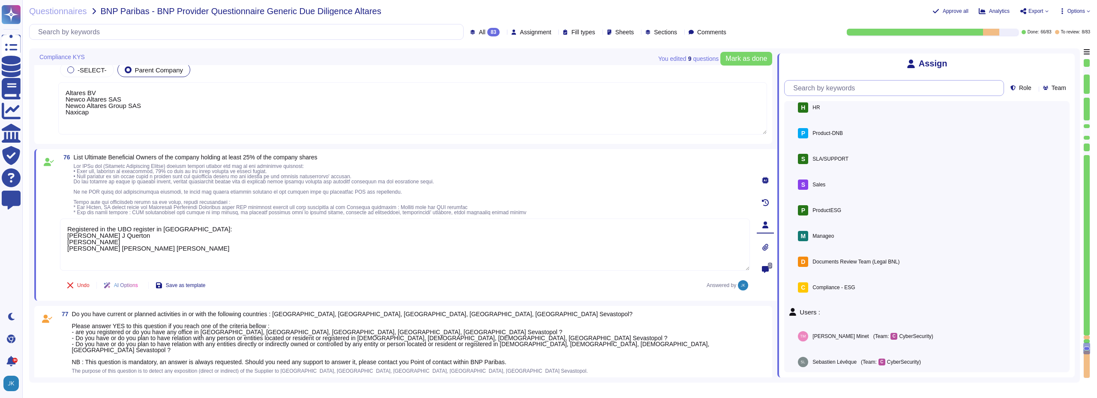
click at [854, 88] on input "text" at bounding box center [896, 88] width 215 height 15
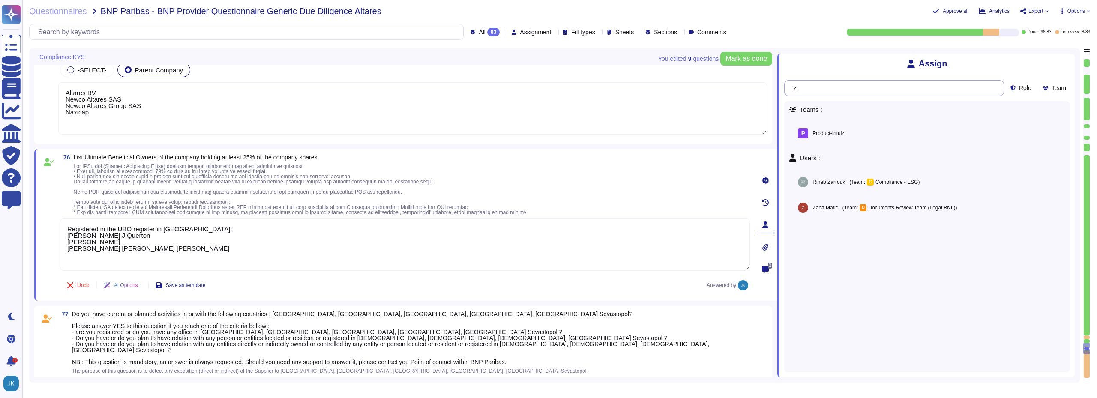
scroll to position [0, 0]
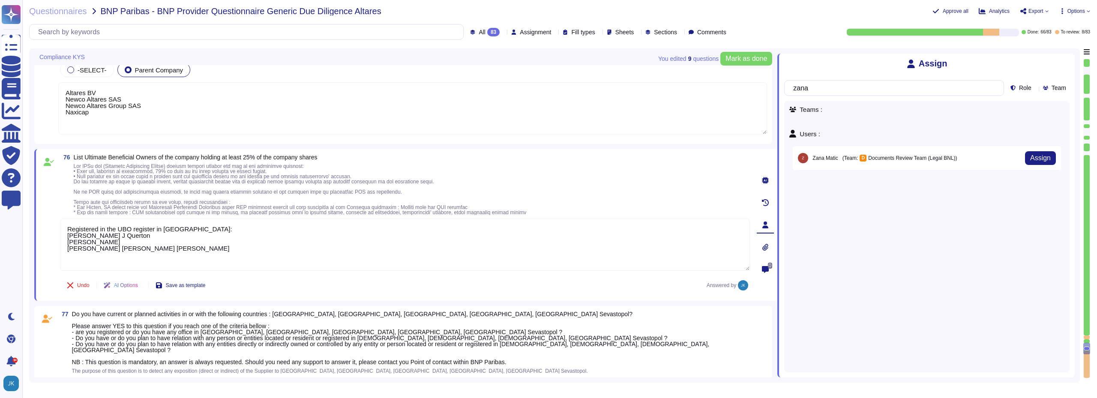
type input "zana"
click at [826, 163] on div "[PERSON_NAME]" at bounding box center [818, 158] width 41 height 10
click at [1030, 159] on span "Assign" at bounding box center [1040, 158] width 21 height 7
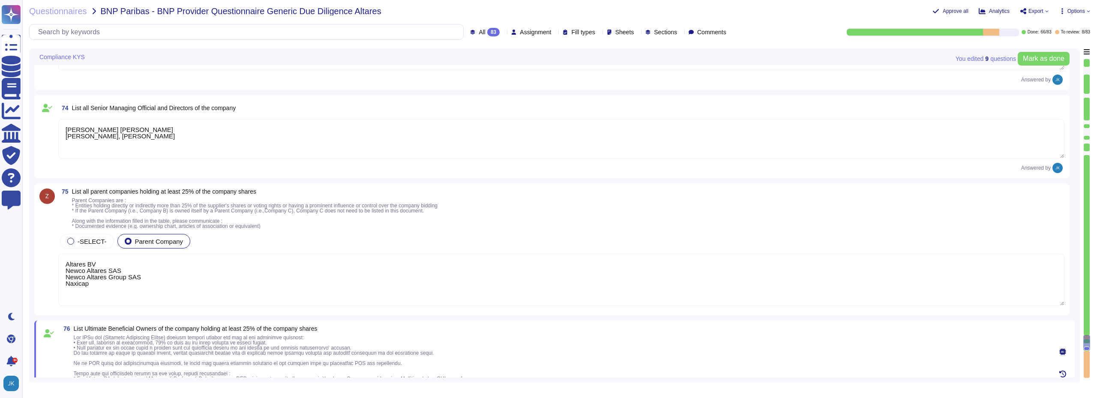
type textarea "- Company Name: [PERSON_NAME] and Bradstreet (D&B) - Headquarters: [GEOGRAPHIC_…"
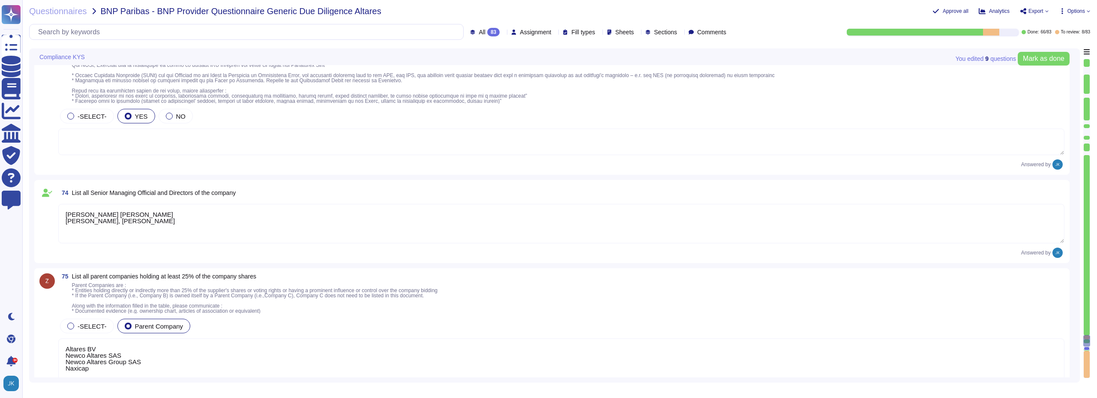
scroll to position [12151, 0]
click at [402, 226] on textarea "[PERSON_NAME] [PERSON_NAME] [PERSON_NAME], [PERSON_NAME]" at bounding box center [561, 224] width 1006 height 39
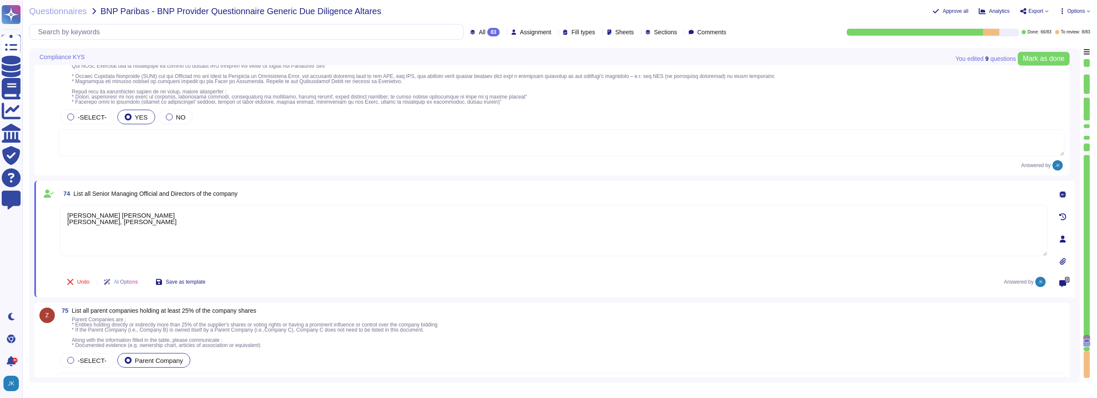
click at [1063, 241] on icon at bounding box center [1062, 239] width 6 height 7
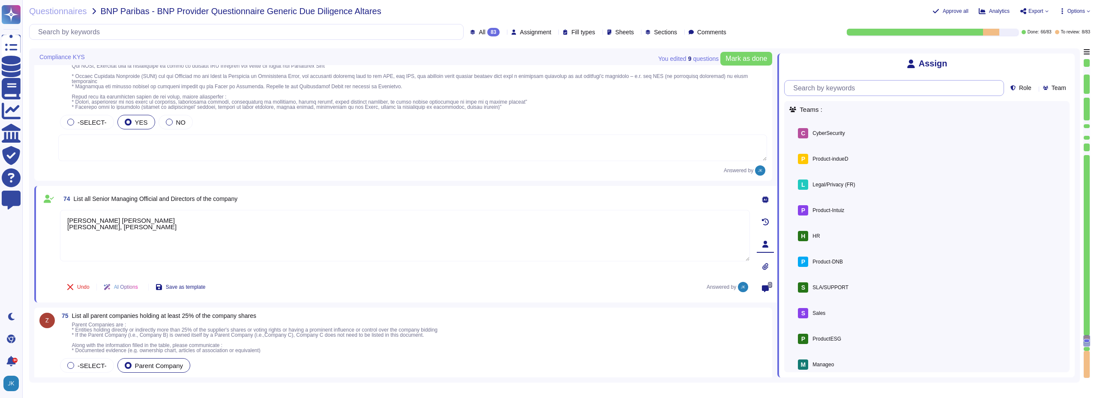
click at [857, 90] on input "text" at bounding box center [896, 88] width 215 height 15
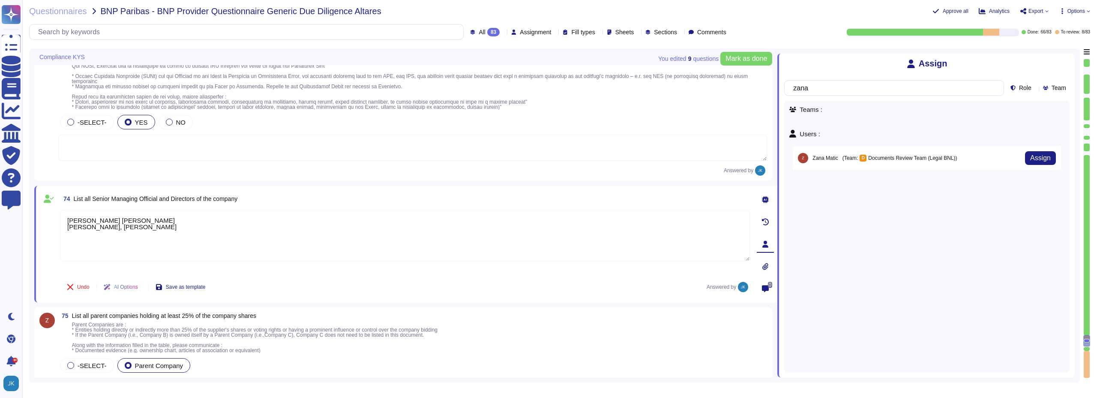
type input "zana"
click at [880, 159] on div "D Documents Review Team (Legal BNL)" at bounding box center [907, 158] width 96 height 7
click at [1038, 157] on span "Assign" at bounding box center [1040, 158] width 21 height 7
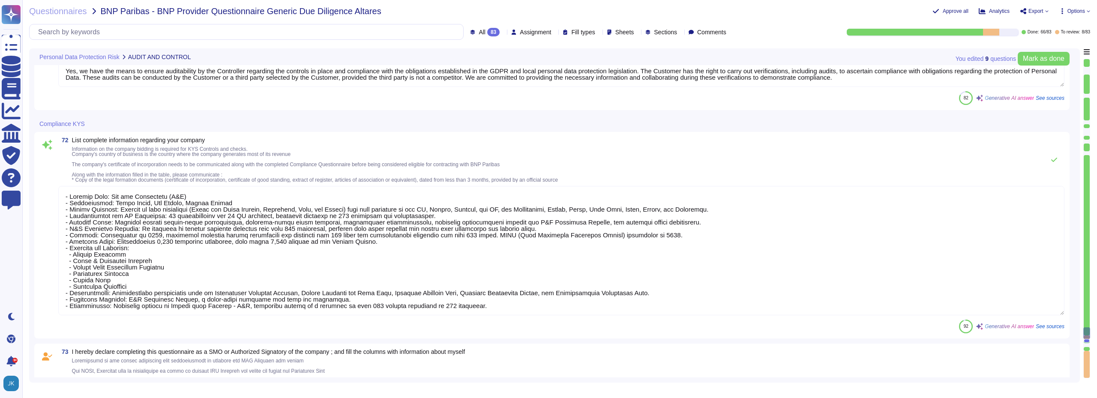
type textarea "Yes, we have the means to ensure auditability by the Controller regarding the c…"
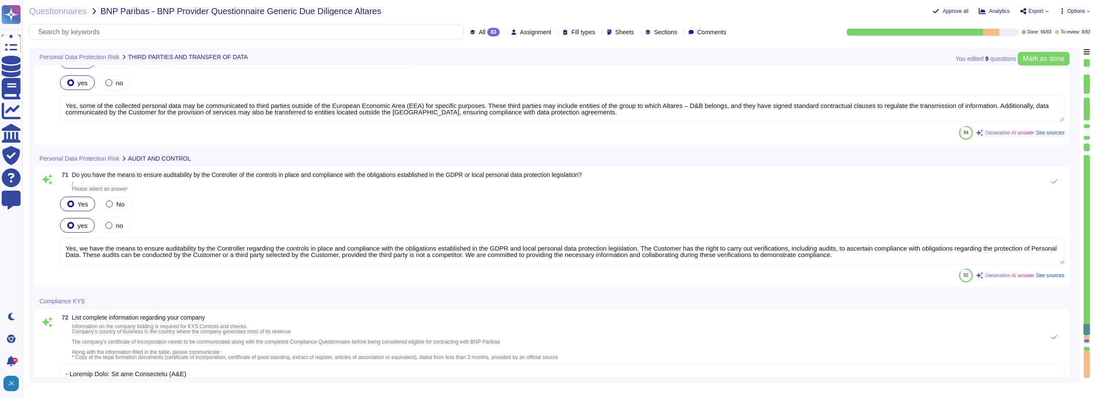
type textarea "Yes, we engage sub-processors to carry out specific processing activities, and …"
type textarea "Yes, some of the collected personal data may be communicated to third parties o…"
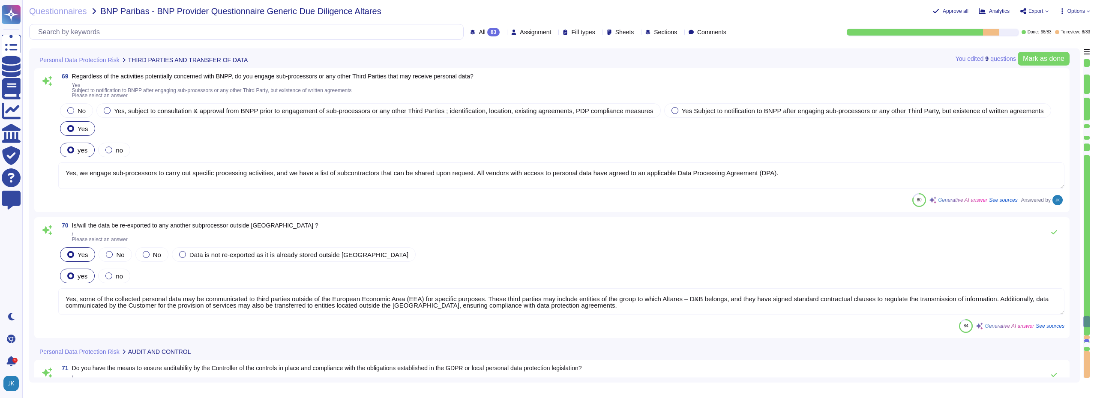
type textarea "Yes, we have implemented processes that align with "Privacy by Design" and "Pri…"
type textarea "D&B has established protocols for reporting data breaches, including a comprehe…"
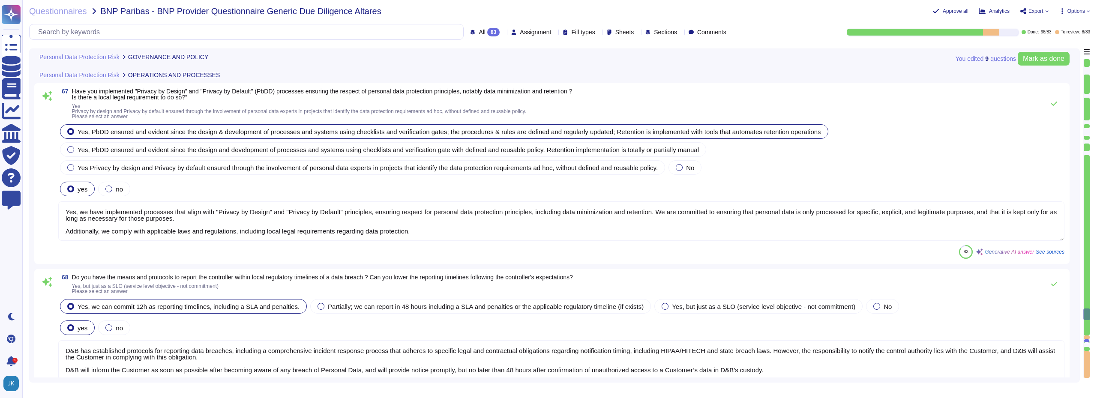
type textarea "The new D&B EU Data Processing Agreement (DPA) – Customer FAQ The introduction …"
type textarea "We maintain a written record of the processing activities carried out on behalf…"
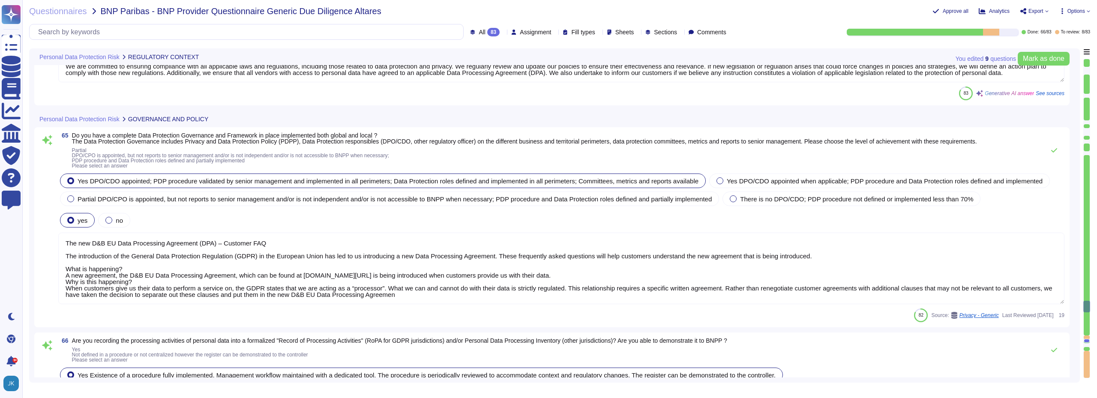
type textarea "We are committed to ensuring compliance with all applicable laws and regulation…"
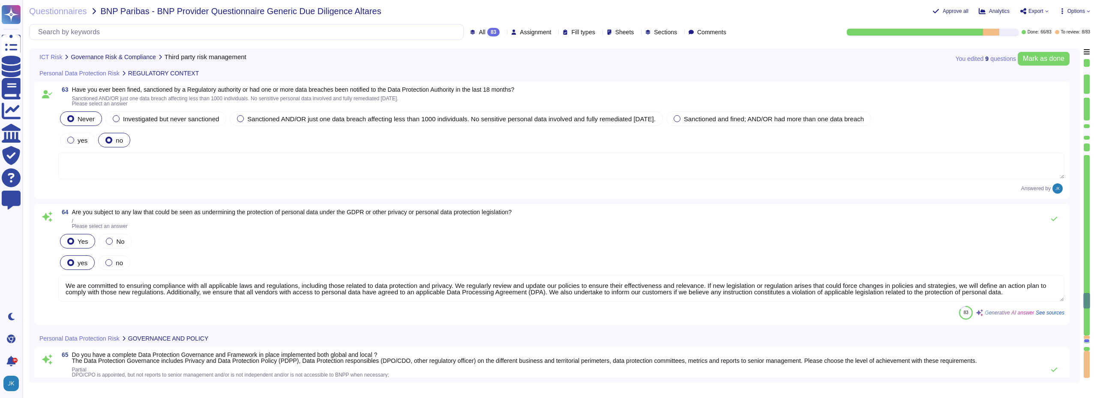
type textarea "Yes, [PERSON_NAME] & [PERSON_NAME] conducts thorough risk assessments against i…"
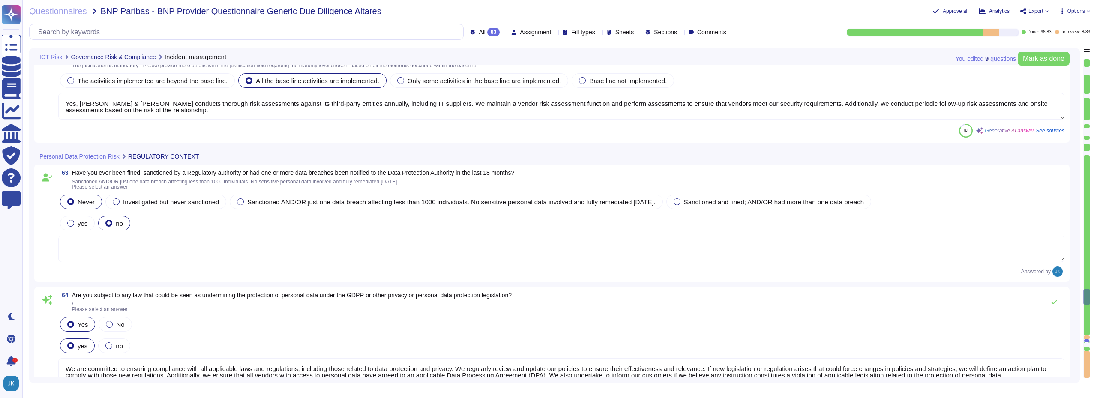
type textarea "Yes, we have implemented several measures to ensure an appropriate response in …"
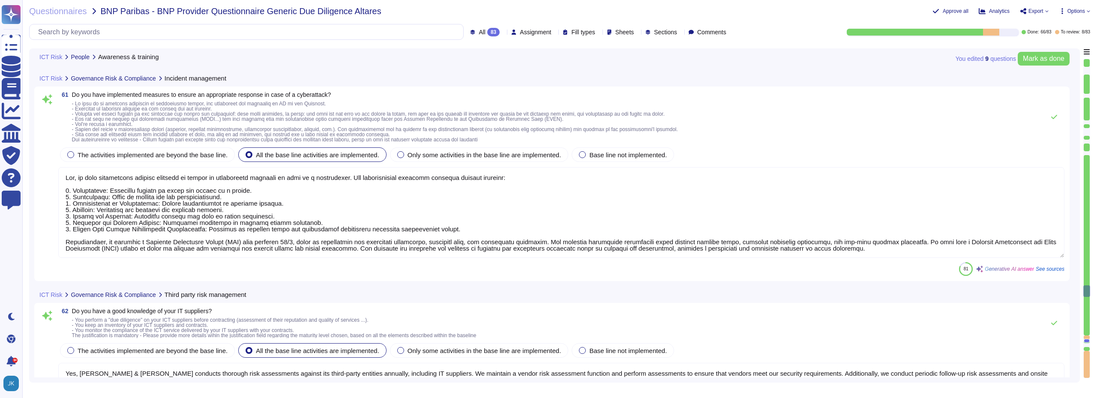
type textarea "We raise awareness among our employees through a comprehensive security awarene…"
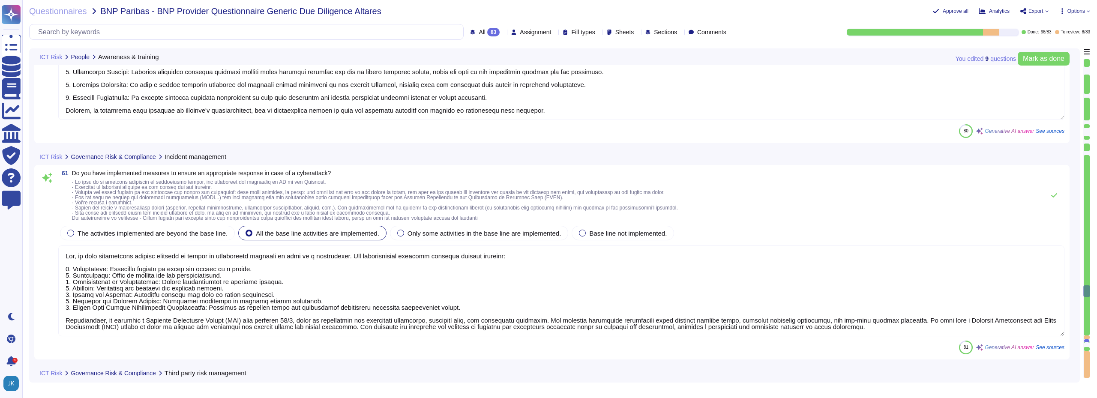
scroll to position [9974, 0]
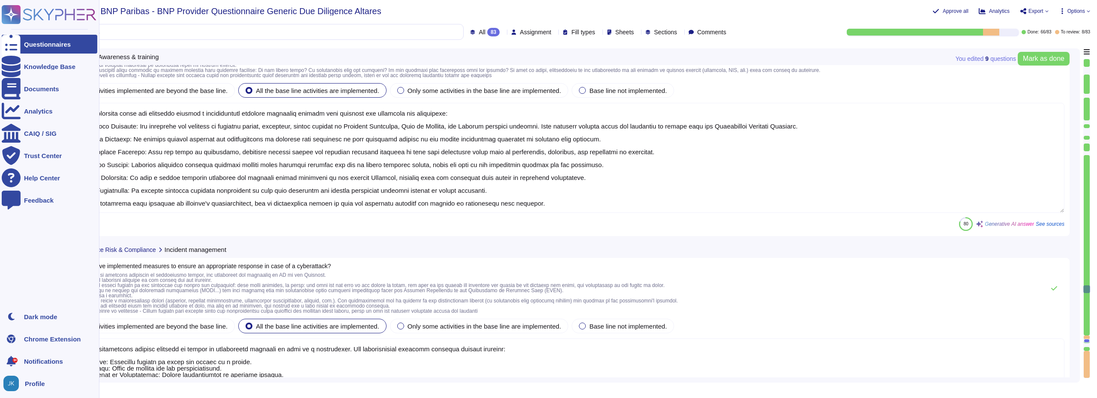
click at [12, 48] on icon at bounding box center [11, 44] width 19 height 25
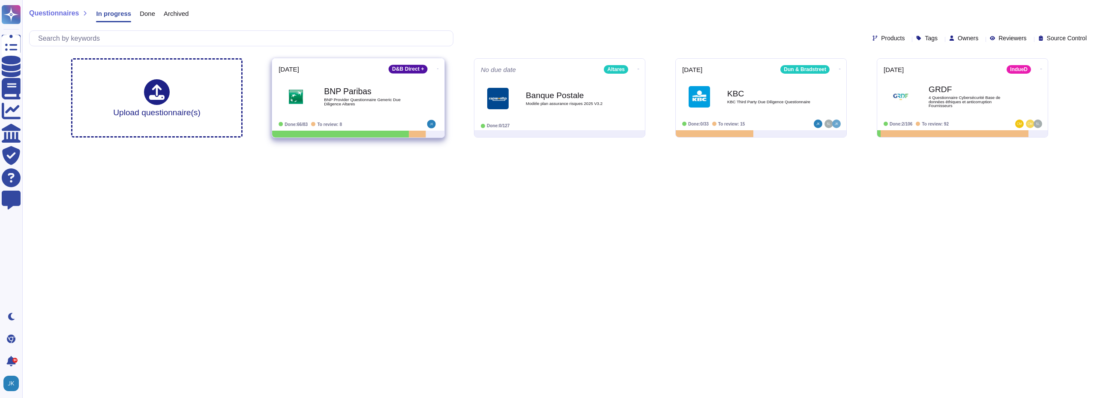
click at [382, 109] on div "BNP Paribas BNP Provider Questionnaire Generic Due Diligence Altares" at bounding box center [367, 96] width 87 height 35
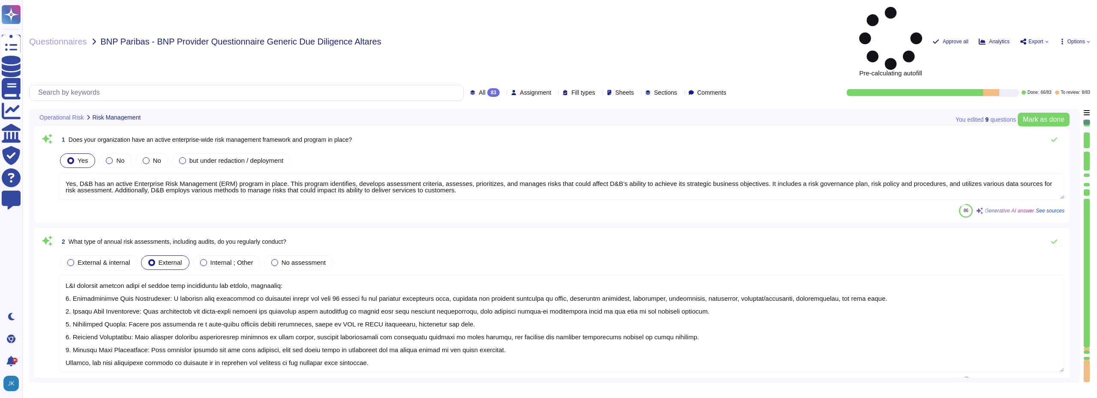
type textarea "Yes, D&B has an active Enterprise Risk Management (ERM) program in place. This …"
type textarea "D&B conducts several types of annual risk assessments and audits, including: 1.…"
type textarea "Yes, Dun & [PERSON_NAME] has a complaint process that addresses customer compla…"
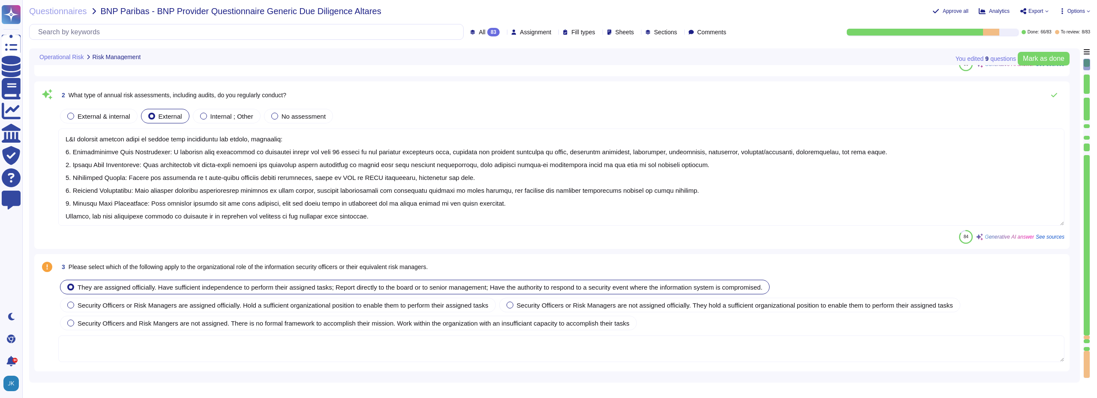
scroll to position [1, 0]
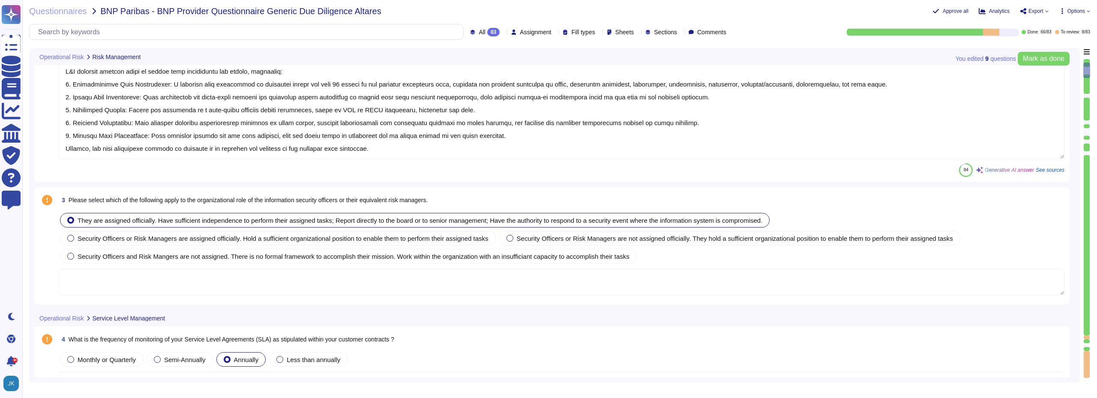
type textarea "Yes, Dun & [PERSON_NAME] outsources software development and enforces controls …"
type textarea "D&B maintains a vendor management function reporting to leadership of the Finan…"
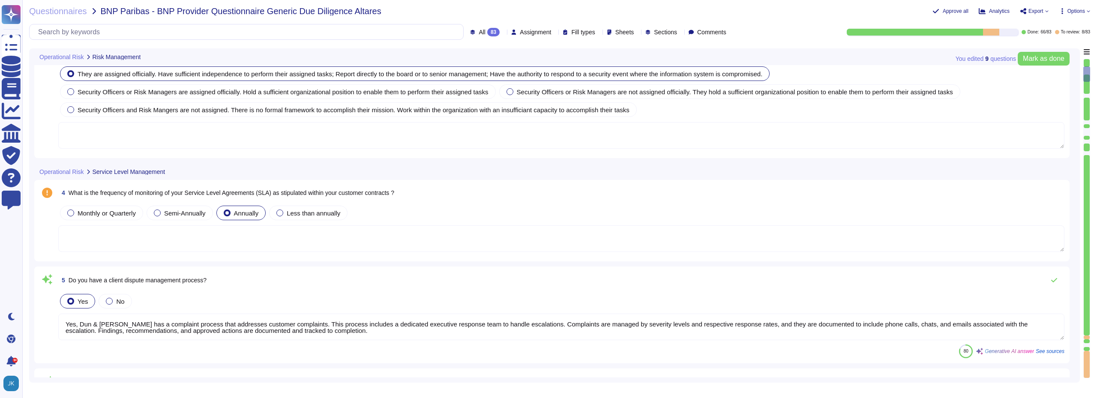
scroll to position [300, 0]
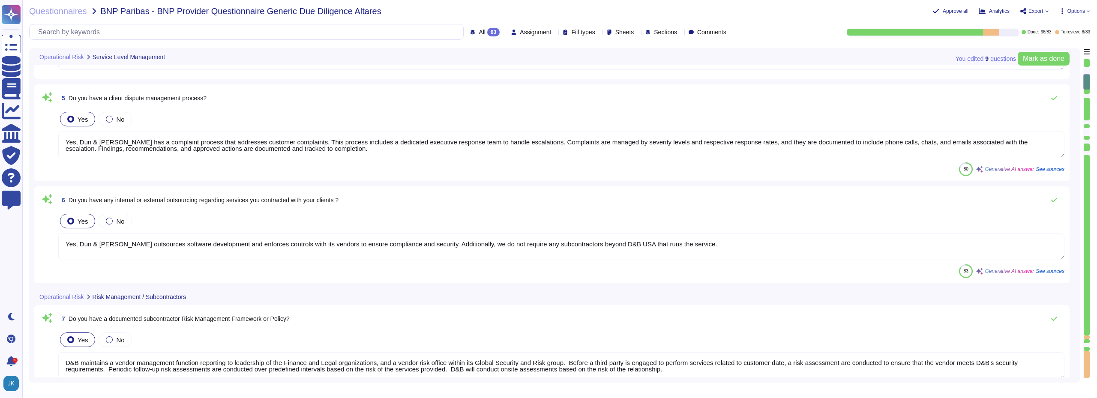
type textarea "No, we don't need any subcontractors beyond D&B USA that runs the service. Our …"
type textarea "Yes, we have an inventory of subcontractors, and the list of subcontractors can…"
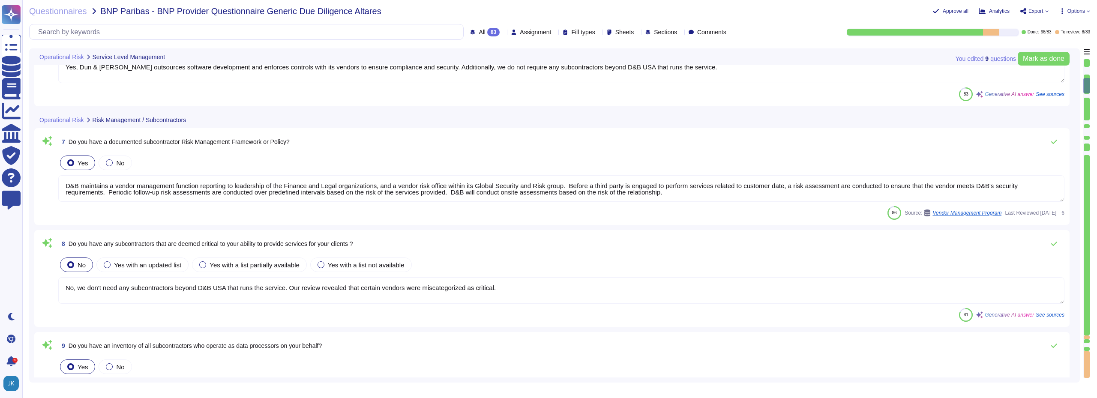
type textarea "Information security controls that are defined contractually, including D&B's r…"
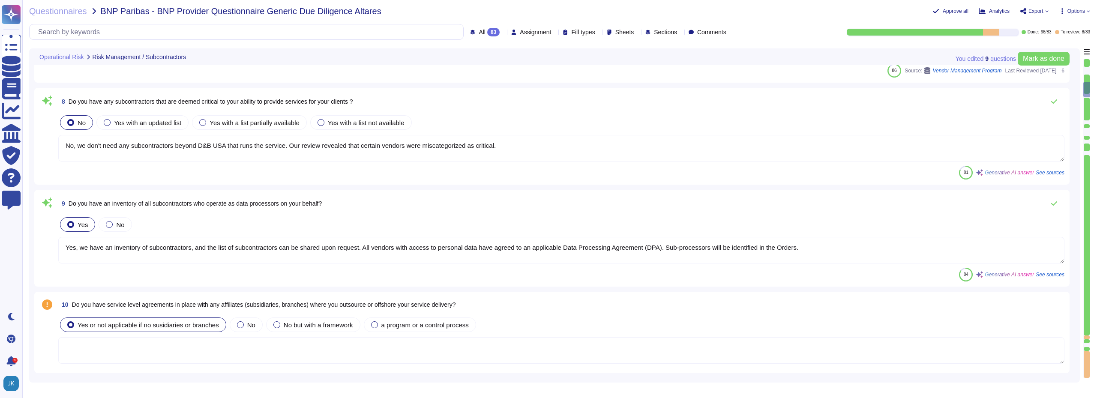
type textarea "Yes, we regularly monitor our subcontractors to ensure compliance with our orga…"
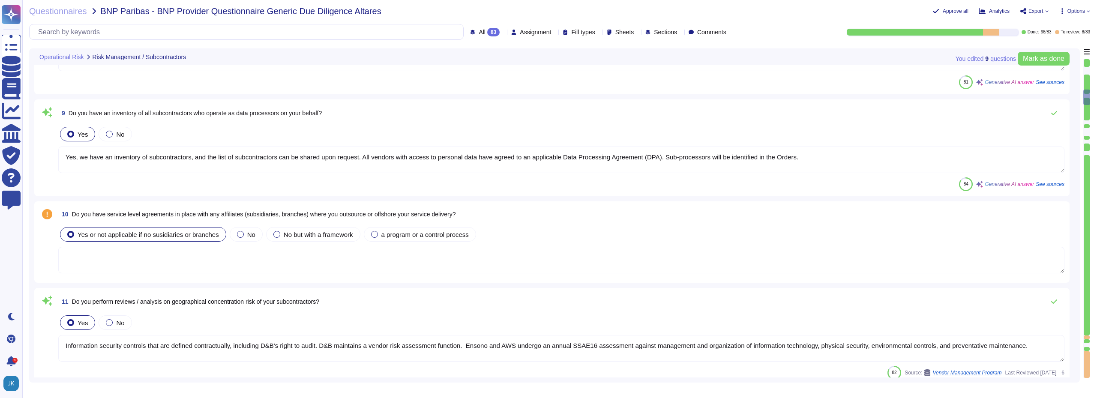
type textarea "For this purpose, it has been developed a Suppliers & Parners charter. Altares …"
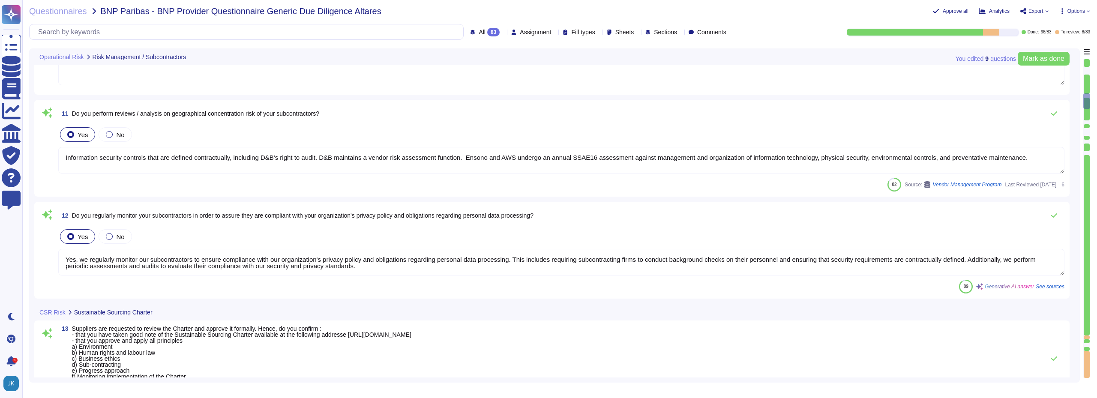
type textarea "Yes, Dun & [PERSON_NAME] has implemented a Corporate Social Responsibility (CSR…"
type textarea "Our company is committed to several environmental strategies, including: a) Str…"
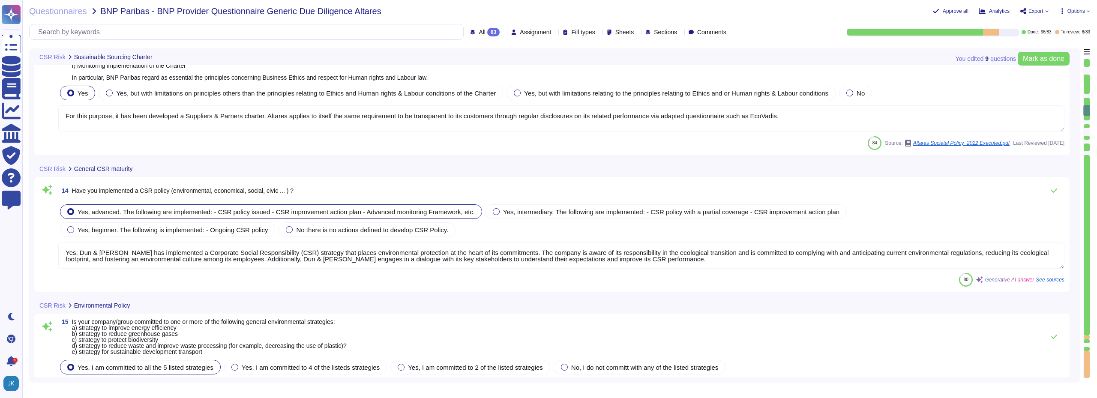
type textarea "a) Yes, our social policy includes principles regarding non-discrimination as s…"
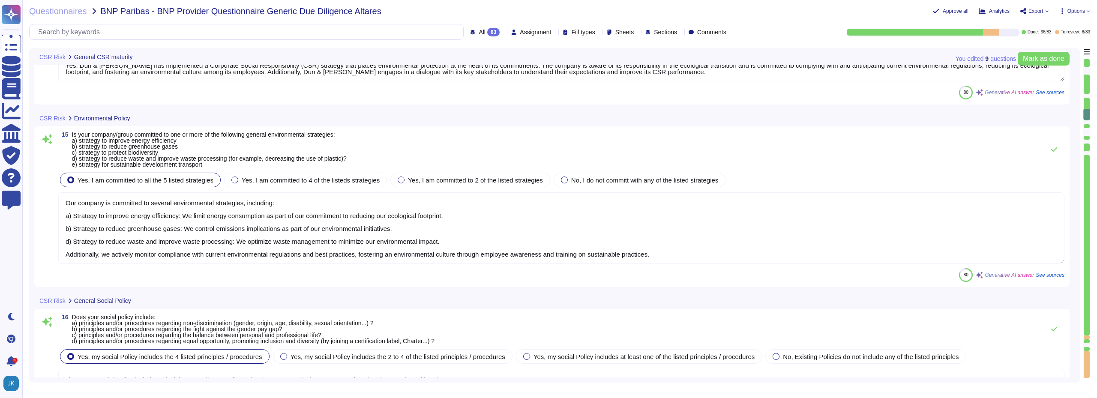
type textarea "N/A. D&B does not do business requiring access to medical records."
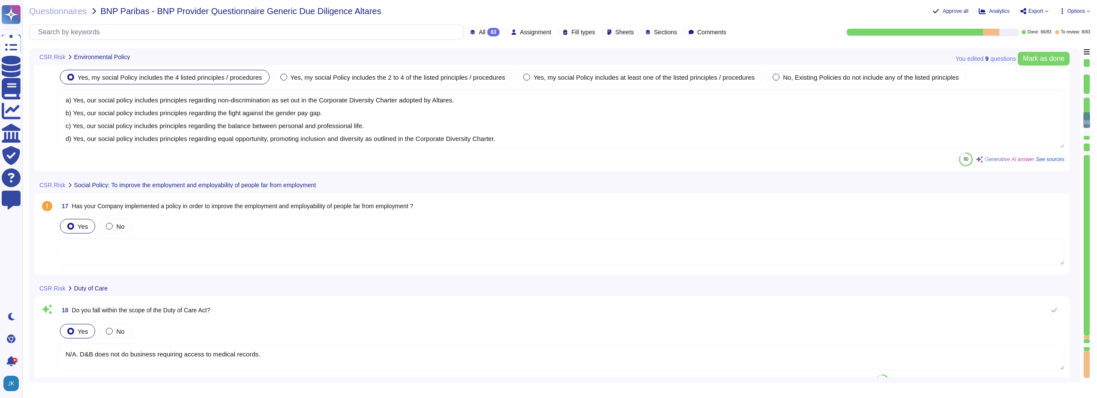
scroll to position [1971, 0]
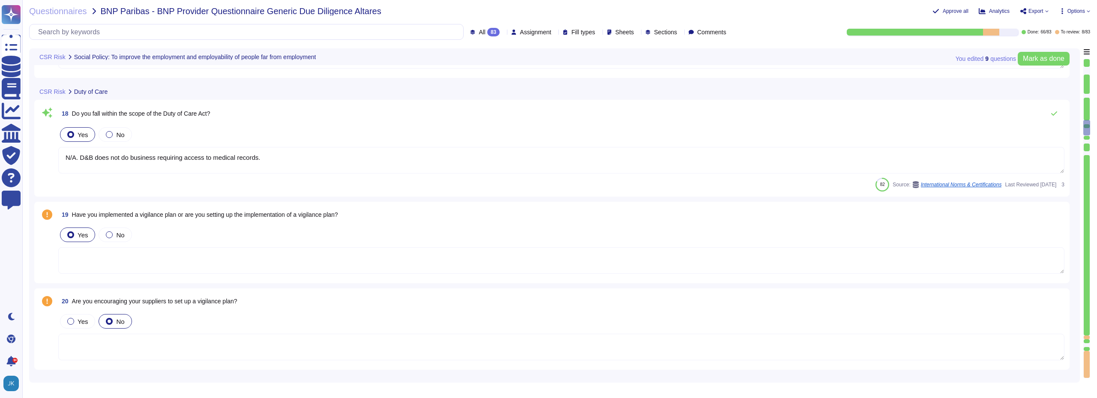
type textarea "Yes, Dun & [PERSON_NAME] has been rated by EcoVadis, receiving a score of 67/10…"
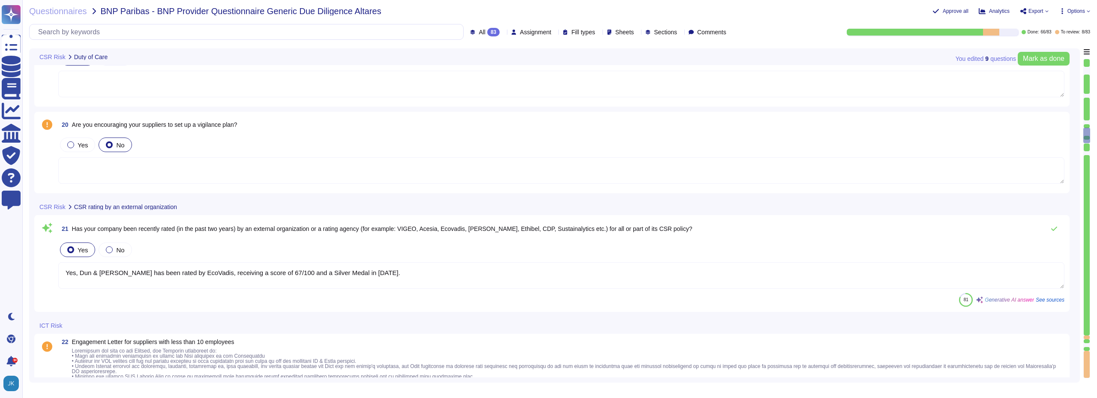
type textarea "Dun & [PERSON_NAME][GEOGRAPHIC_DATA], [GEOGRAPHIC_DATA], [GEOGRAPHIC_DATA], and…"
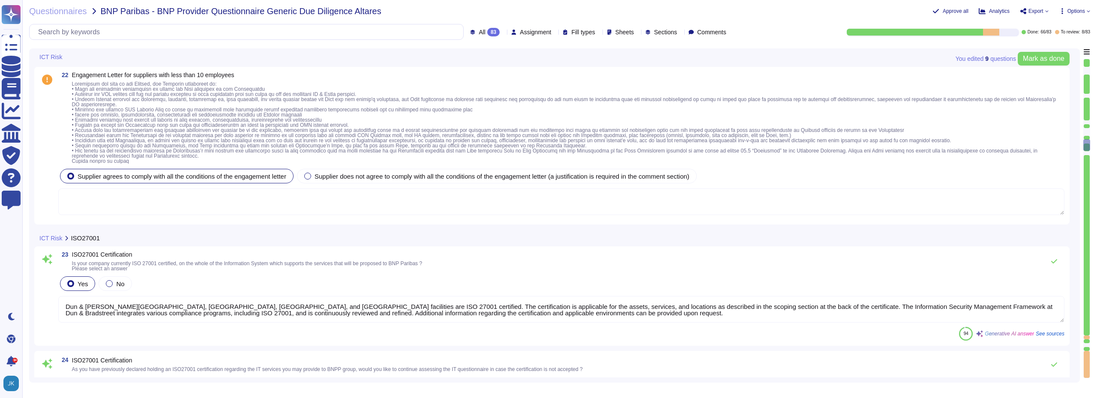
type textarea "na"
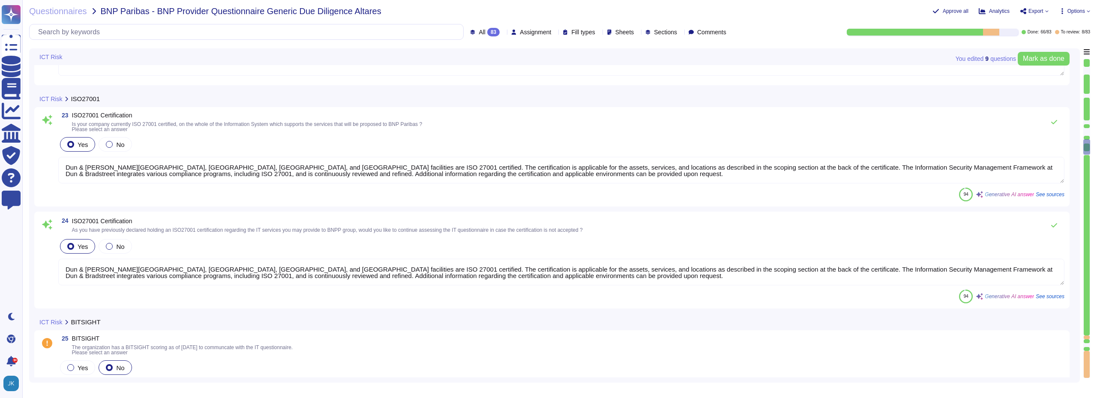
type textarea "The objectives of the D&B Information Security program are to provide guidance …"
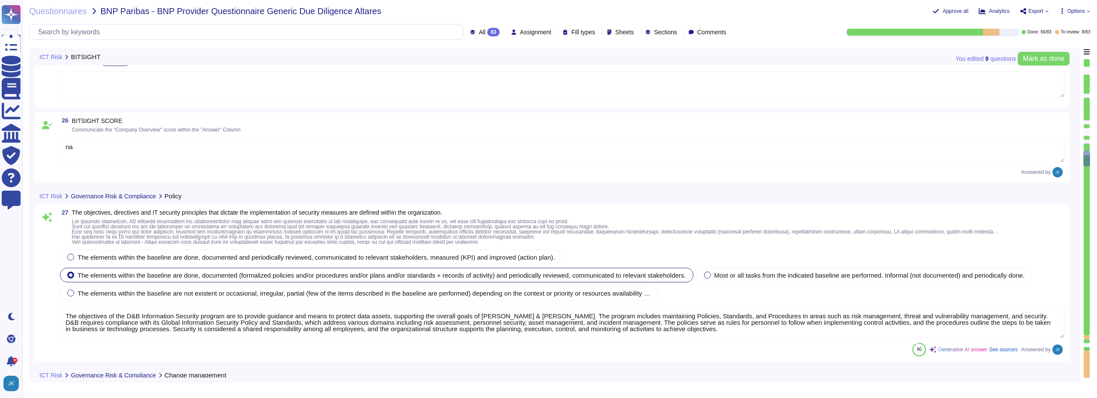
type textarea "Yes, there are rules and measures in place to preserve information security dur…"
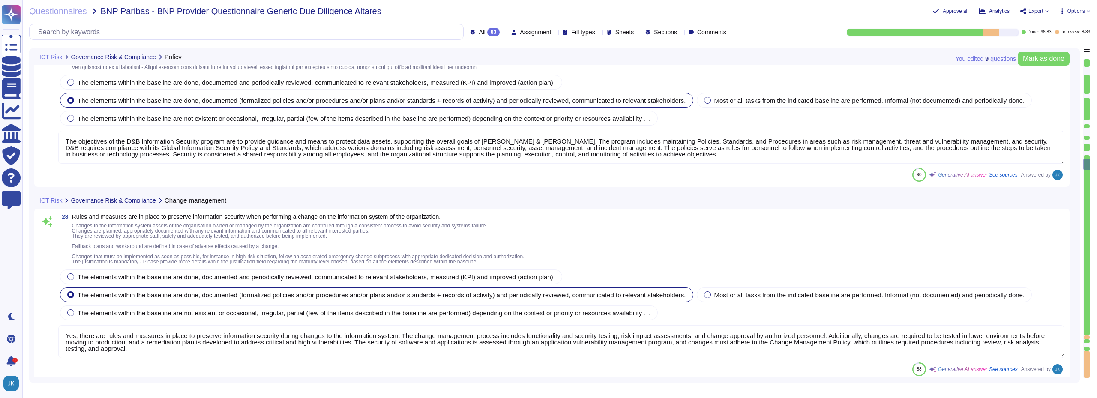
scroll to position [3084, 0]
type textarea "Yes, [PERSON_NAME] & [PERSON_NAME] has a consistent method to manage security i…"
type textarea "Yes, information security roles and responsibilities at Dun & Bradstreet are cl…"
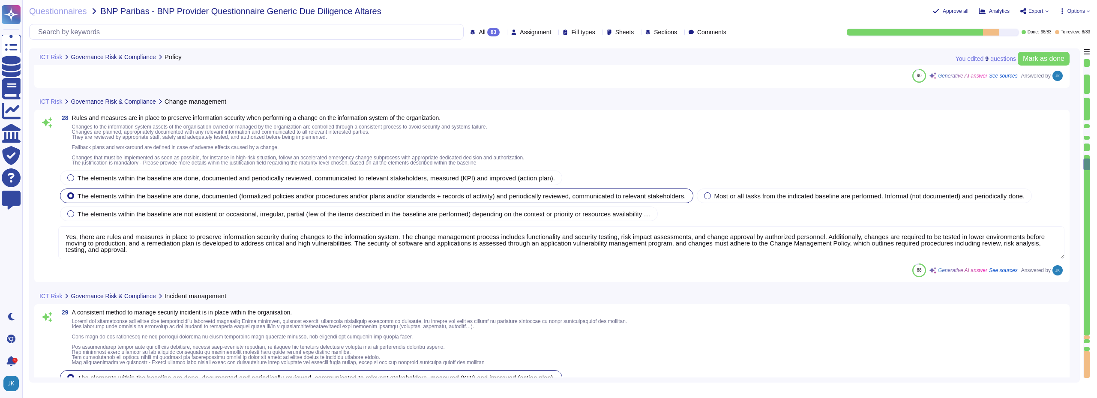
scroll to position [1, 0]
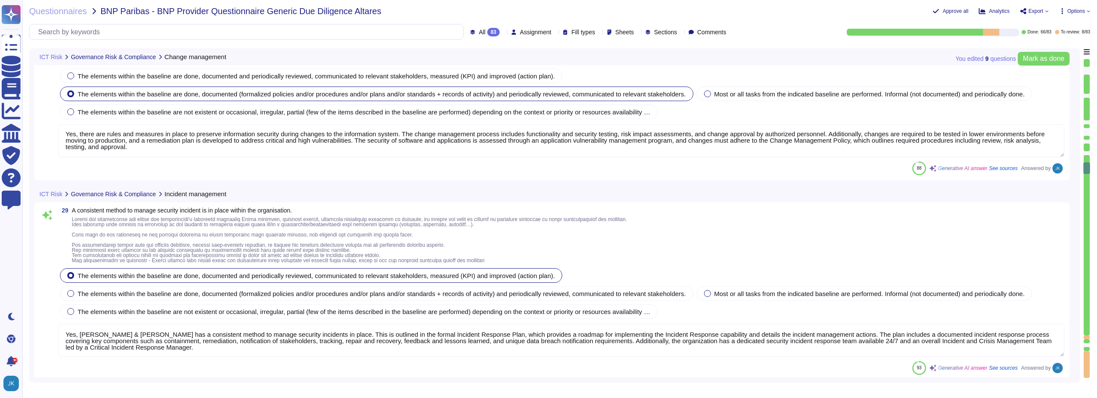
type textarea "D&B has applied a risk management approach to select and develop control activi…"
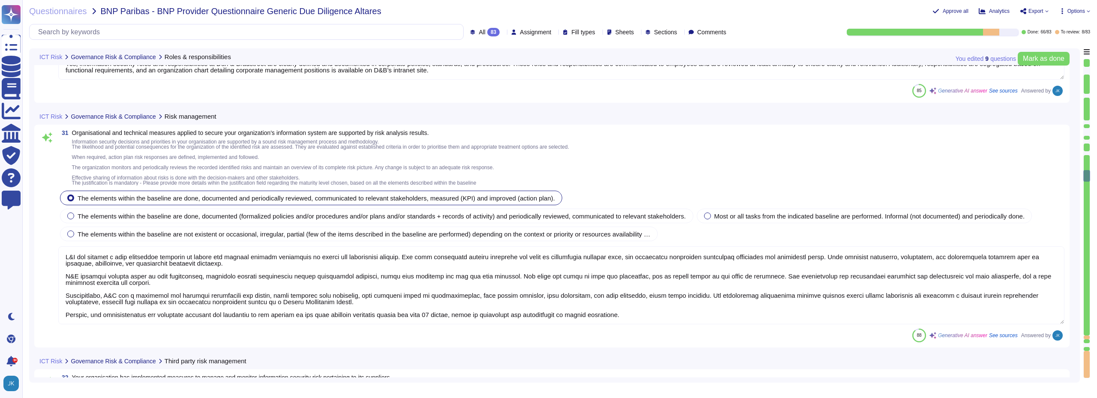
type textarea "Dun & [PERSON_NAME] has established a comprehensive vendor risk management fram…"
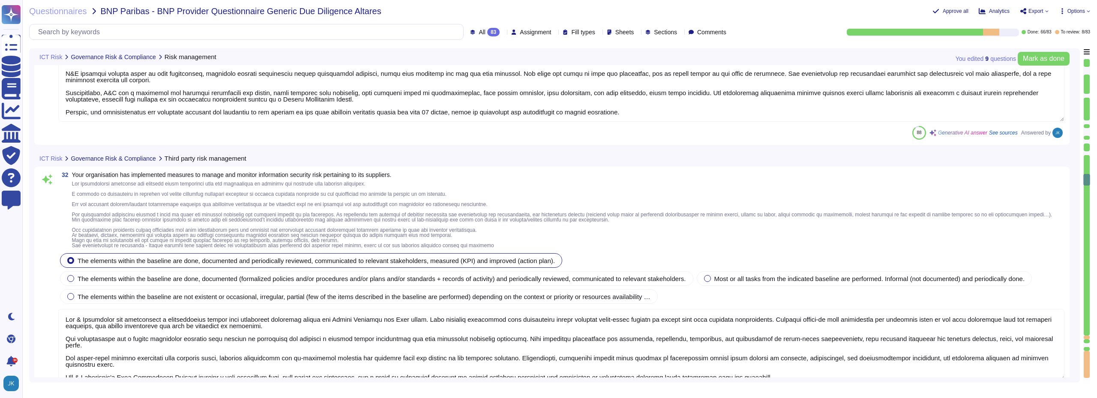
type textarea "Yes, our organization maintains an accurate and up-to-date inventory of informa…"
type textarea "Yes, our organization has defined rules for the acceptable use of information a…"
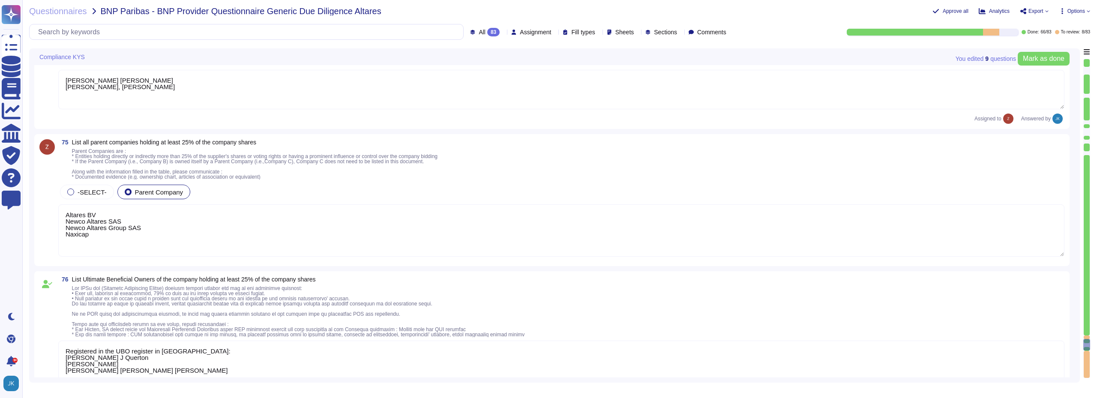
click at [996, 164] on div "75 List all parent companies holding at least 25% of the company shares Parent …" at bounding box center [561, 159] width 1006 height 40
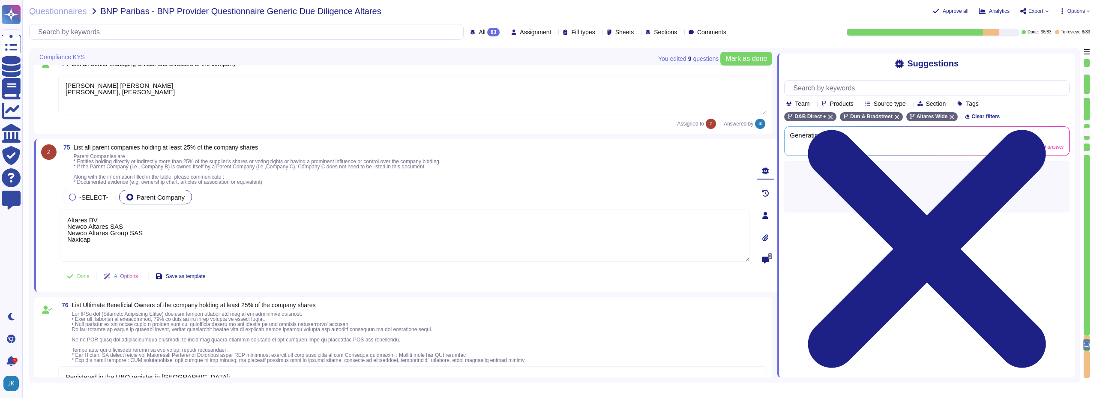
click at [410, 190] on div "-SELECT- Parent Company" at bounding box center [405, 197] width 690 height 18
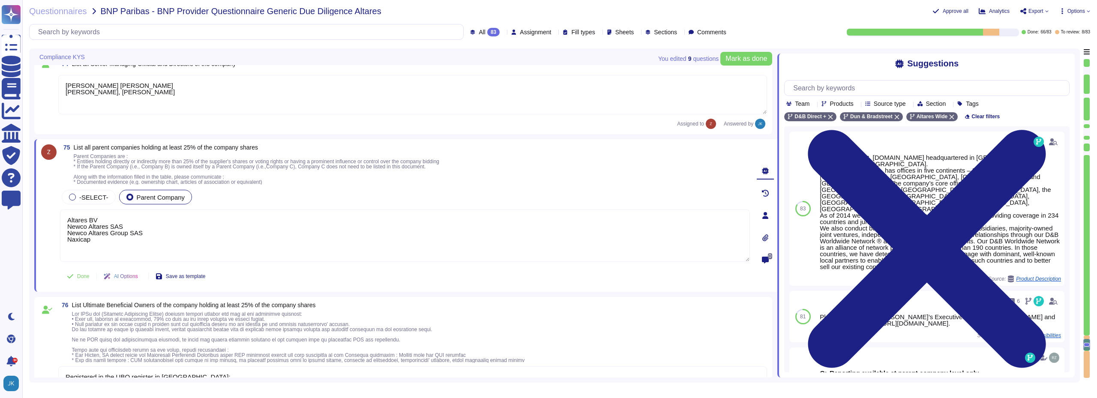
click at [765, 216] on icon at bounding box center [765, 215] width 6 height 7
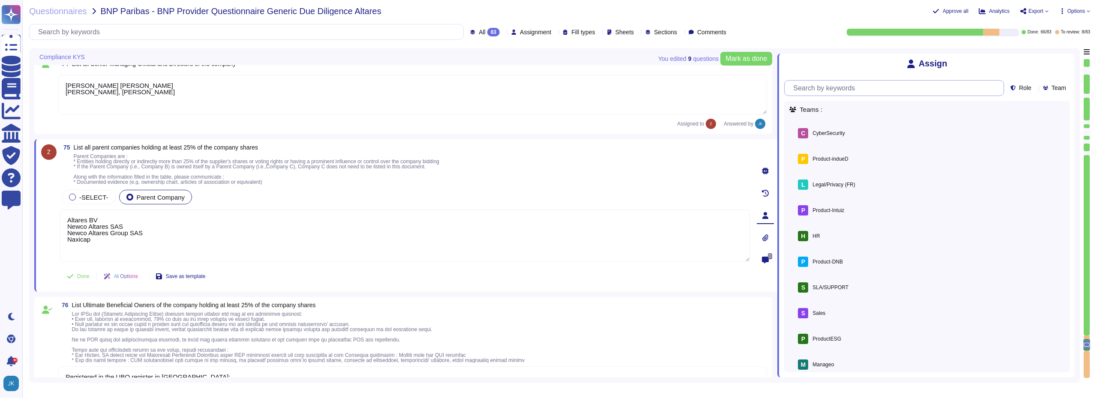
click at [866, 93] on input "text" at bounding box center [896, 88] width 215 height 15
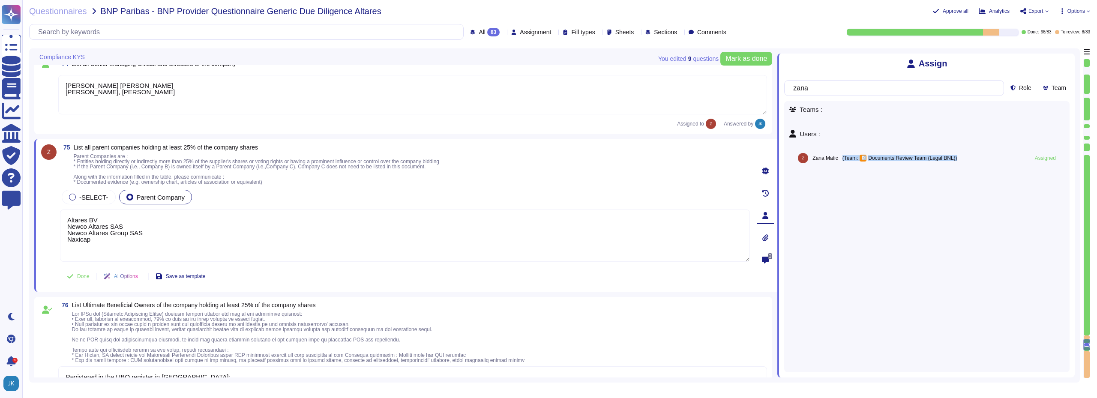
drag, startPoint x: 843, startPoint y: 163, endPoint x: 954, endPoint y: 182, distance: 112.0
click at [962, 183] on div "Teams : Users : [PERSON_NAME] (Team: D Documents Review Team (Legal BNL) ) Unas…" at bounding box center [926, 236] width 285 height 271
click at [688, 175] on div "75 List all parent companies holding at least 25% of the company shares Parent …" at bounding box center [405, 164] width 690 height 40
click at [684, 126] on span "Assigned to" at bounding box center [698, 124] width 43 height 10
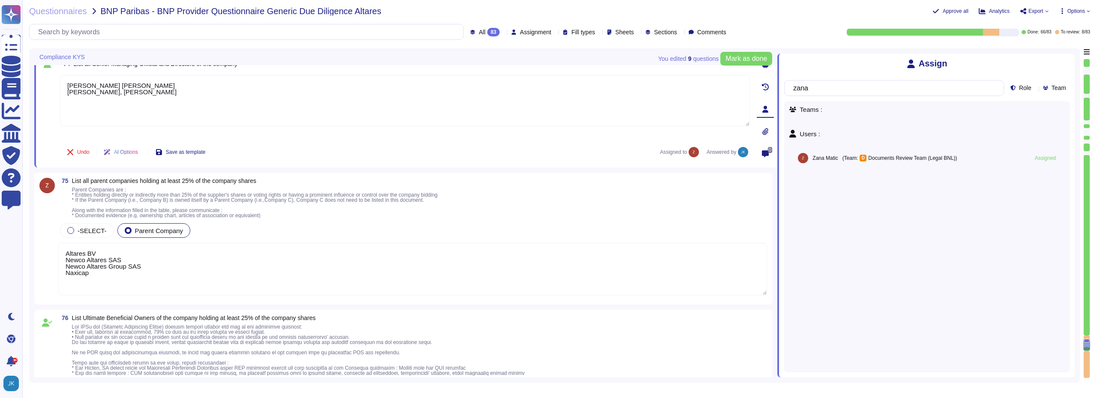
click at [122, 280] on textarea "Altares BV Newco Altares SAS Newco Altares Group SAS Naxicap" at bounding box center [412, 269] width 709 height 52
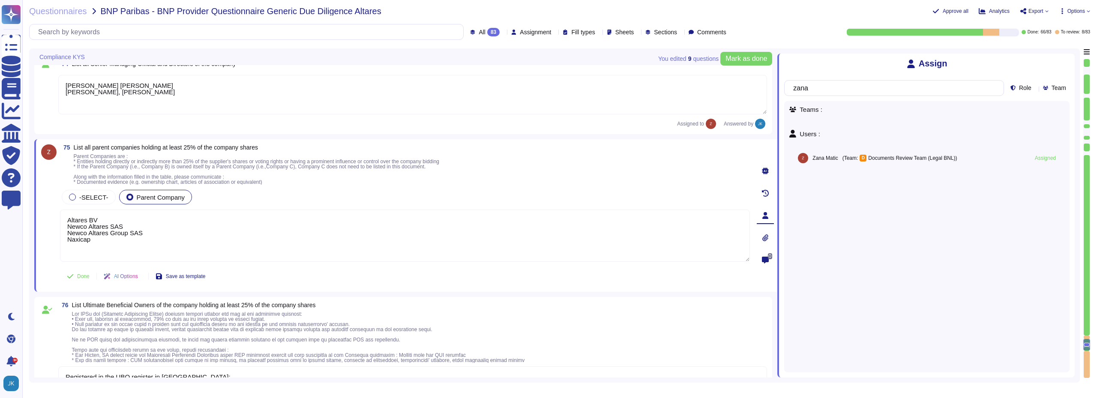
click at [406, 161] on span "Parent Companies are : * Entities holding directly or indirectly more than 25% …" at bounding box center [256, 169] width 365 height 32
click at [489, 327] on span at bounding box center [298, 336] width 453 height 51
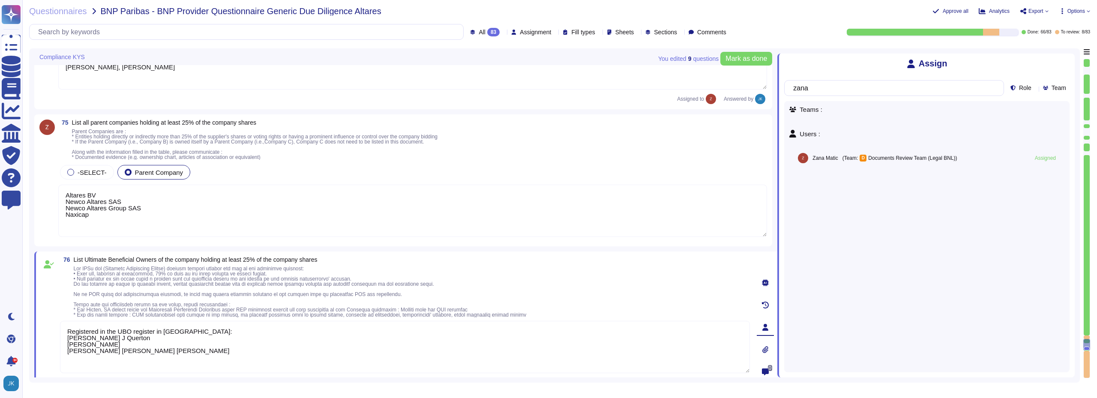
scroll to position [11995, 0]
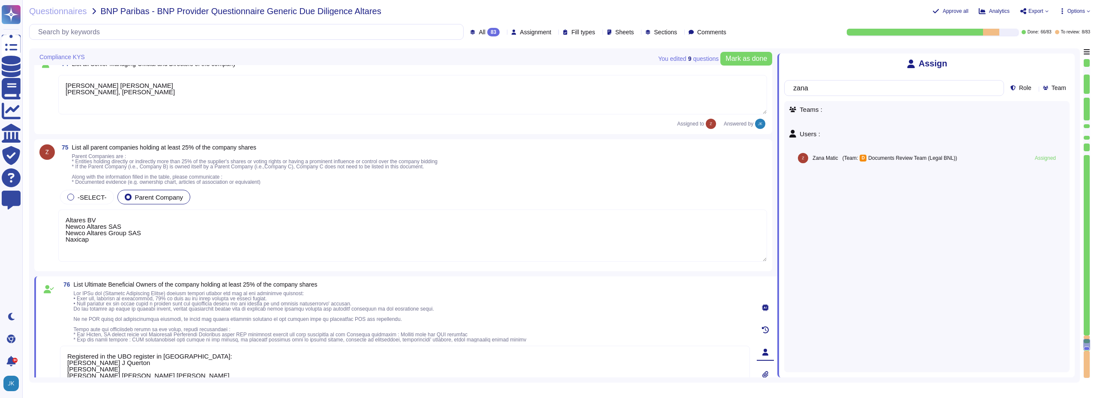
click at [730, 182] on div "75 List all parent companies holding at least 25% of the company shares Parent …" at bounding box center [412, 164] width 709 height 40
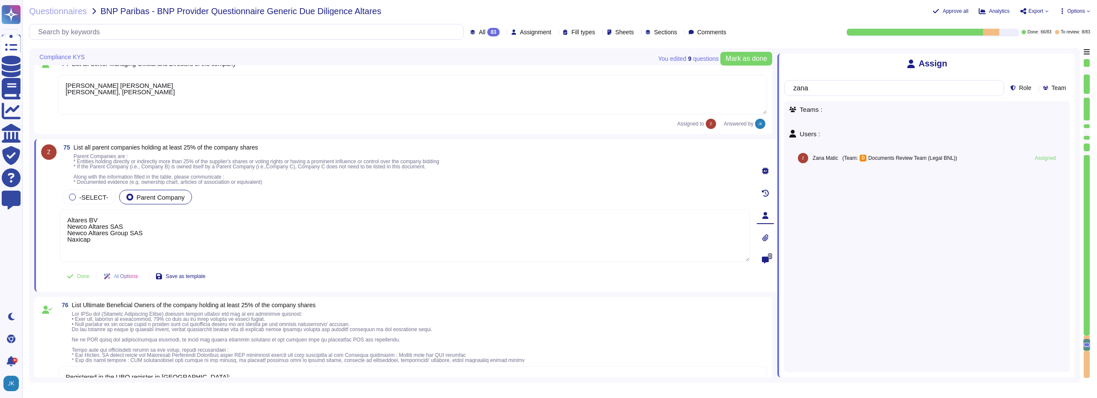
click at [765, 216] on icon at bounding box center [765, 215] width 6 height 7
click at [1031, 162] on span "Unassign" at bounding box center [1036, 158] width 29 height 7
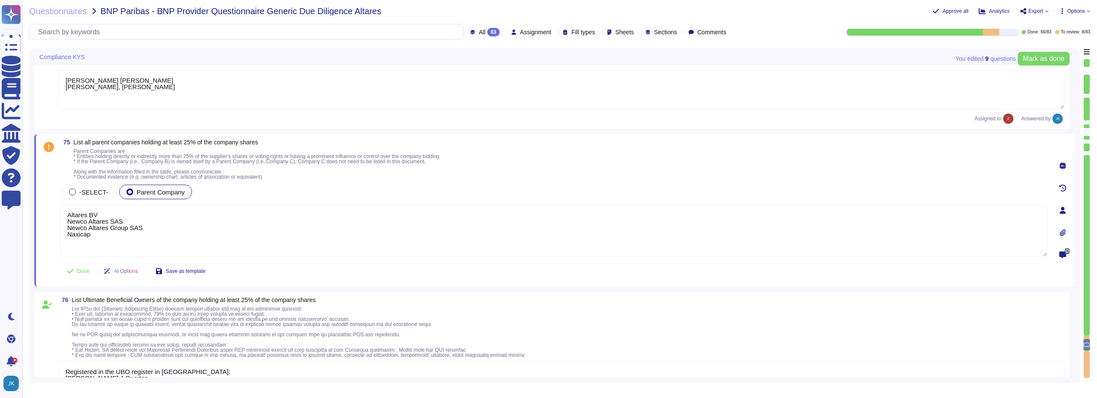
click at [1064, 208] on icon at bounding box center [1062, 210] width 6 height 7
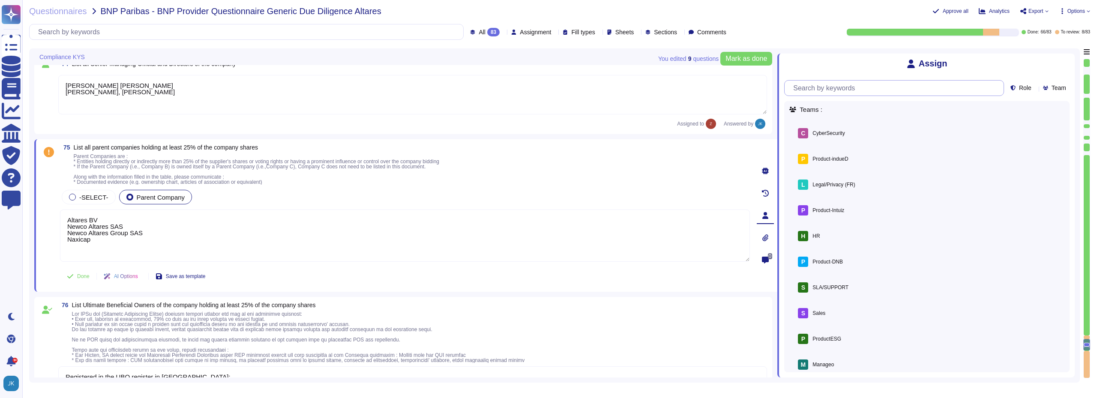
click at [846, 92] on input "text" at bounding box center [896, 88] width 215 height 15
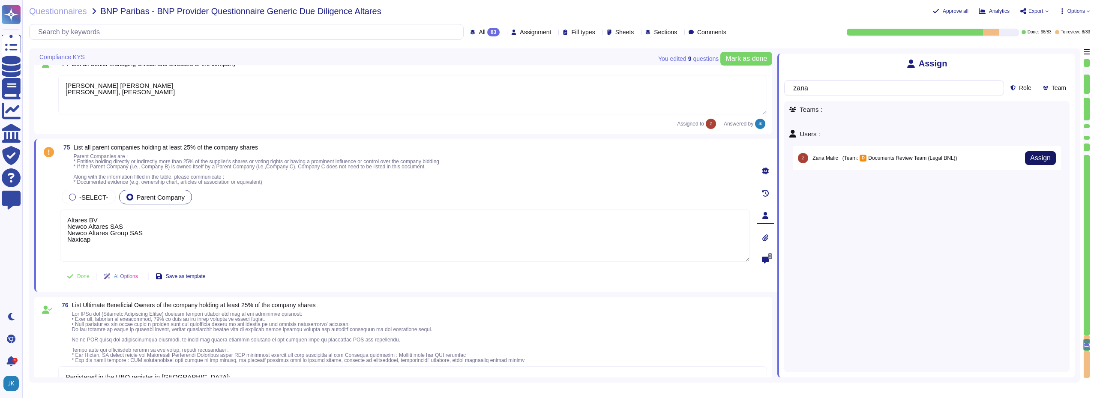
click at [1043, 160] on span "Assign" at bounding box center [1040, 158] width 21 height 7
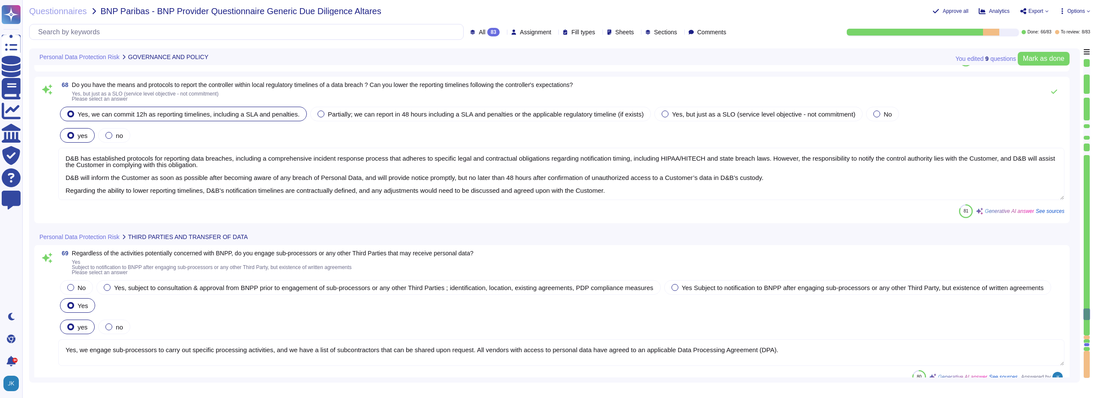
scroll to position [10838, 0]
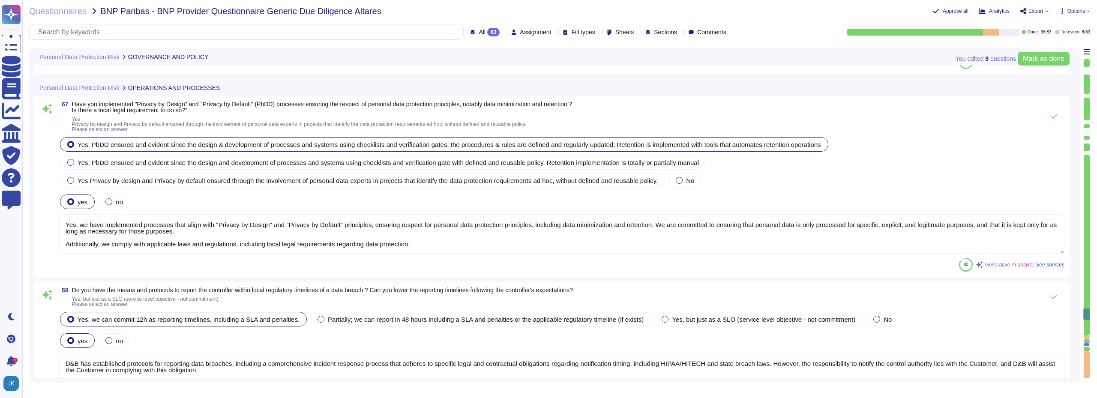
drag, startPoint x: 1083, startPoint y: 314, endPoint x: 1087, endPoint y: 128, distance: 185.5
click at [1087, 128] on div at bounding box center [1086, 219] width 7 height 320
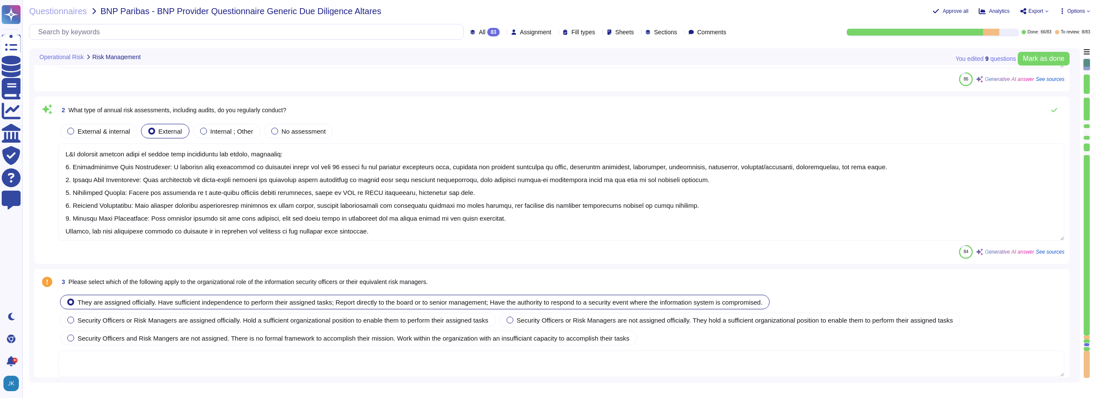
scroll to position [0, 0]
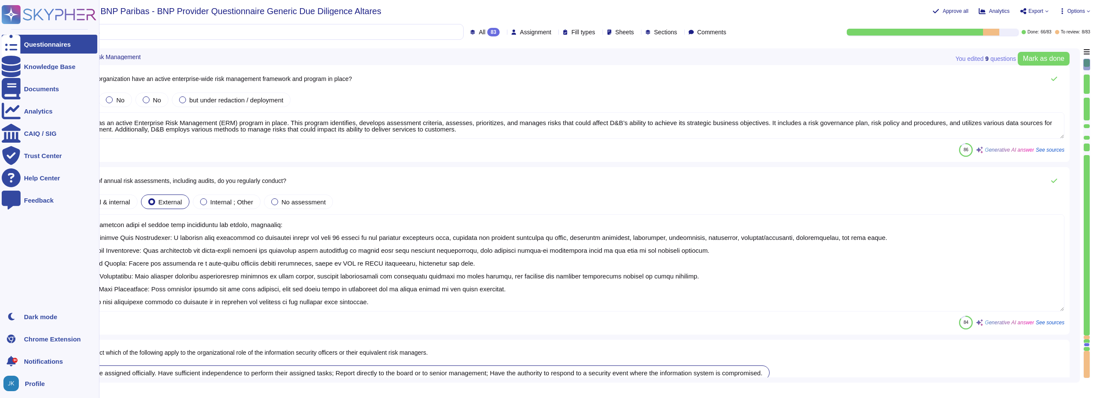
click at [42, 46] on div "Questionnaires" at bounding box center [47, 44] width 47 height 6
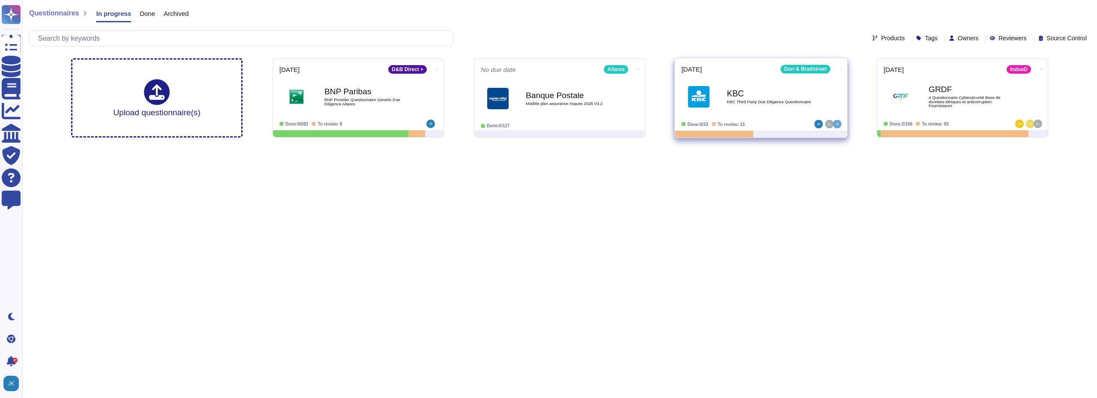
click at [766, 105] on div "KBC KBC Third Party Due Diligence Questionnaire" at bounding box center [770, 96] width 87 height 35
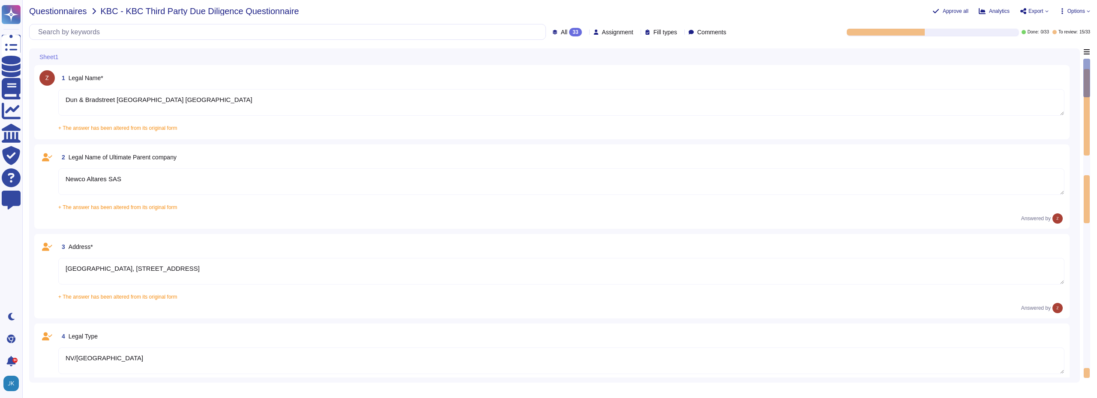
click at [55, 13] on span "Questionnaires" at bounding box center [58, 11] width 58 height 9
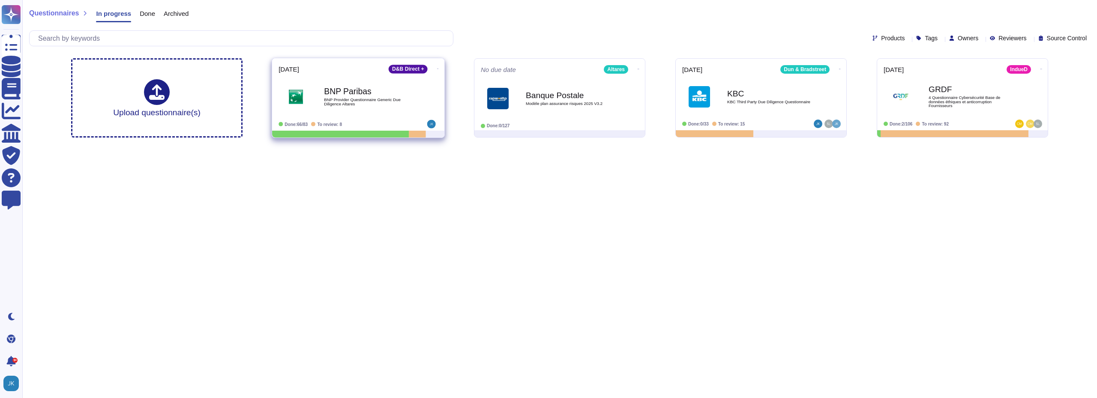
click at [437, 68] on icon at bounding box center [438, 69] width 2 height 2
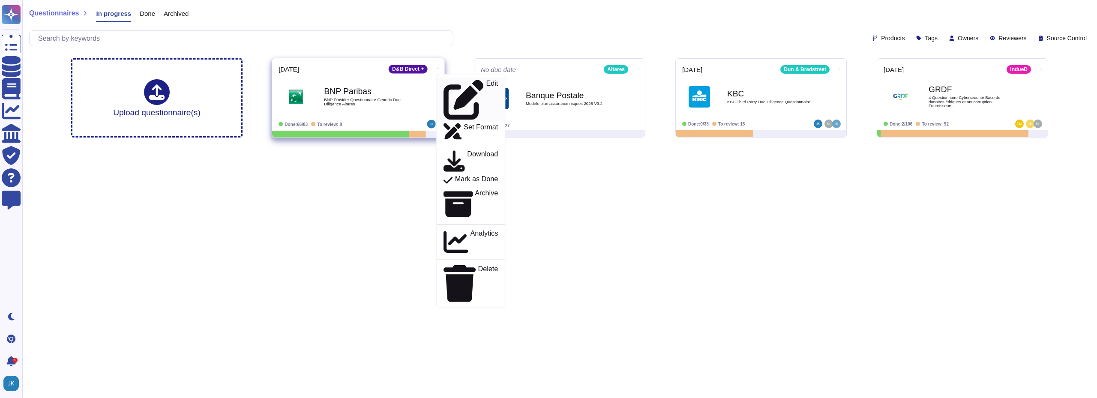
click at [486, 81] on p "Edit" at bounding box center [492, 100] width 12 height 40
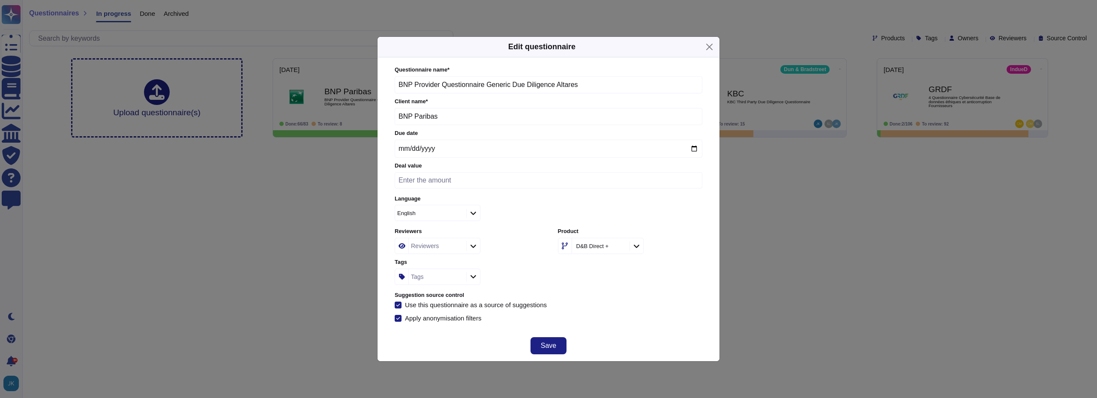
click at [473, 245] on icon at bounding box center [473, 245] width 6 height 7
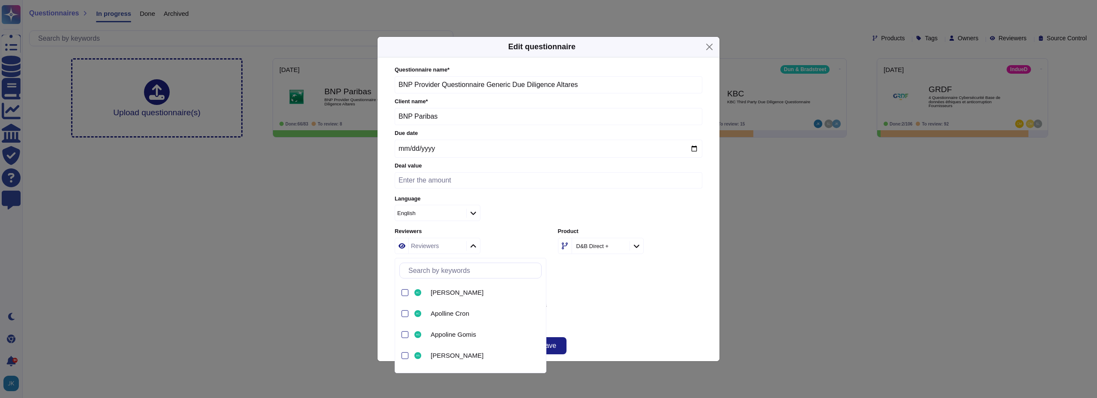
click at [467, 274] on input "text" at bounding box center [472, 270] width 137 height 15
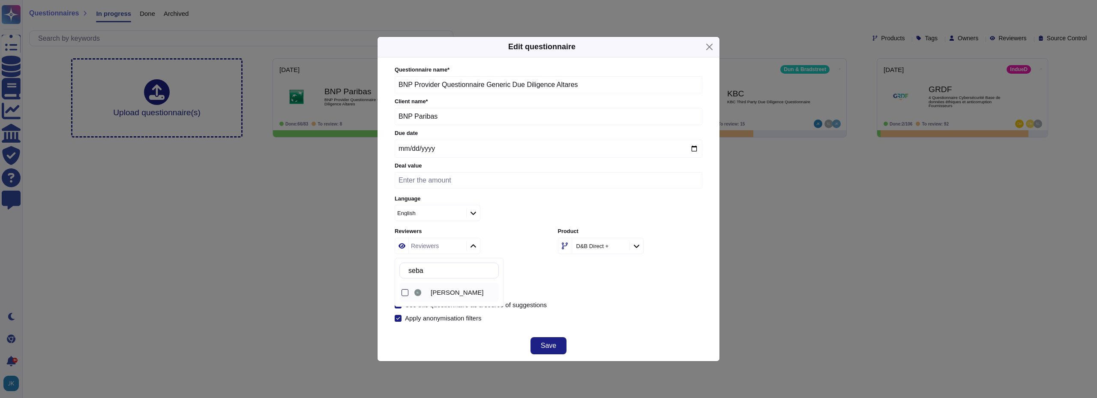
click at [403, 295] on div at bounding box center [404, 292] width 7 height 7
click at [513, 245] on div "[PERSON_NAME]" at bounding box center [467, 246] width 144 height 16
drag, startPoint x: 542, startPoint y: 344, endPoint x: 615, endPoint y: 311, distance: 80.3
click at [615, 311] on div "Edit questionnaire Questionnaire name * BNP Provider Questionnaire Generic Due …" at bounding box center [548, 198] width 343 height 325
click at [547, 345] on span "Save" at bounding box center [548, 345] width 15 height 7
